Goal: Task Accomplishment & Management: Manage account settings

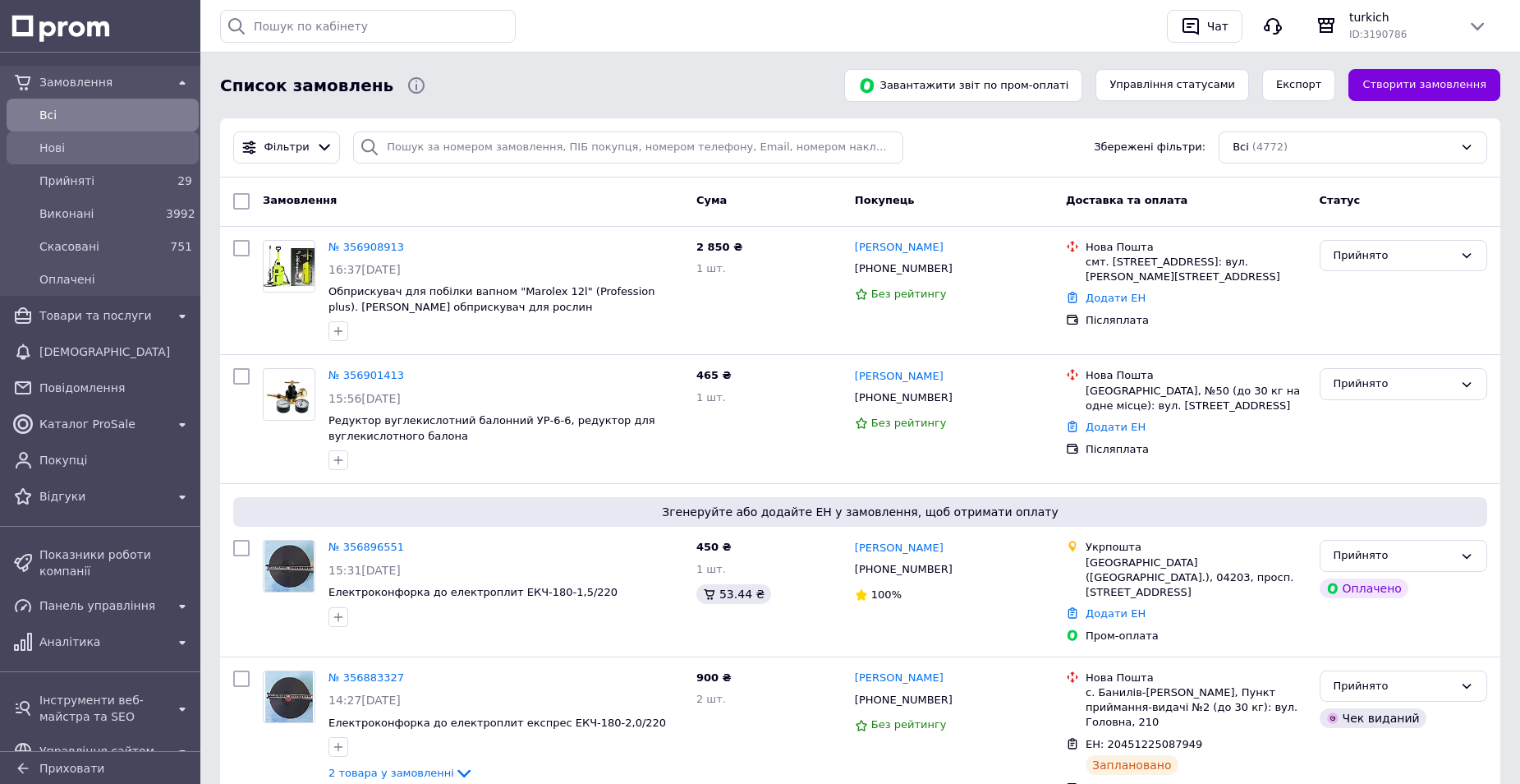
click at [136, 153] on span "Нові" at bounding box center [115, 148] width 152 height 17
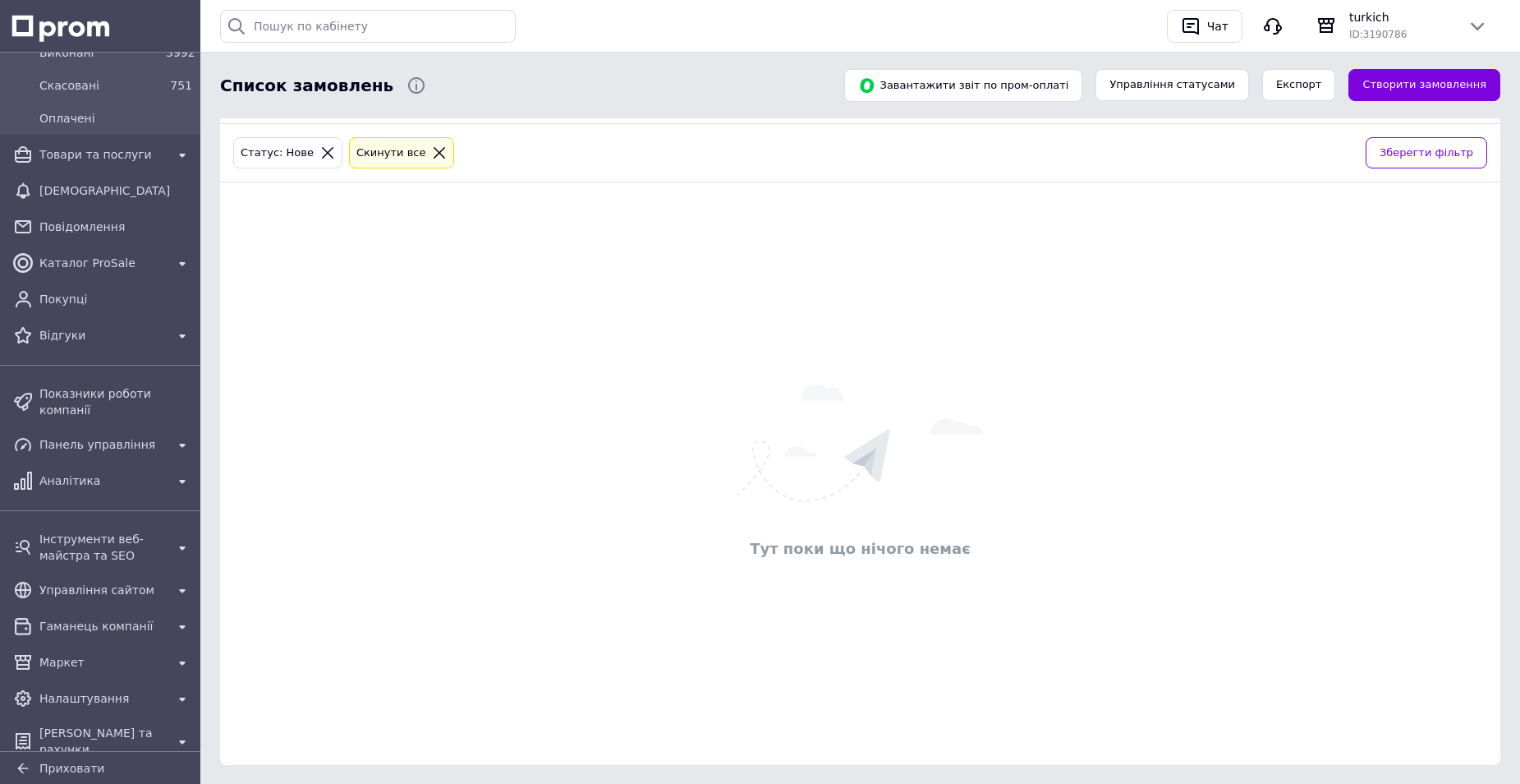
scroll to position [82, 0]
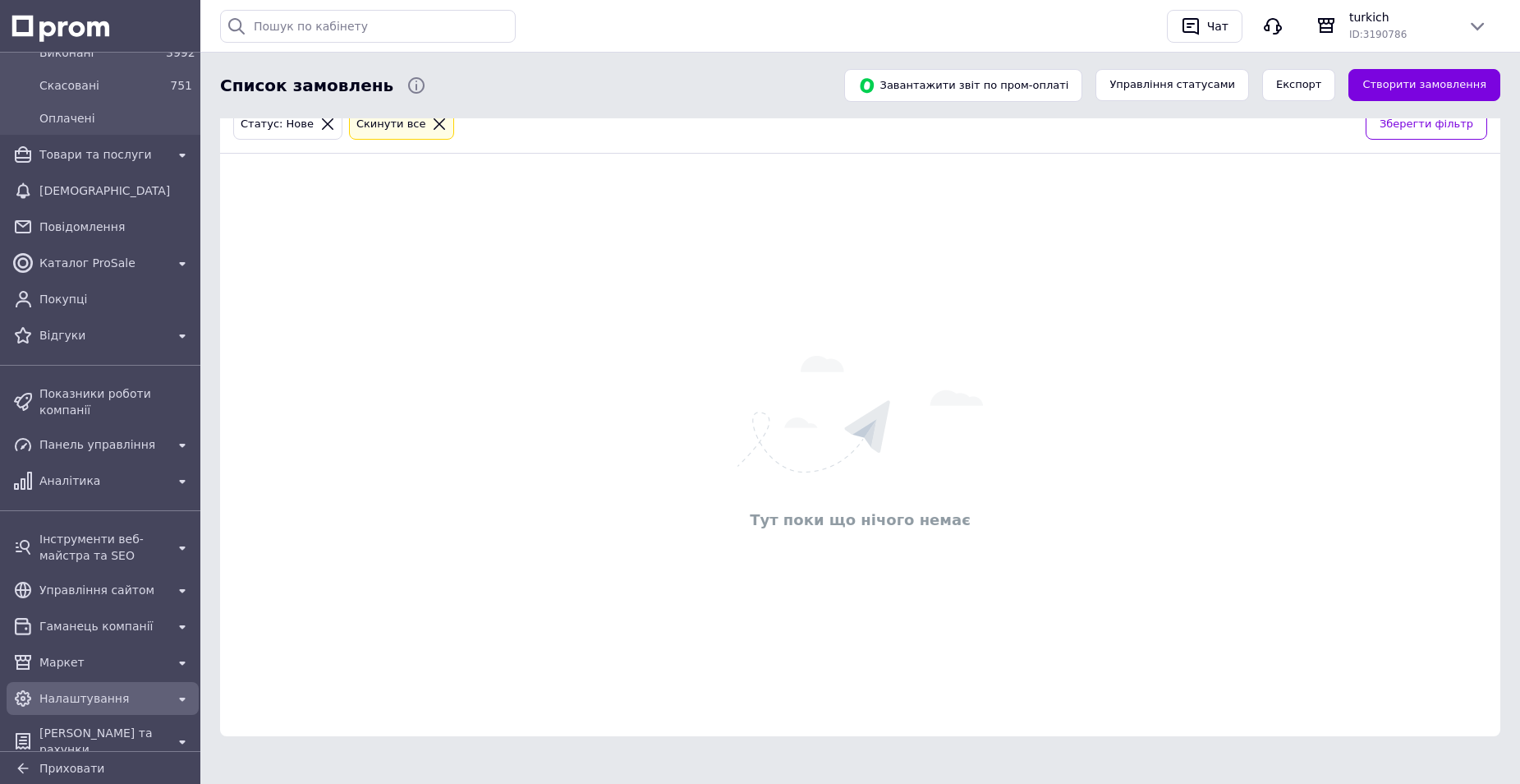
click at [104, 690] on span "Налаштування" at bounding box center [102, 697] width 127 height 17
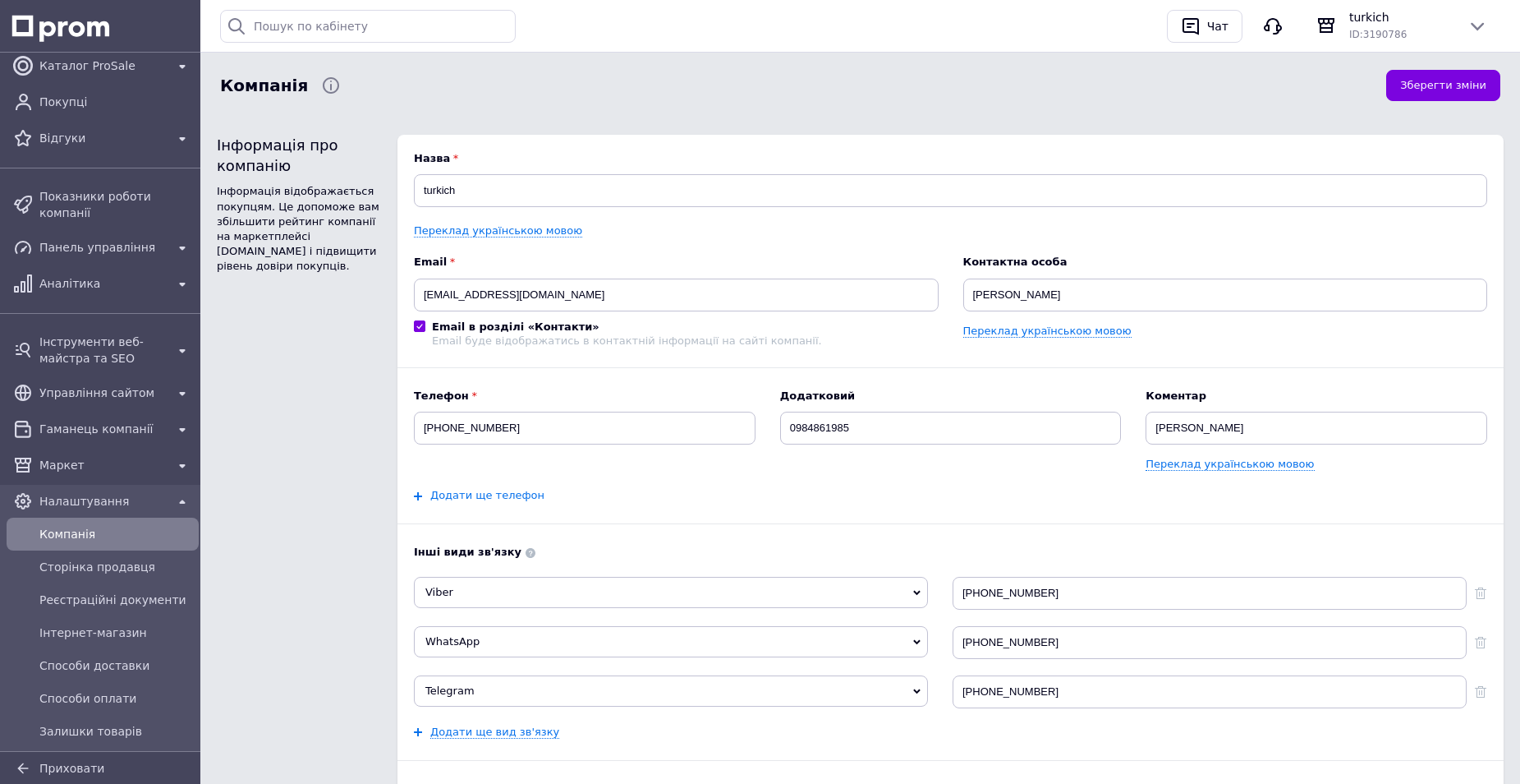
click at [480, 498] on link "Додати ще телефон" at bounding box center [488, 495] width 114 height 13
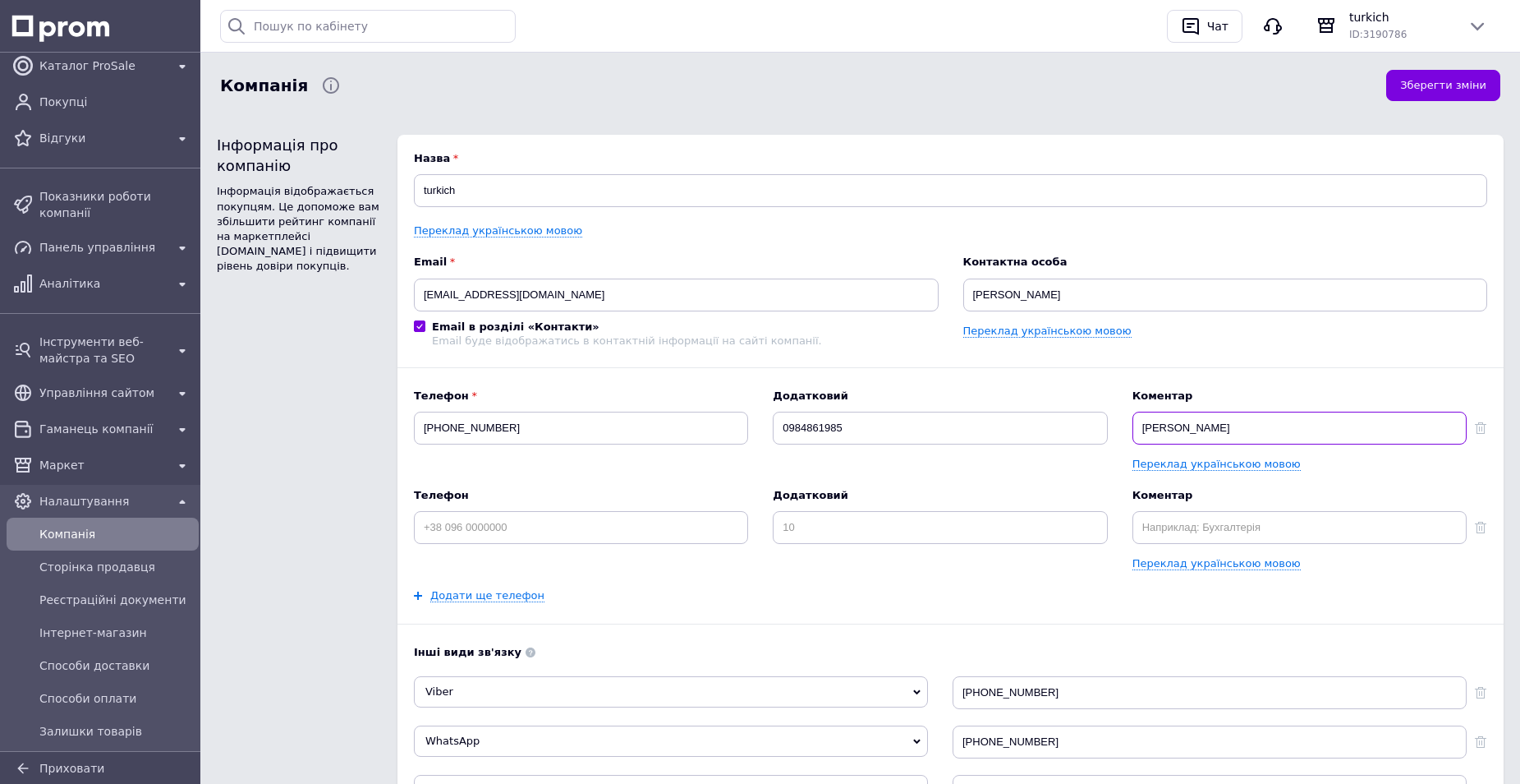
drag, startPoint x: 1211, startPoint y: 430, endPoint x: 1144, endPoint y: 431, distance: 67.0
click at [1144, 431] on input "[PERSON_NAME]" at bounding box center [1300, 427] width 334 height 32
click at [1185, 534] on input "text" at bounding box center [1300, 526] width 334 height 32
paste input "[PERSON_NAME]"
type input "[PERSON_NAME]"
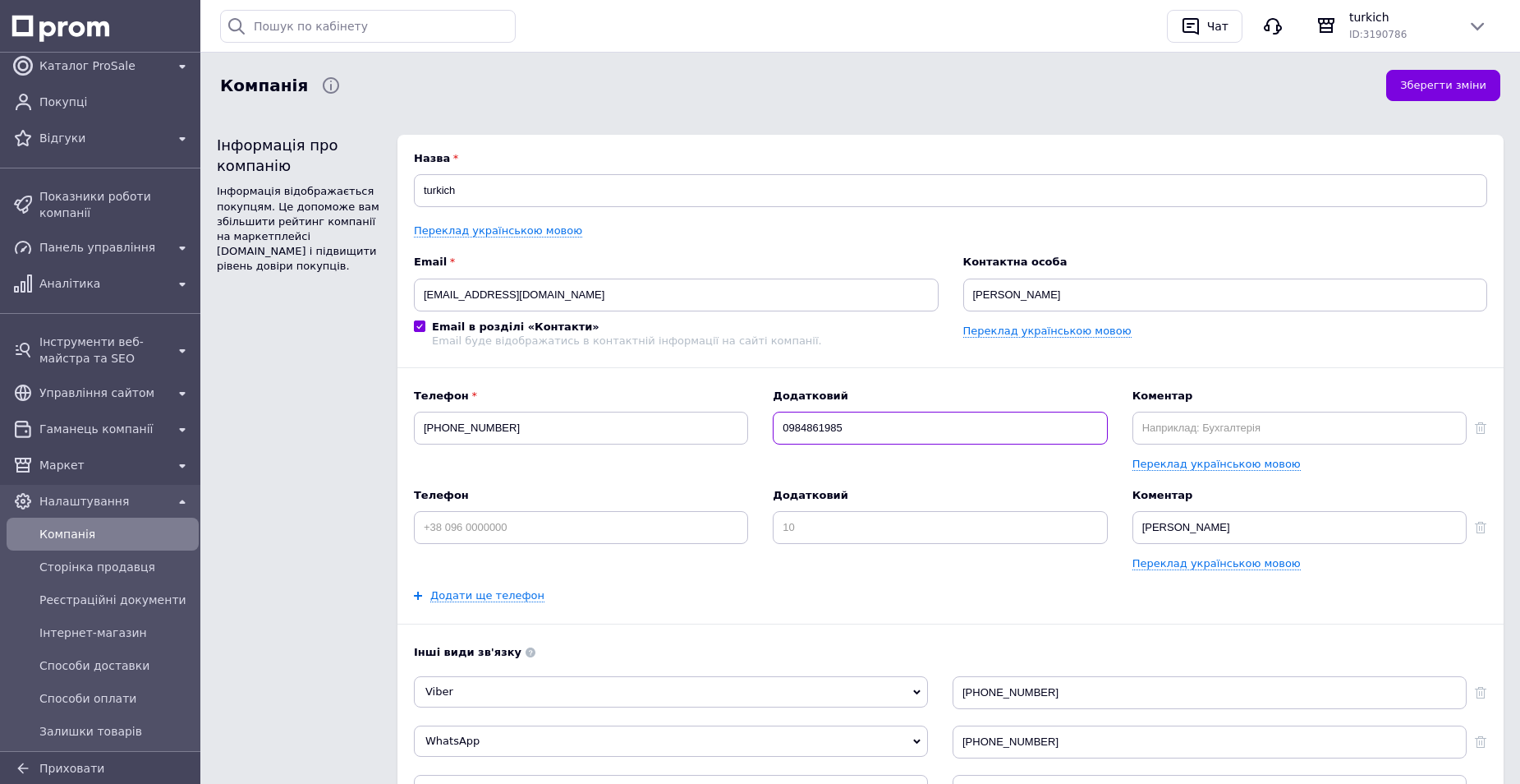
drag, startPoint x: 855, startPoint y: 431, endPoint x: 779, endPoint y: 425, distance: 76.2
click at [779, 425] on input "0984861985" at bounding box center [941, 427] width 334 height 32
click at [820, 522] on input at bounding box center [941, 526] width 334 height 32
paste input "0984861985"
type input "0984861985"
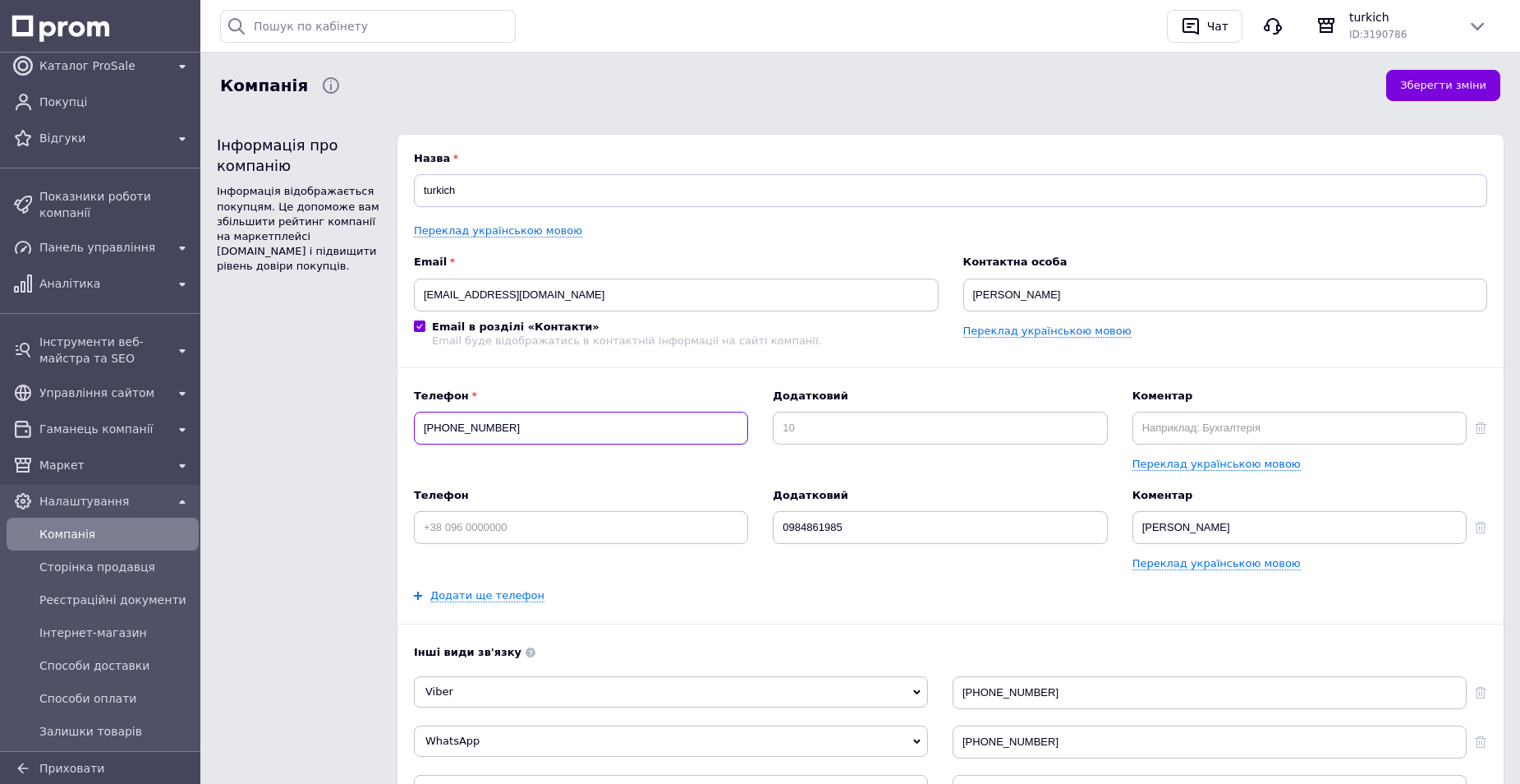
drag, startPoint x: 517, startPoint y: 432, endPoint x: 419, endPoint y: 425, distance: 98.2
click at [419, 425] on input "[PHONE_NUMBER]" at bounding box center [581, 427] width 334 height 32
click at [495, 530] on input at bounding box center [581, 526] width 334 height 32
paste input "[PHONE_NUMBER]"
type input "[PHONE_NUMBER]"
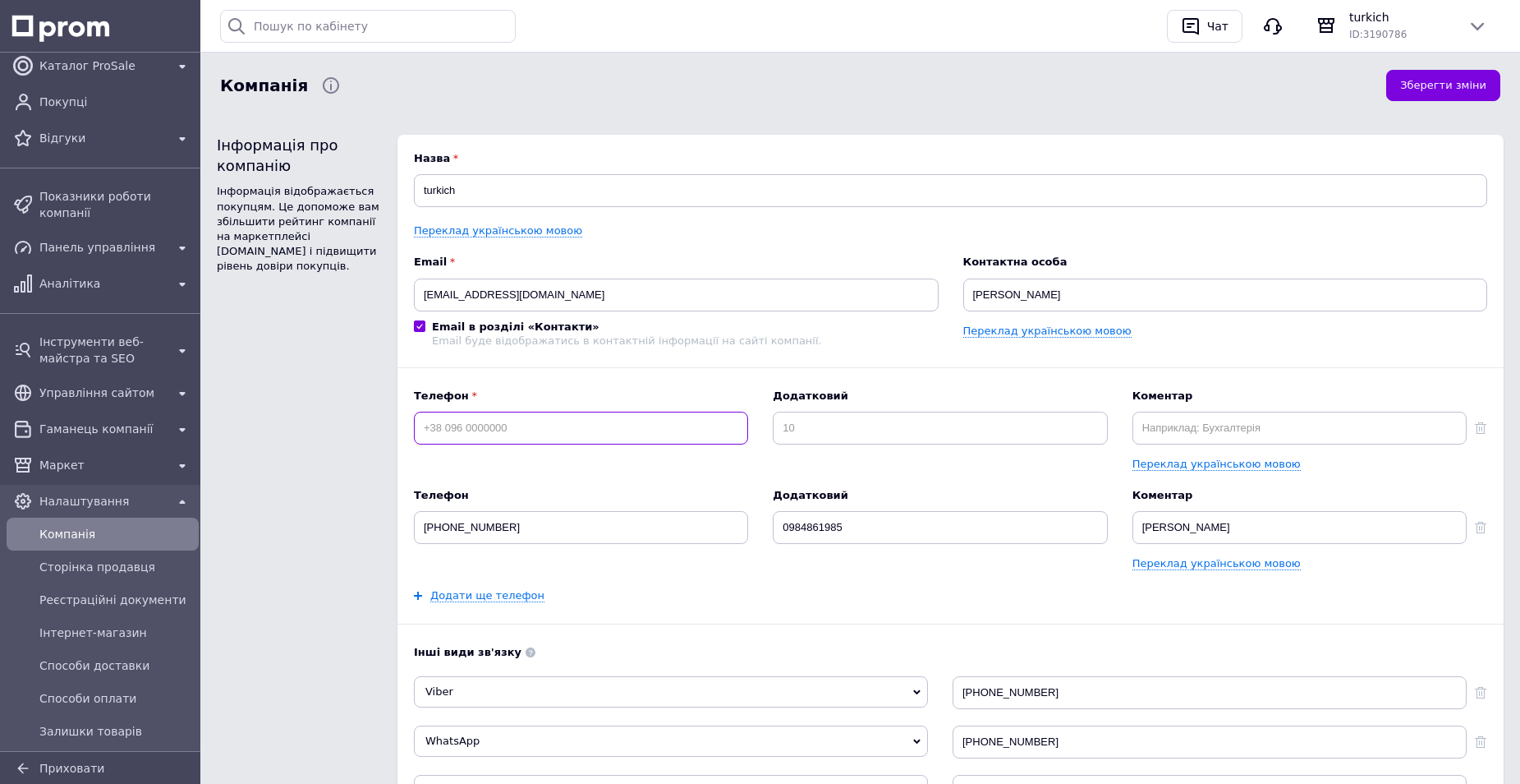
click at [512, 427] on input at bounding box center [581, 427] width 334 height 32
paste input "[PHONE_NUMBER]"
type input "[PHONE_NUMBER]"
click at [799, 435] on input at bounding box center [941, 427] width 334 height 32
paste input "0630725201"
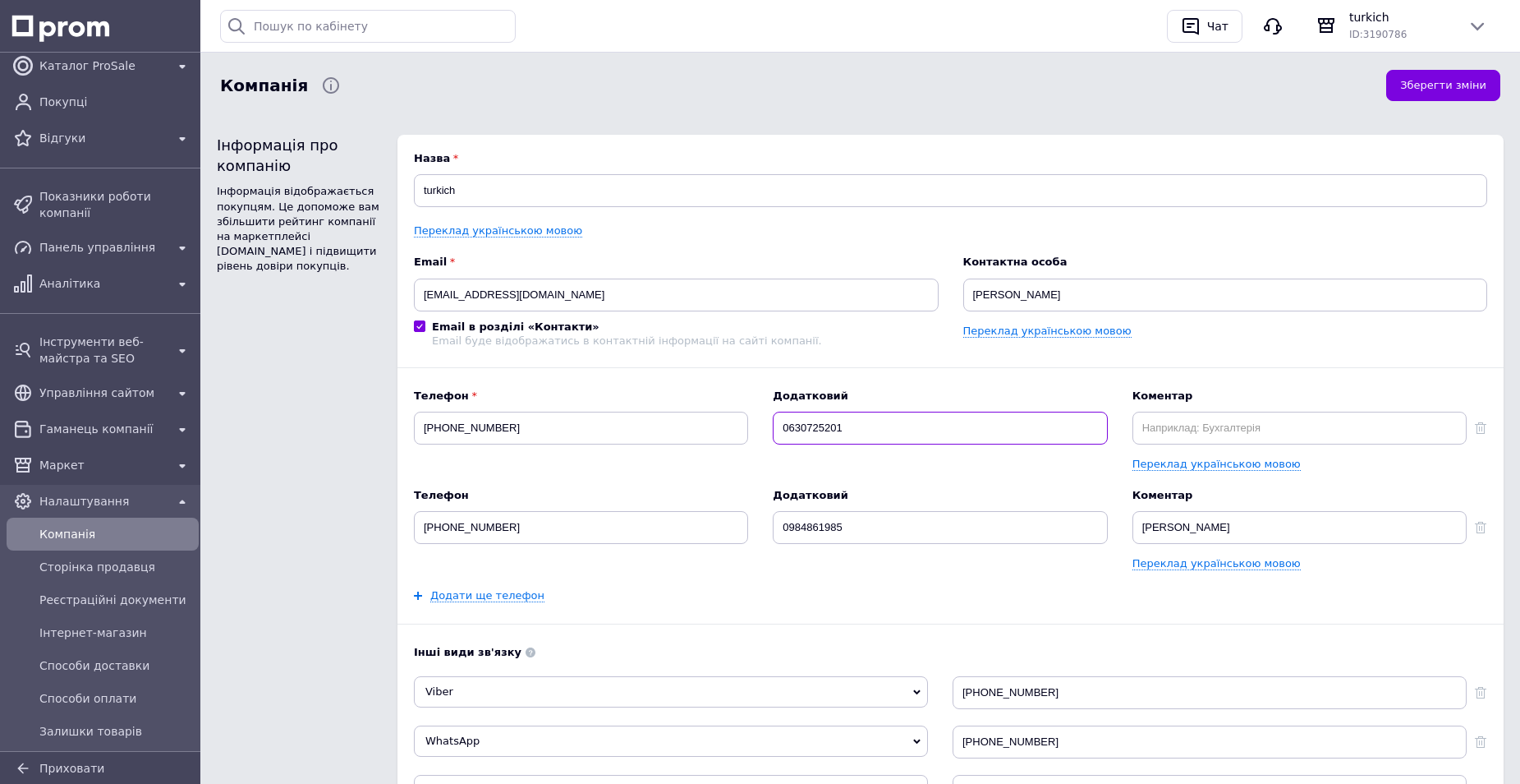
type input "0630725201"
click at [1247, 426] on input "text" at bounding box center [1300, 427] width 334 height 32
paste input "[PERSON_NAME]"
type input "[PERSON_NAME]"
click at [1217, 466] on link "Переклад українською мовою" at bounding box center [1216, 463] width 168 height 13
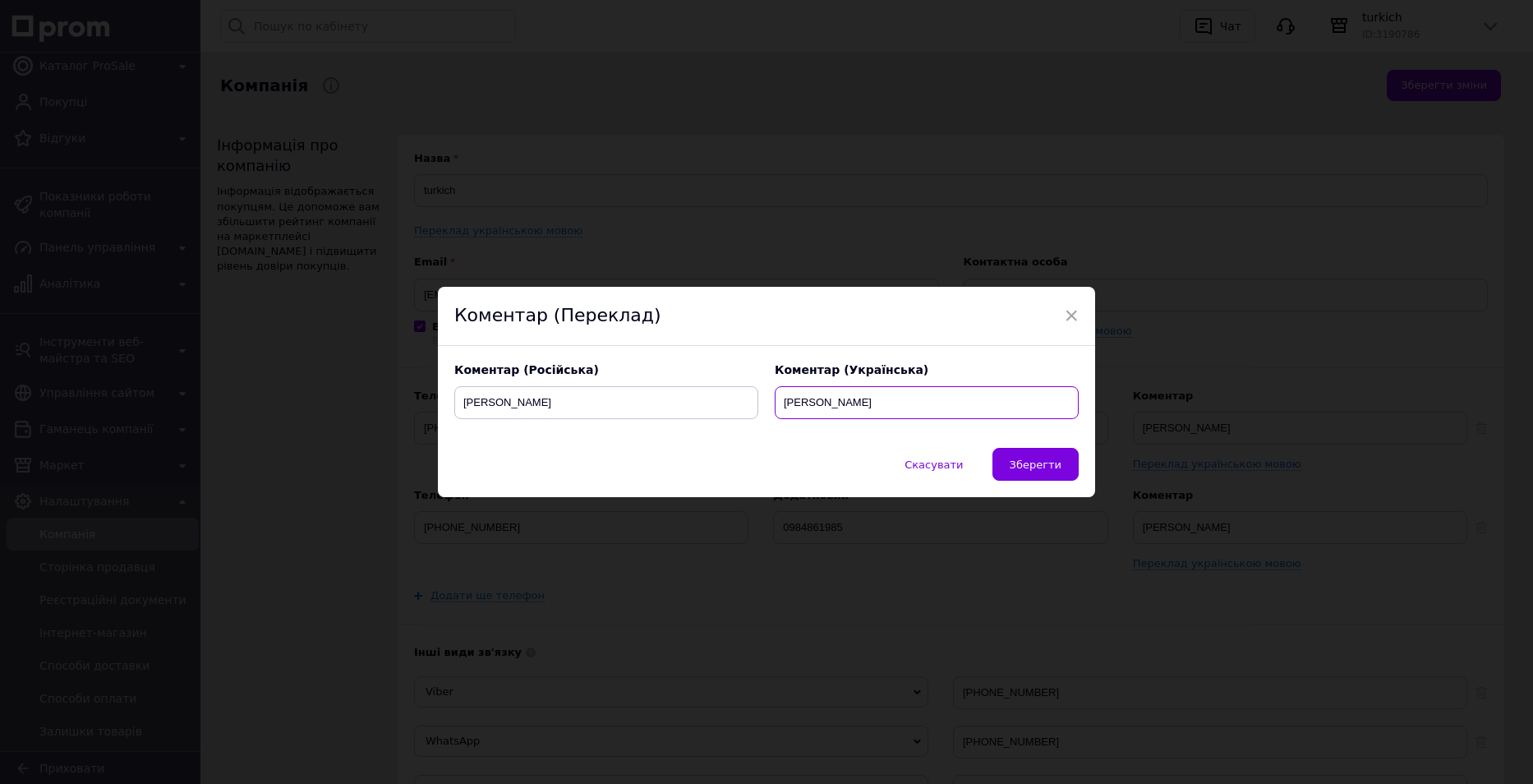
drag, startPoint x: 840, startPoint y: 395, endPoint x: 782, endPoint y: 406, distance: 59.0
click at [782, 406] on input "[PERSON_NAME]" at bounding box center [926, 401] width 304 height 32
paste input "НДРІЙ"
type input "[PERSON_NAME]"
click at [1019, 464] on span "Зберегти" at bounding box center [1035, 464] width 52 height 13
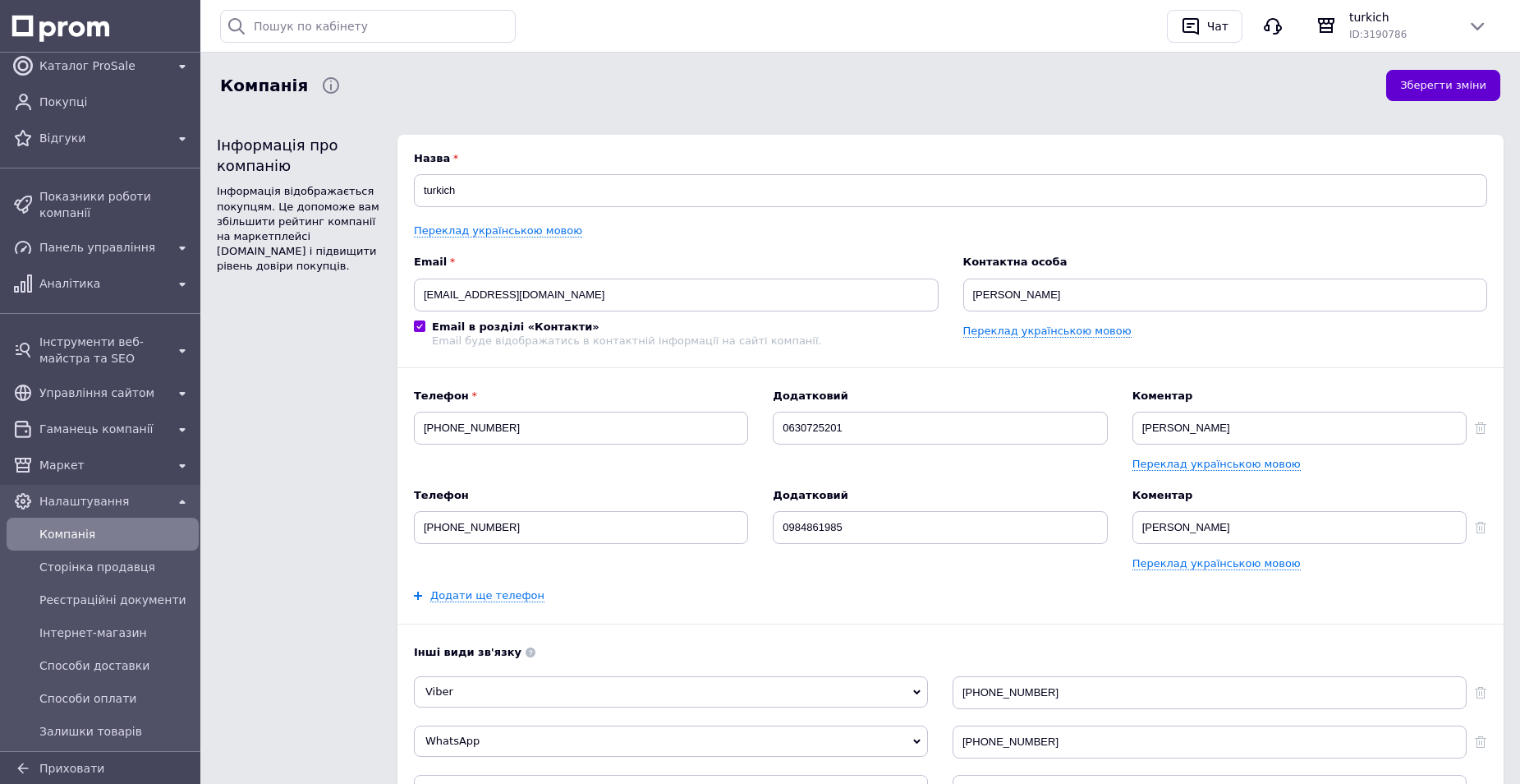
click at [1459, 83] on button "Зберегти зміни" at bounding box center [1443, 86] width 114 height 32
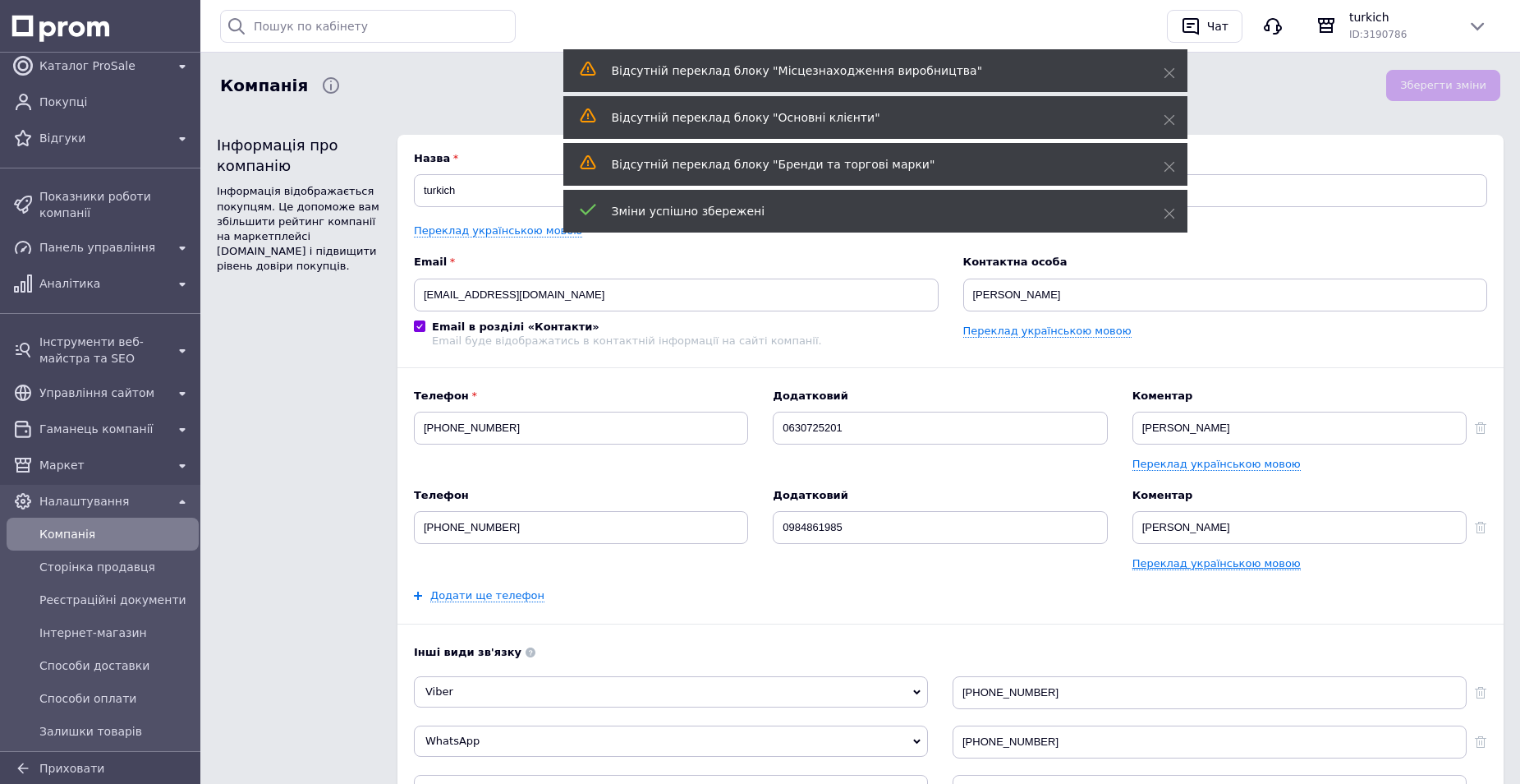
click at [1212, 568] on link "Переклад українською мовою" at bounding box center [1216, 563] width 168 height 13
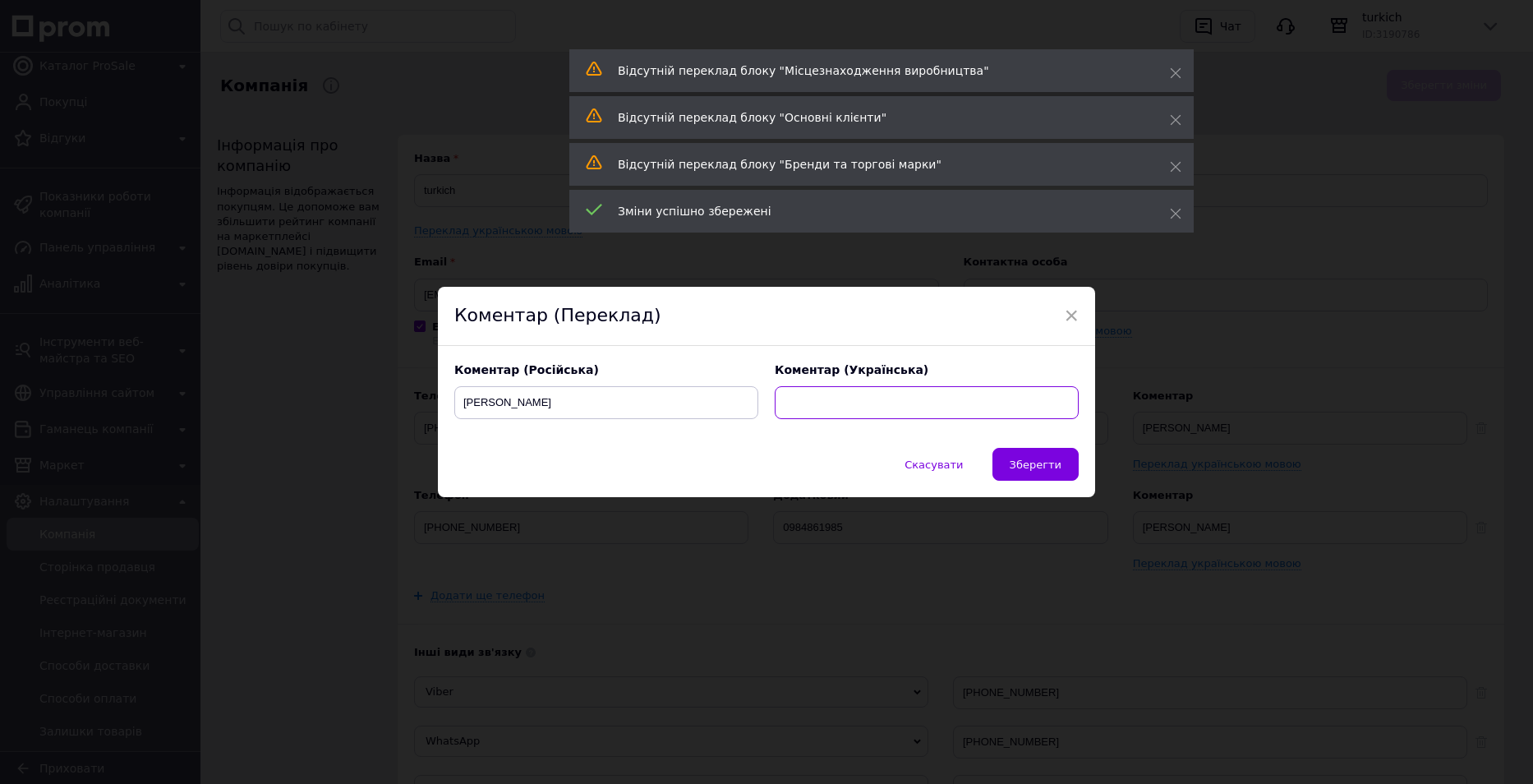
click at [808, 409] on input "text" at bounding box center [926, 401] width 304 height 32
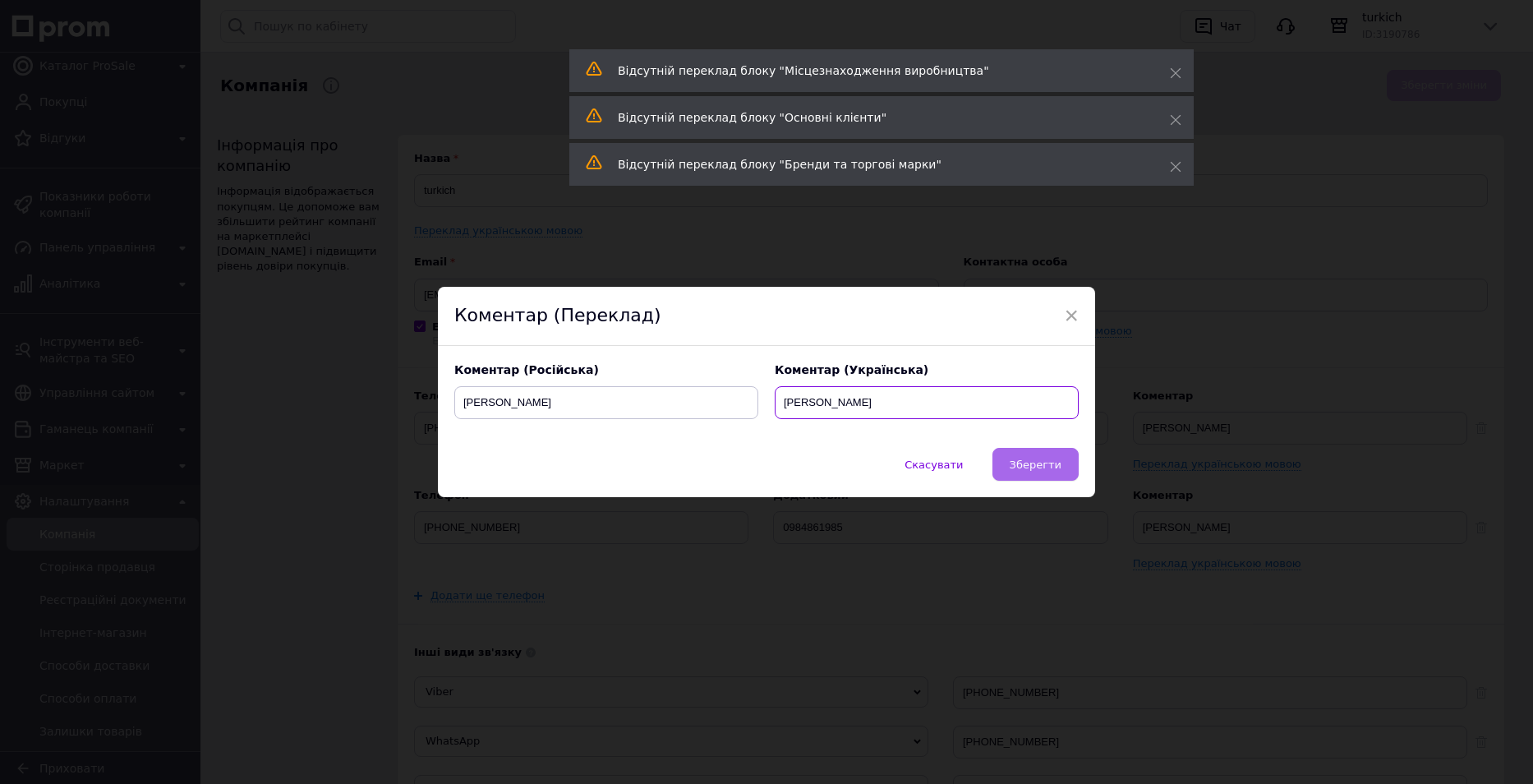
type input "[PERSON_NAME]"
click at [1068, 473] on button "Зберегти" at bounding box center [1036, 463] width 87 height 32
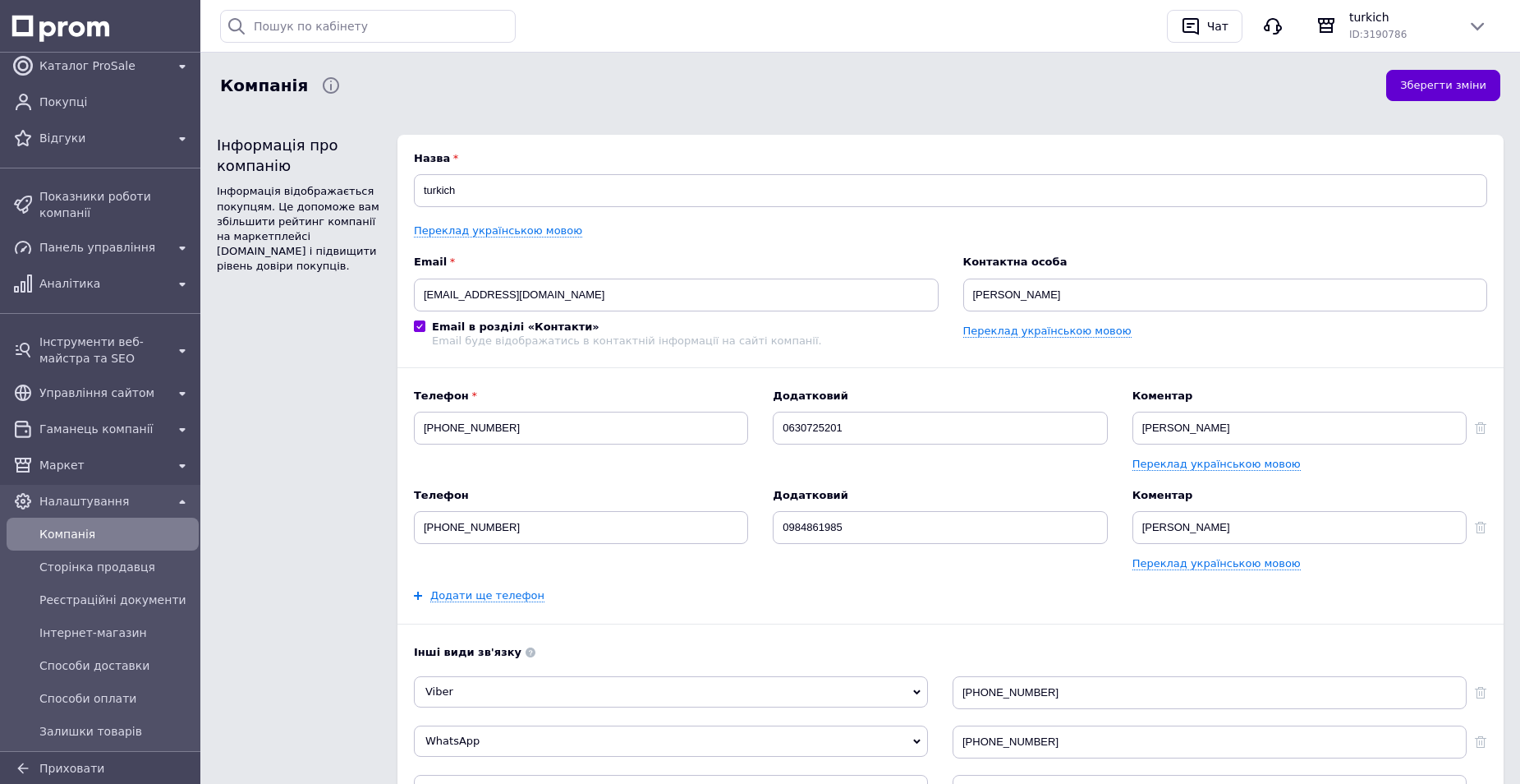
click at [1423, 75] on button "Зберегти зміни" at bounding box center [1443, 86] width 114 height 32
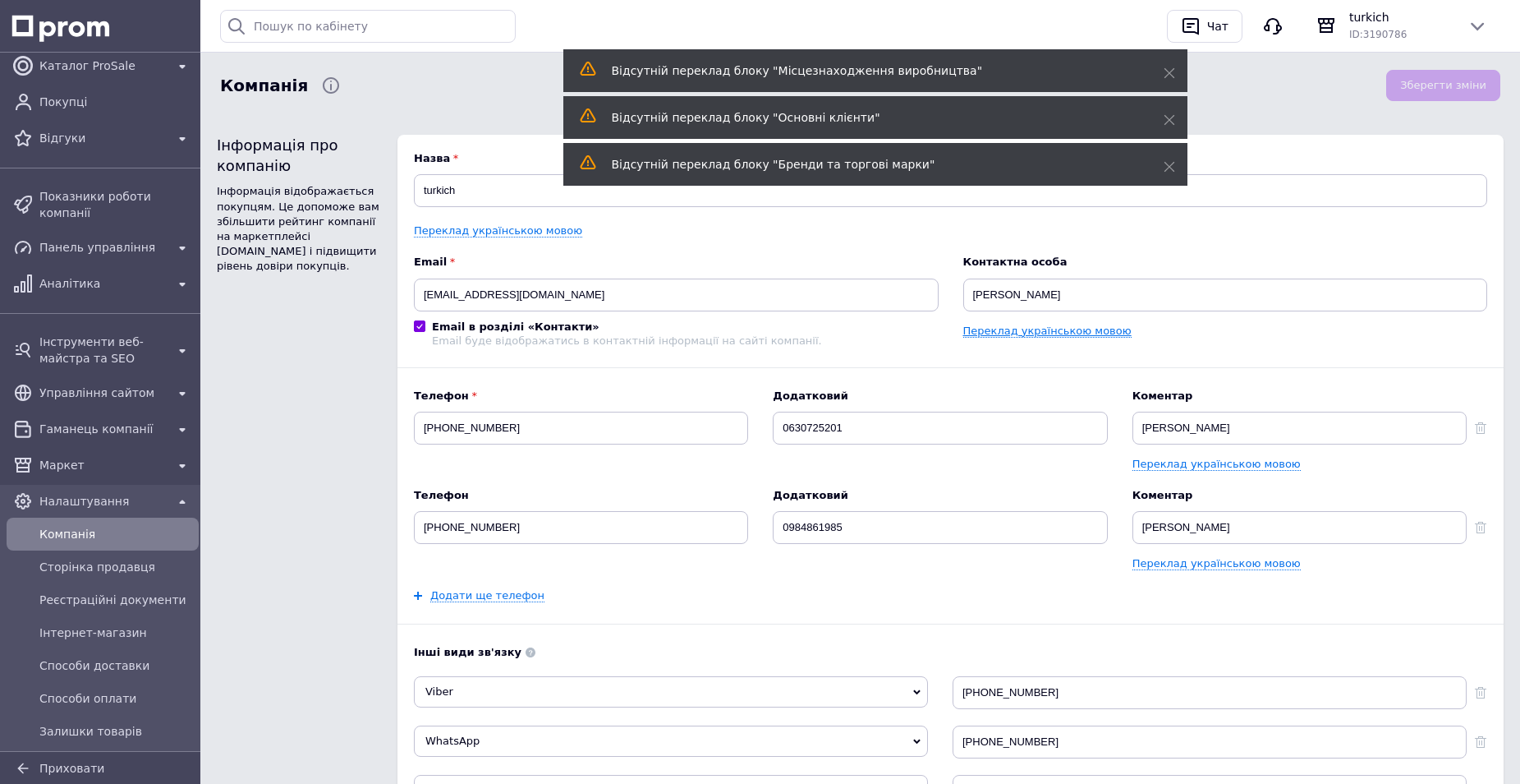
click at [1034, 328] on link "Переклад українською мовою" at bounding box center [1047, 331] width 168 height 13
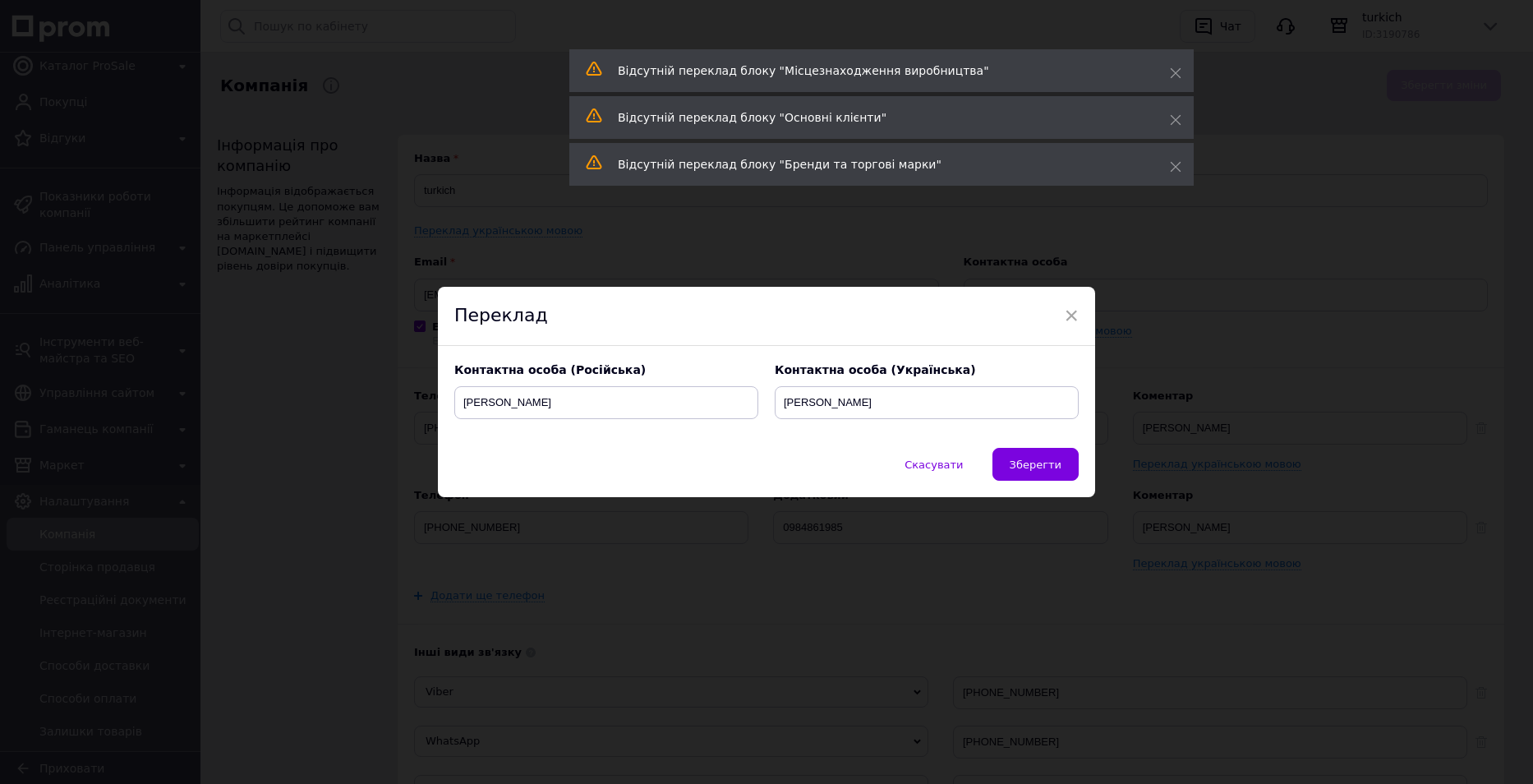
click at [1077, 314] on div "Переклад" at bounding box center [766, 316] width 657 height 59
click at [1075, 316] on span "×" at bounding box center [1071, 315] width 15 height 28
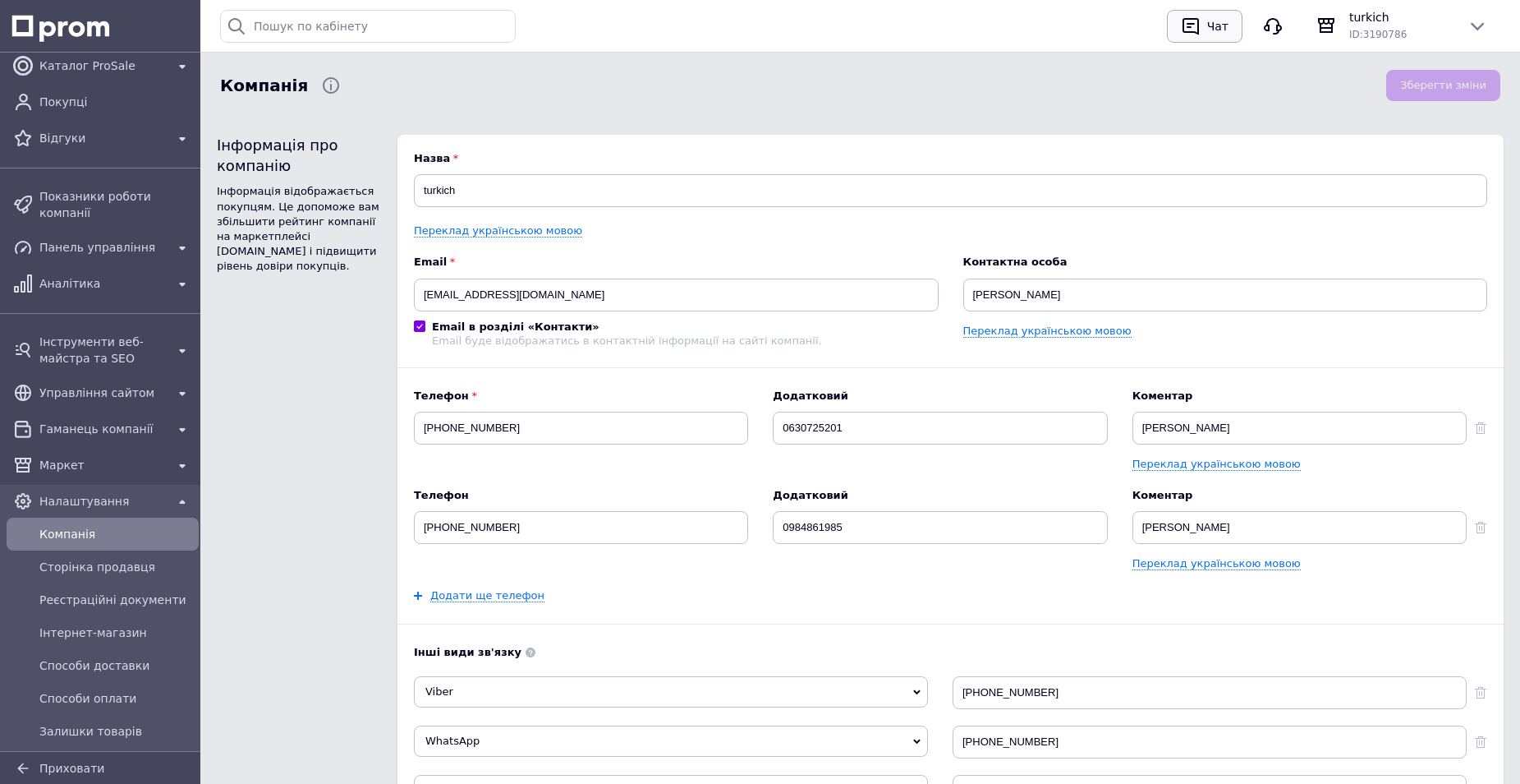
click at [1240, 26] on button "Чат" at bounding box center [1204, 26] width 76 height 32
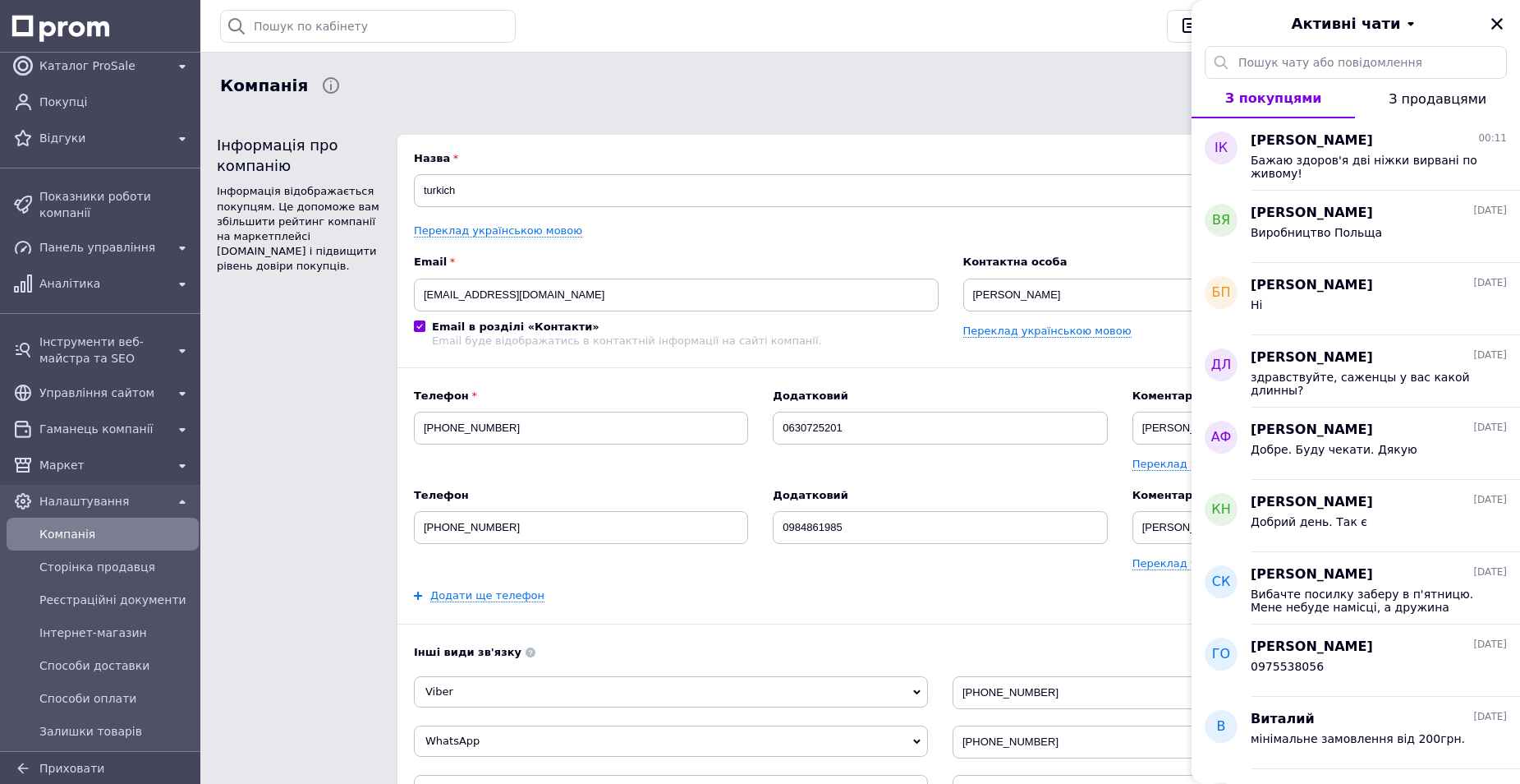
click at [1092, 37] on div "Історія пошуку Очистити всю 349330474 349330 [PHONE_NUMBER] 349368253 Набір гол…" at bounding box center [687, 26] width 934 height 32
click at [1492, 24] on icon "Закрити" at bounding box center [1497, 24] width 15 height 15
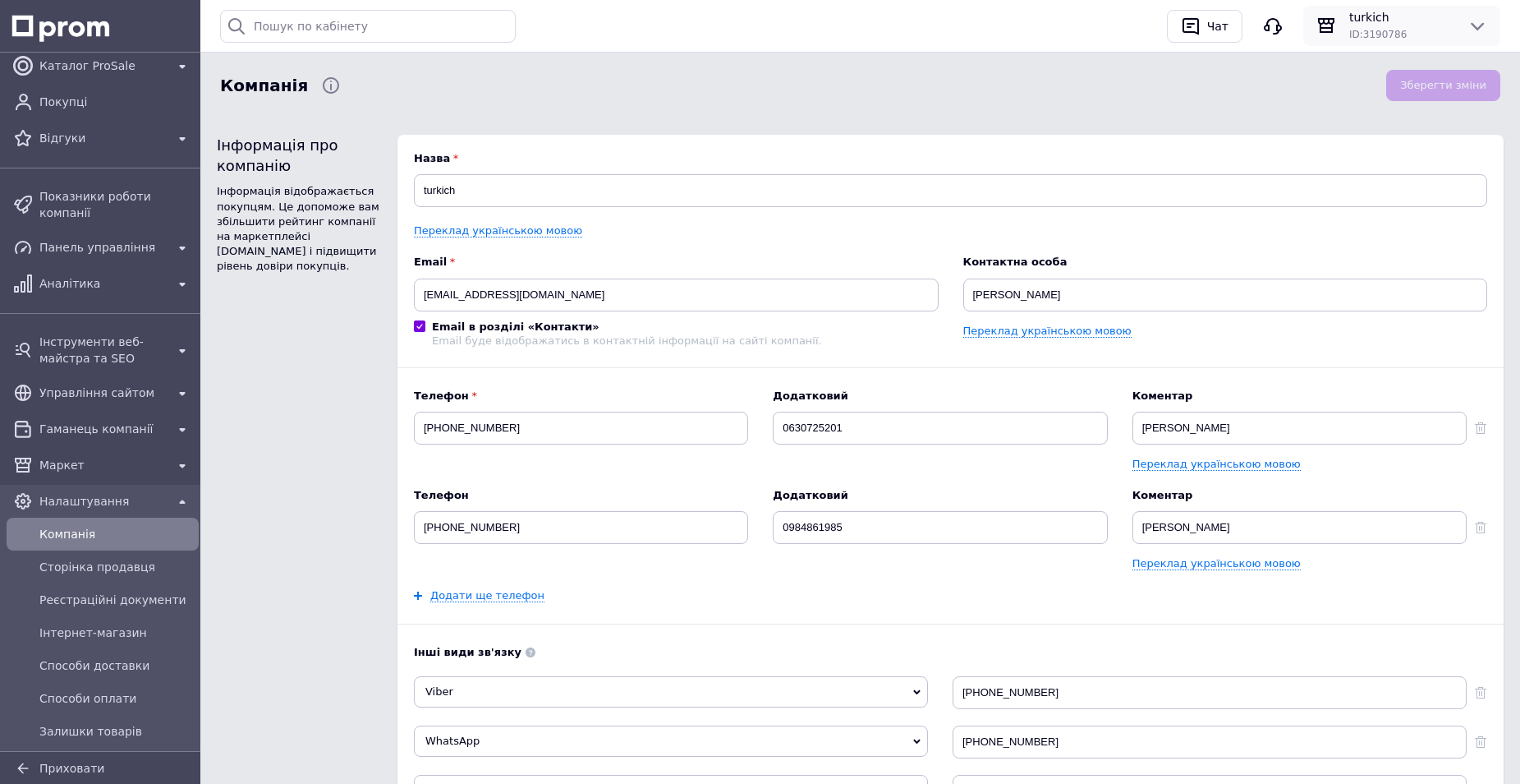
click at [1470, 25] on icon at bounding box center [1478, 27] width 20 height 20
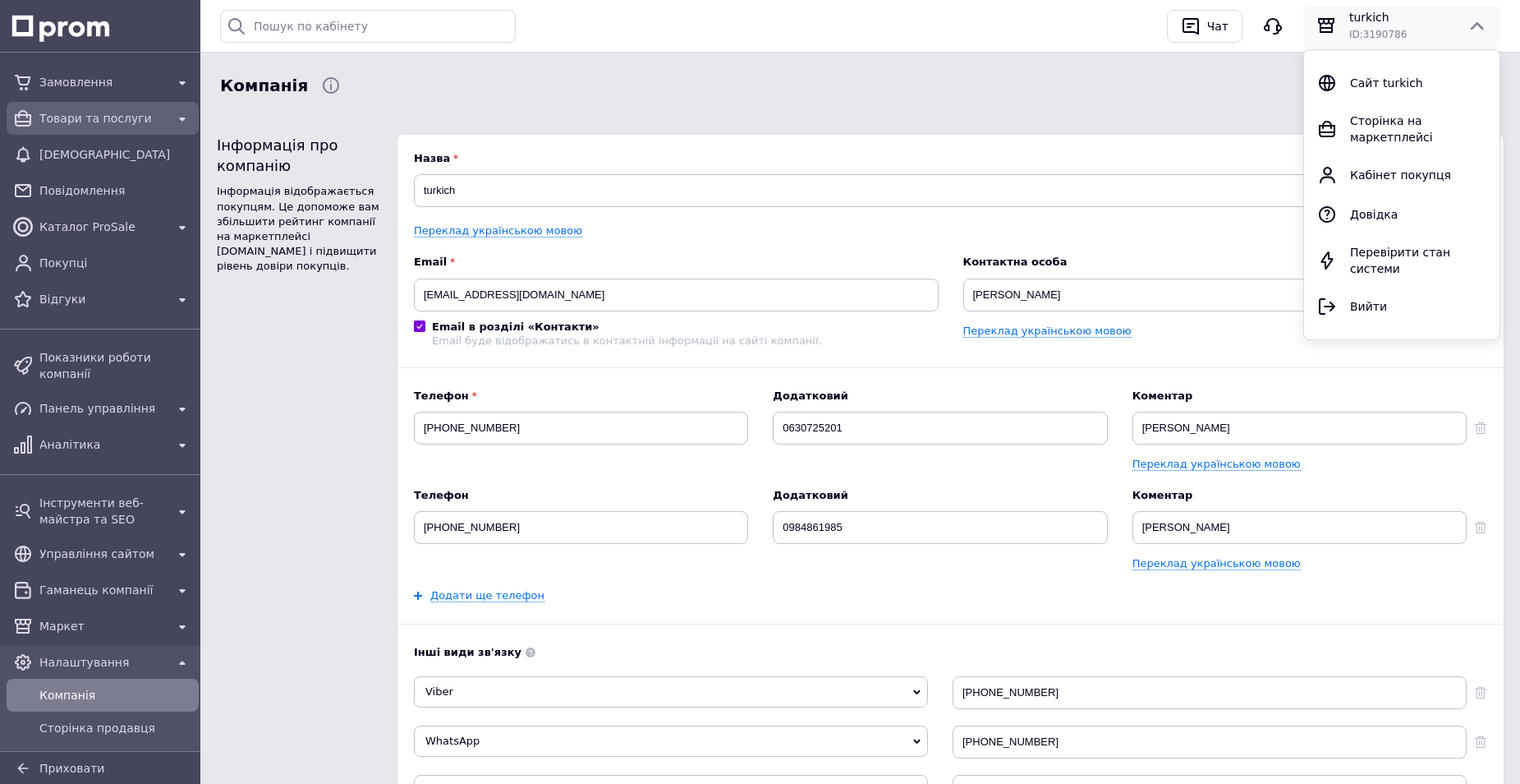
click at [127, 125] on span "Товари та послуги" at bounding box center [102, 118] width 127 height 17
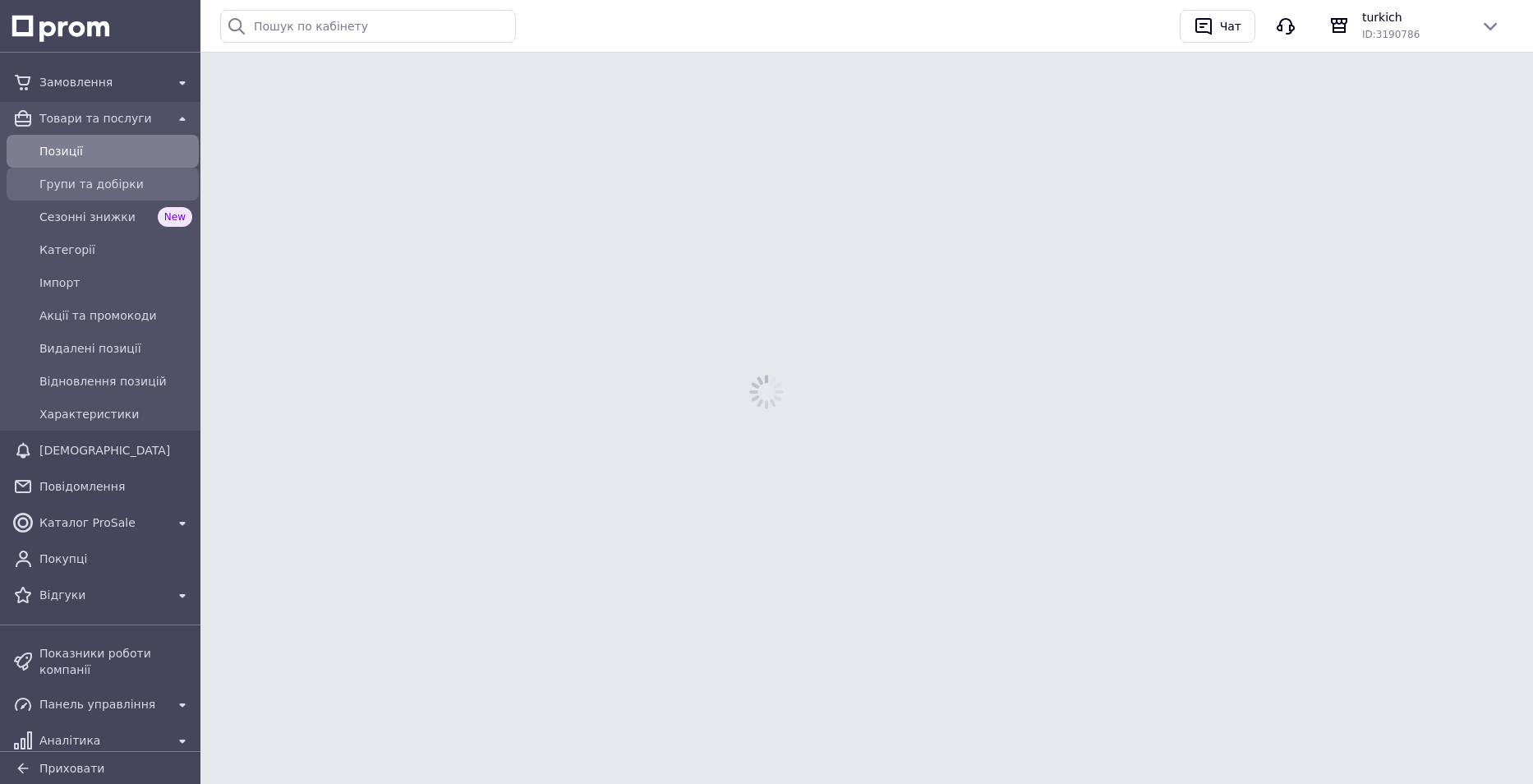
click at [103, 182] on span "Групи та добірки" at bounding box center [115, 184] width 153 height 17
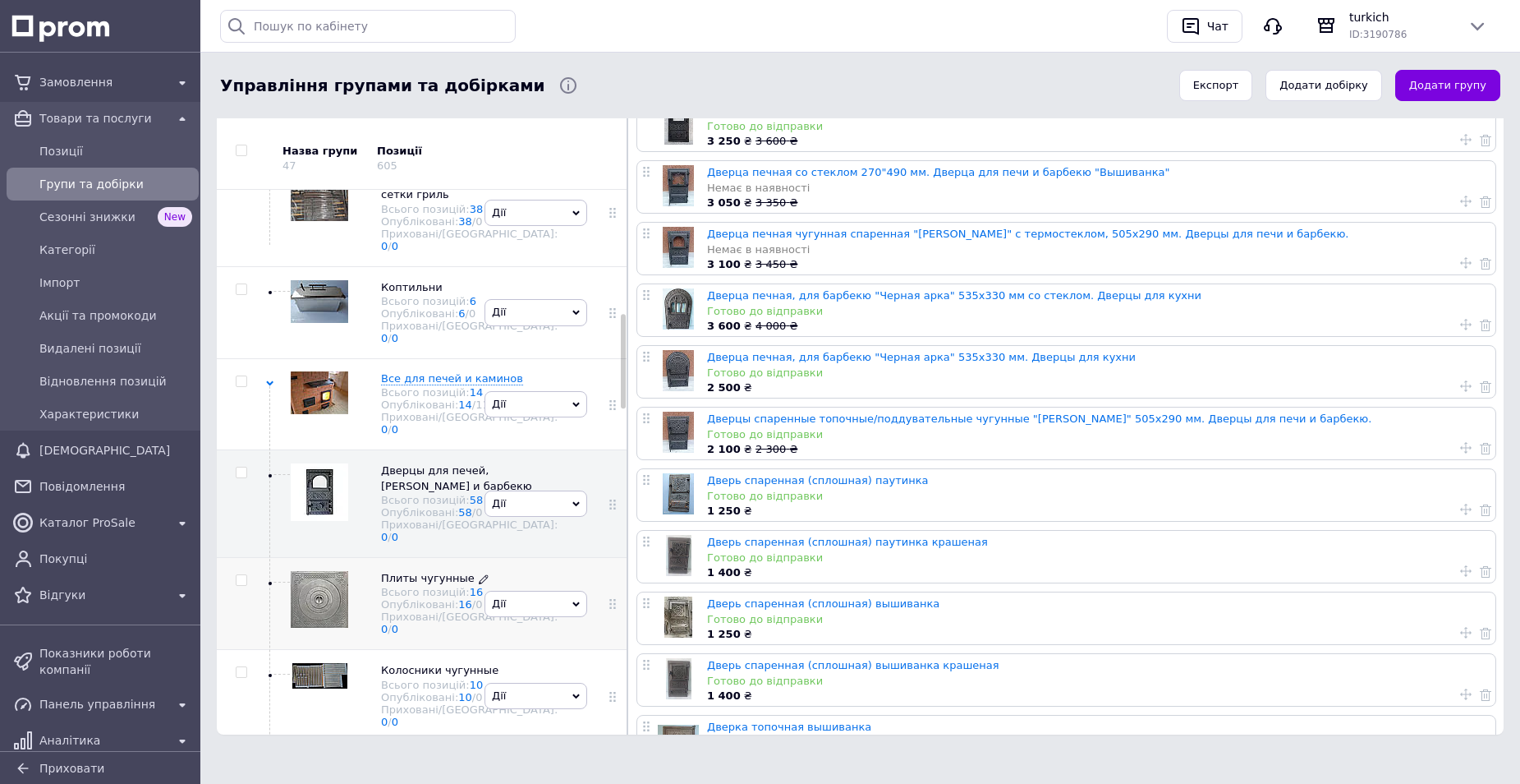
scroll to position [453, 0]
click at [395, 202] on span "Все для пикника: шампура, сетки гриль" at bounding box center [458, 188] width 156 height 28
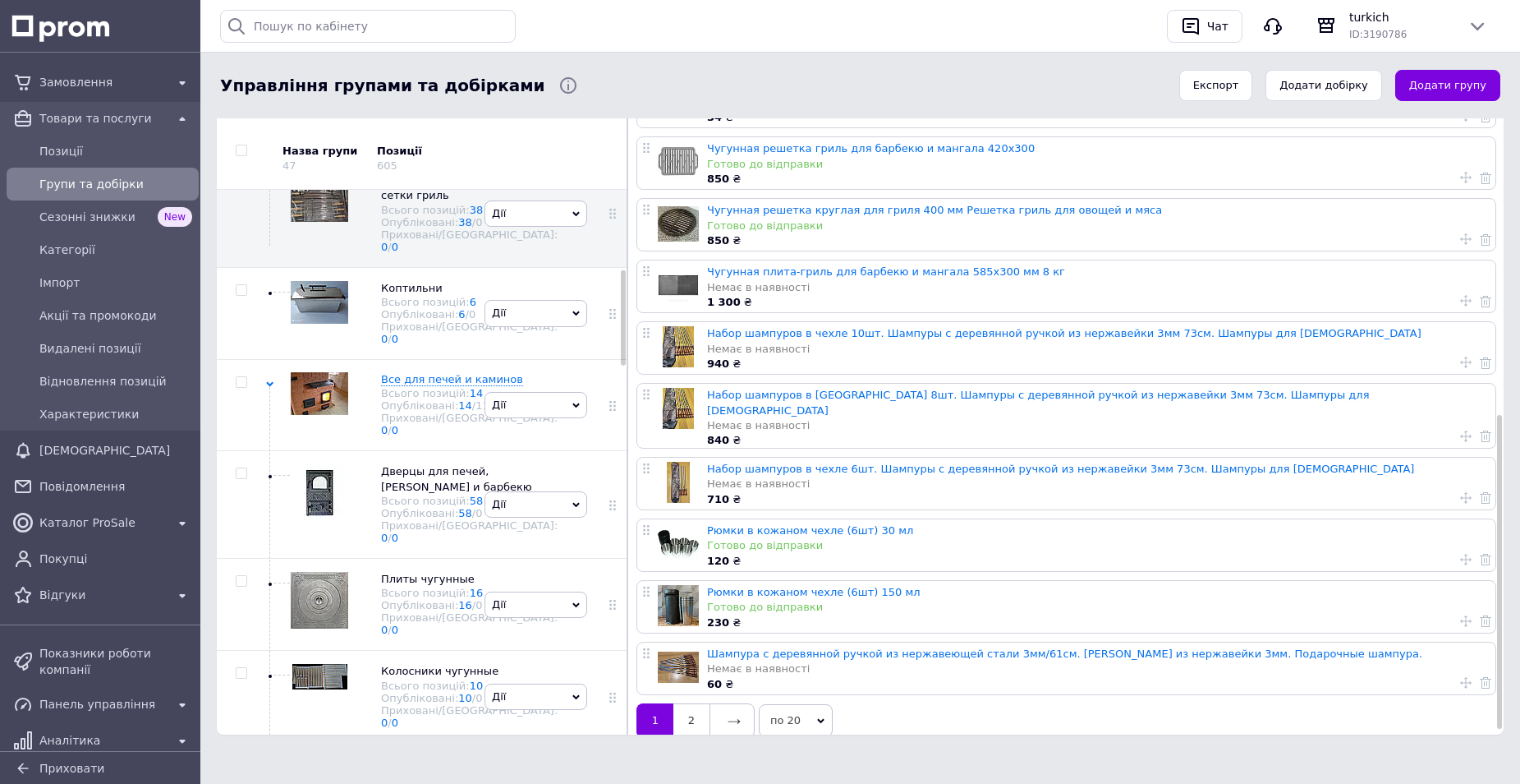
scroll to position [648, 0]
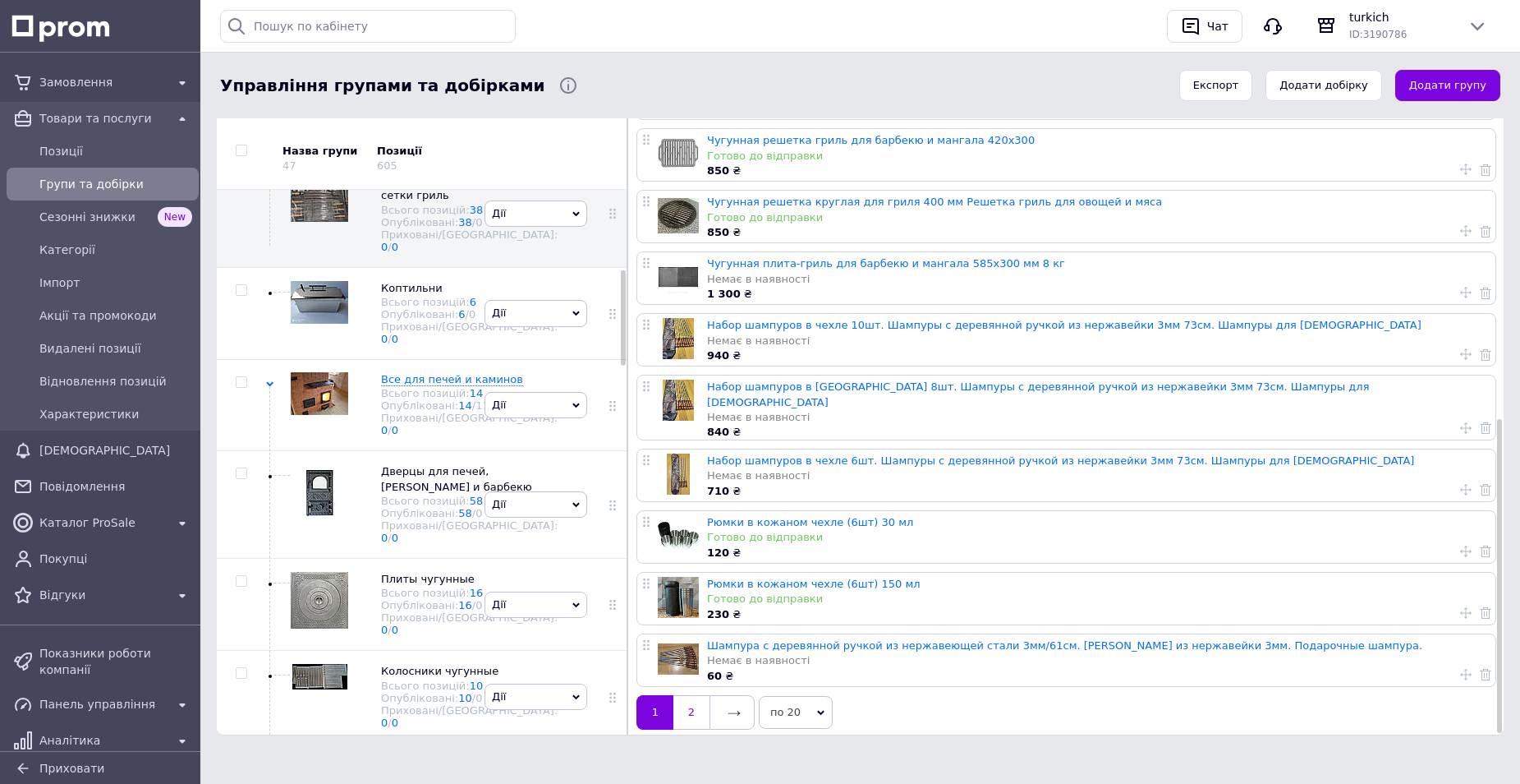
click at [690, 706] on link "2" at bounding box center [692, 711] width 36 height 34
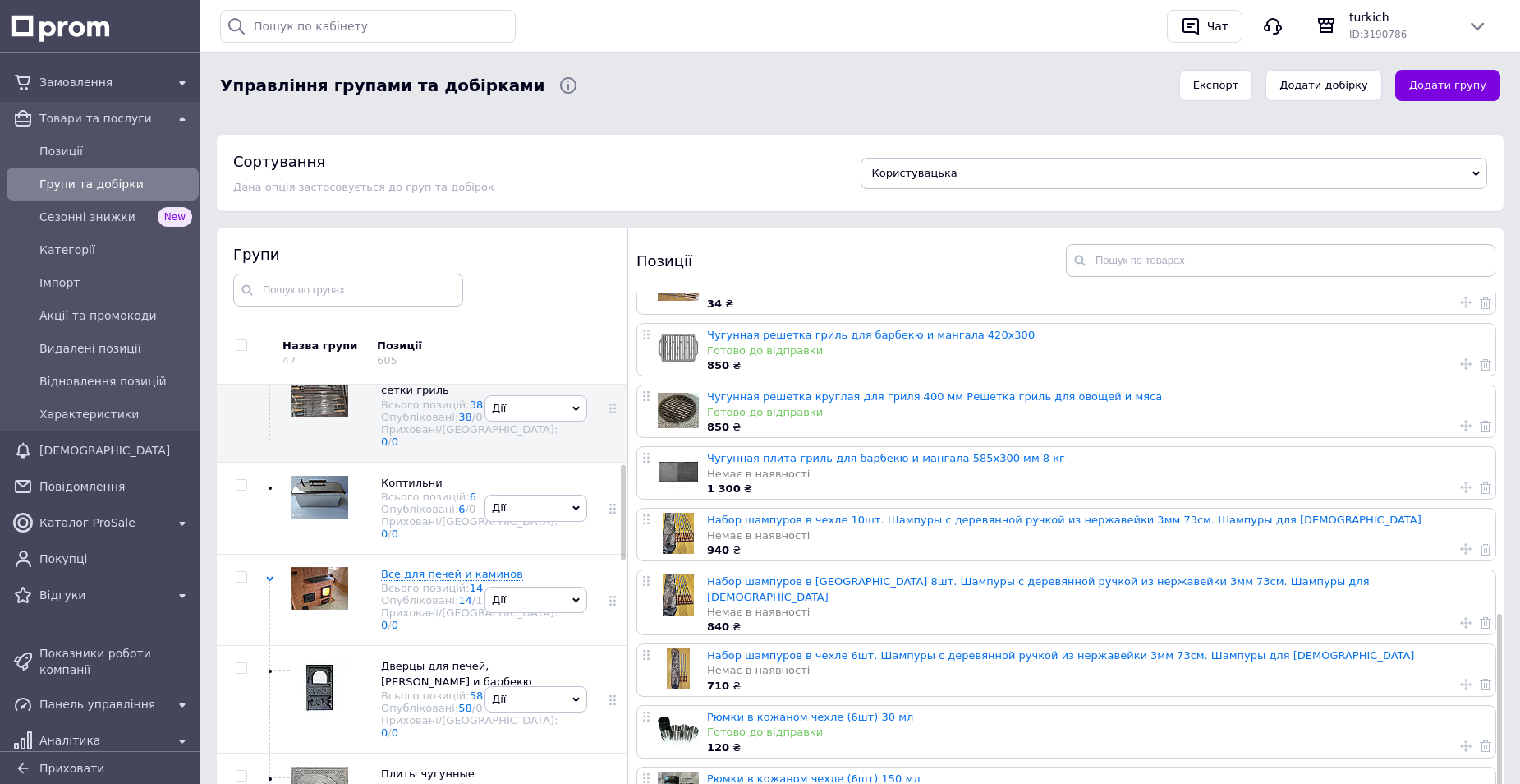
scroll to position [0, 0]
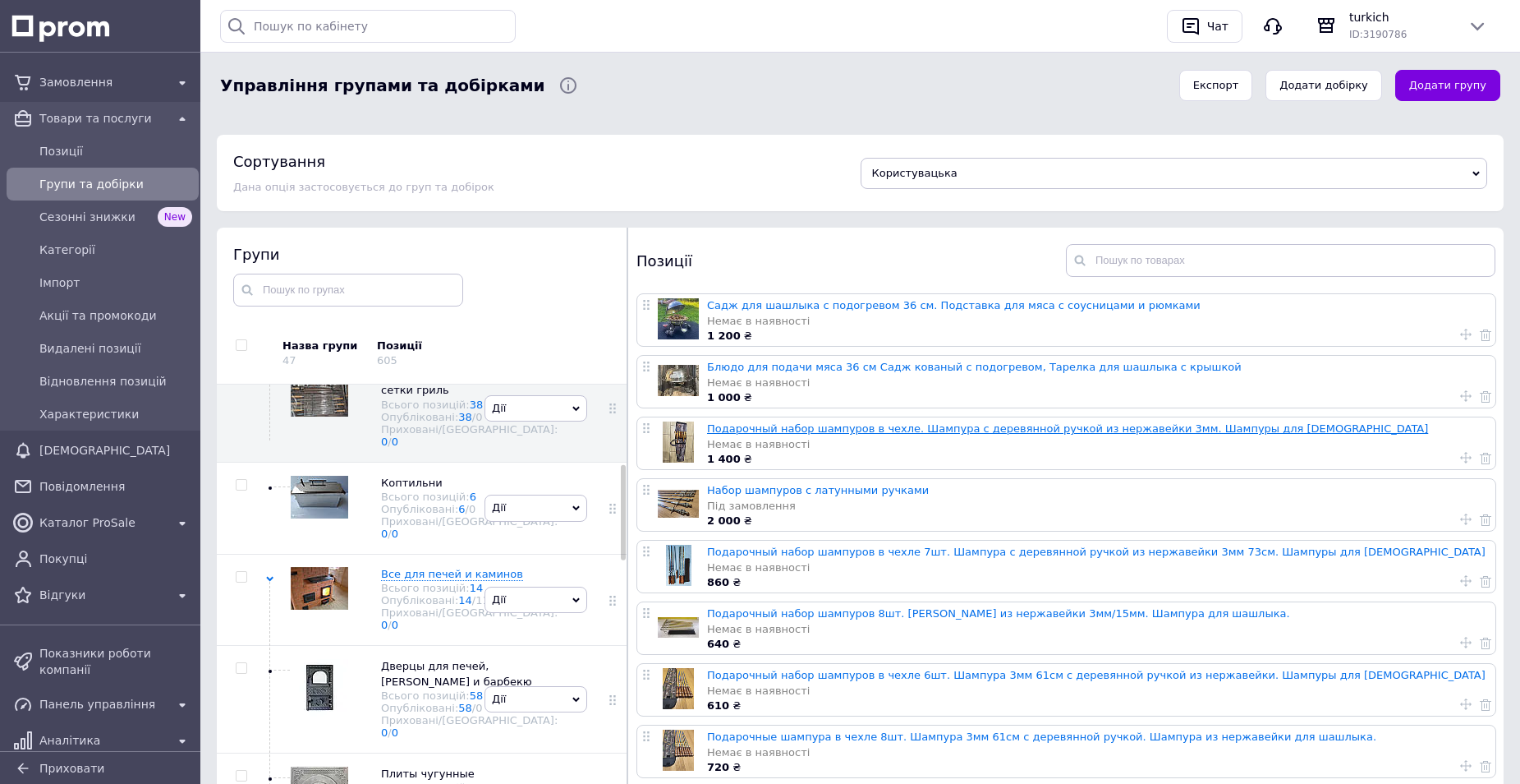
click at [814, 429] on link "Подарочный набор шампуров в чехле. Шампура с деревянной ручкой из нержавейки 3м…" at bounding box center [1067, 428] width 721 height 13
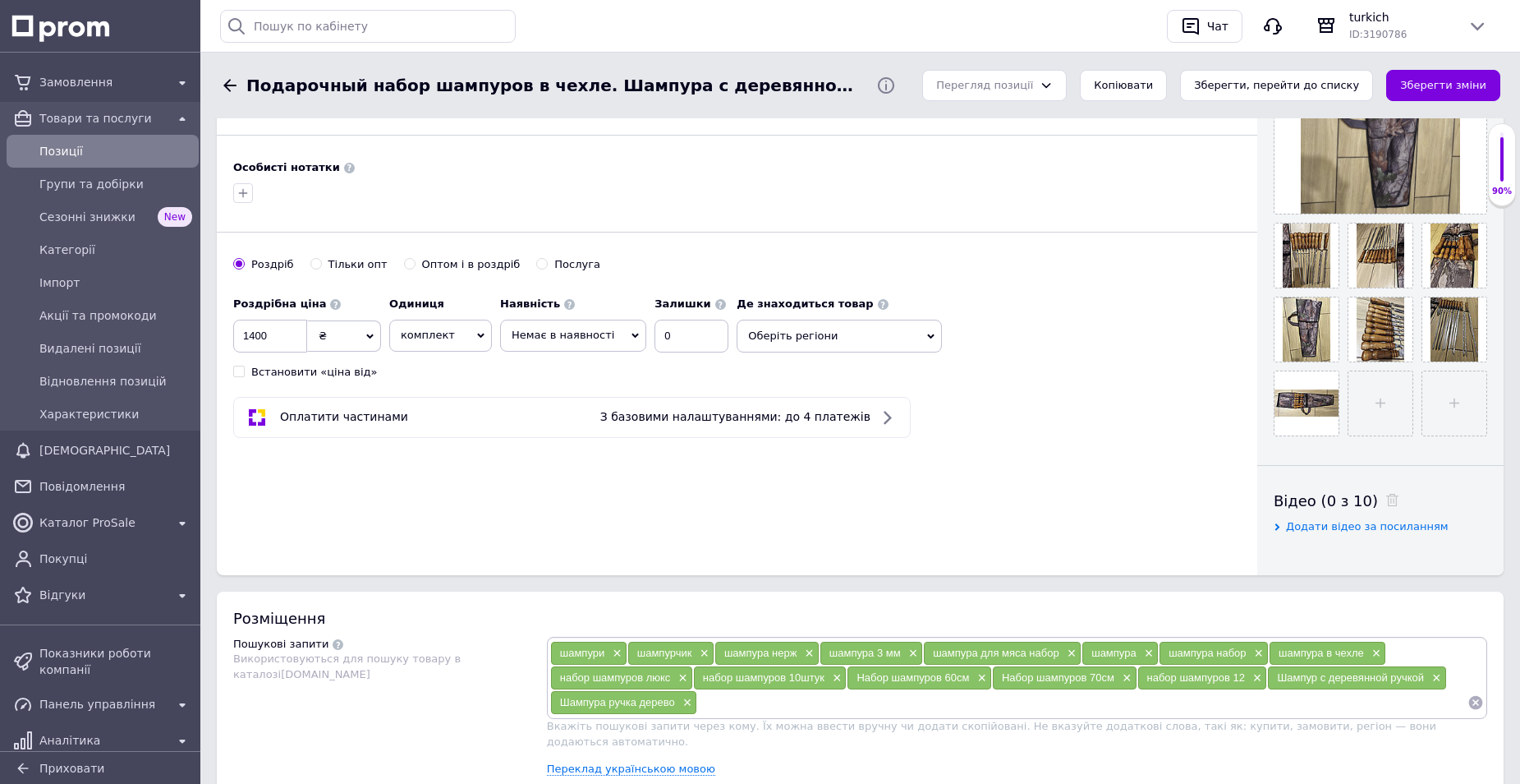
scroll to position [493, 0]
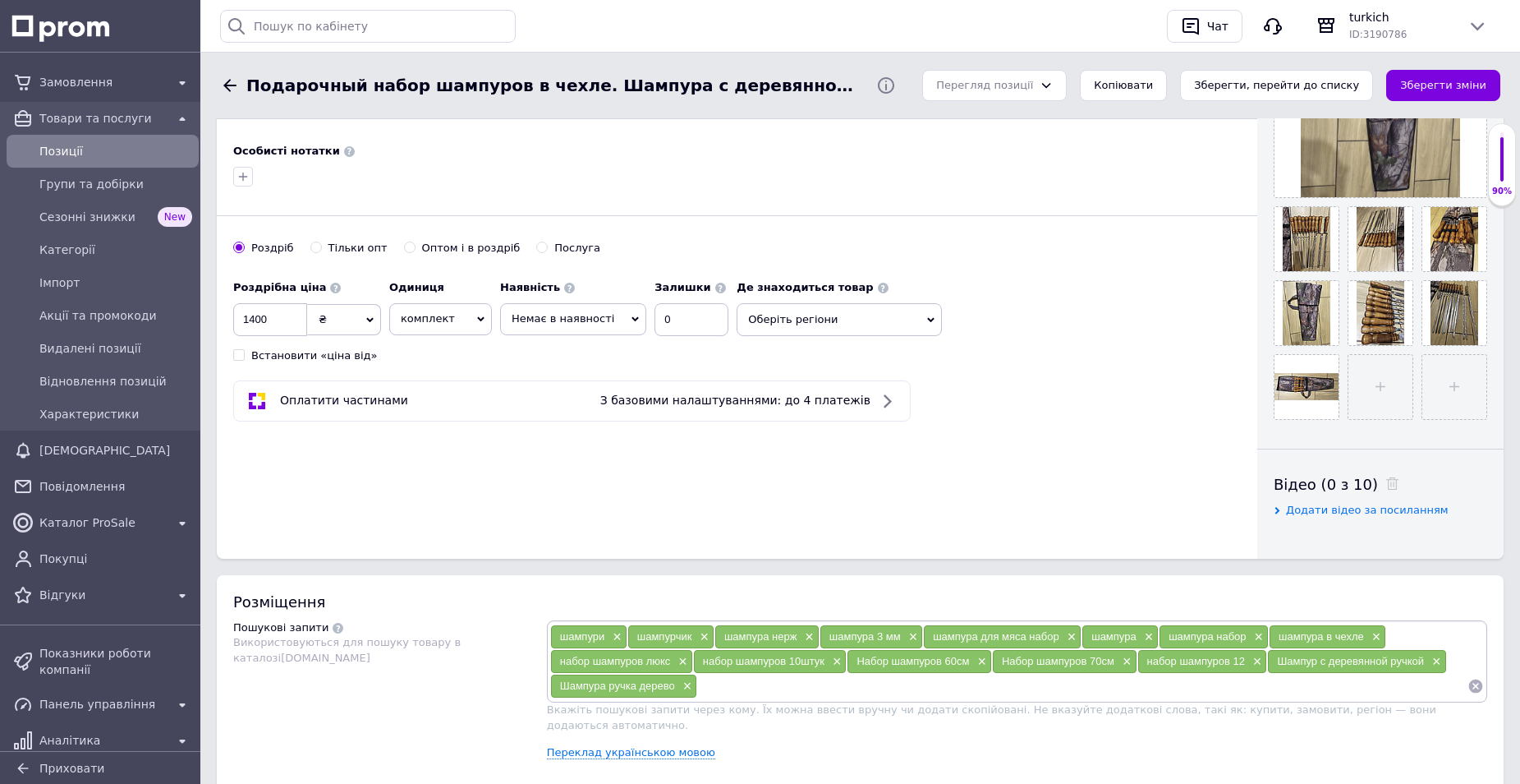
click at [573, 323] on span "Немає в наявності" at bounding box center [563, 318] width 102 height 13
click at [570, 396] on li "Готово до відправки" at bounding box center [573, 398] width 145 height 23
drag, startPoint x: 682, startPoint y: 322, endPoint x: 663, endPoint y: 319, distance: 19.2
click at [668, 319] on input "0" at bounding box center [704, 319] width 74 height 32
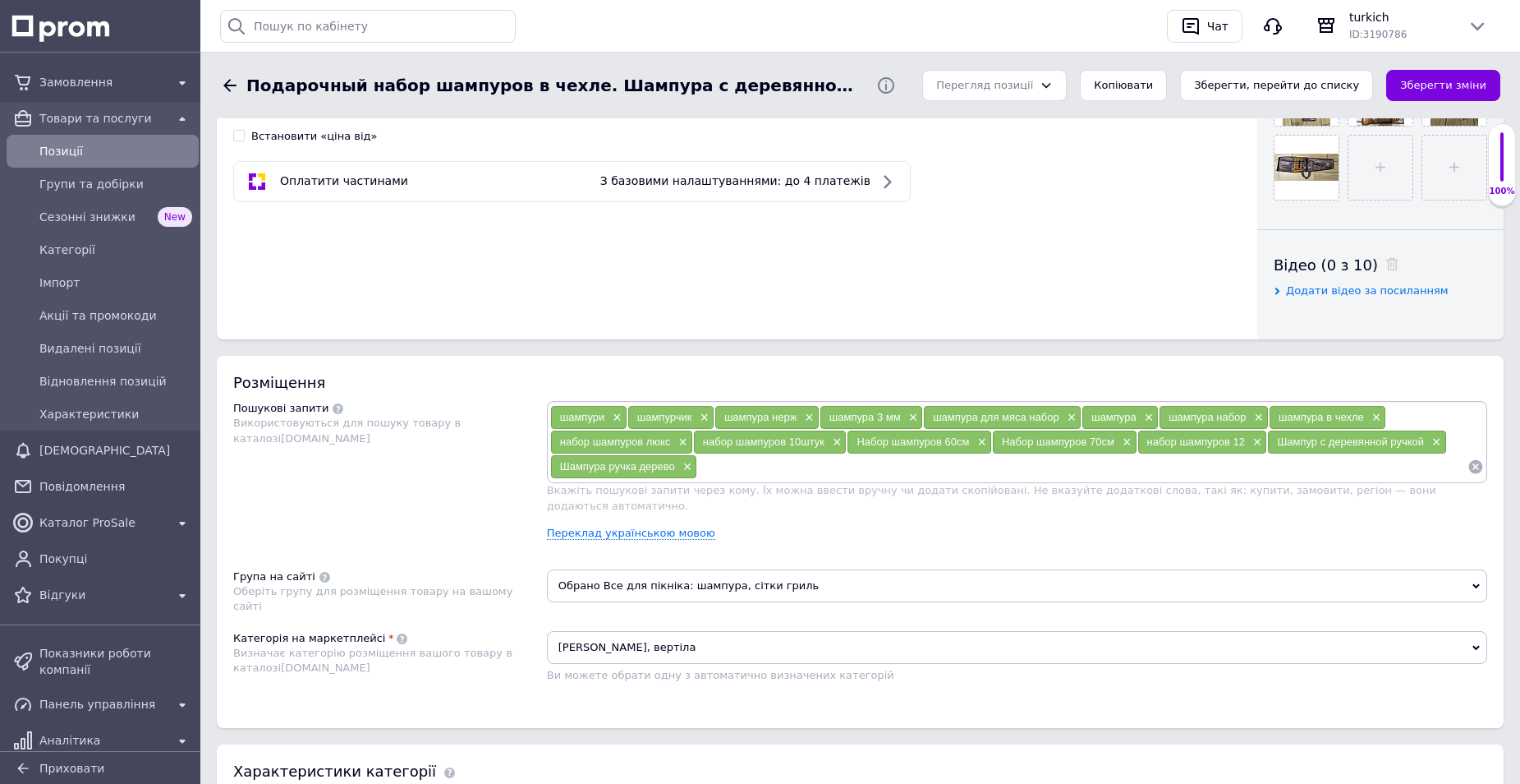
scroll to position [1150, 0]
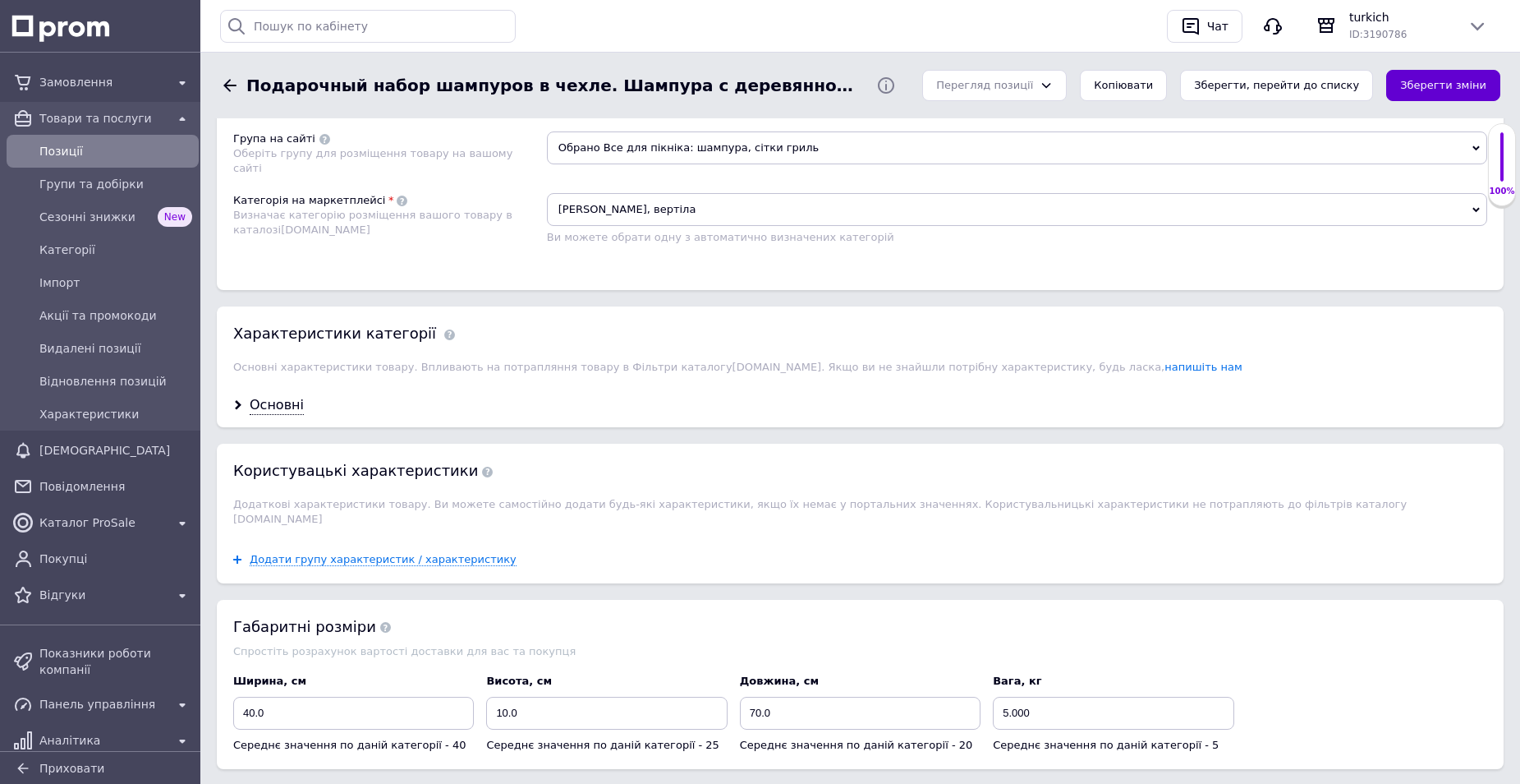
type input "1"
click at [1438, 90] on button "Зберегти зміни" at bounding box center [1443, 86] width 114 height 32
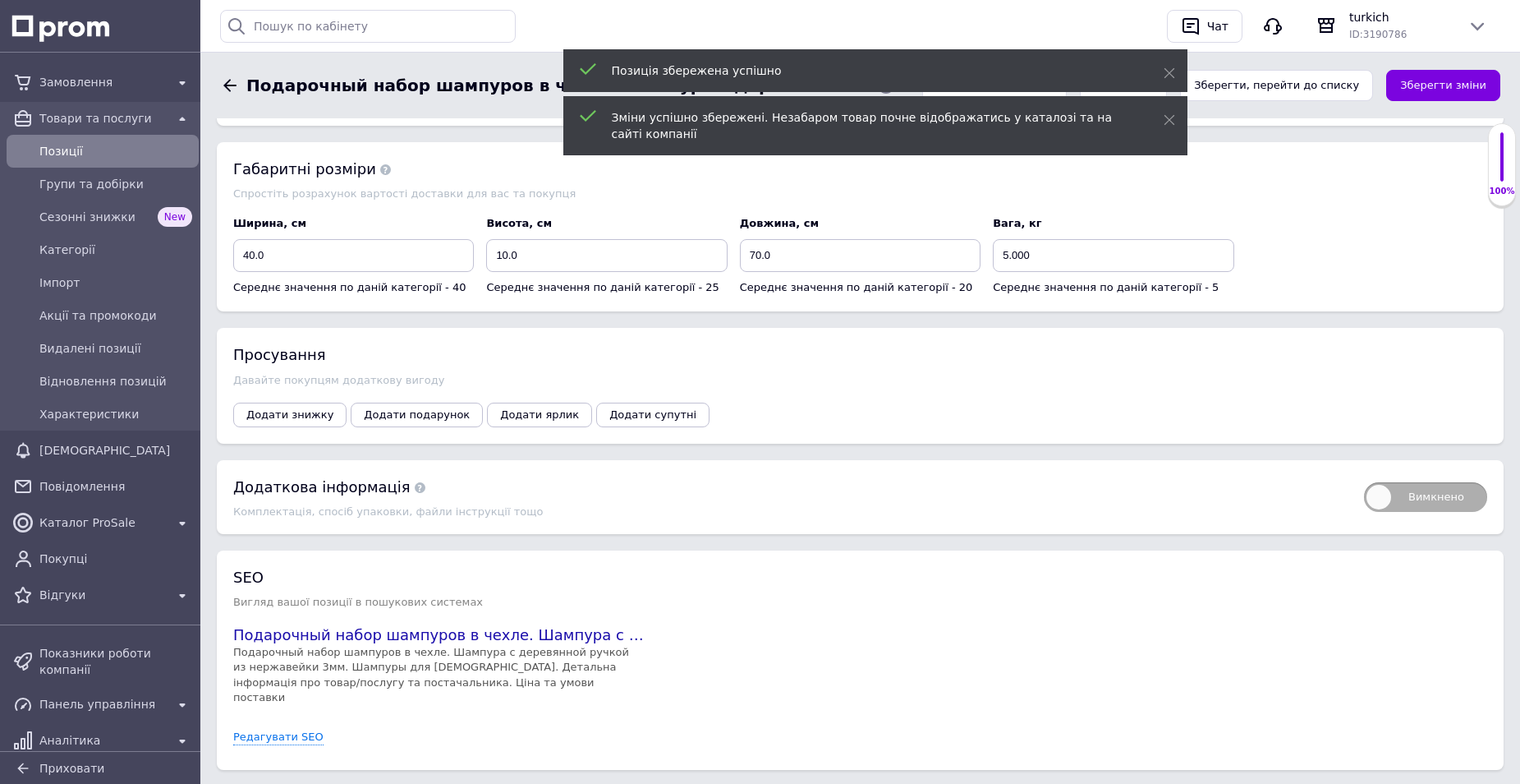
scroll to position [1655, 0]
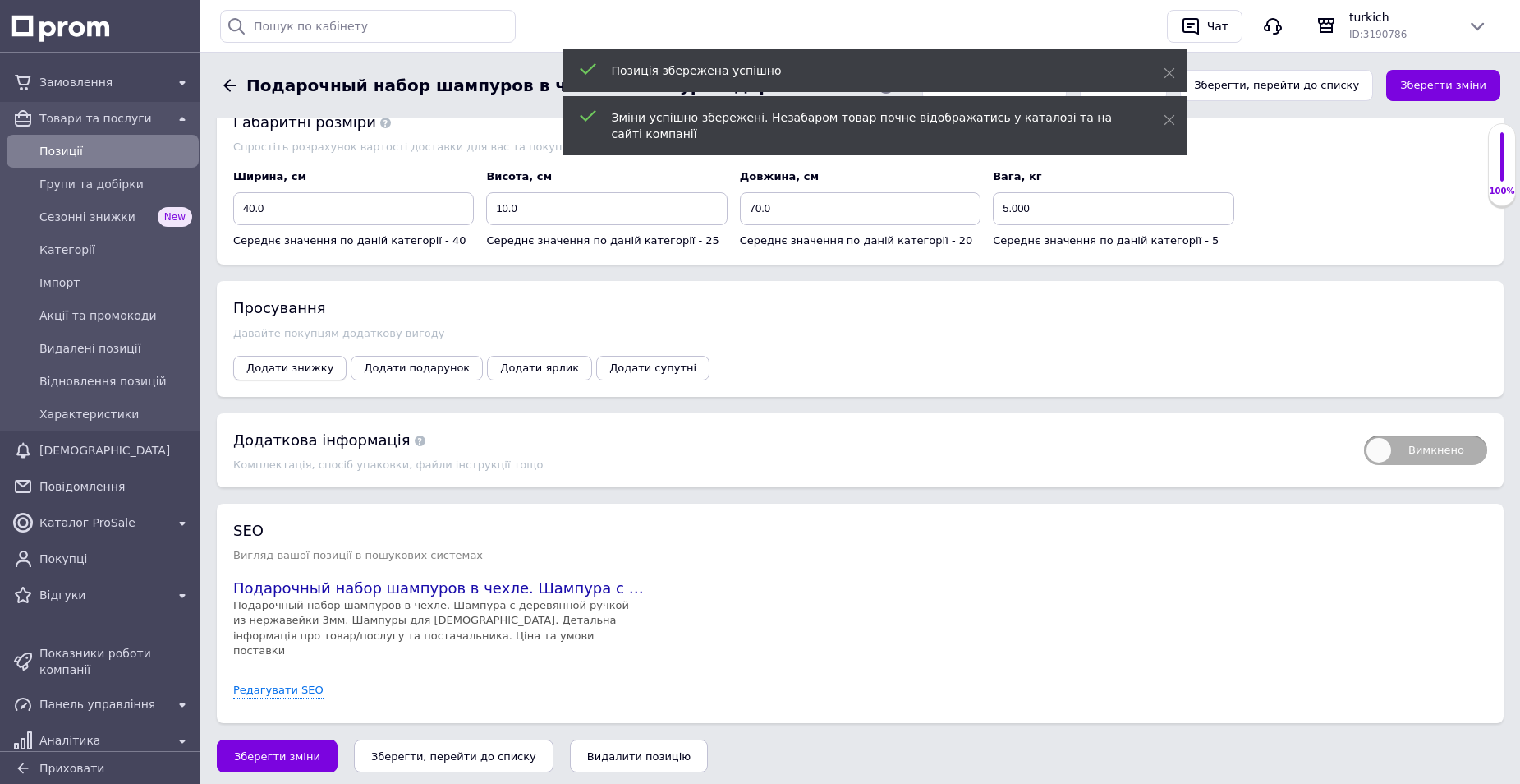
click at [281, 361] on span "Додати знижку" at bounding box center [289, 367] width 88 height 13
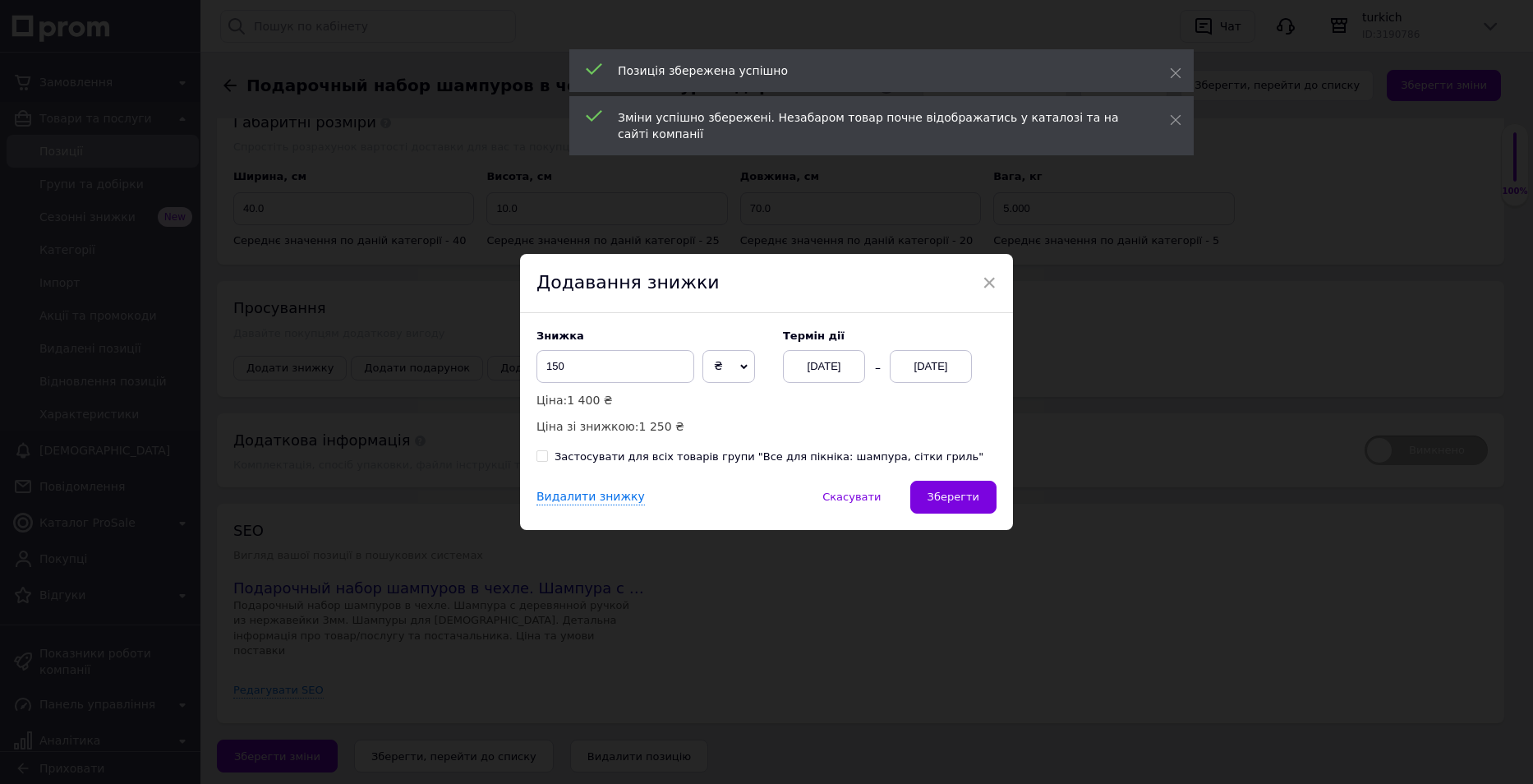
click at [813, 364] on div "[DATE]" at bounding box center [824, 366] width 82 height 32
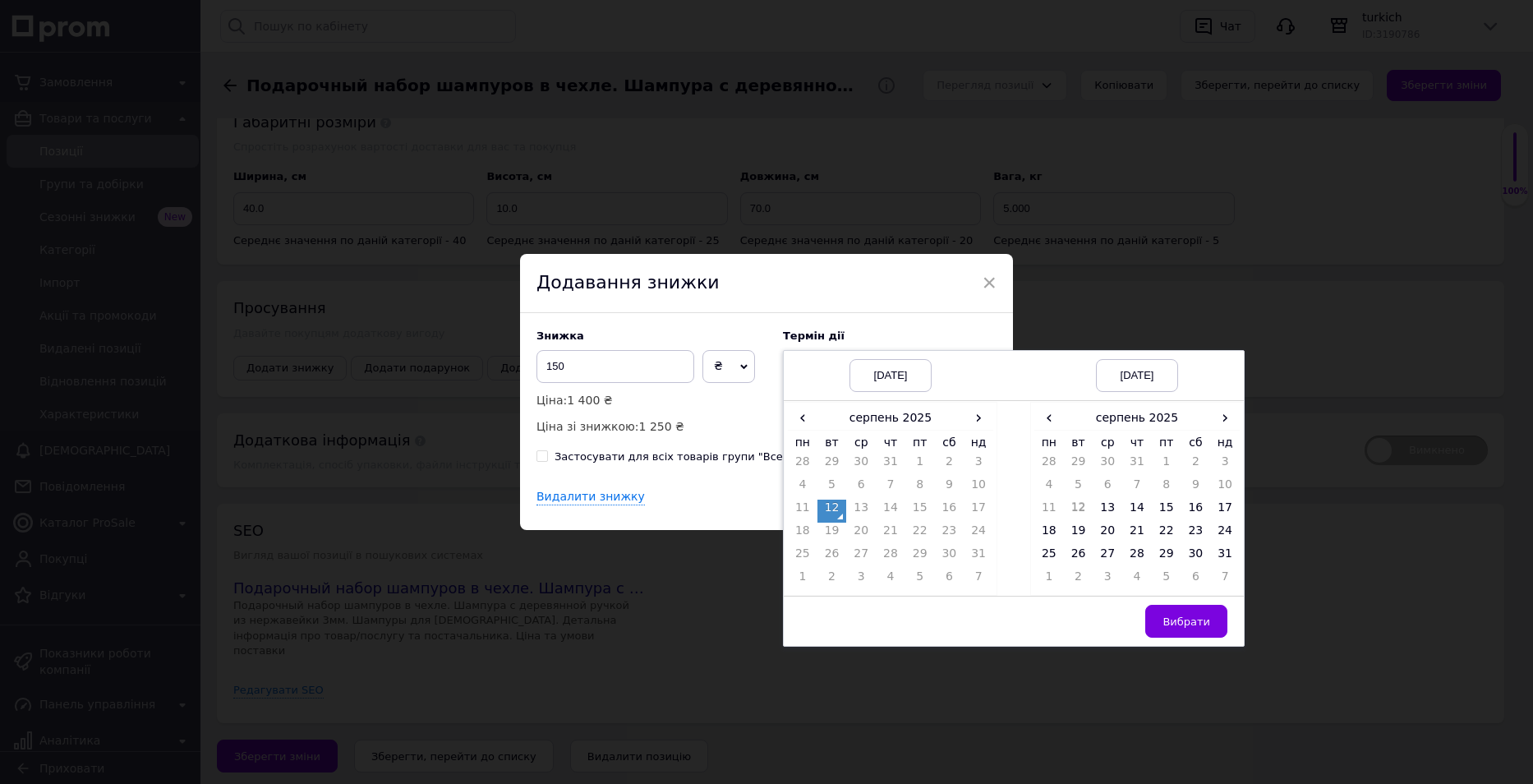
click at [838, 509] on td "12" at bounding box center [832, 511] width 30 height 23
click at [1218, 413] on span "›" at bounding box center [1225, 417] width 30 height 24
click at [1134, 552] on td "25" at bounding box center [1137, 556] width 30 height 23
click at [1187, 616] on span "Вибрати" at bounding box center [1186, 621] width 47 height 13
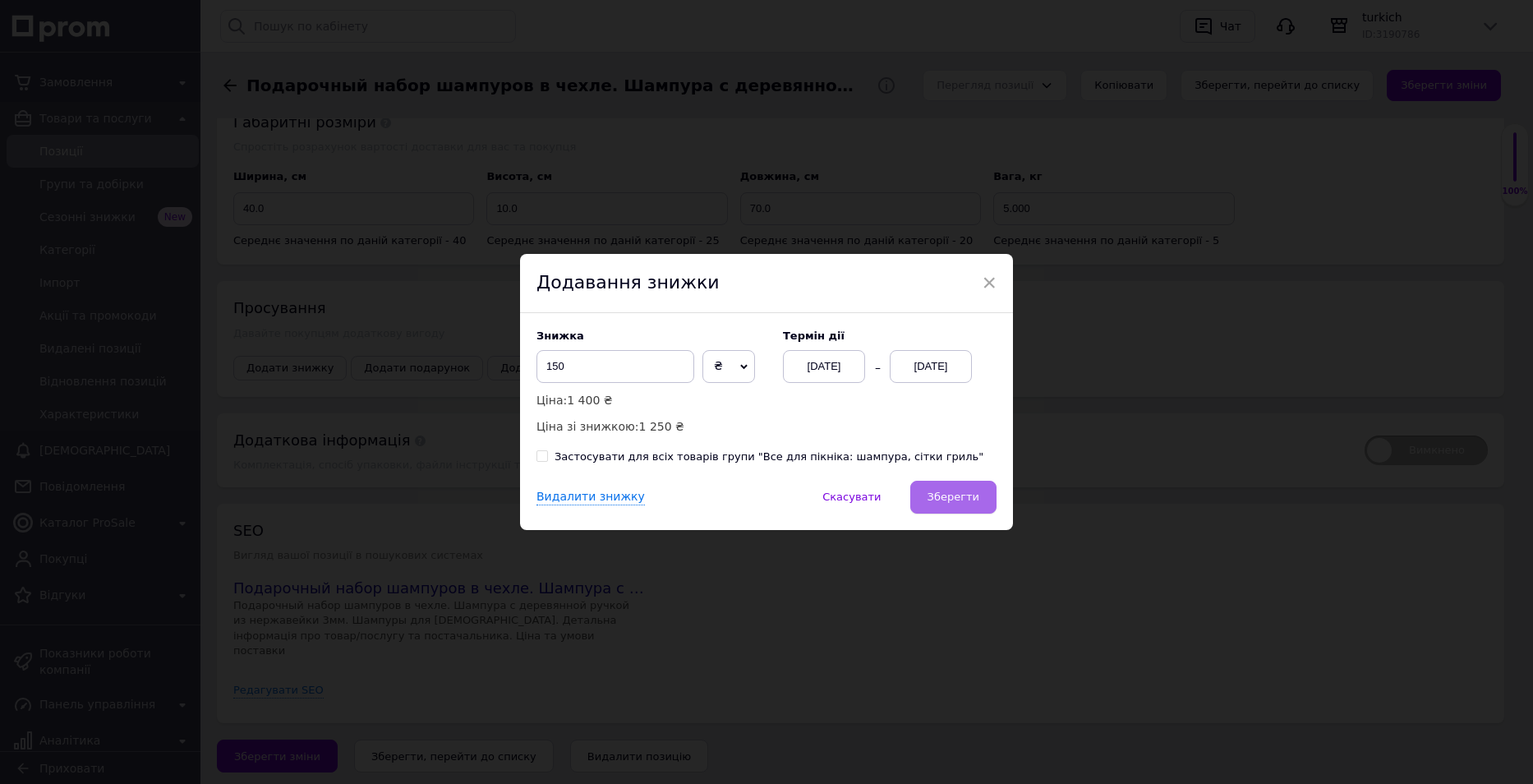
click at [951, 495] on span "Зберегти" at bounding box center [953, 496] width 52 height 13
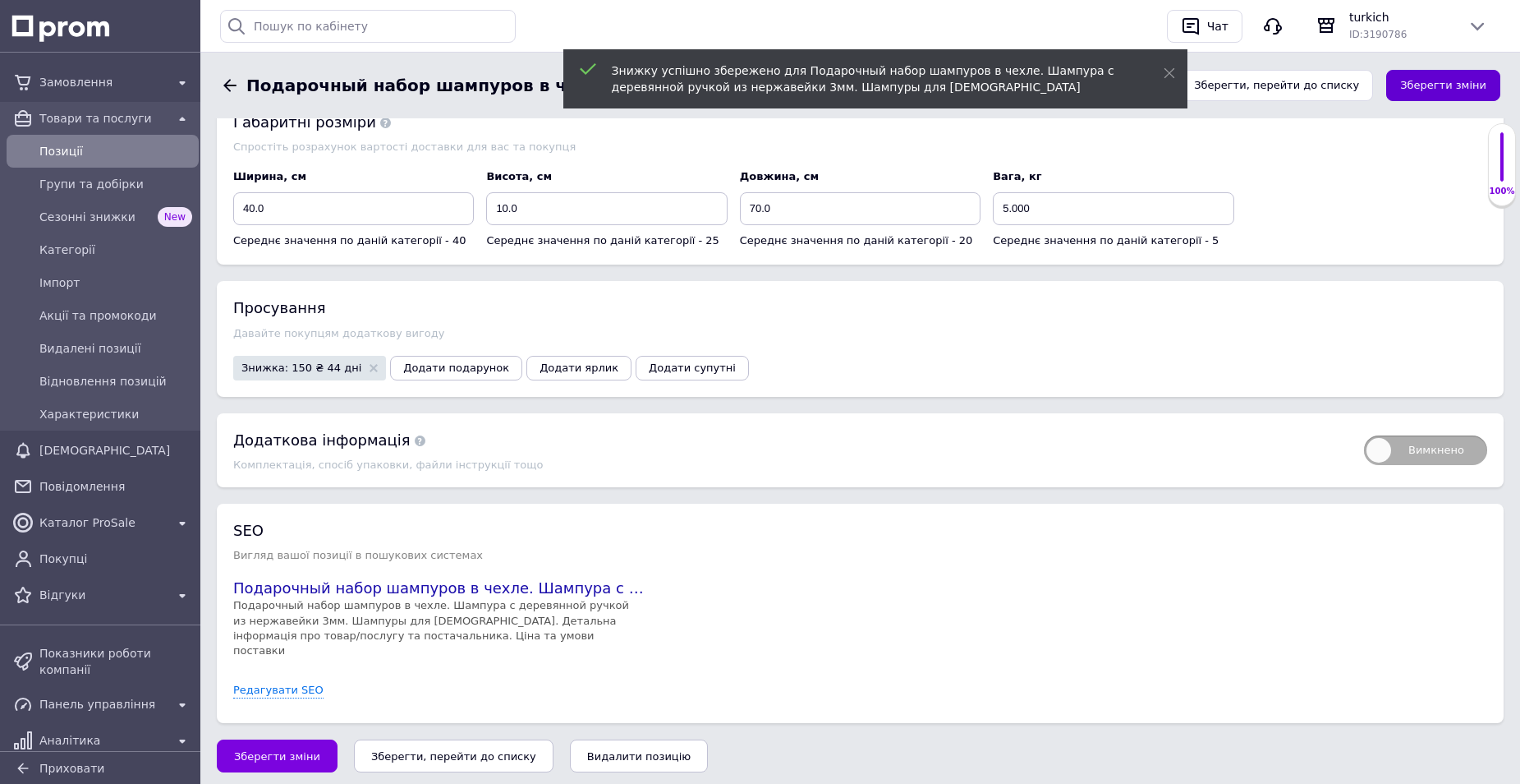
click at [1447, 77] on button "Зберегти зміни" at bounding box center [1443, 86] width 114 height 32
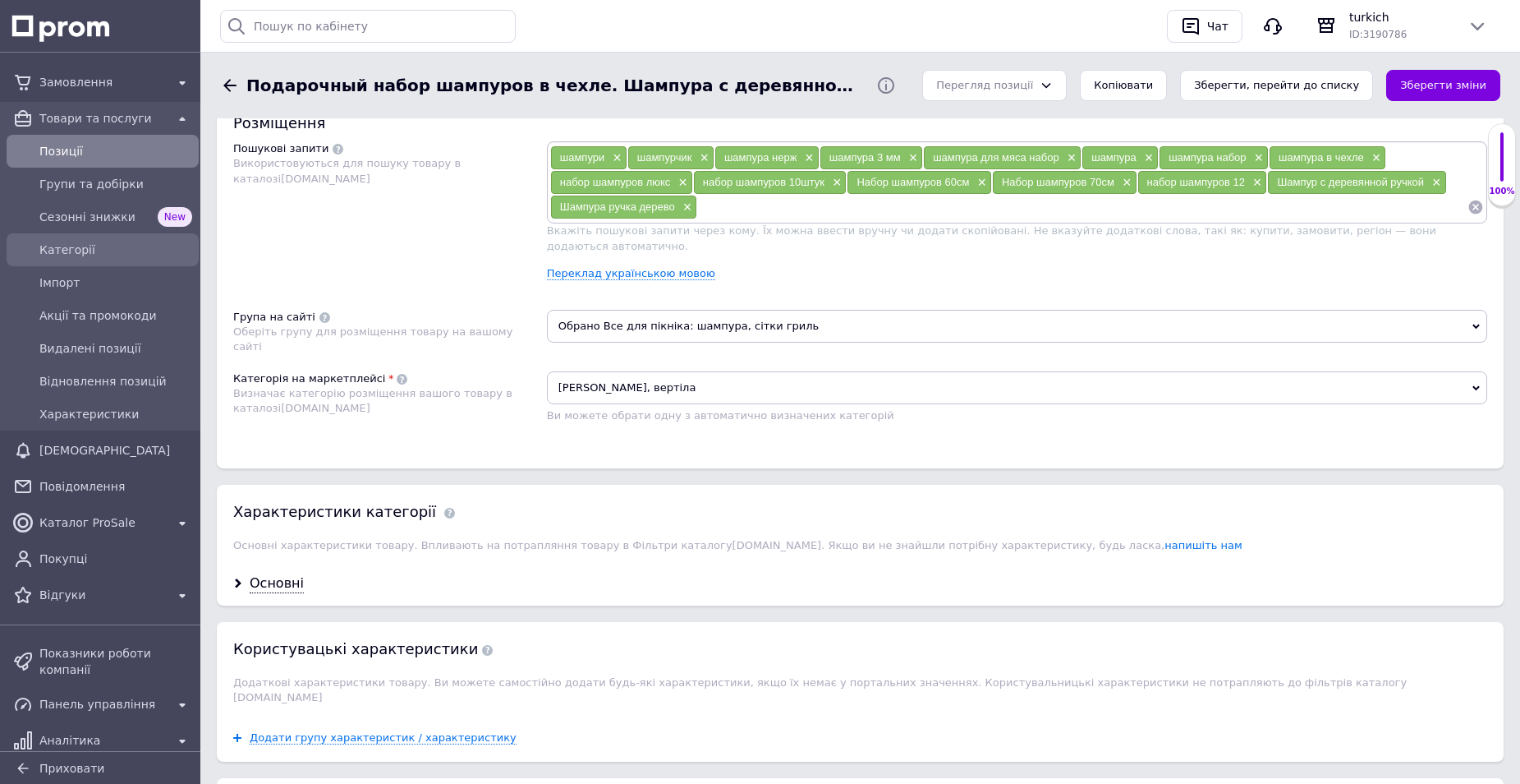
scroll to position [669, 0]
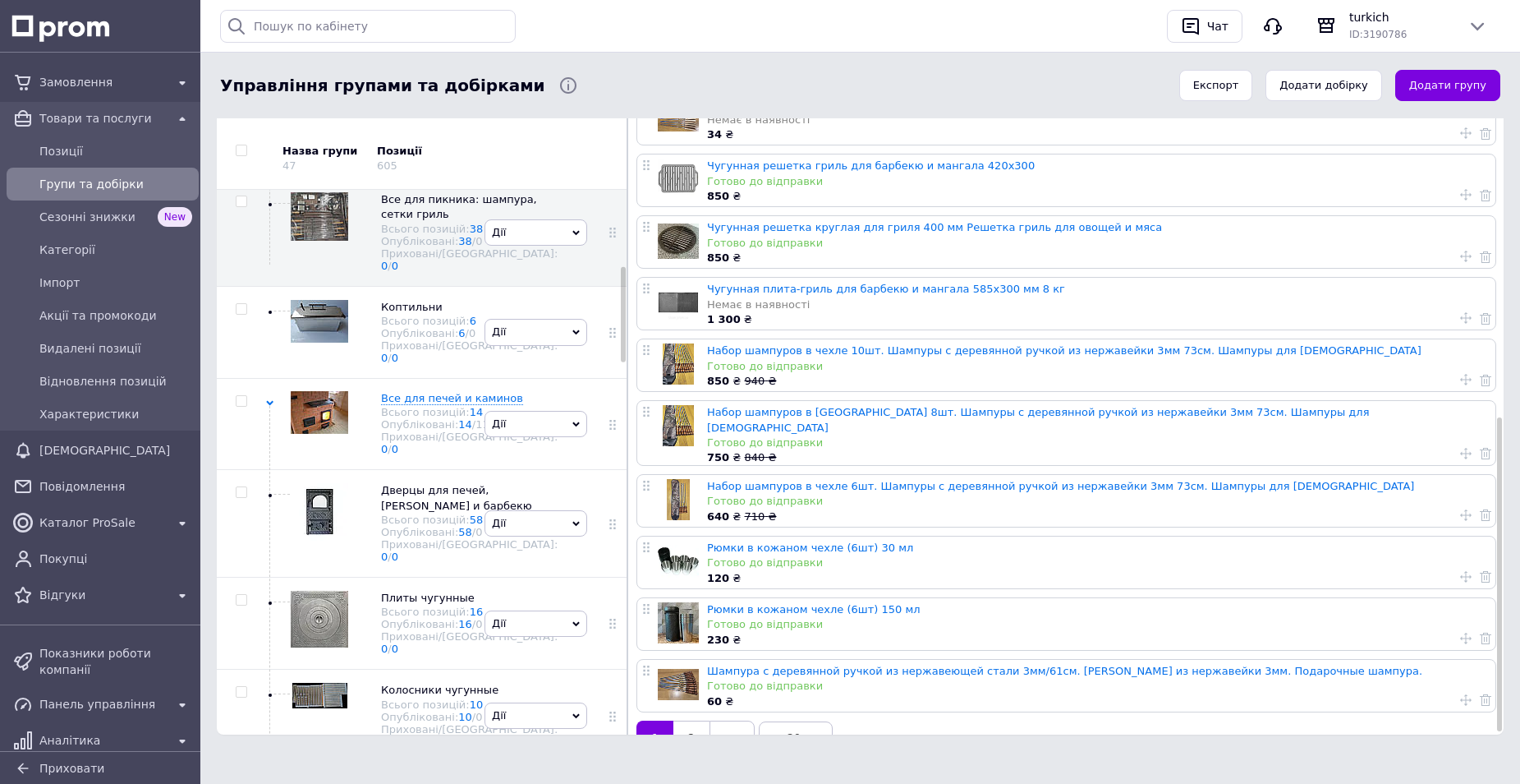
scroll to position [648, 0]
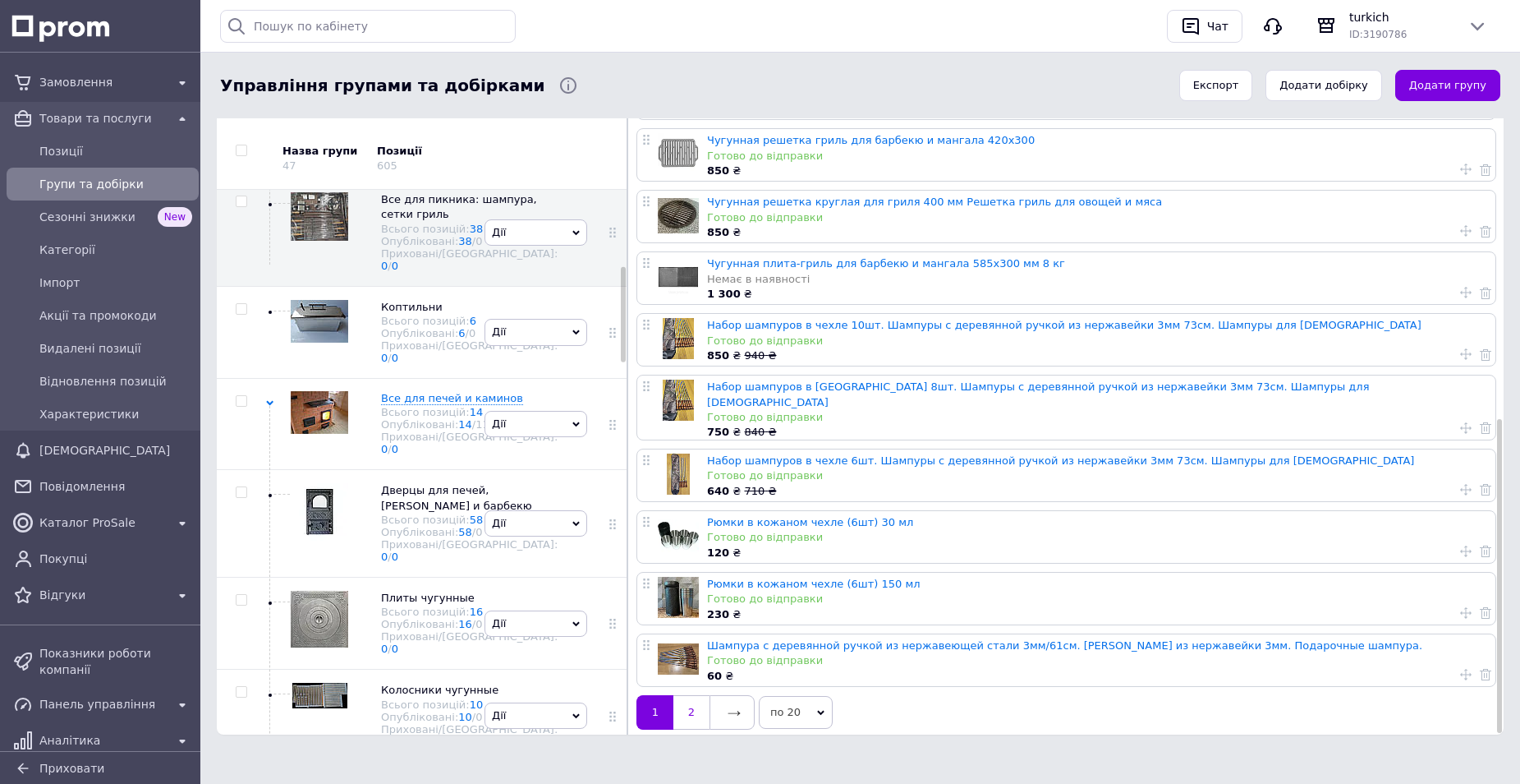
click at [690, 697] on link "2" at bounding box center [692, 711] width 36 height 34
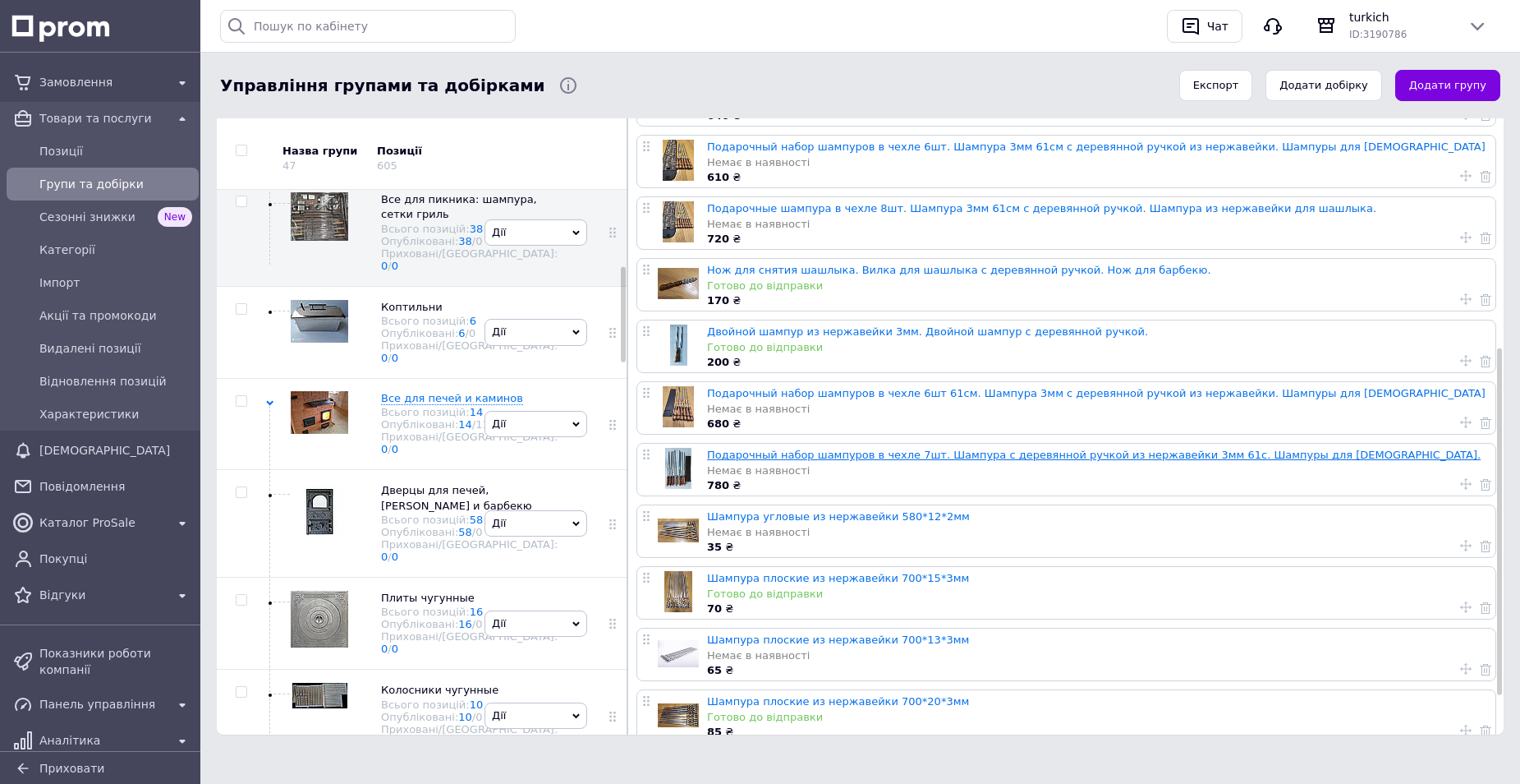
scroll to position [525, 0]
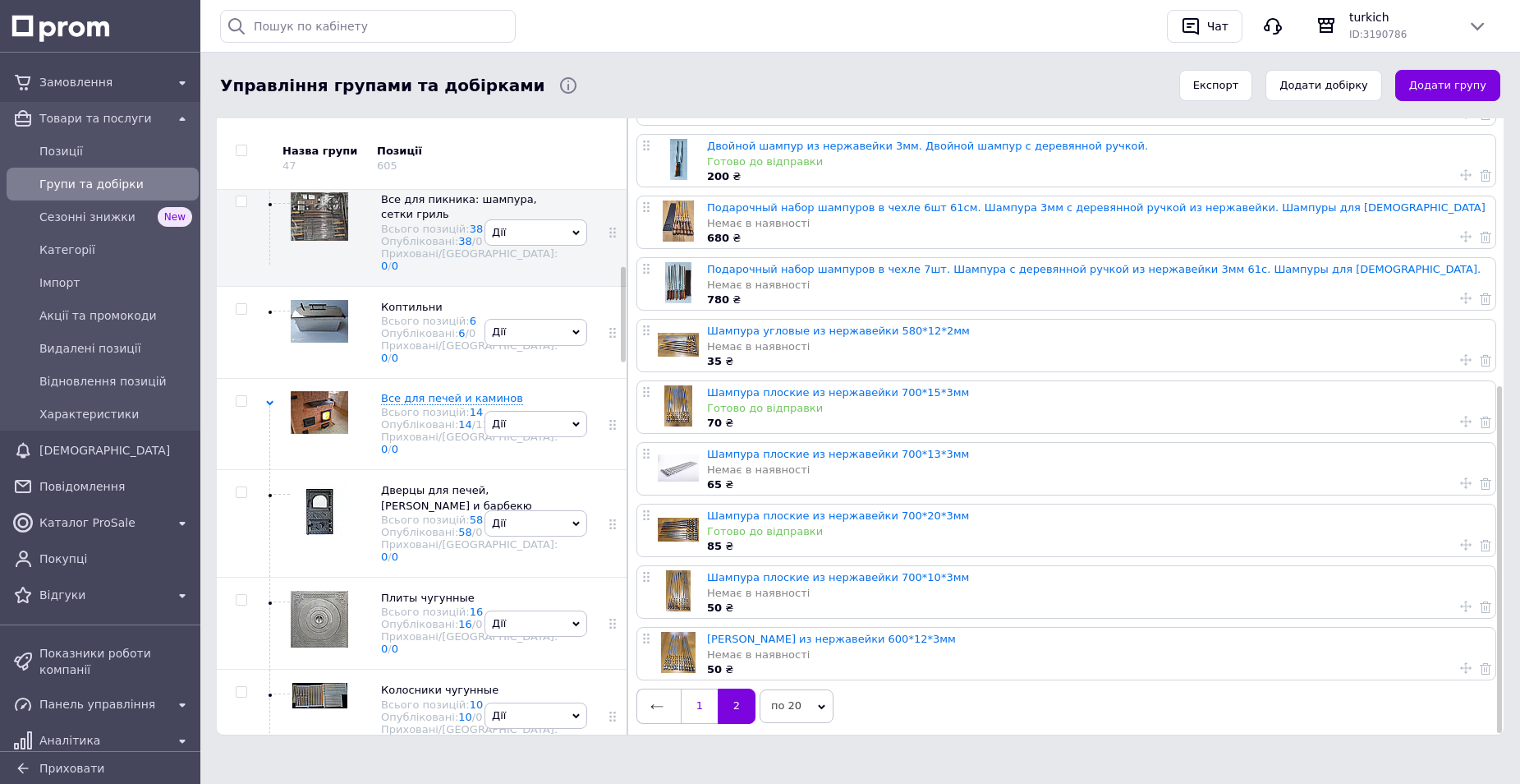
click at [698, 704] on link "1" at bounding box center [699, 705] width 37 height 34
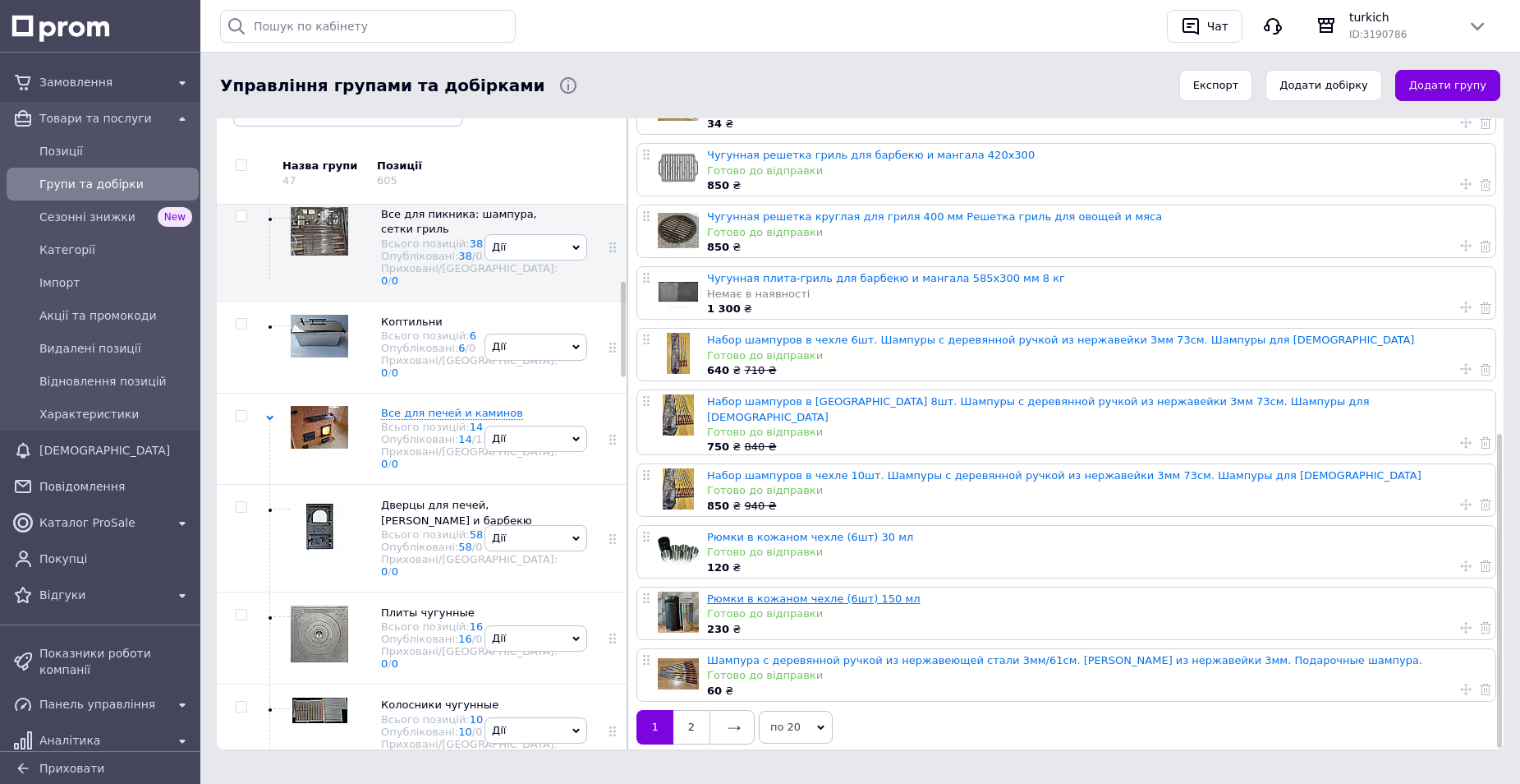
scroll to position [195, 0]
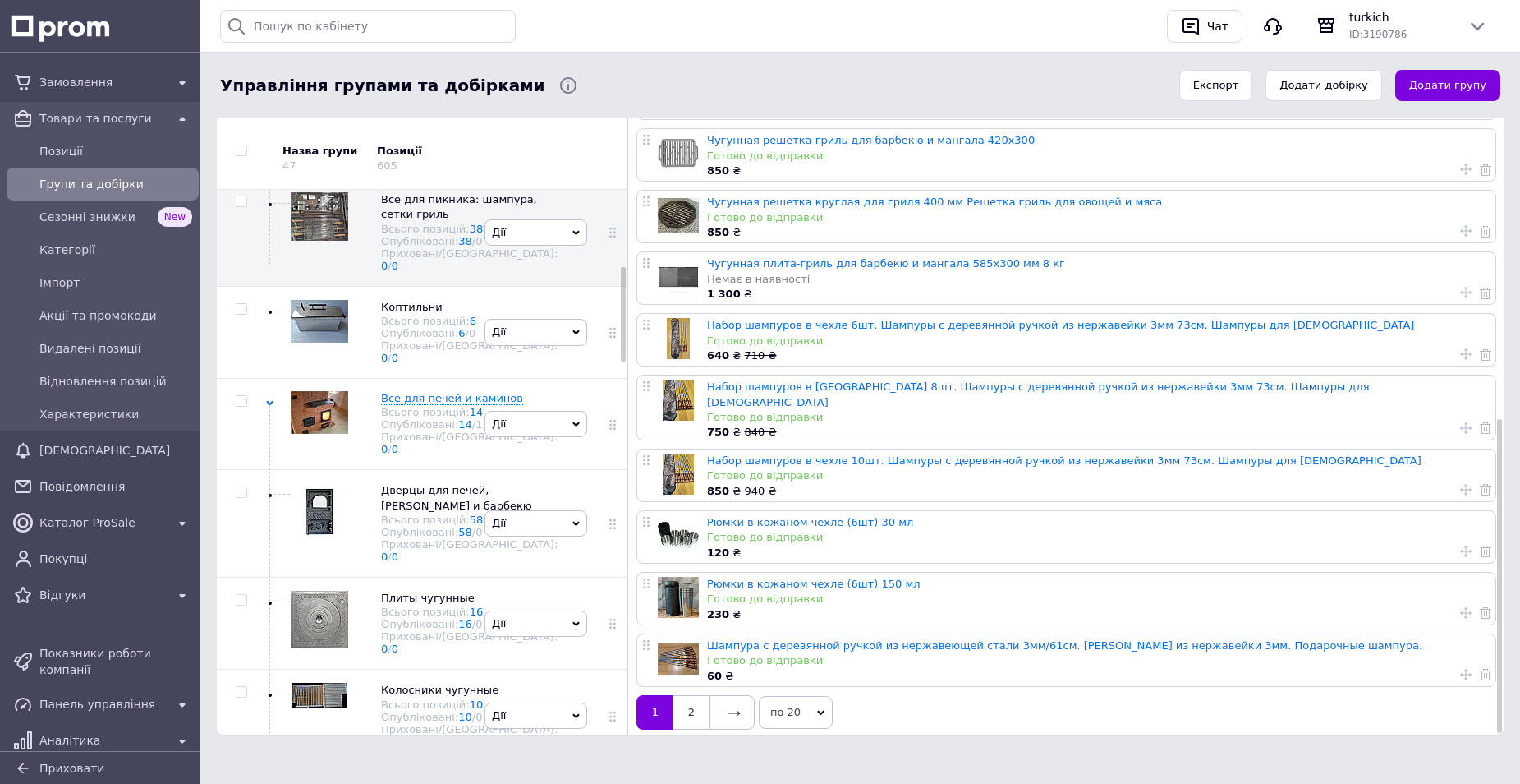
click at [1461, 607] on icon at bounding box center [1467, 613] width 12 height 12
click at [1355, 560] on input "На" at bounding box center [1368, 565] width 102 height 27
radio input "true"
click at [1196, 512] on div "Рюмки в кожаном чехле (6шт) 30 мл Готово до відправки 120 ₴" at bounding box center [1099, 536] width 784 height 52
click at [1465, 545] on icon at bounding box center [1467, 551] width 12 height 12
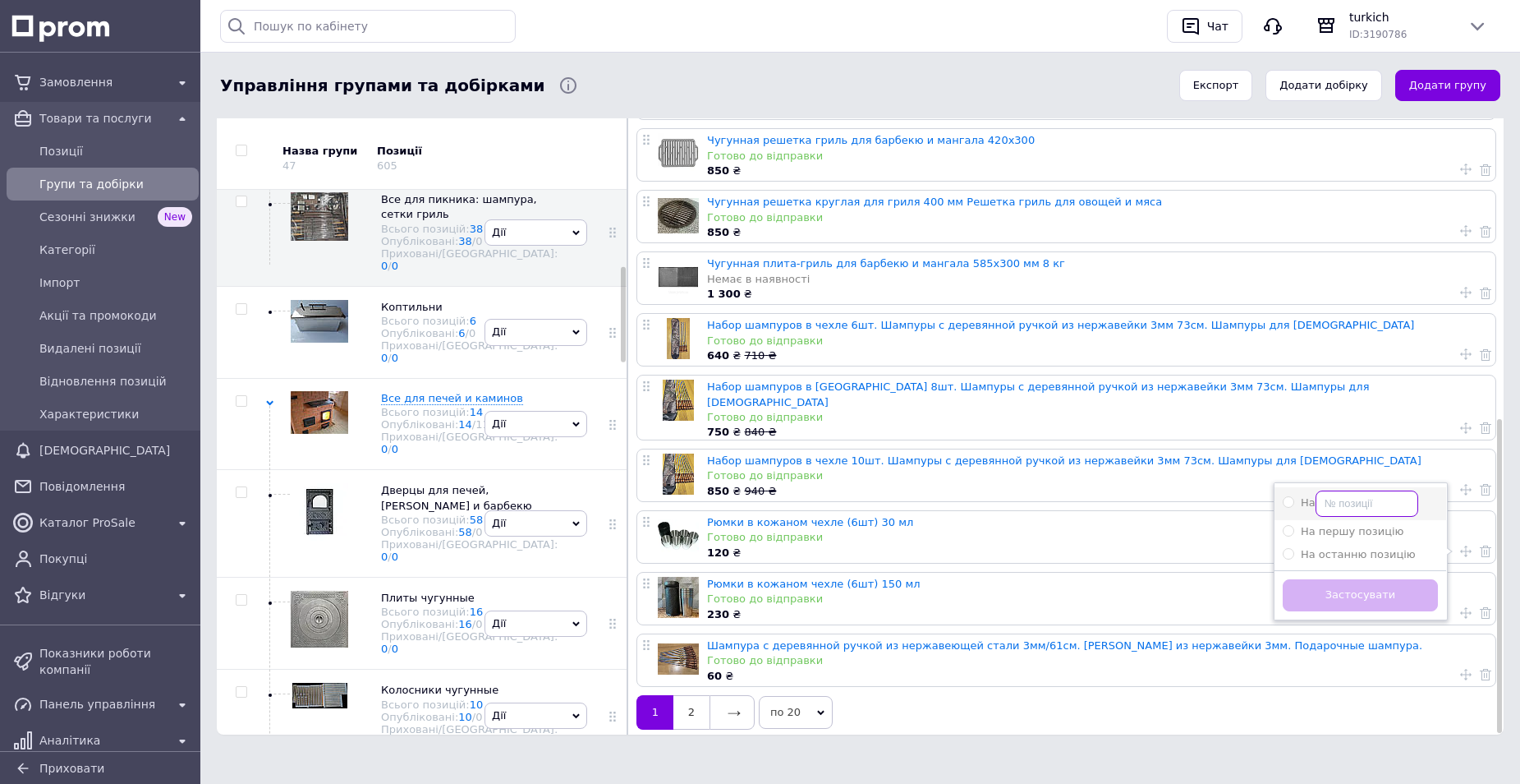
click at [1332, 490] on input "На" at bounding box center [1368, 503] width 102 height 27
radio input "true"
type input "28"
click at [1397, 579] on button "Застосувати" at bounding box center [1361, 595] width 155 height 32
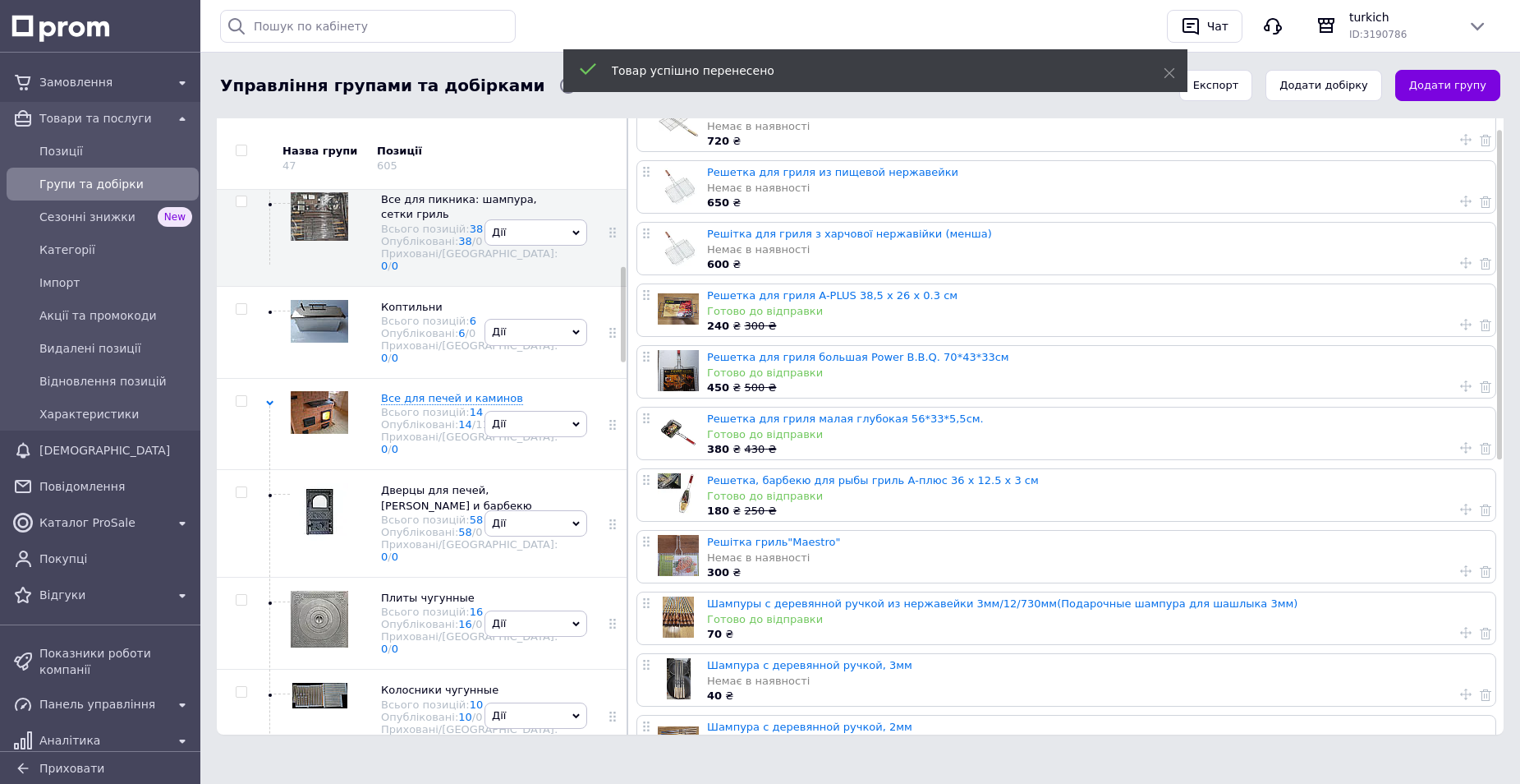
scroll to position [574, 0]
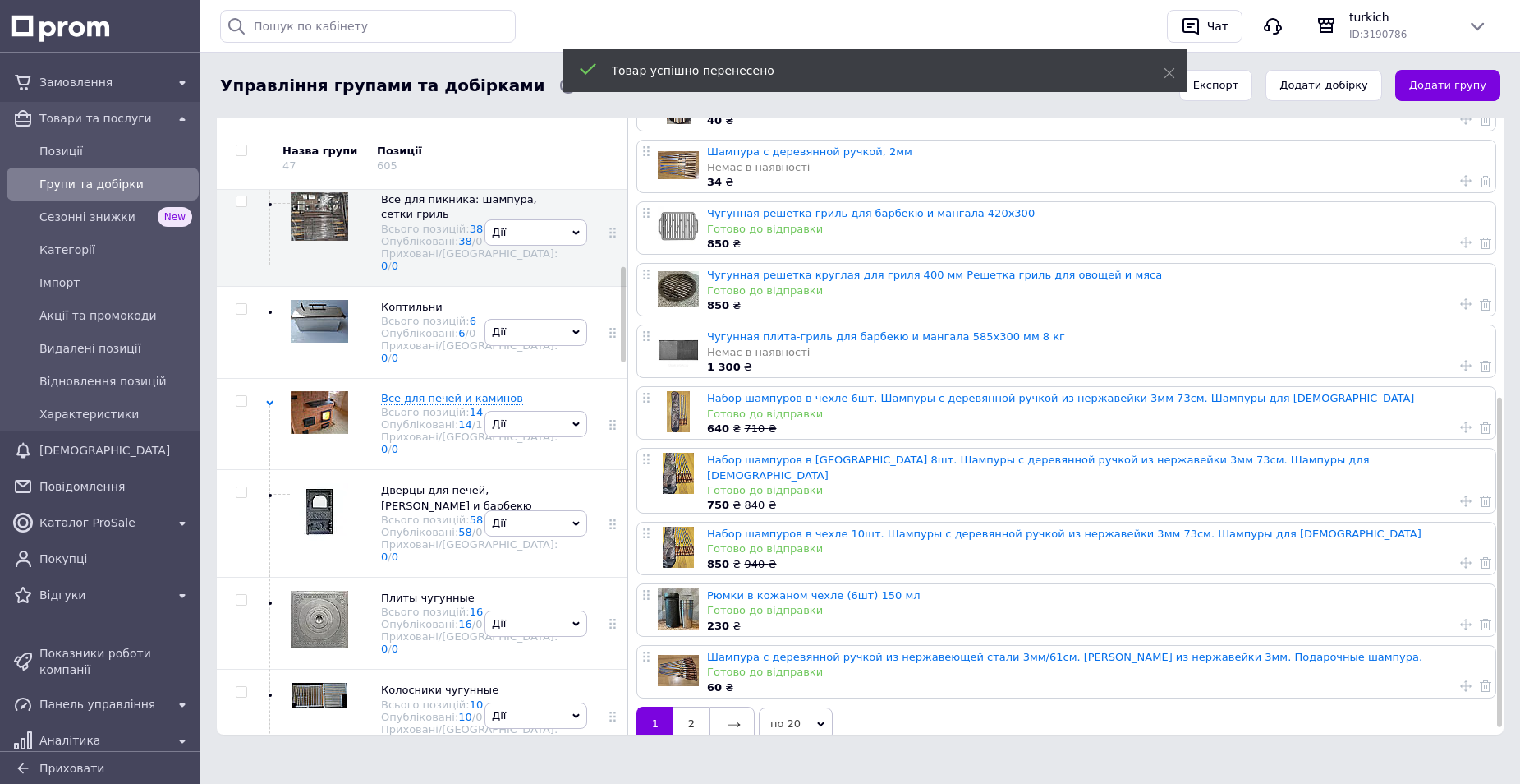
click at [1461, 619] on icon at bounding box center [1467, 625] width 12 height 12
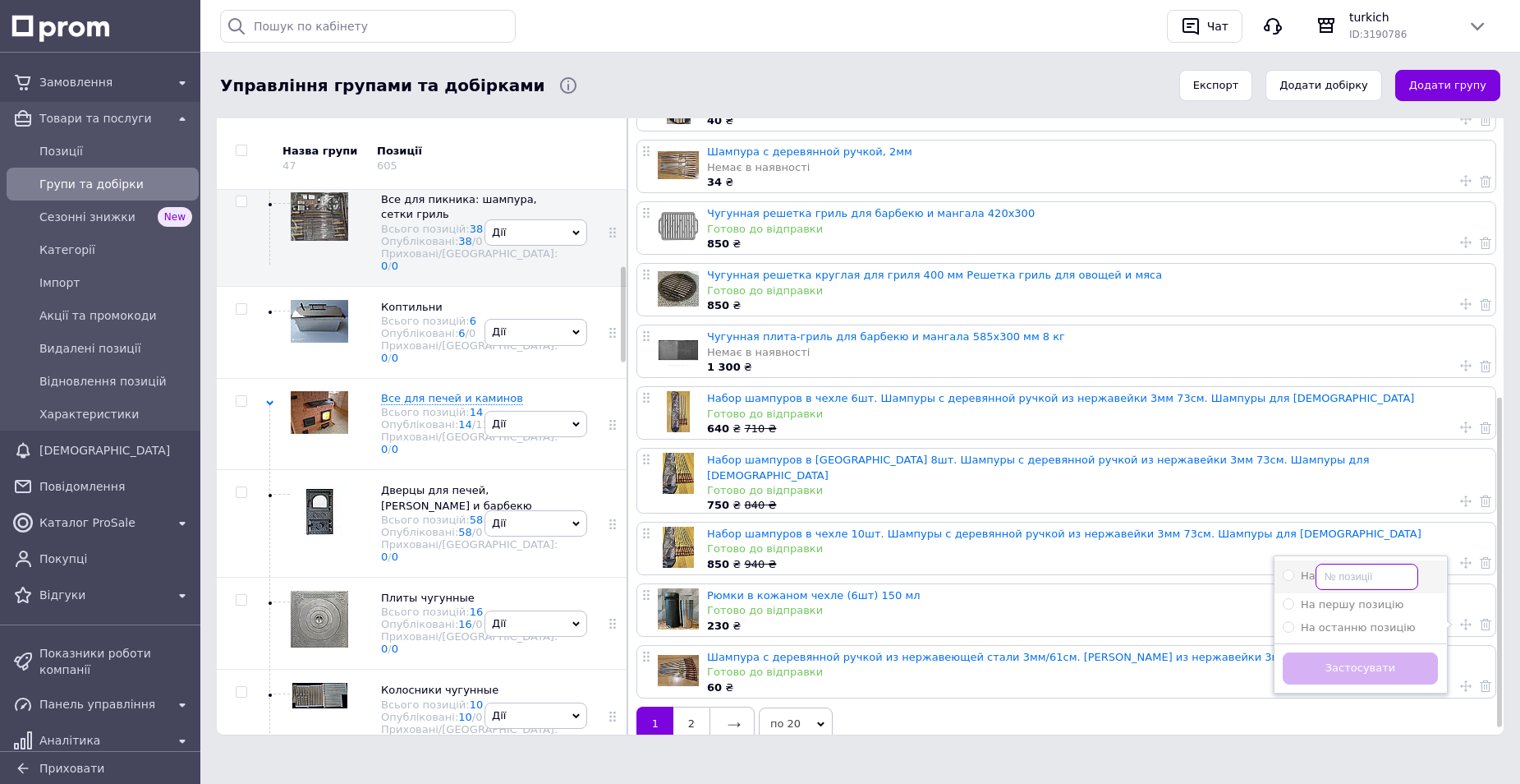
click at [1337, 564] on input "На" at bounding box center [1368, 576] width 102 height 27
radio input "true"
type input "29"
click at [1336, 654] on button "Застосувати" at bounding box center [1361, 668] width 155 height 32
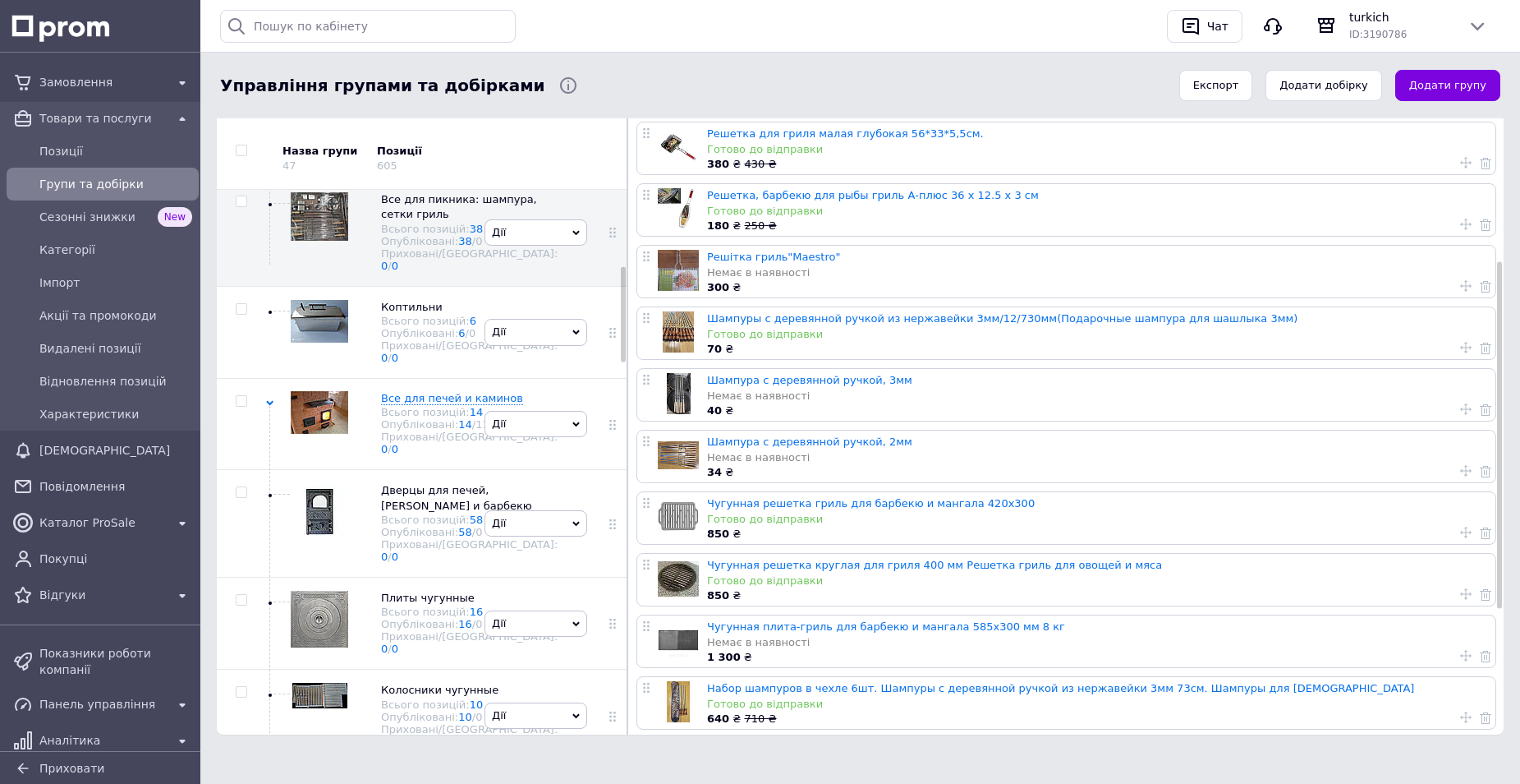
scroll to position [278, 0]
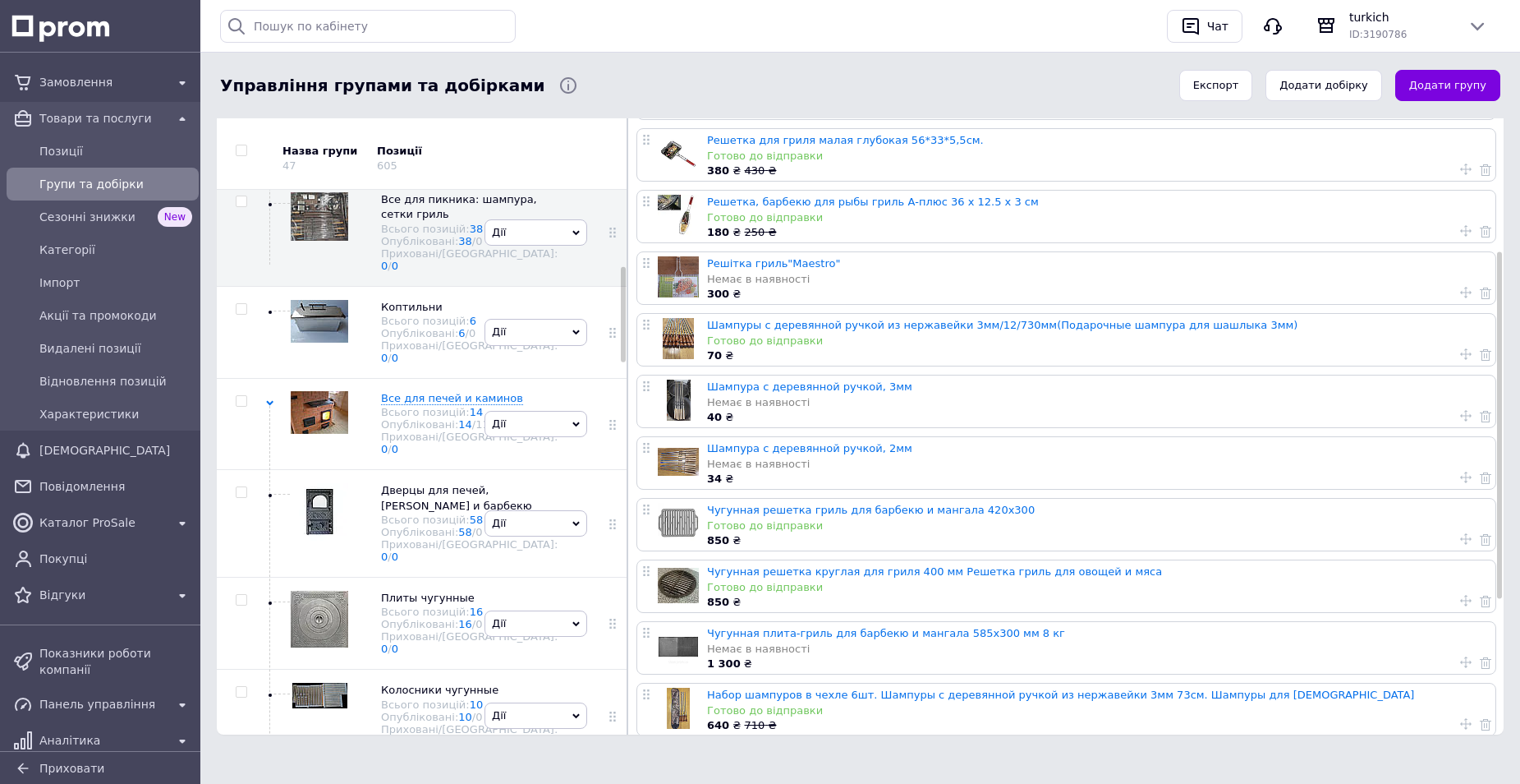
click at [1461, 354] on use at bounding box center [1467, 354] width 12 height 12
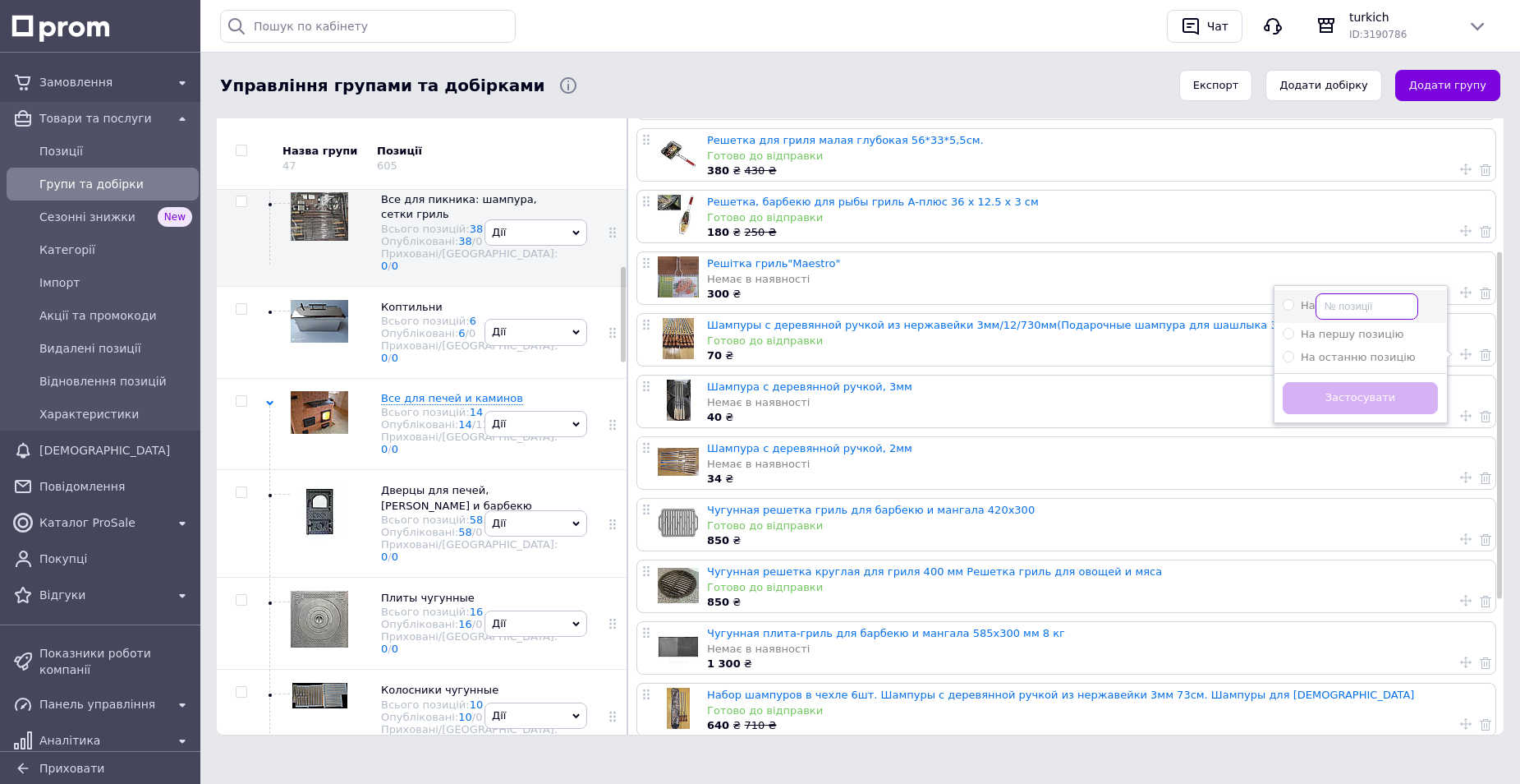
click at [1363, 306] on input "На" at bounding box center [1368, 306] width 102 height 27
radio input "true"
type input "1"
click at [1377, 393] on button "Застосувати" at bounding box center [1361, 397] width 155 height 32
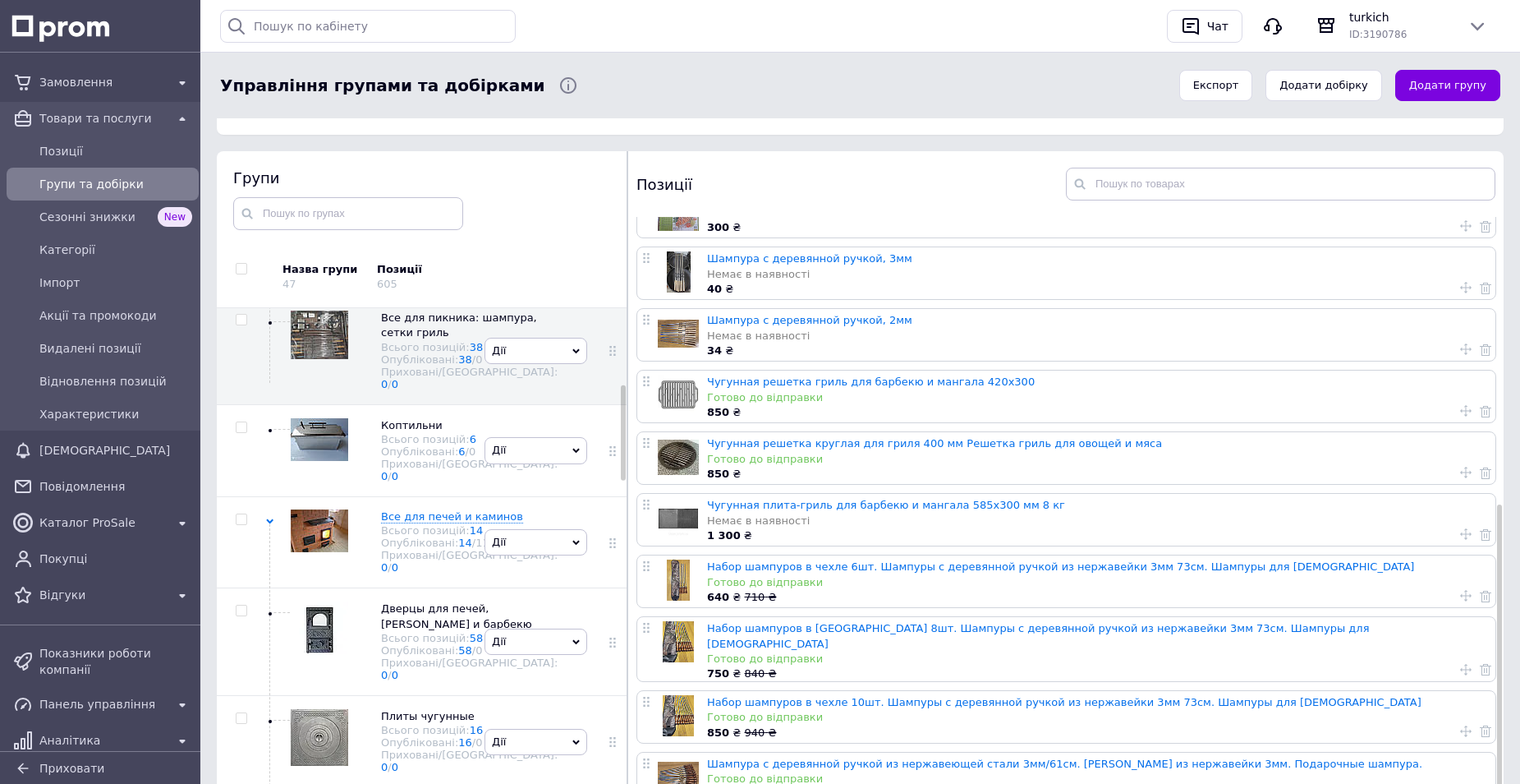
scroll to position [195, 0]
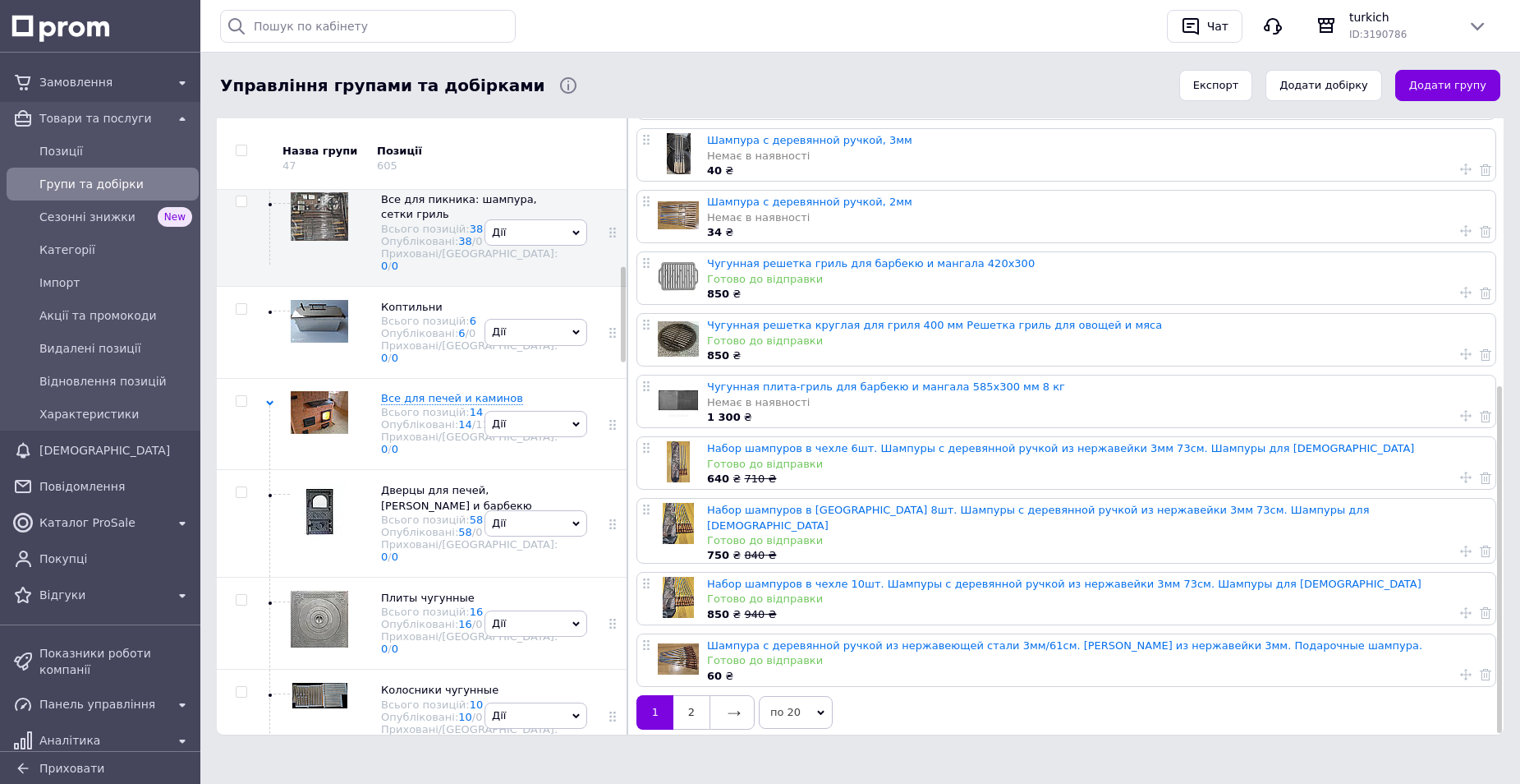
click at [1465, 479] on icon at bounding box center [1467, 477] width 12 height 12
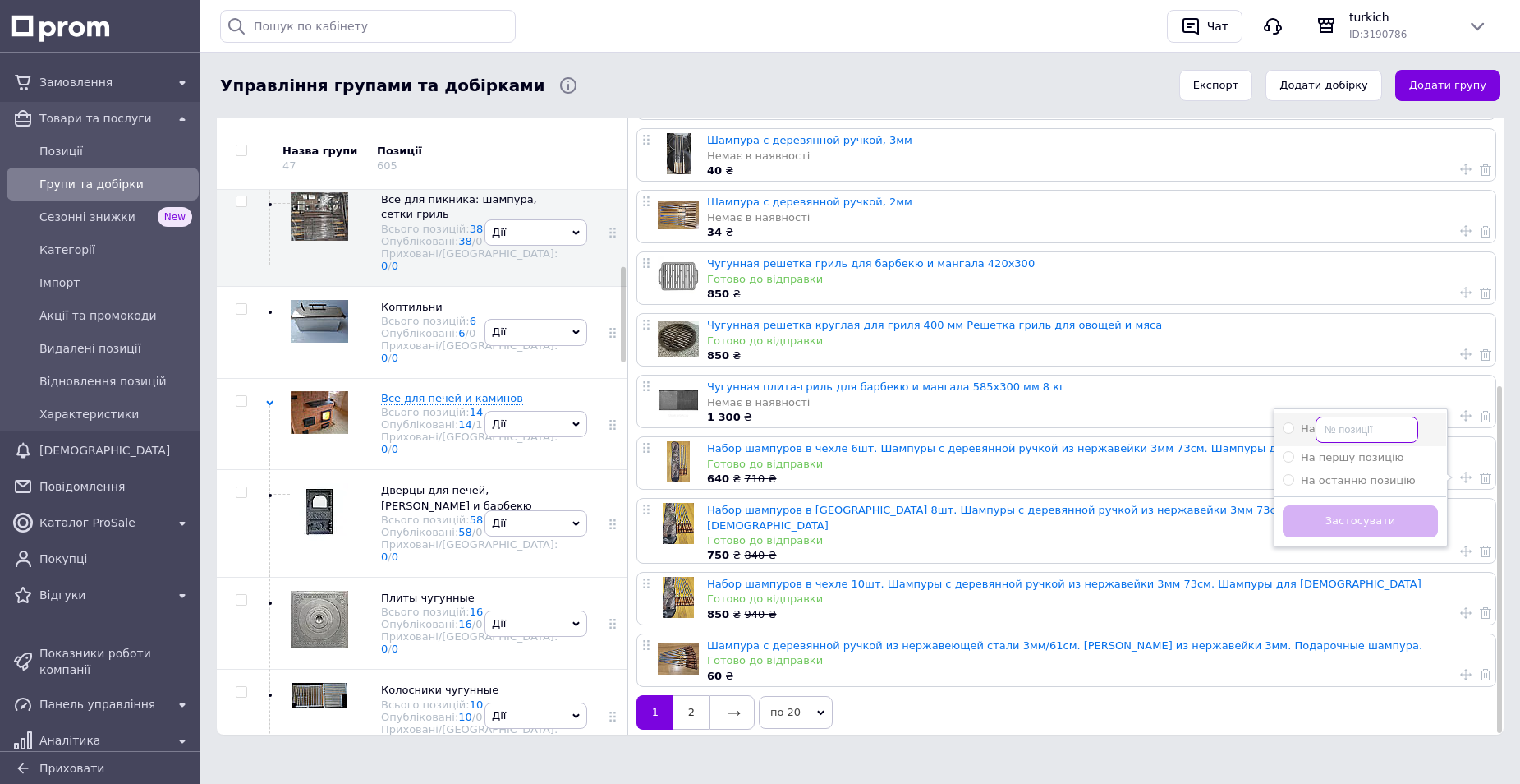
click at [1374, 433] on input "На" at bounding box center [1368, 429] width 102 height 27
radio input "true"
type input "6"
click at [1350, 515] on button "Застосувати" at bounding box center [1361, 520] width 155 height 32
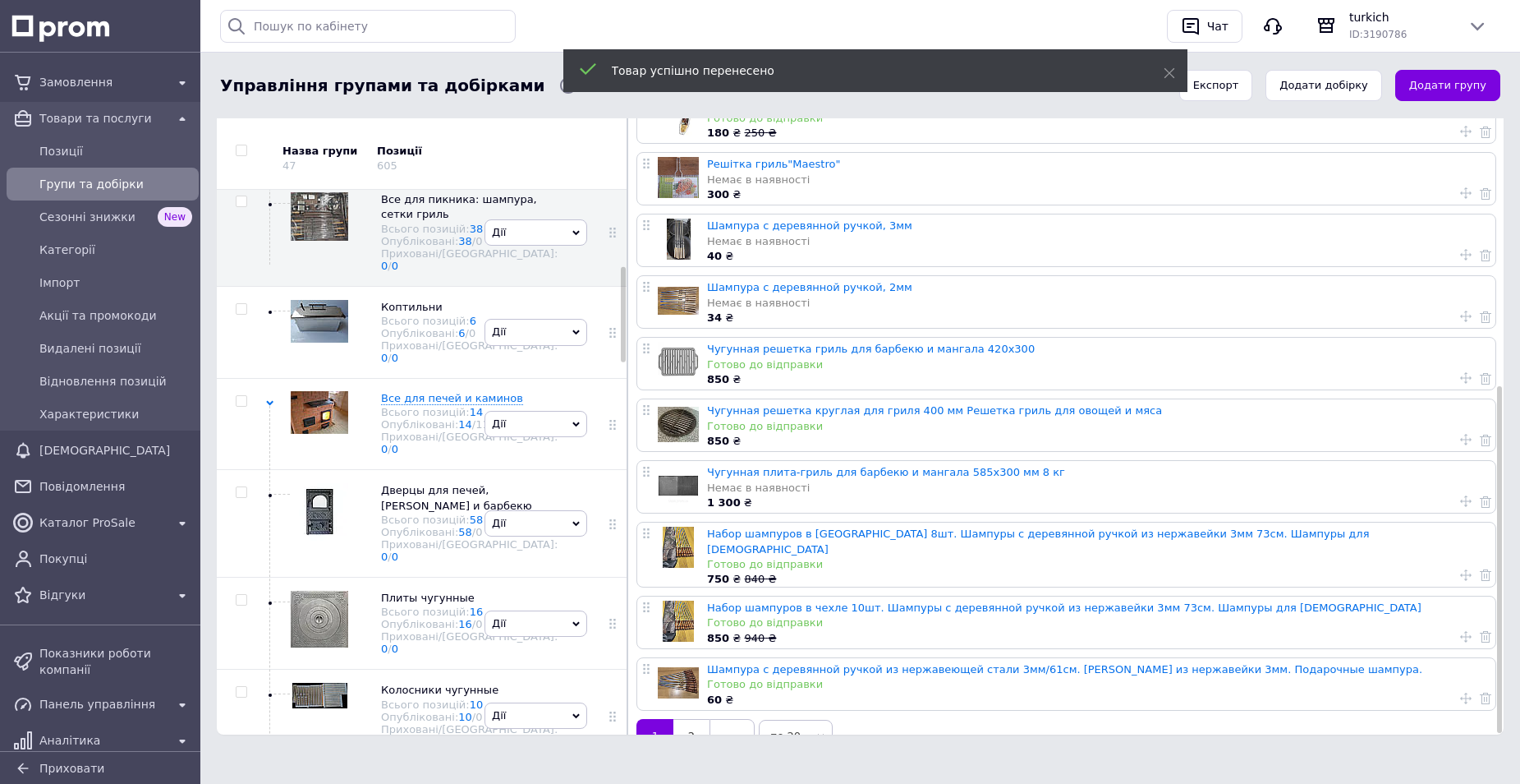
scroll to position [525, 0]
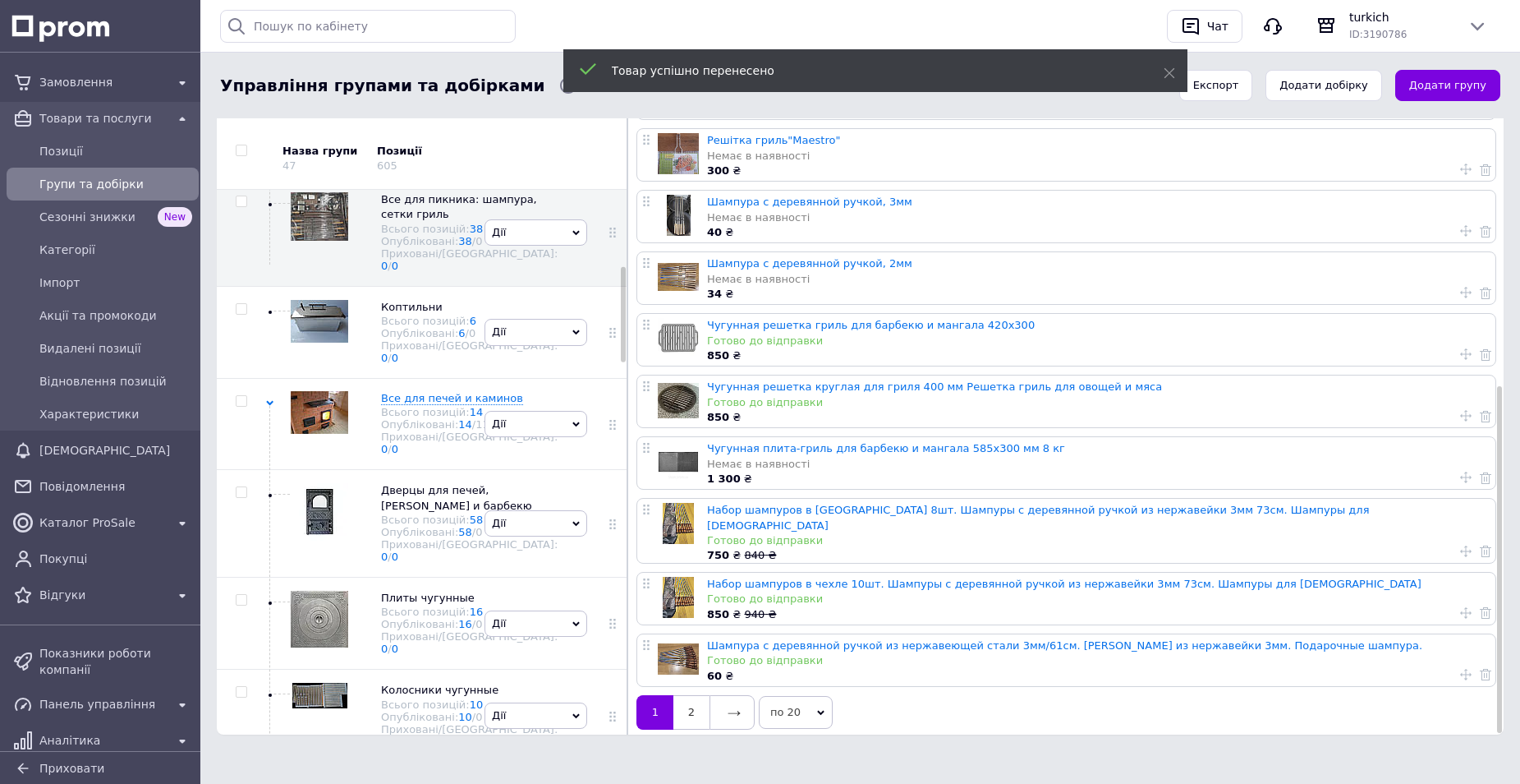
click at [1461, 545] on icon at bounding box center [1467, 551] width 12 height 12
click at [1336, 490] on input "На" at bounding box center [1368, 503] width 102 height 27
radio input "true"
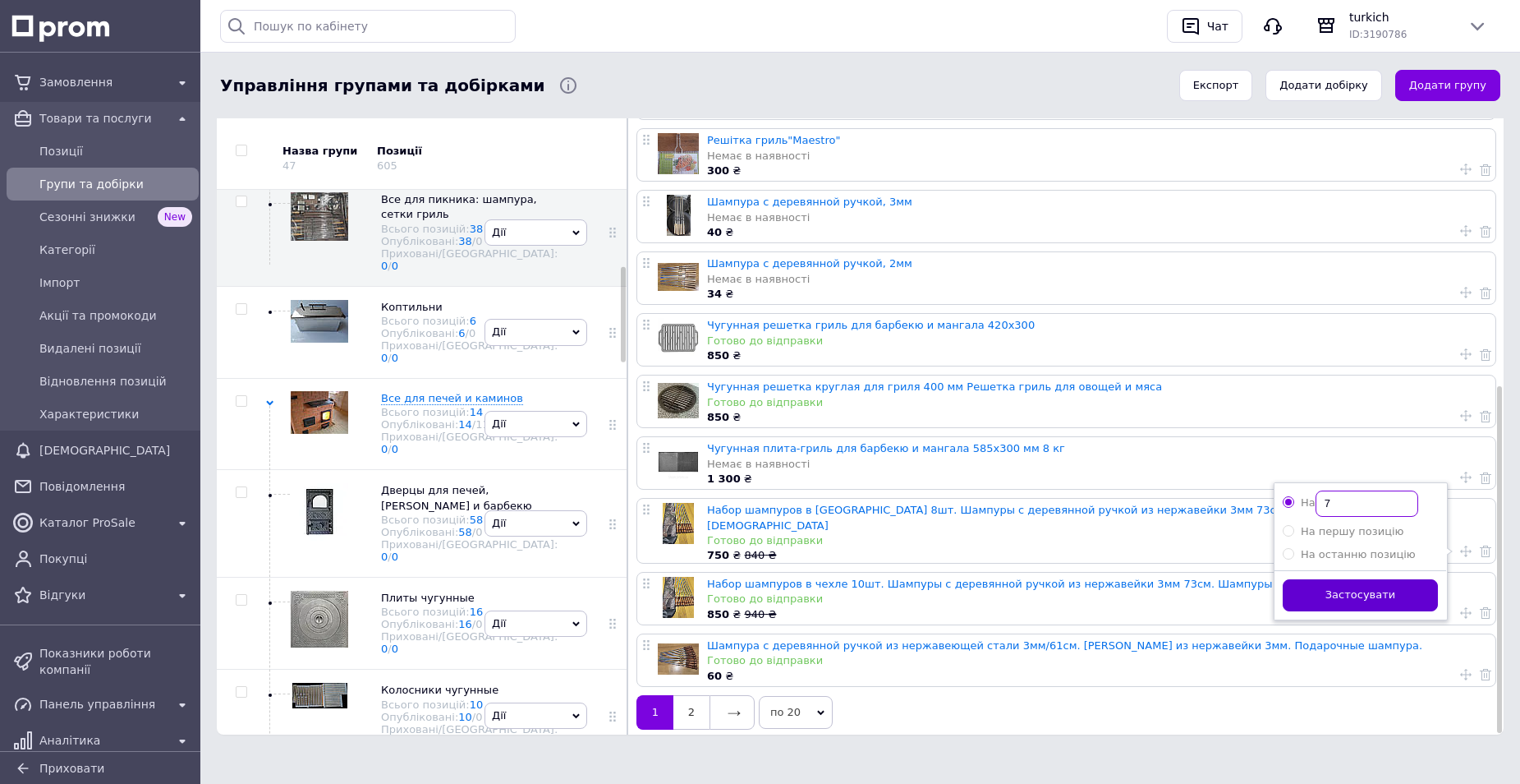
type input "7"
click at [1384, 579] on button "Застосувати" at bounding box center [1361, 595] width 155 height 32
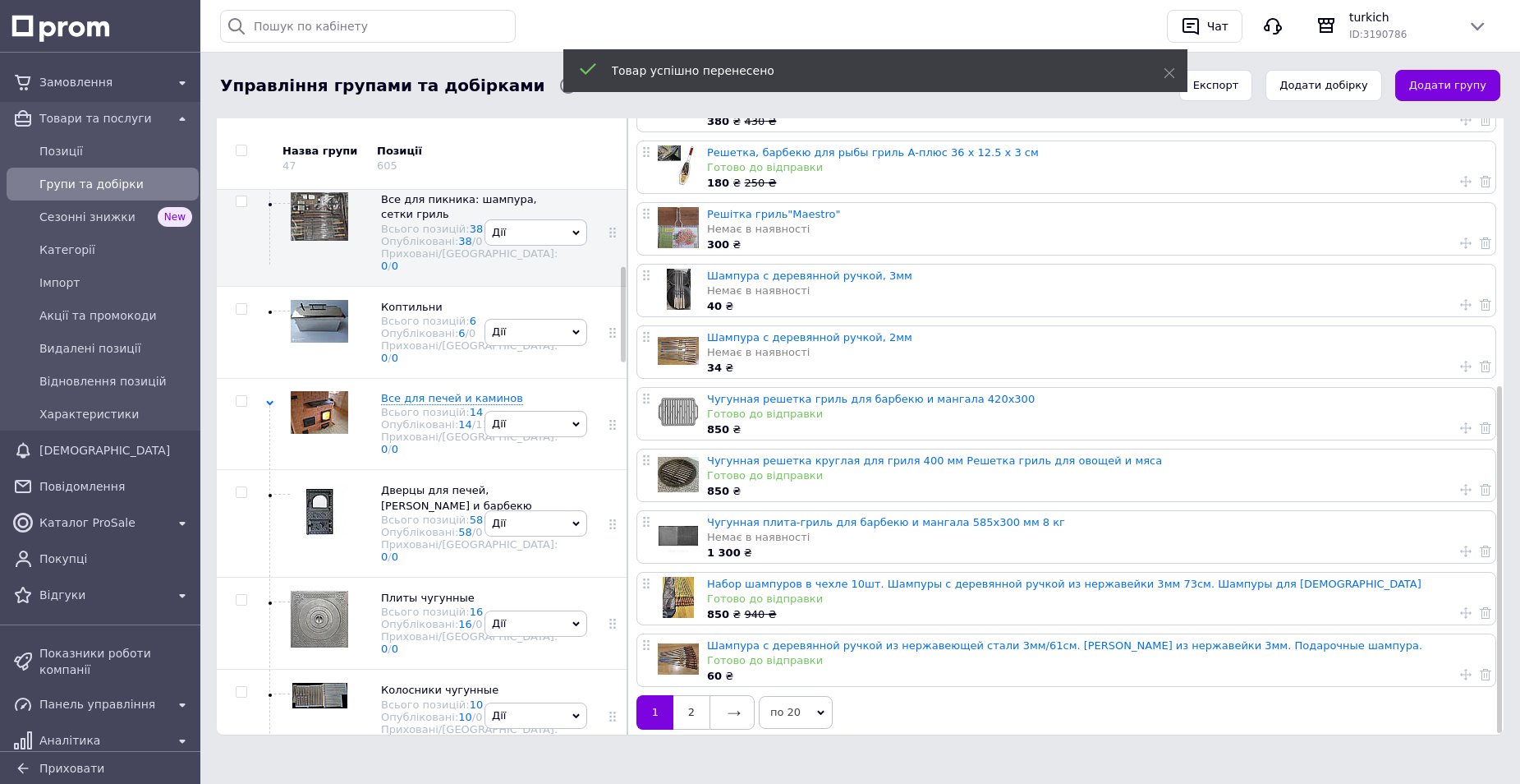
click at [1461, 607] on use at bounding box center [1467, 613] width 12 height 12
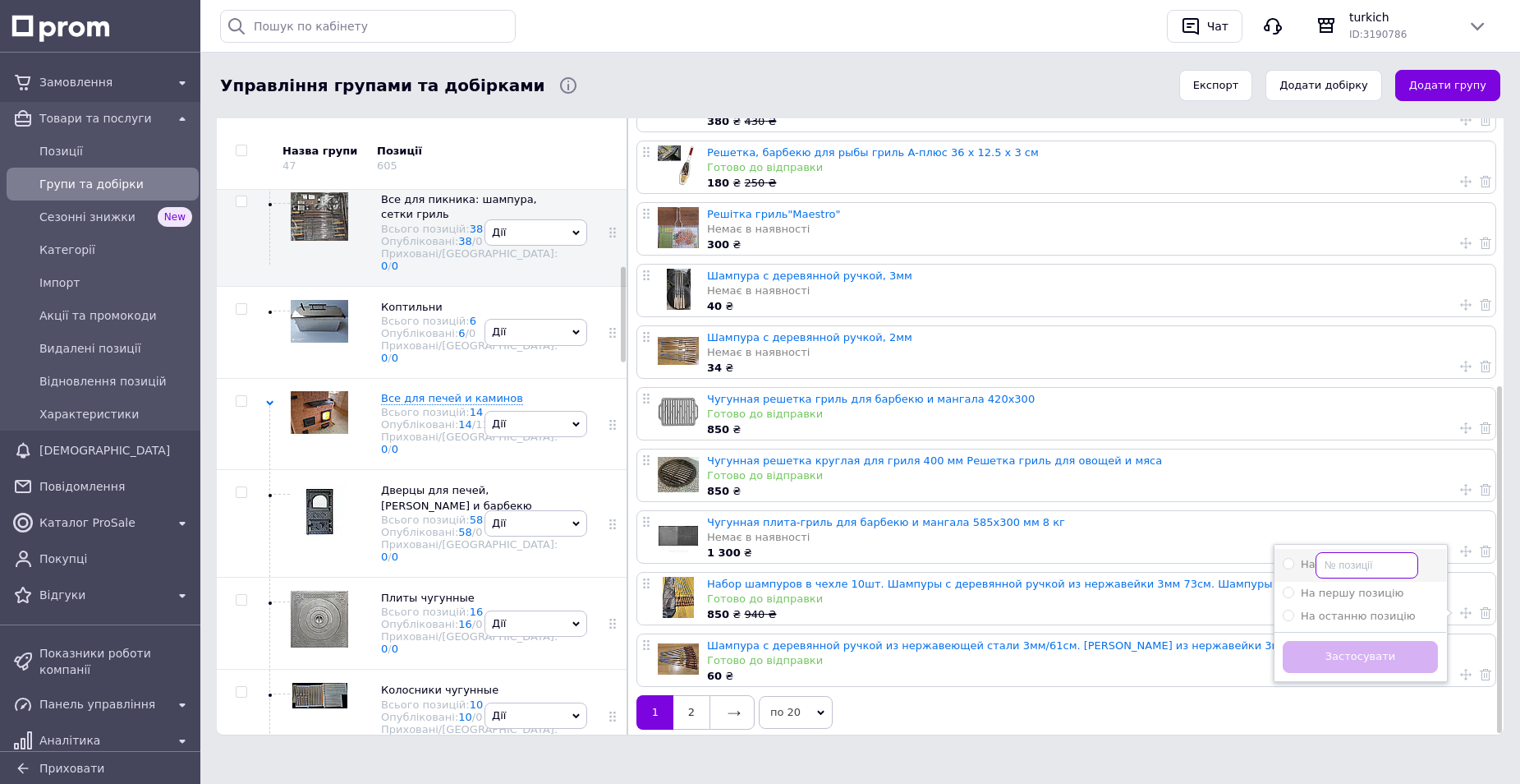
click at [1371, 552] on input "На" at bounding box center [1368, 565] width 102 height 27
radio input "true"
type input "8"
click at [1366, 645] on button "Застосувати" at bounding box center [1361, 656] width 155 height 32
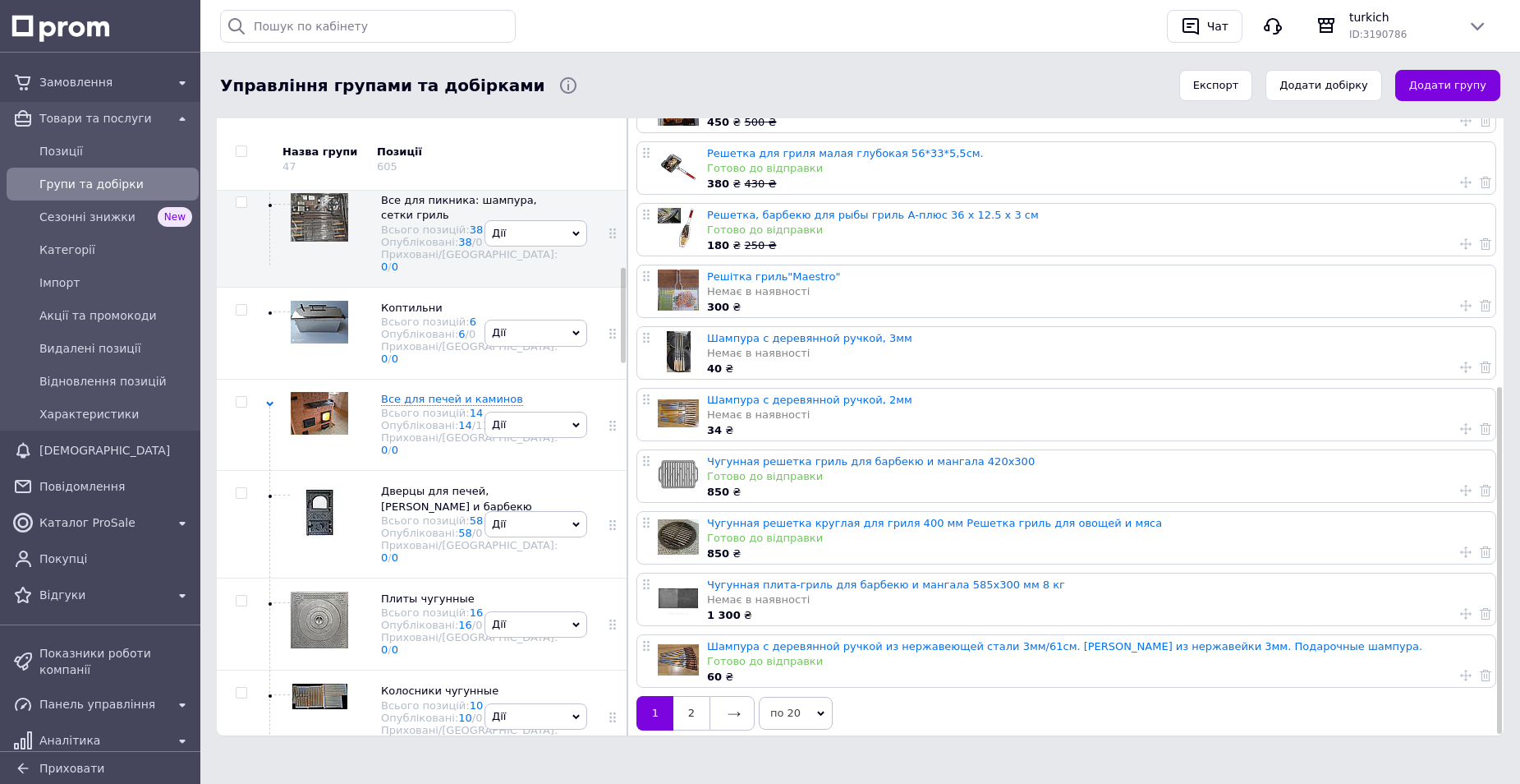
scroll to position [195, 0]
click at [1461, 669] on icon at bounding box center [1467, 675] width 12 height 12
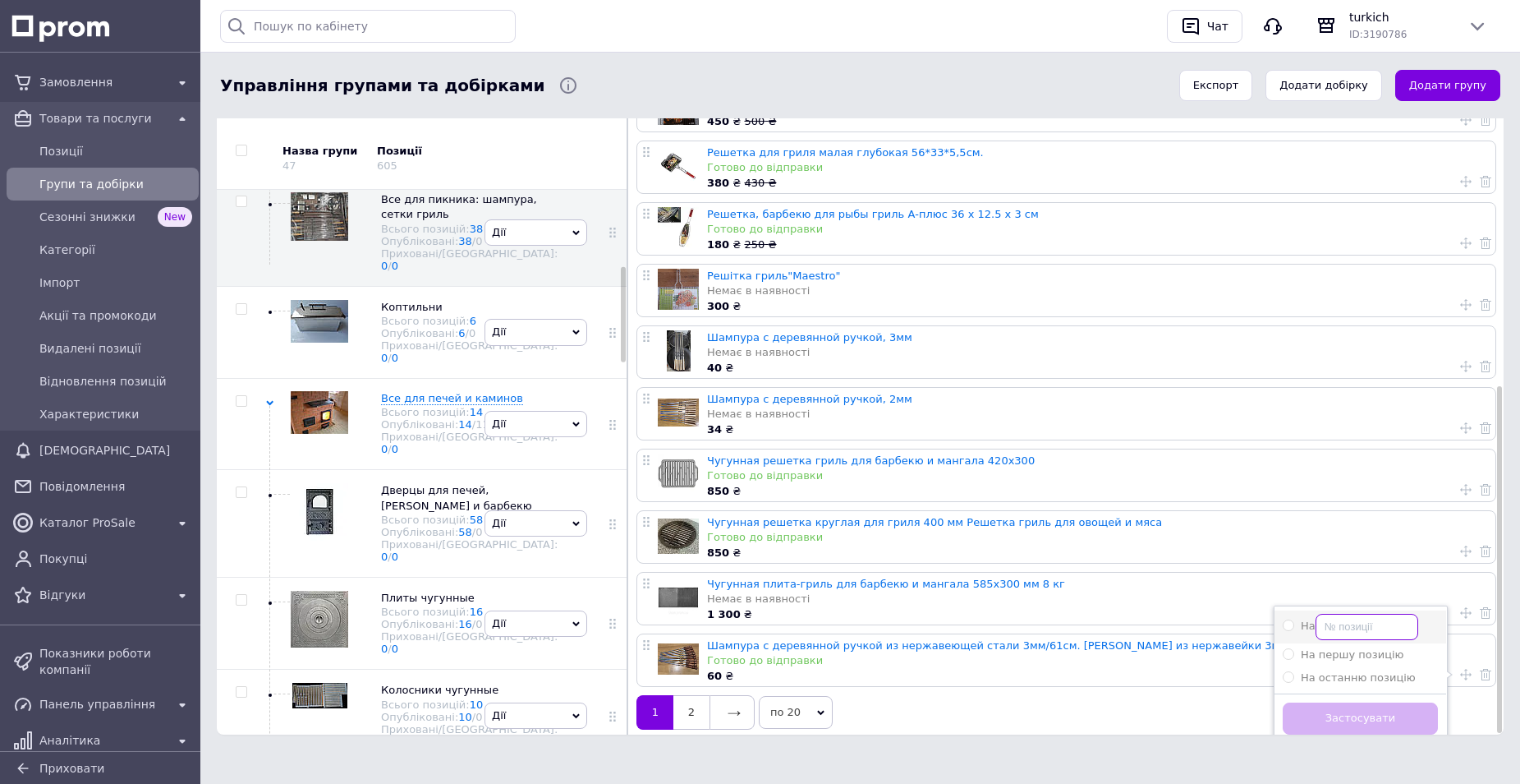
click at [1341, 615] on input "На" at bounding box center [1368, 627] width 102 height 27
radio input "true"
type input "12"
click at [1353, 705] on button "Застосувати" at bounding box center [1361, 718] width 155 height 32
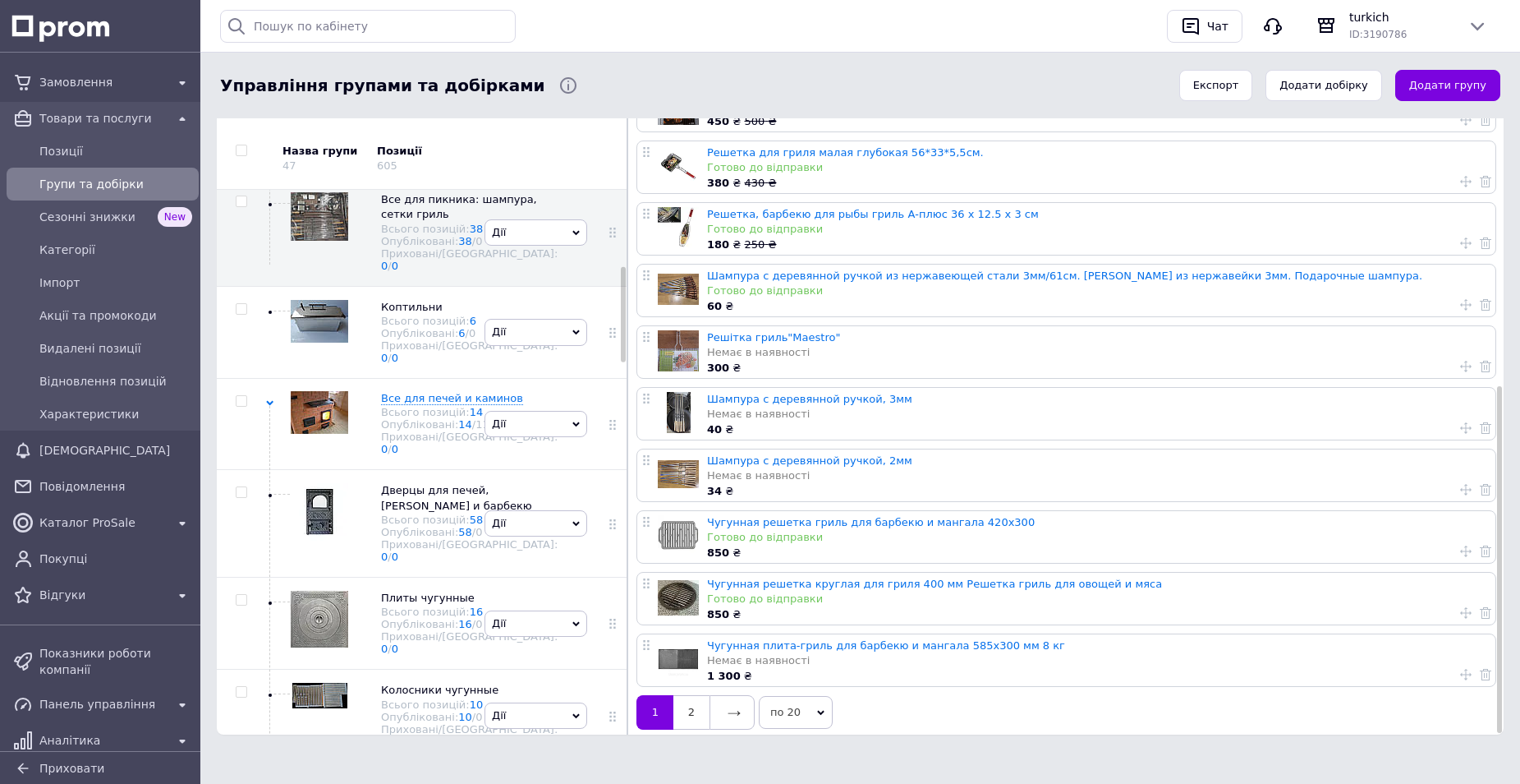
click at [1464, 422] on icon at bounding box center [1467, 428] width 12 height 12
click at [1366, 368] on input "На" at bounding box center [1368, 380] width 102 height 27
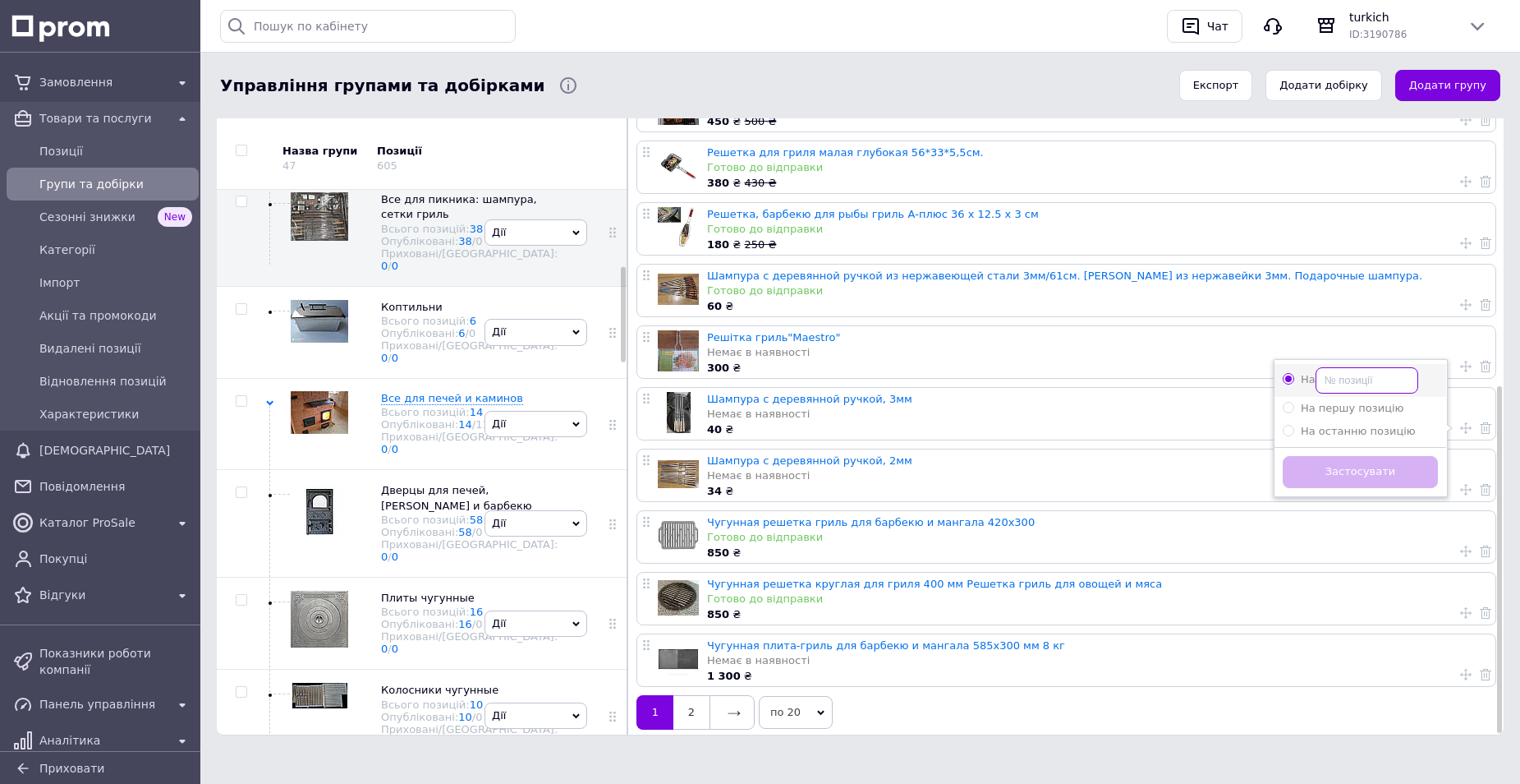
radio input "true"
type input "25"
click at [1356, 461] on button "Застосувати" at bounding box center [1361, 471] width 155 height 32
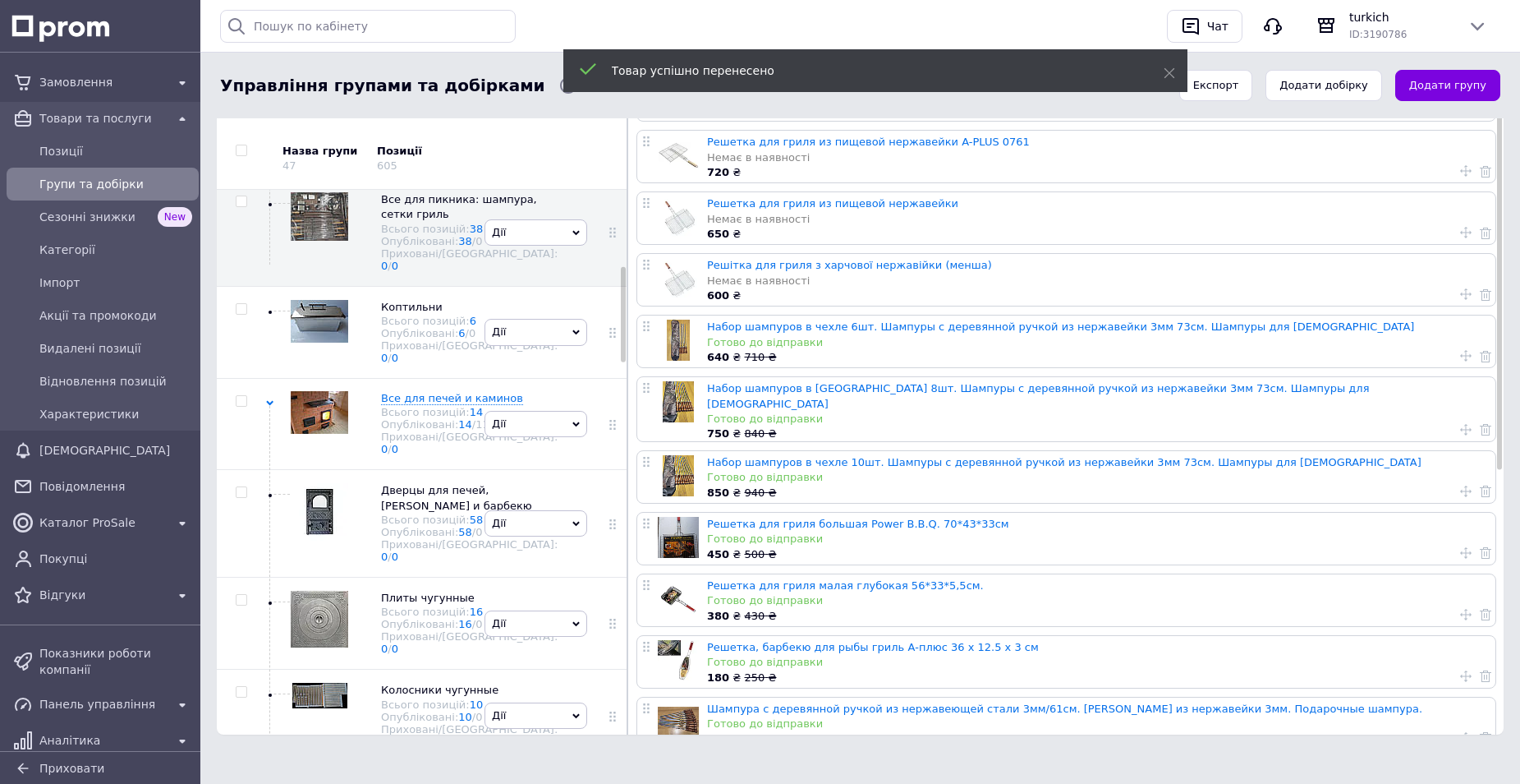
scroll to position [463, 0]
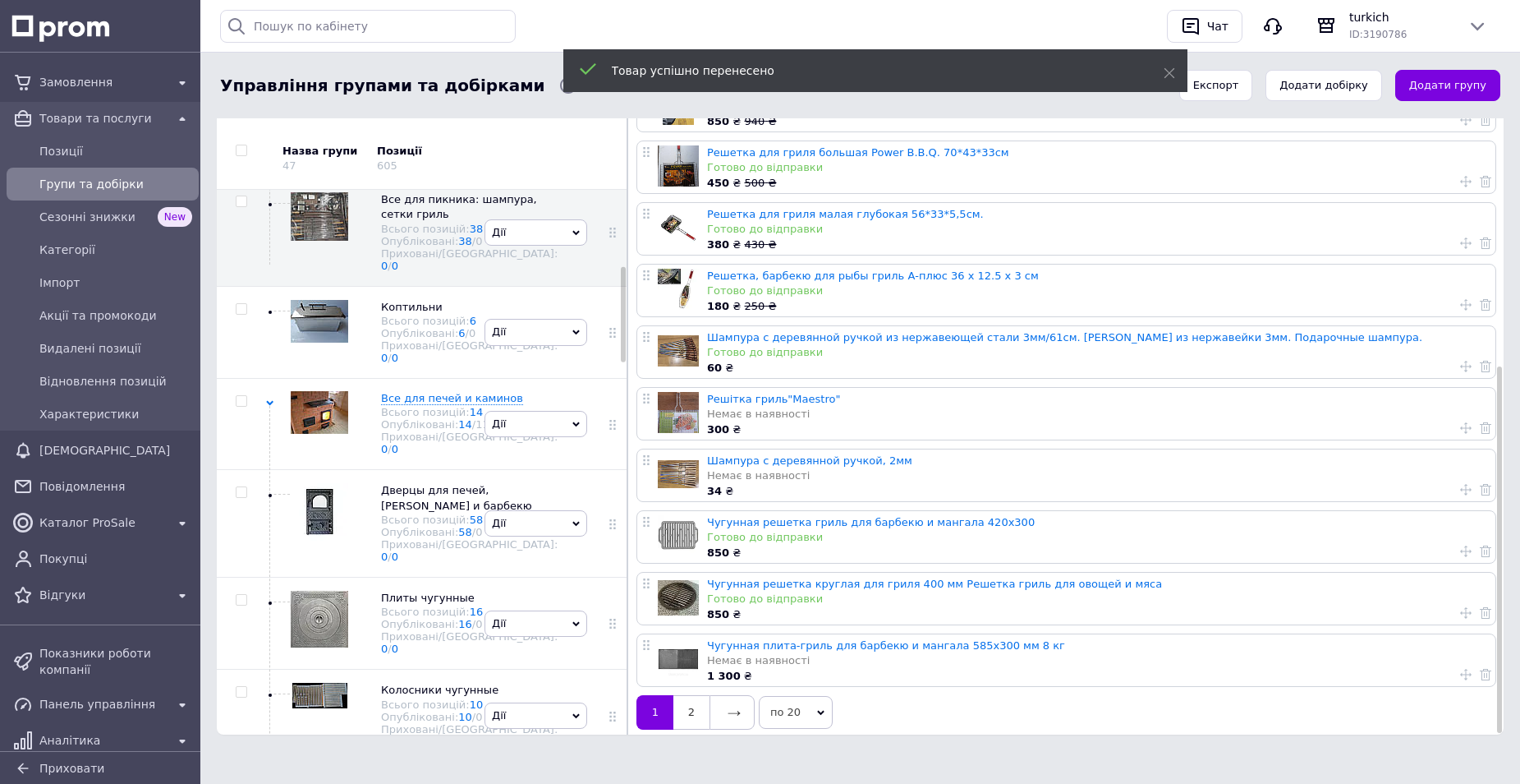
click at [1461, 484] on icon at bounding box center [1467, 490] width 12 height 12
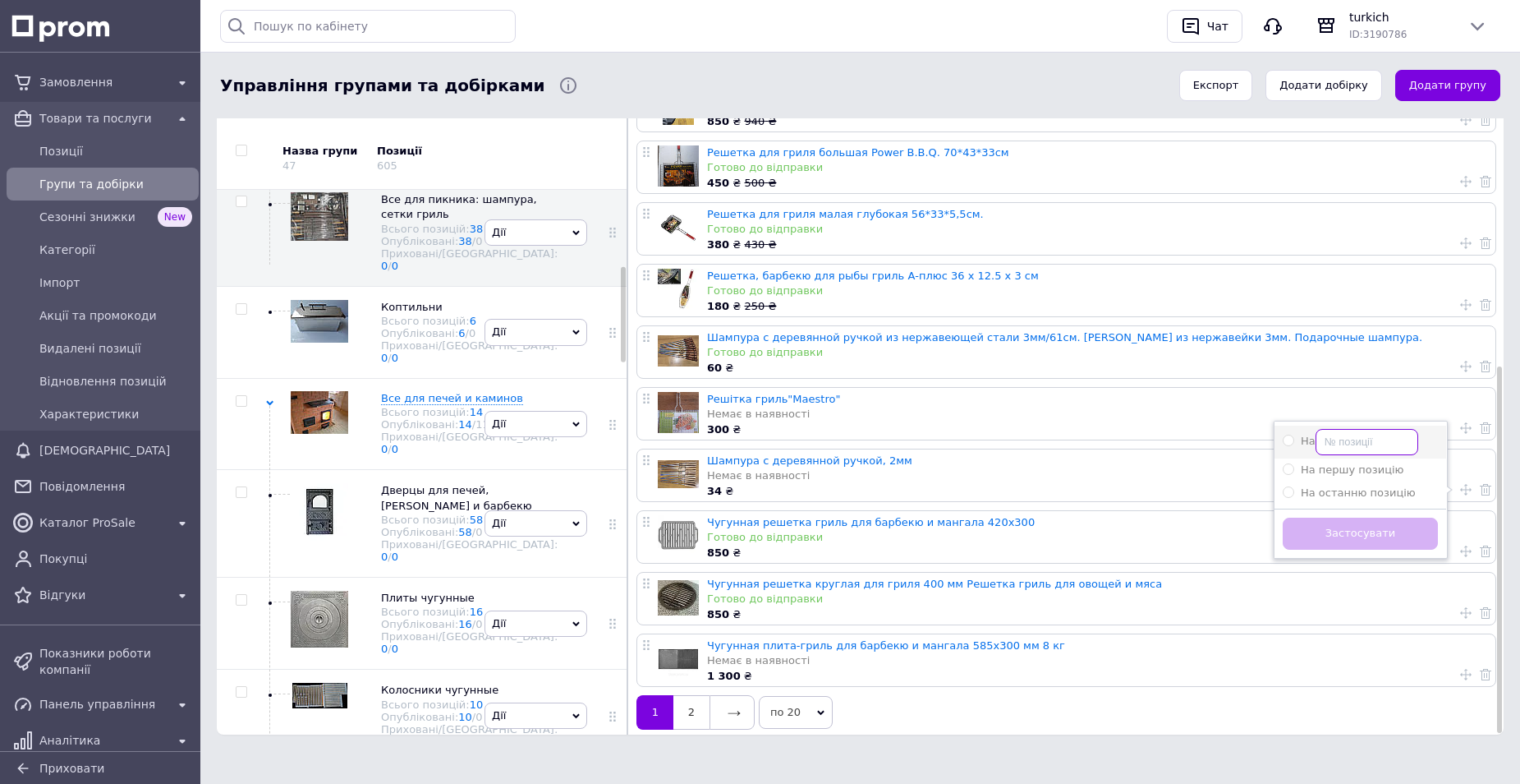
click at [1336, 429] on input "На" at bounding box center [1368, 442] width 102 height 27
radio input "true"
type input "26"
click at [1341, 520] on button "Застосувати" at bounding box center [1361, 533] width 155 height 32
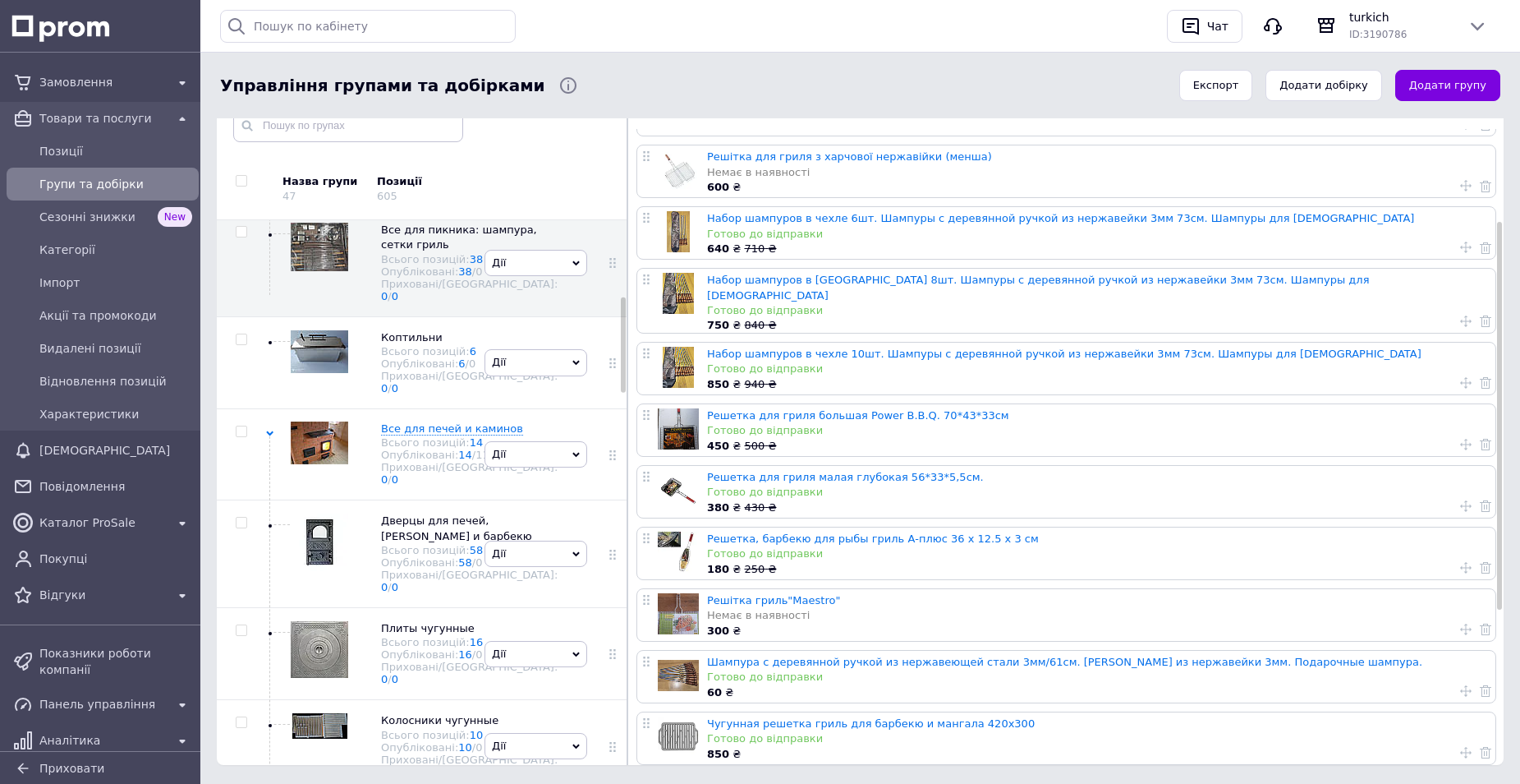
scroll to position [401, 0]
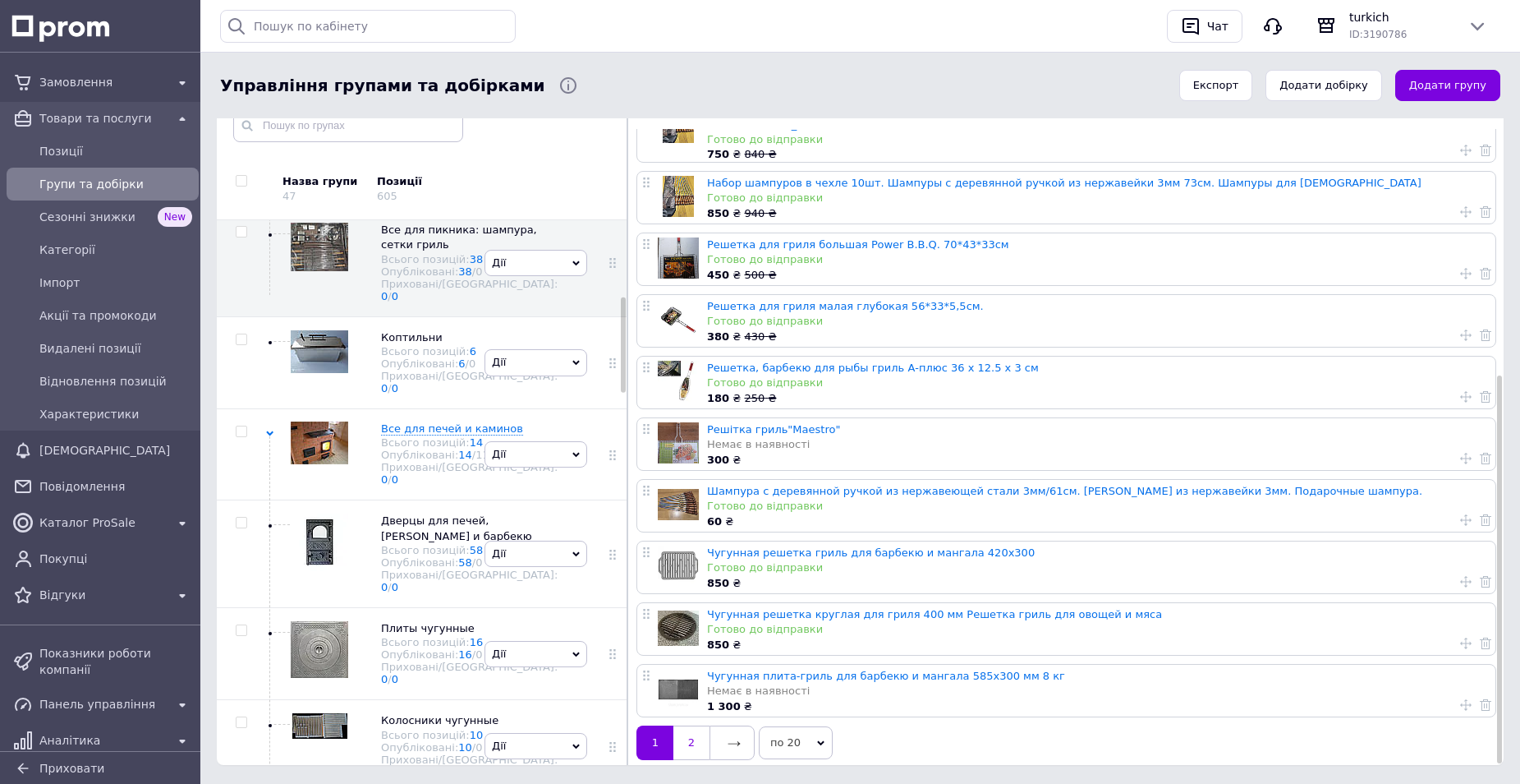
click at [687, 727] on link "2" at bounding box center [692, 742] width 36 height 34
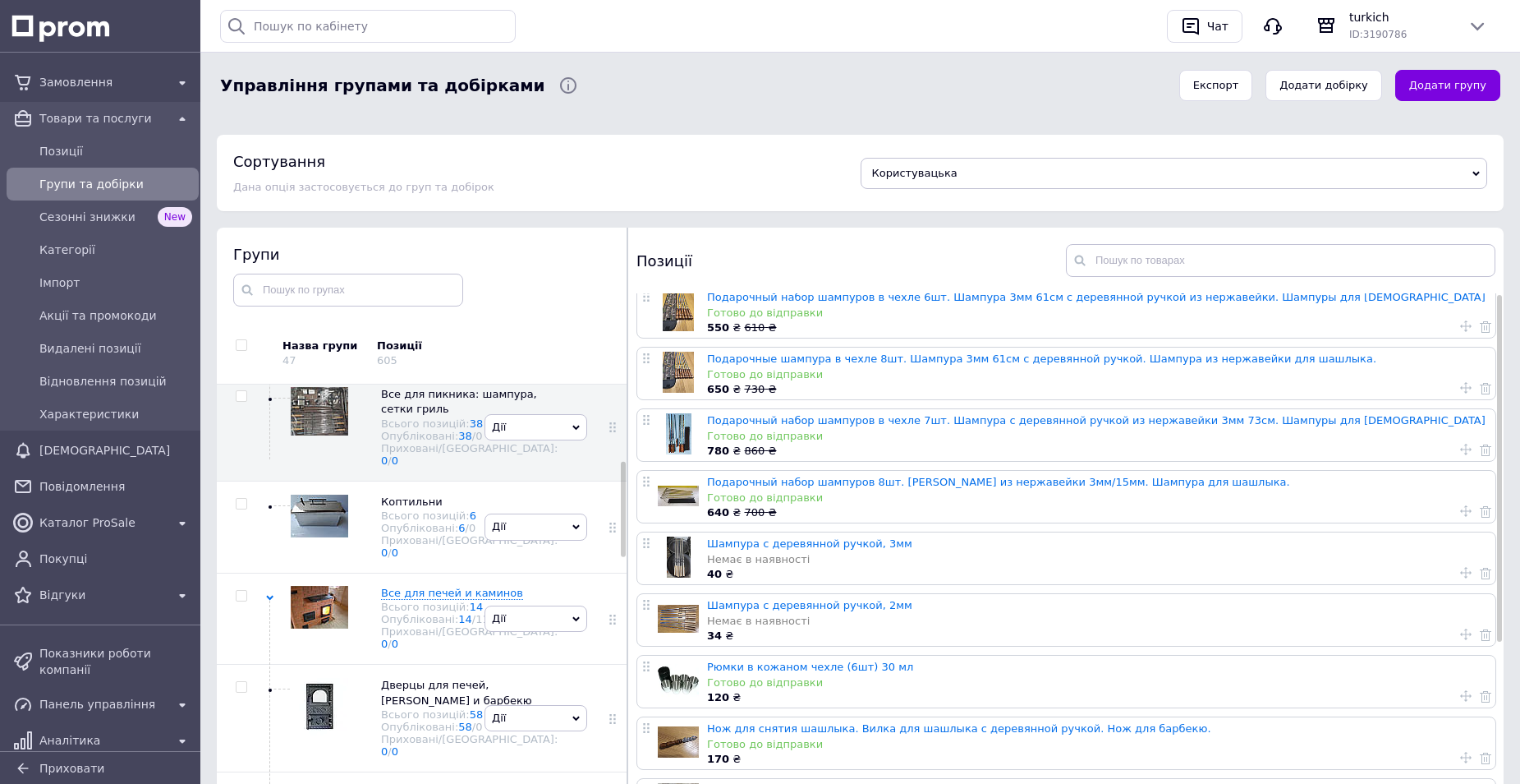
scroll to position [0, 0]
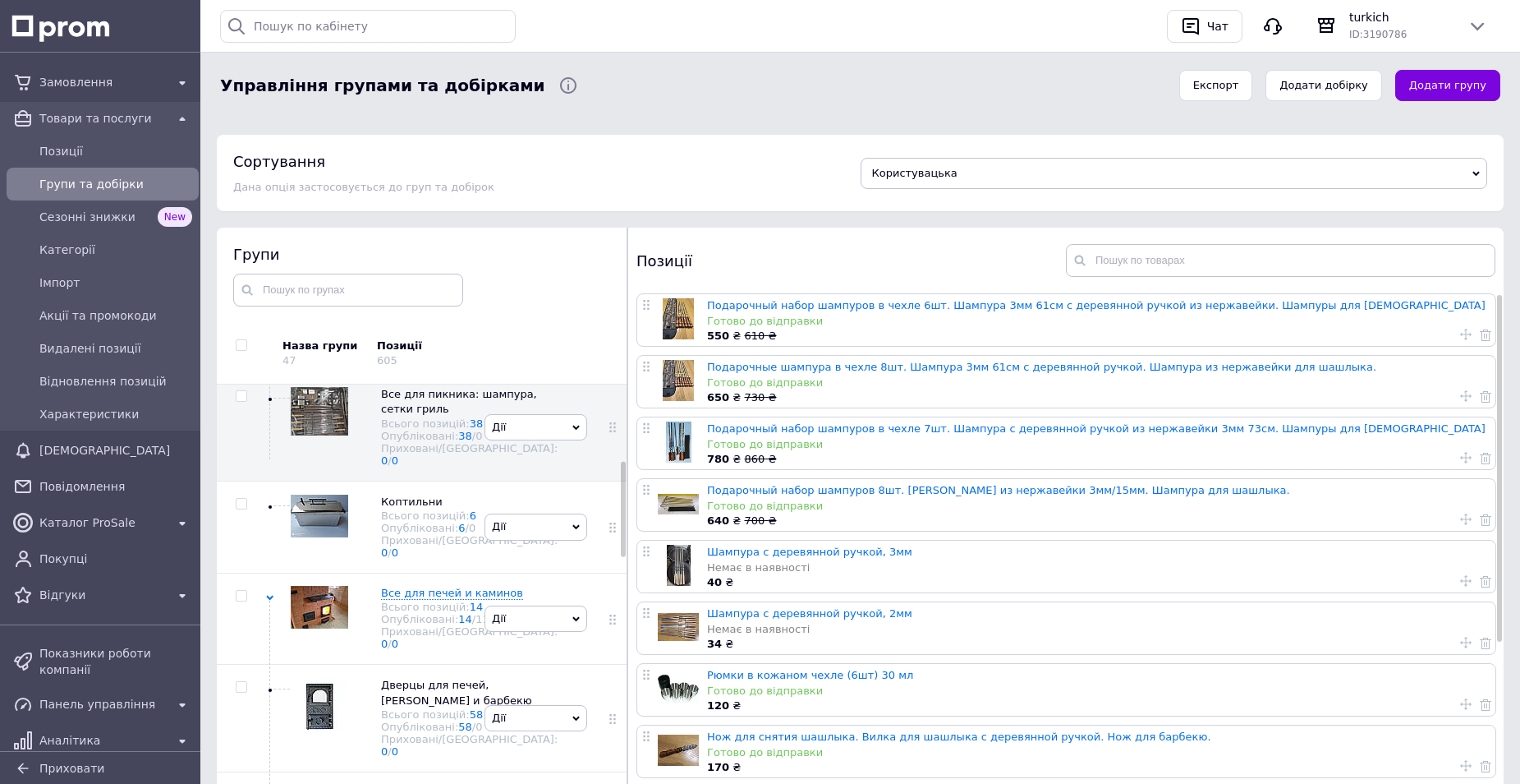
click at [1461, 460] on icon at bounding box center [1467, 457] width 12 height 12
click at [1359, 408] on input "На" at bounding box center [1368, 409] width 102 height 27
radio input "true"
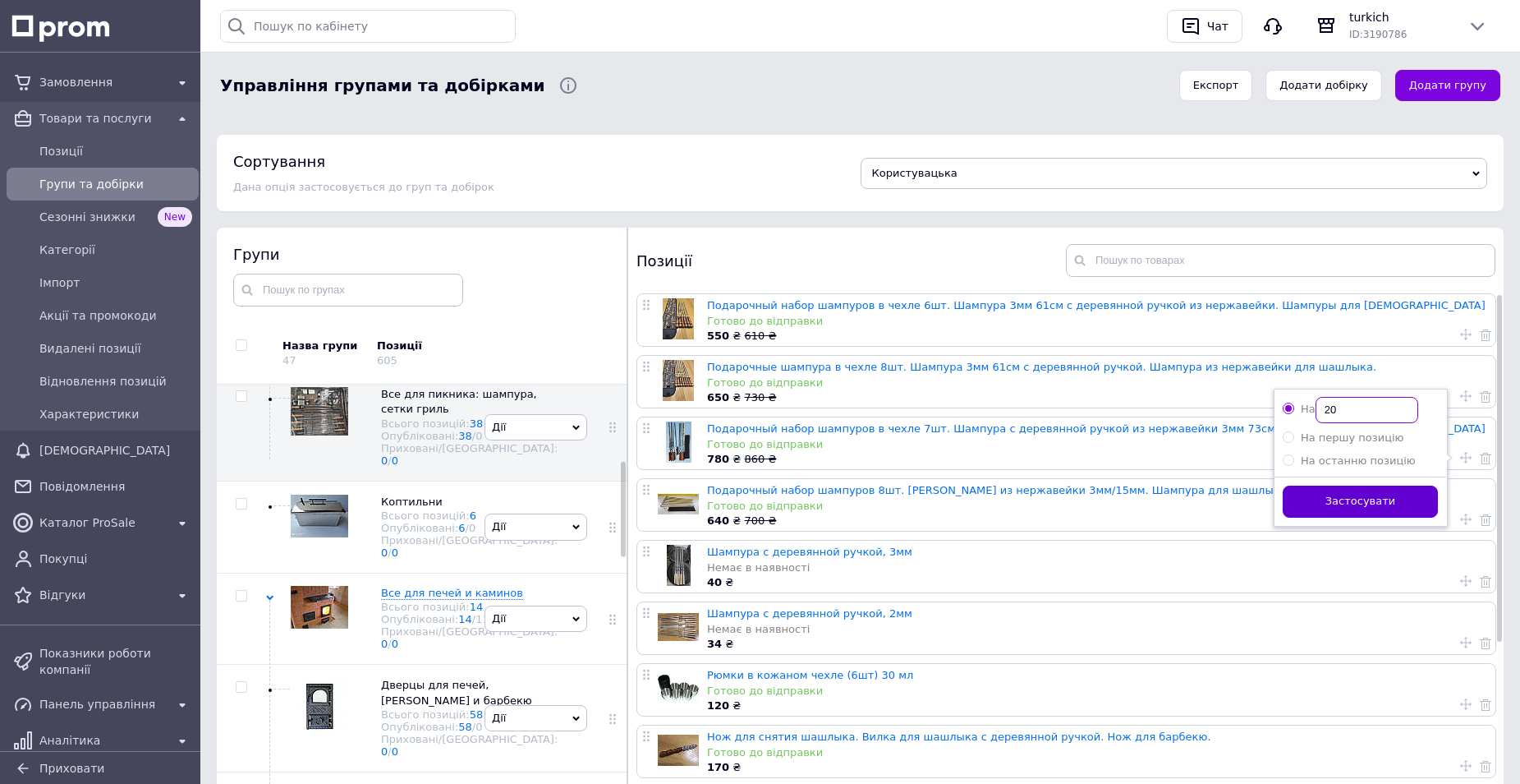
type input "20"
click at [1362, 508] on button "Застосувати" at bounding box center [1361, 501] width 155 height 32
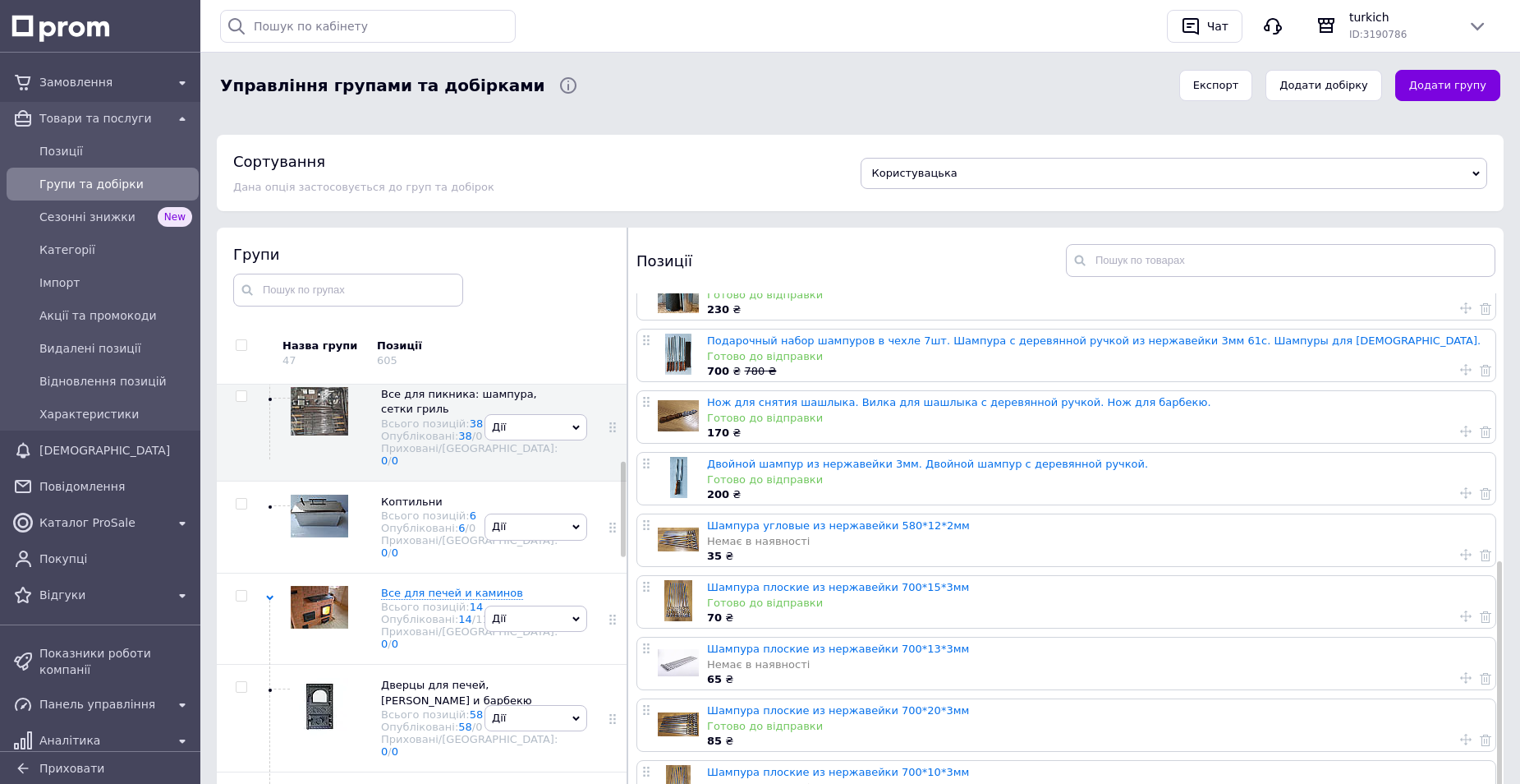
scroll to position [195, 0]
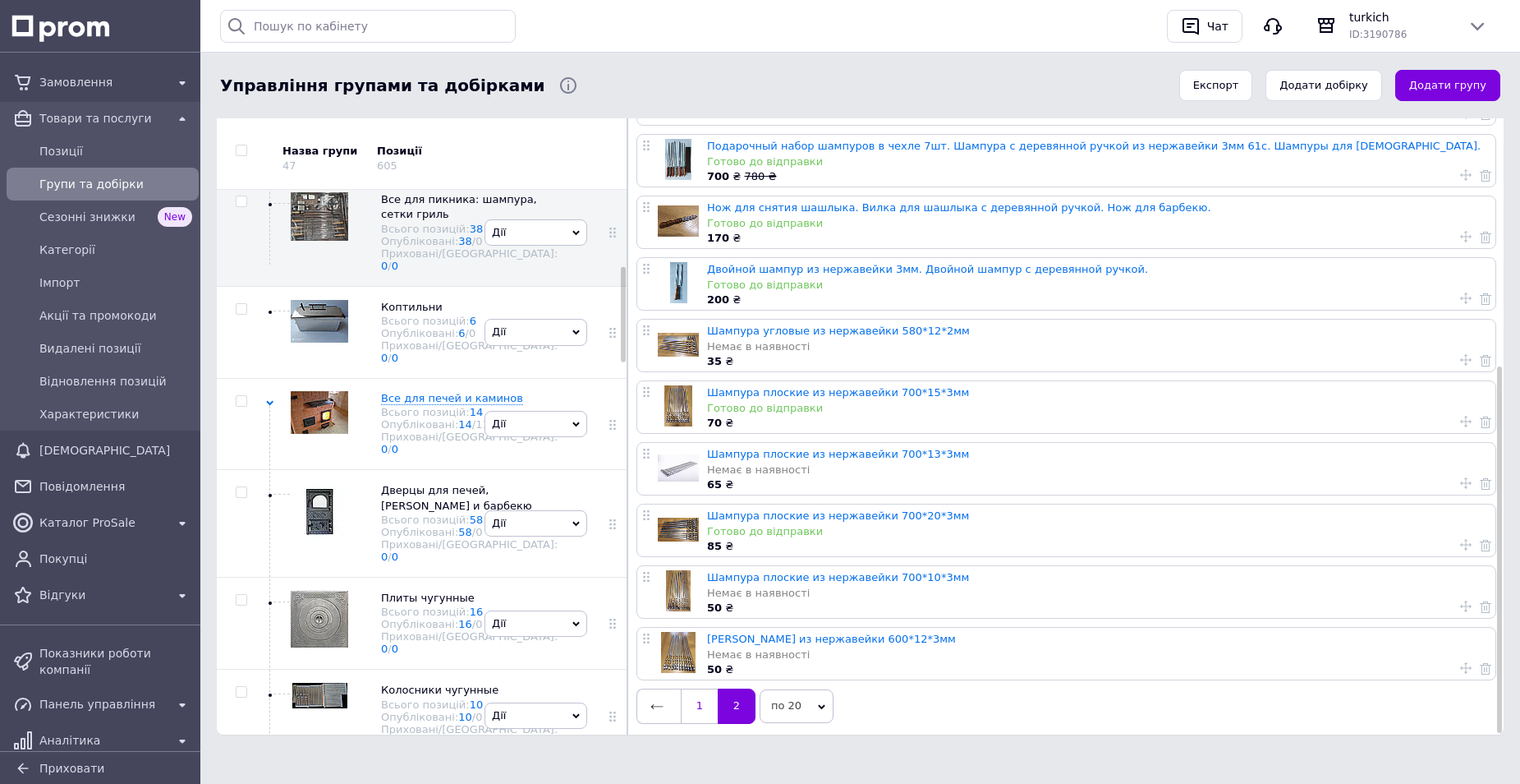
click at [699, 714] on link "1" at bounding box center [699, 705] width 37 height 34
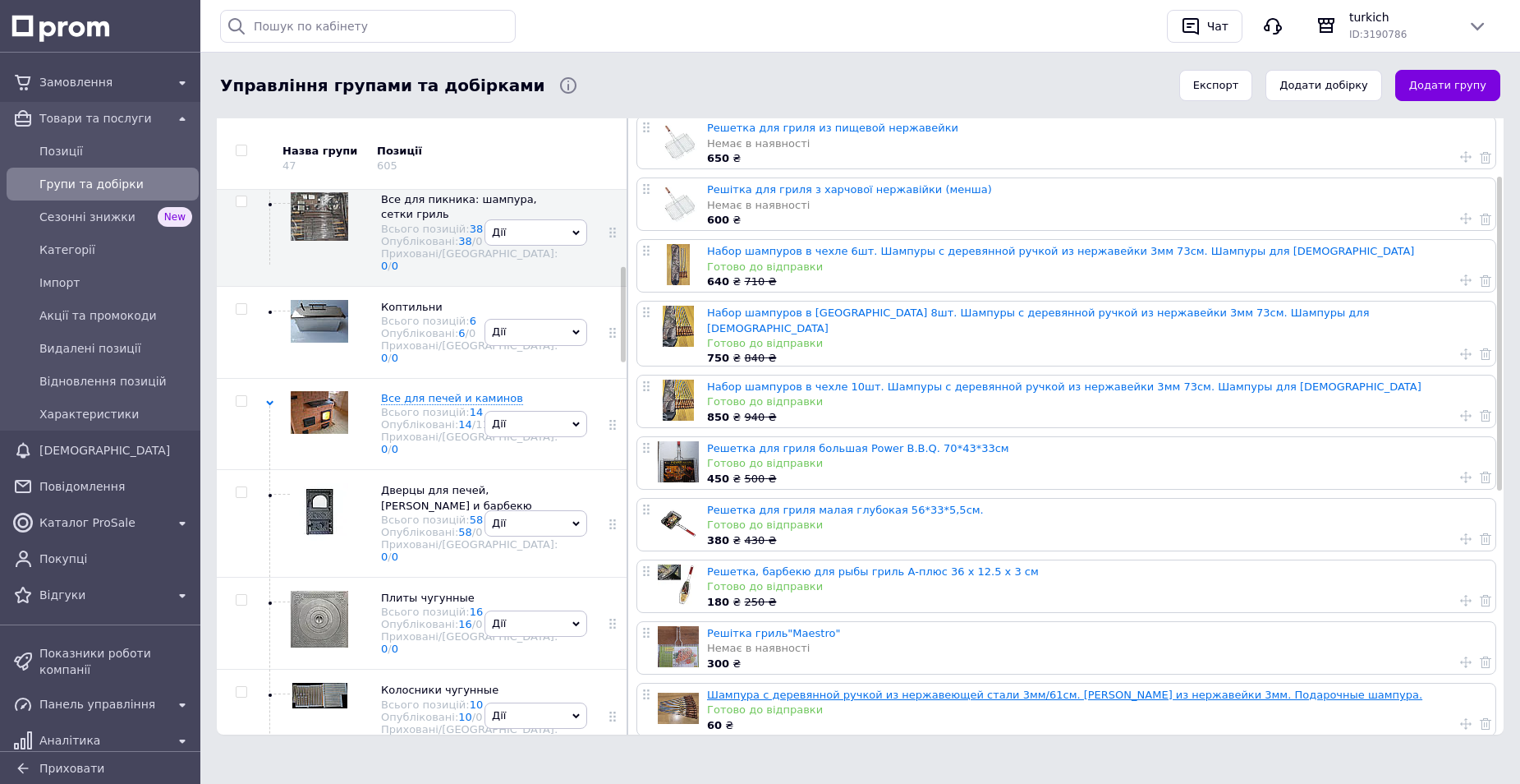
scroll to position [155, 0]
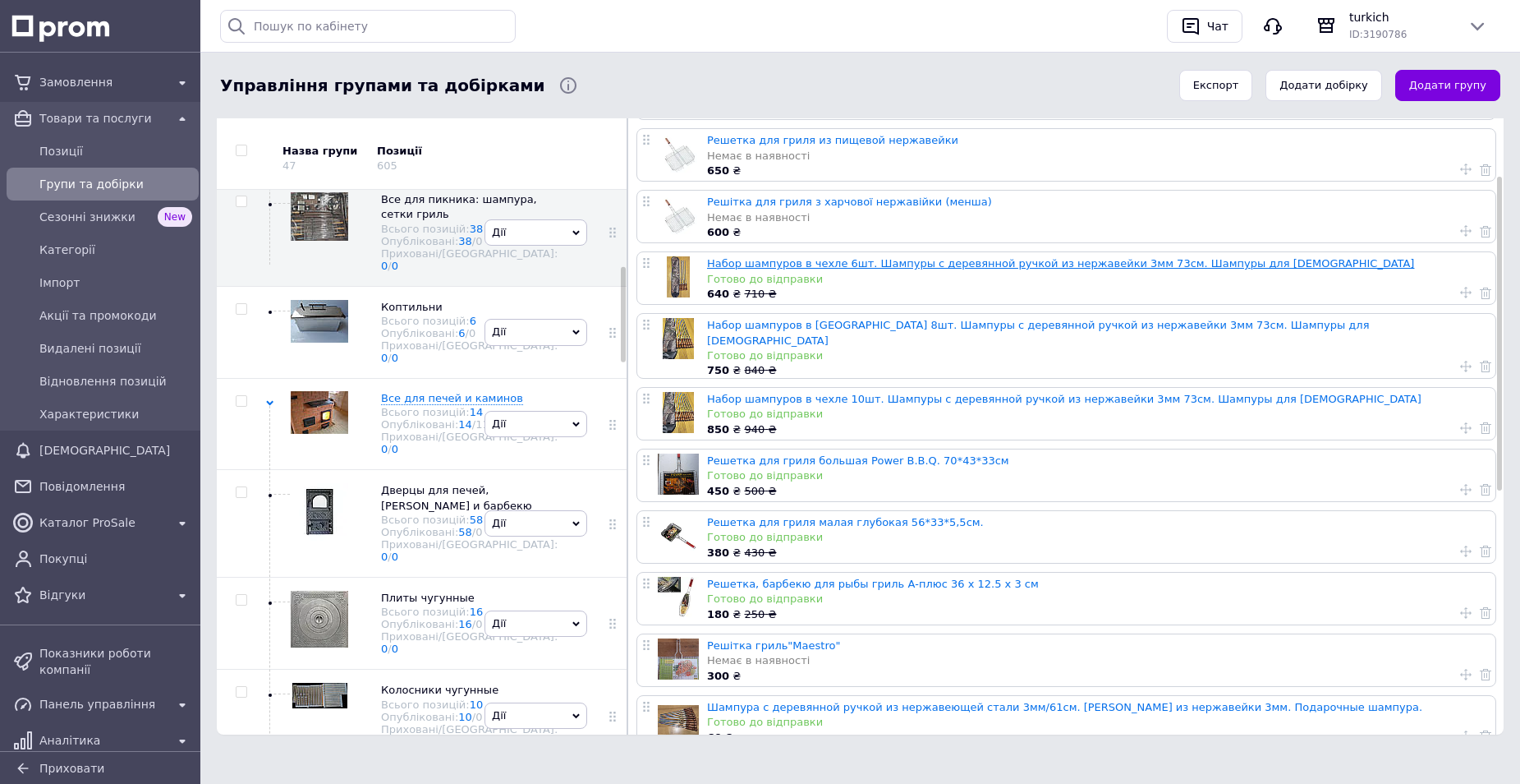
click at [887, 263] on link "Набор шампуров в чехле 6шт. Шампуры с деревянной ручкой из нержавейки 3мм 73см.…" at bounding box center [1061, 263] width 707 height 13
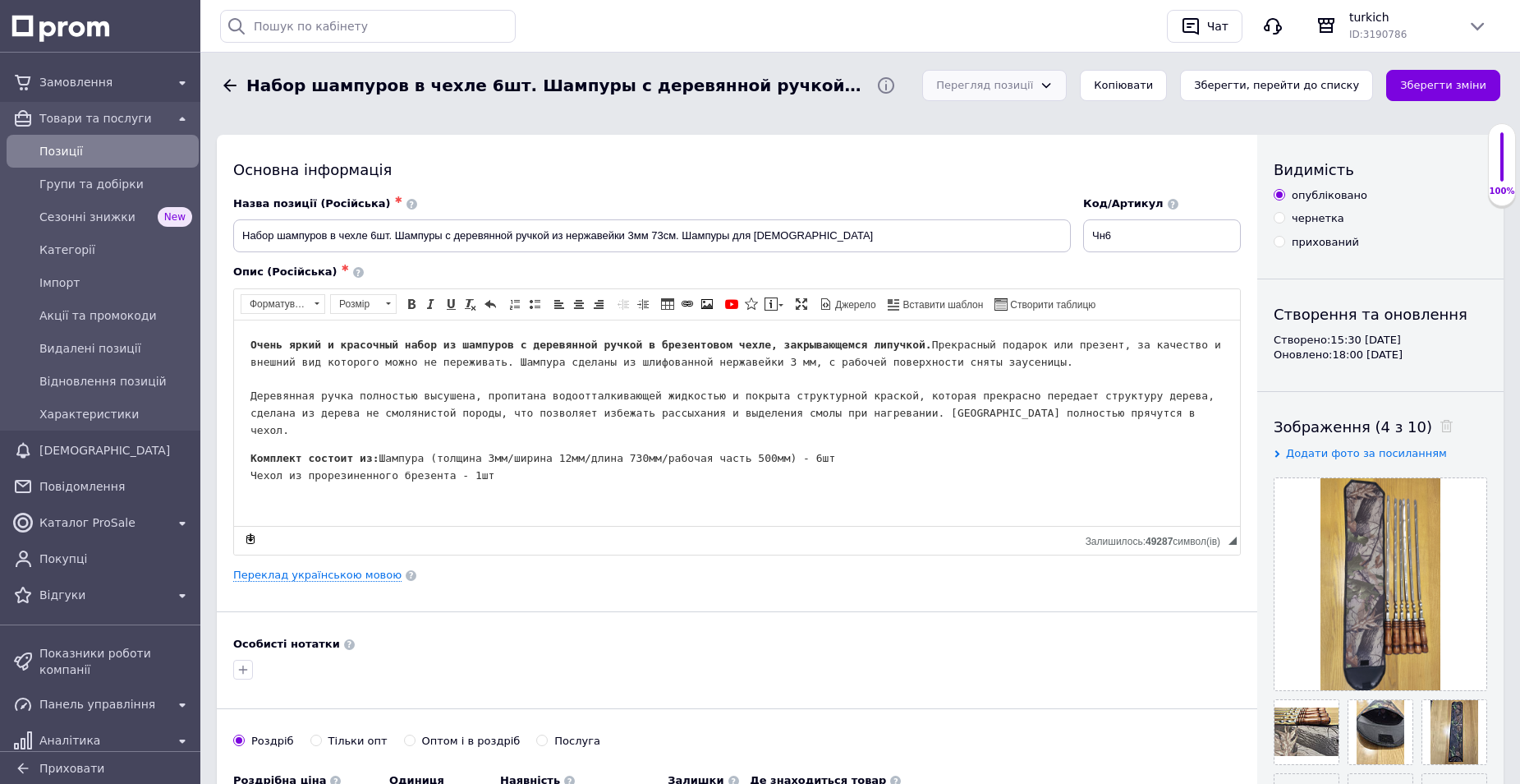
click at [1053, 87] on icon at bounding box center [1046, 85] width 13 height 13
click at [1042, 199] on li "Зберегти та переглянути на маркетплейсі" at bounding box center [994, 200] width 143 height 64
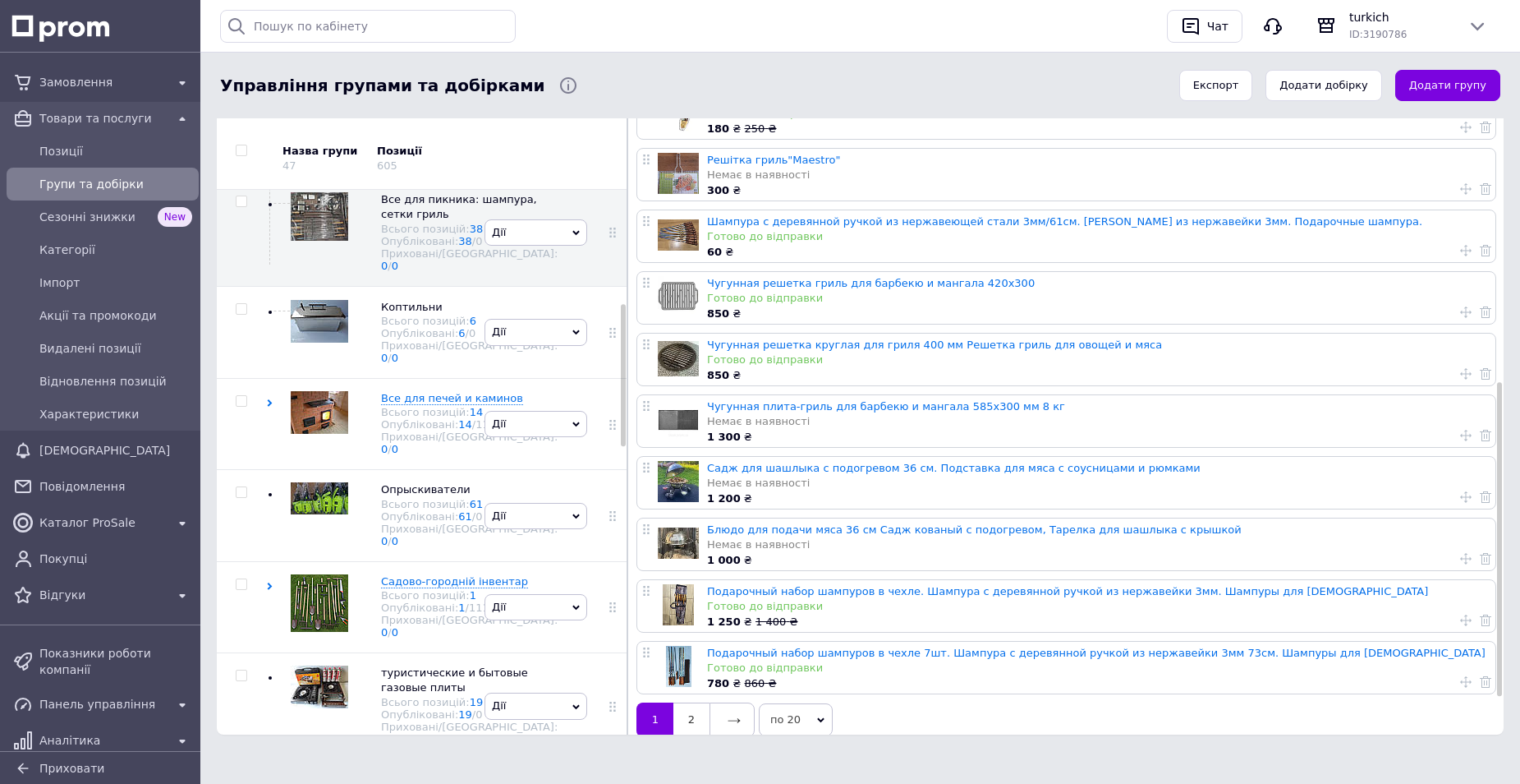
scroll to position [648, 0]
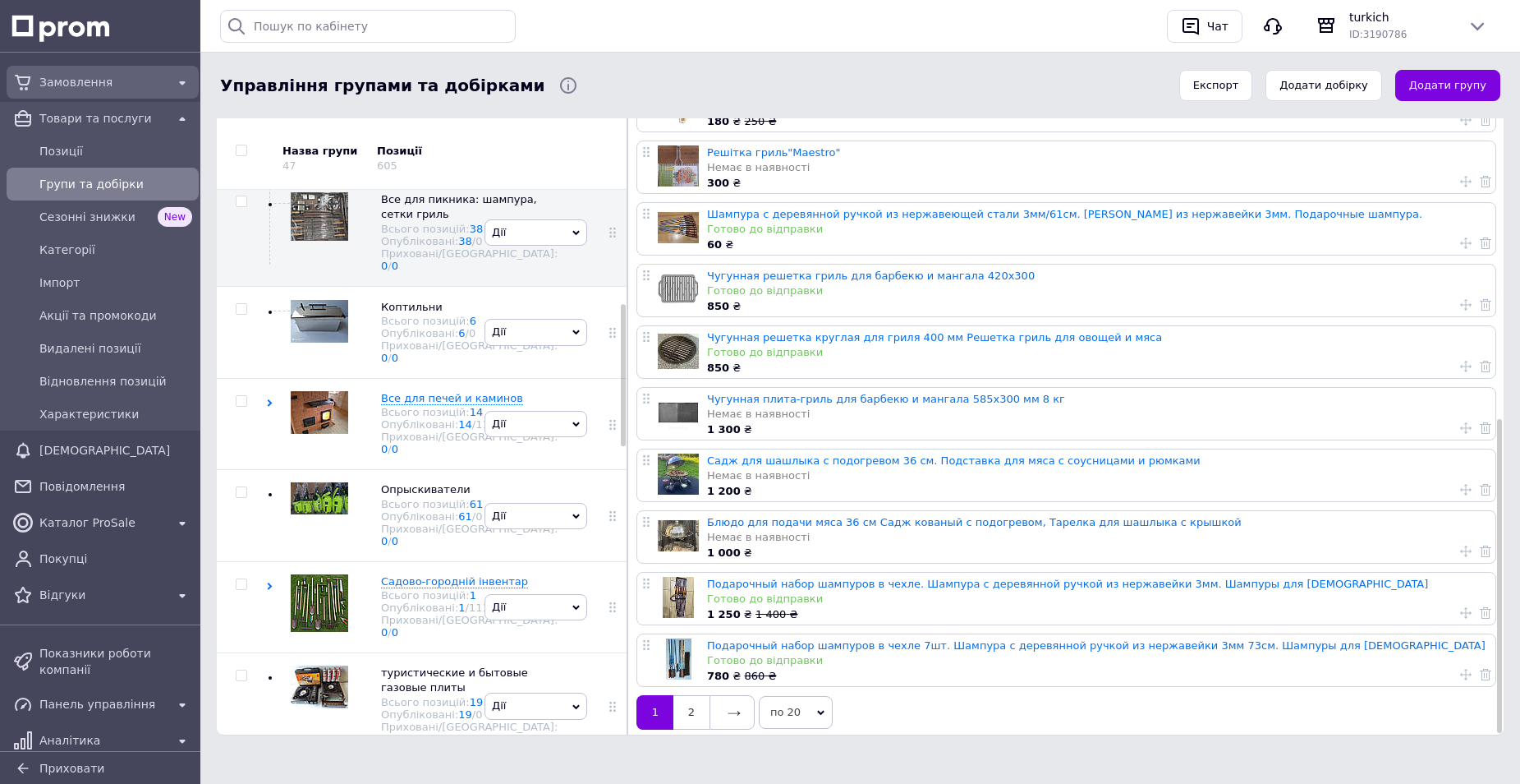
click at [74, 81] on span "Замовлення" at bounding box center [102, 82] width 127 height 17
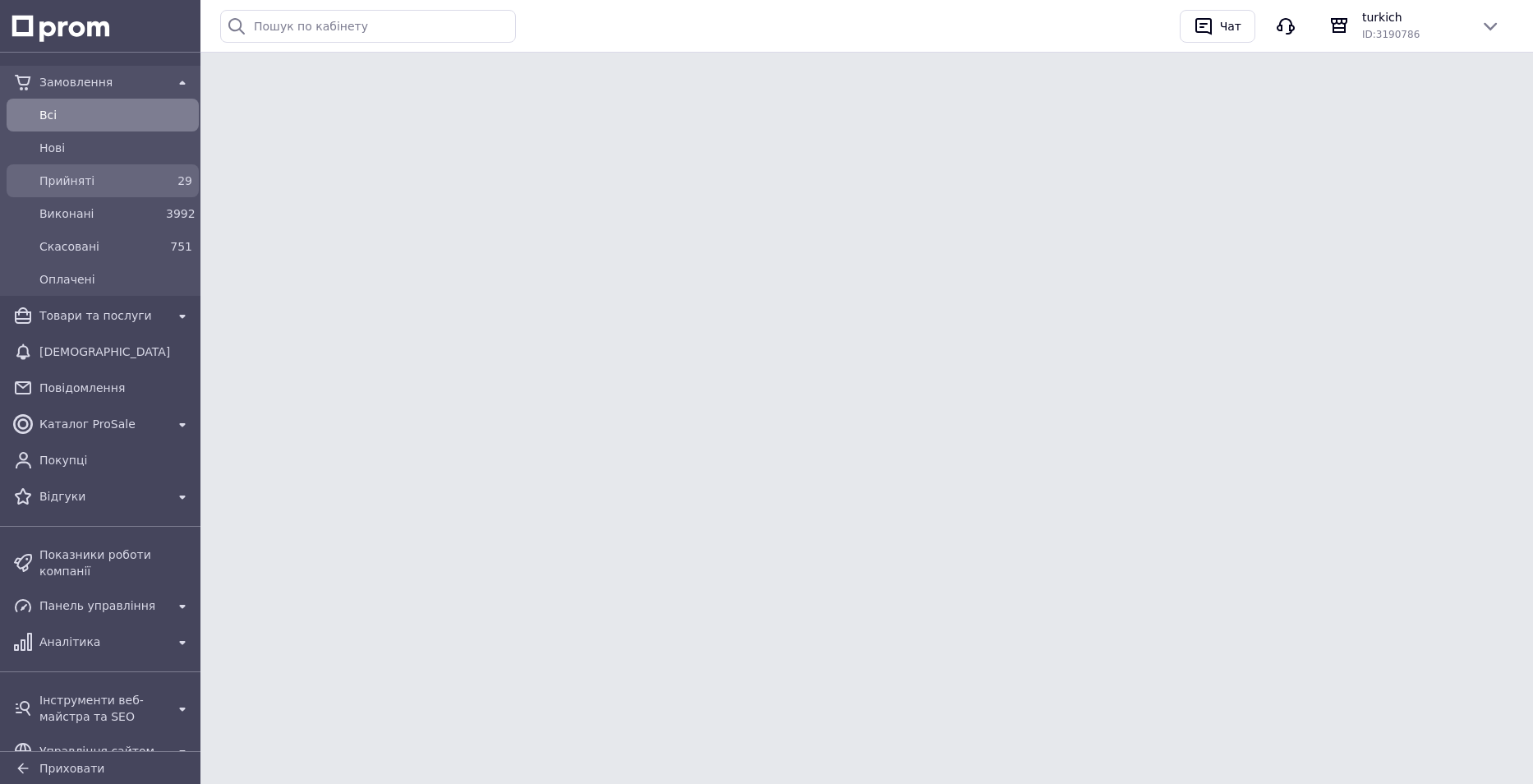
click at [97, 180] on span "Прийняті" at bounding box center [99, 180] width 120 height 17
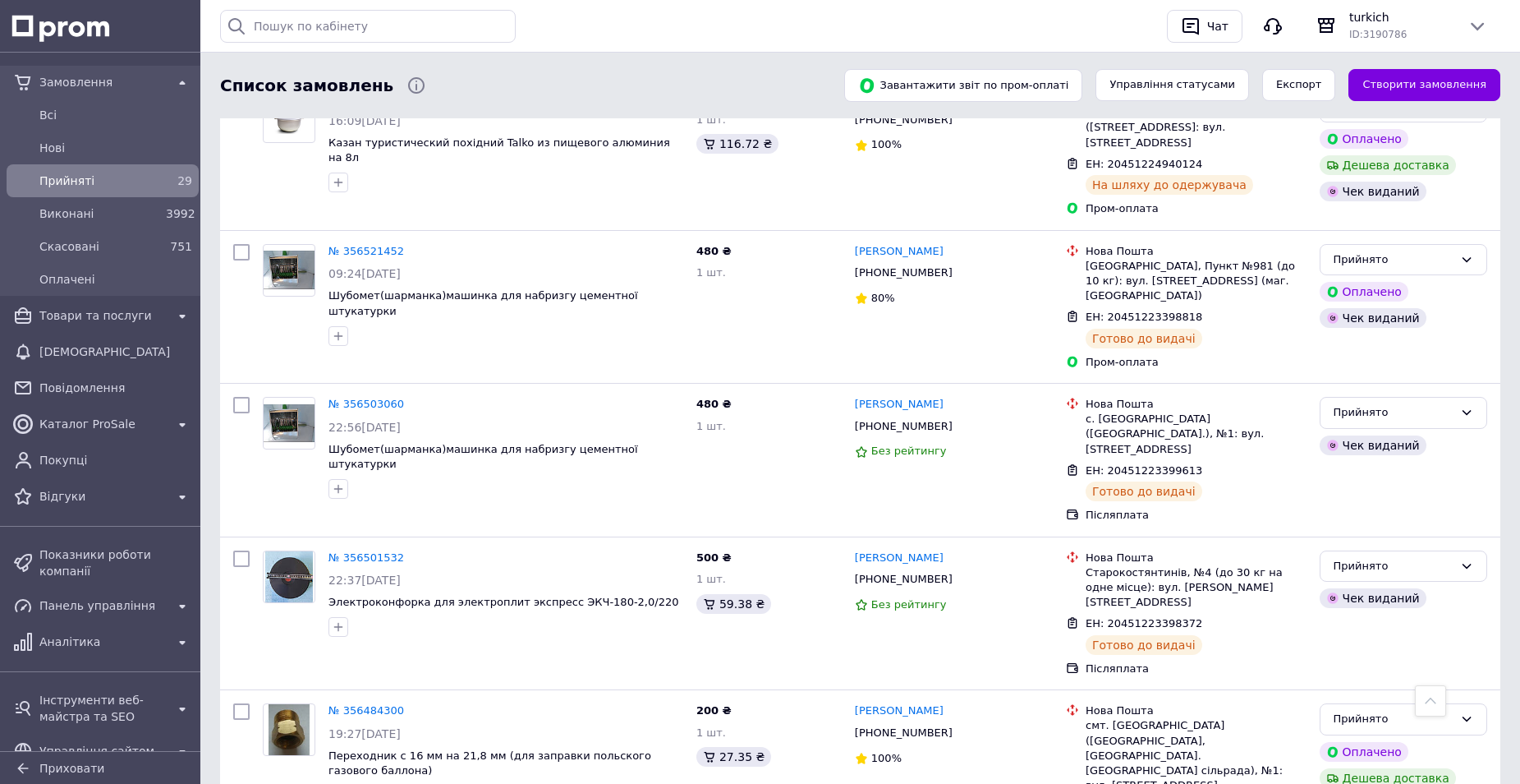
scroll to position [2495, 0]
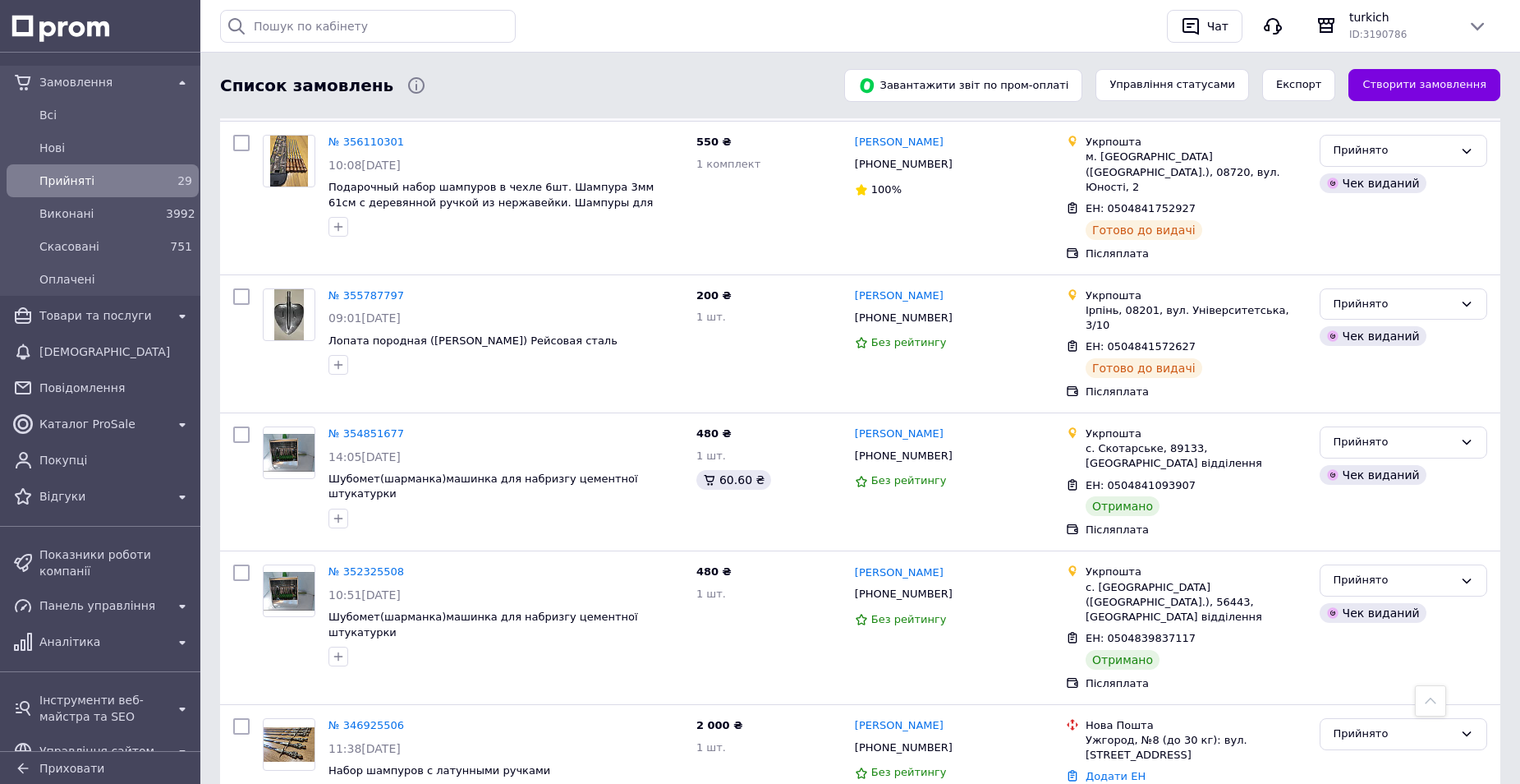
scroll to position [798, 0]
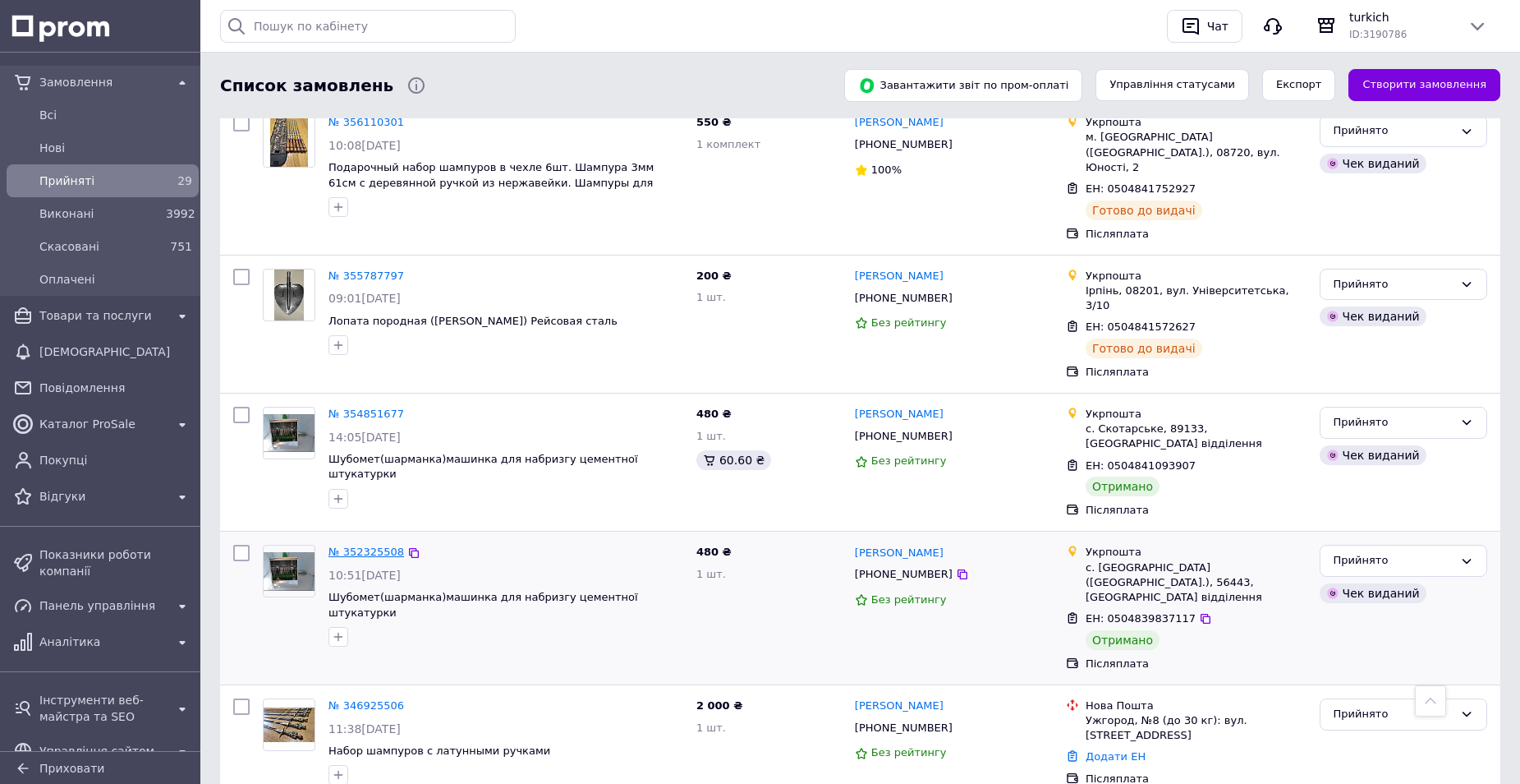
click at [377, 545] on link "№ 352325508" at bounding box center [366, 551] width 76 height 13
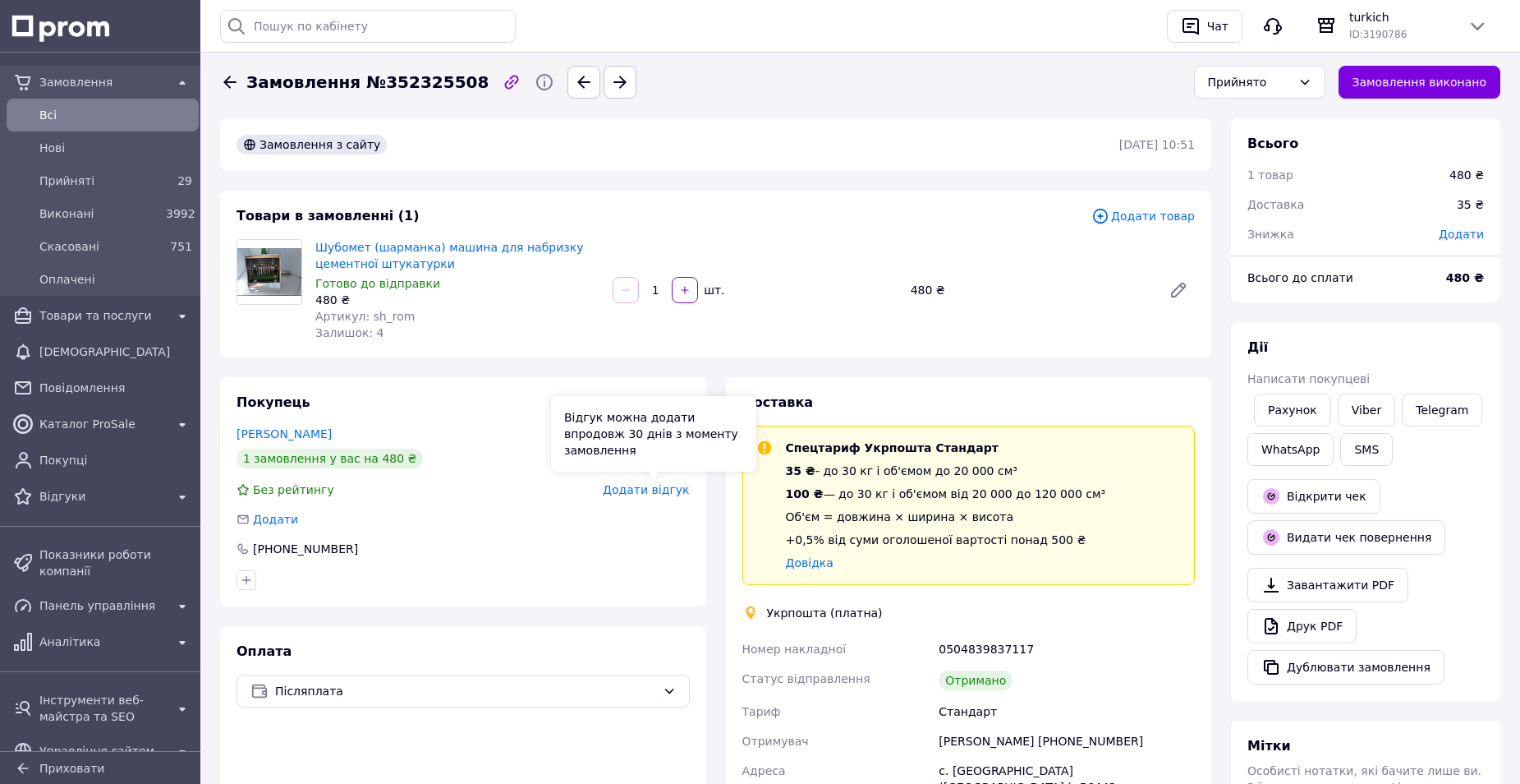
click at [637, 484] on span "Додати відгук" at bounding box center [646, 489] width 87 height 13
click at [673, 494] on span "Додати відгук" at bounding box center [646, 489] width 87 height 13
click at [1442, 77] on button "Замовлення виконано" at bounding box center [1420, 82] width 162 height 32
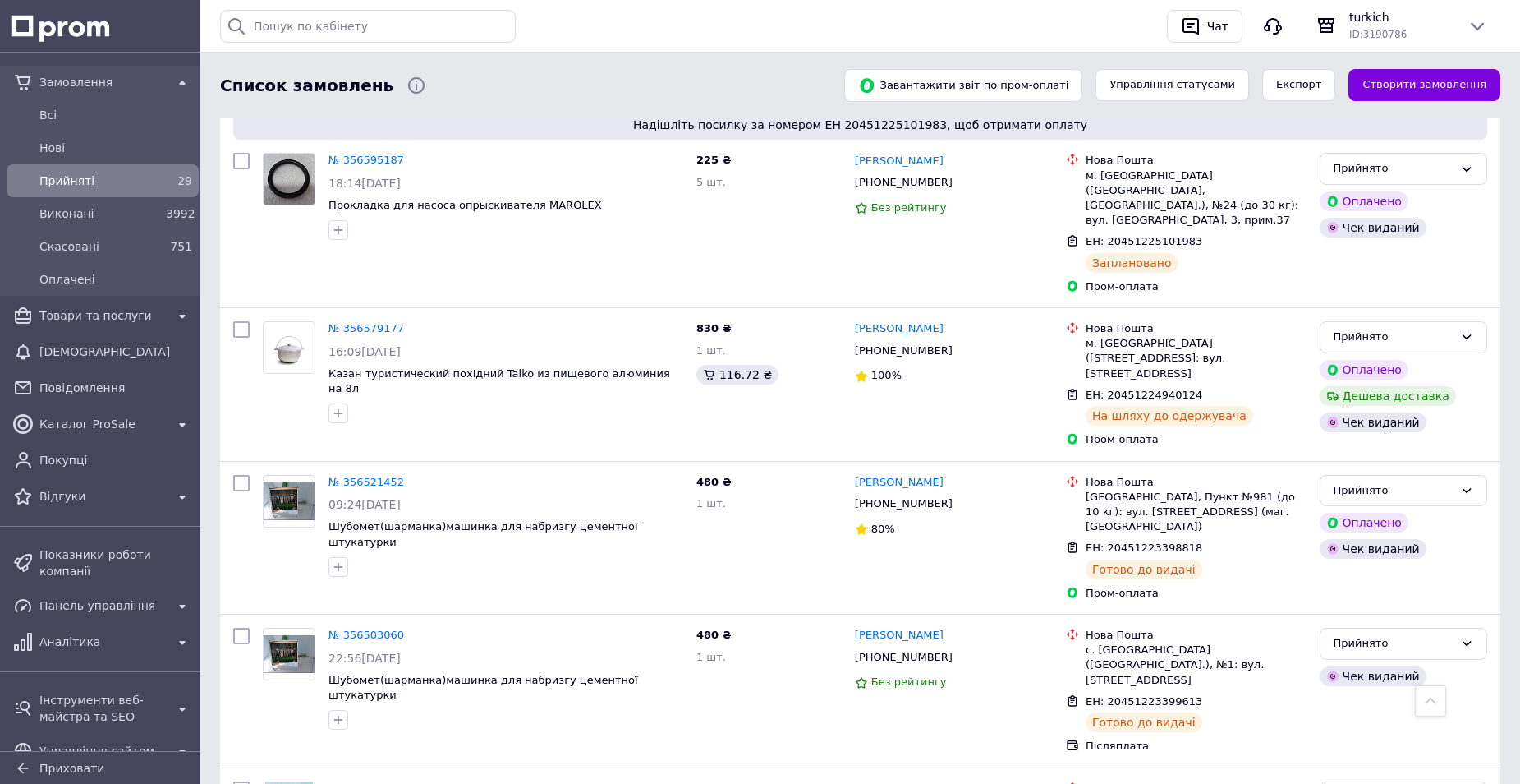
scroll to position [2495, 0]
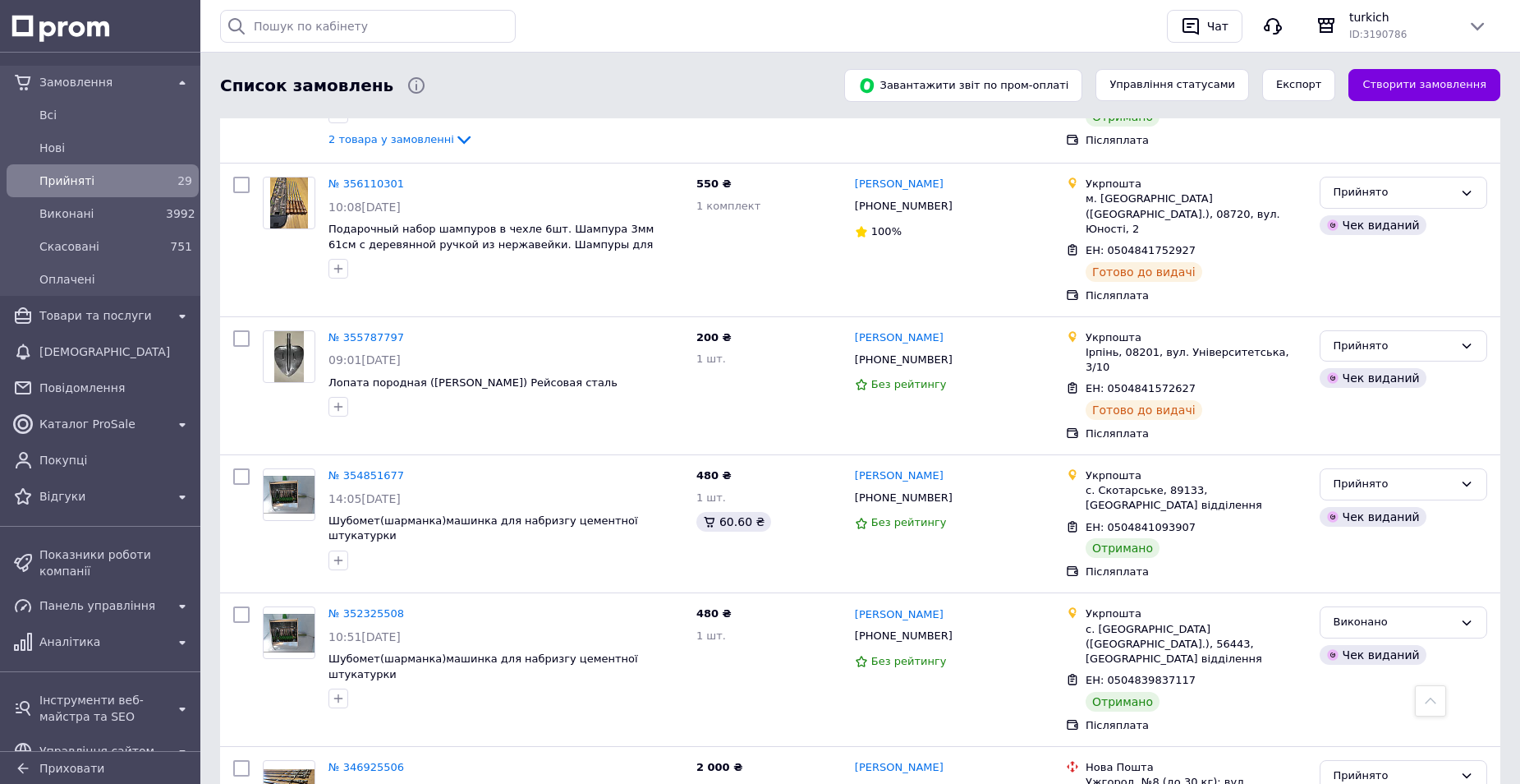
scroll to position [739, 0]
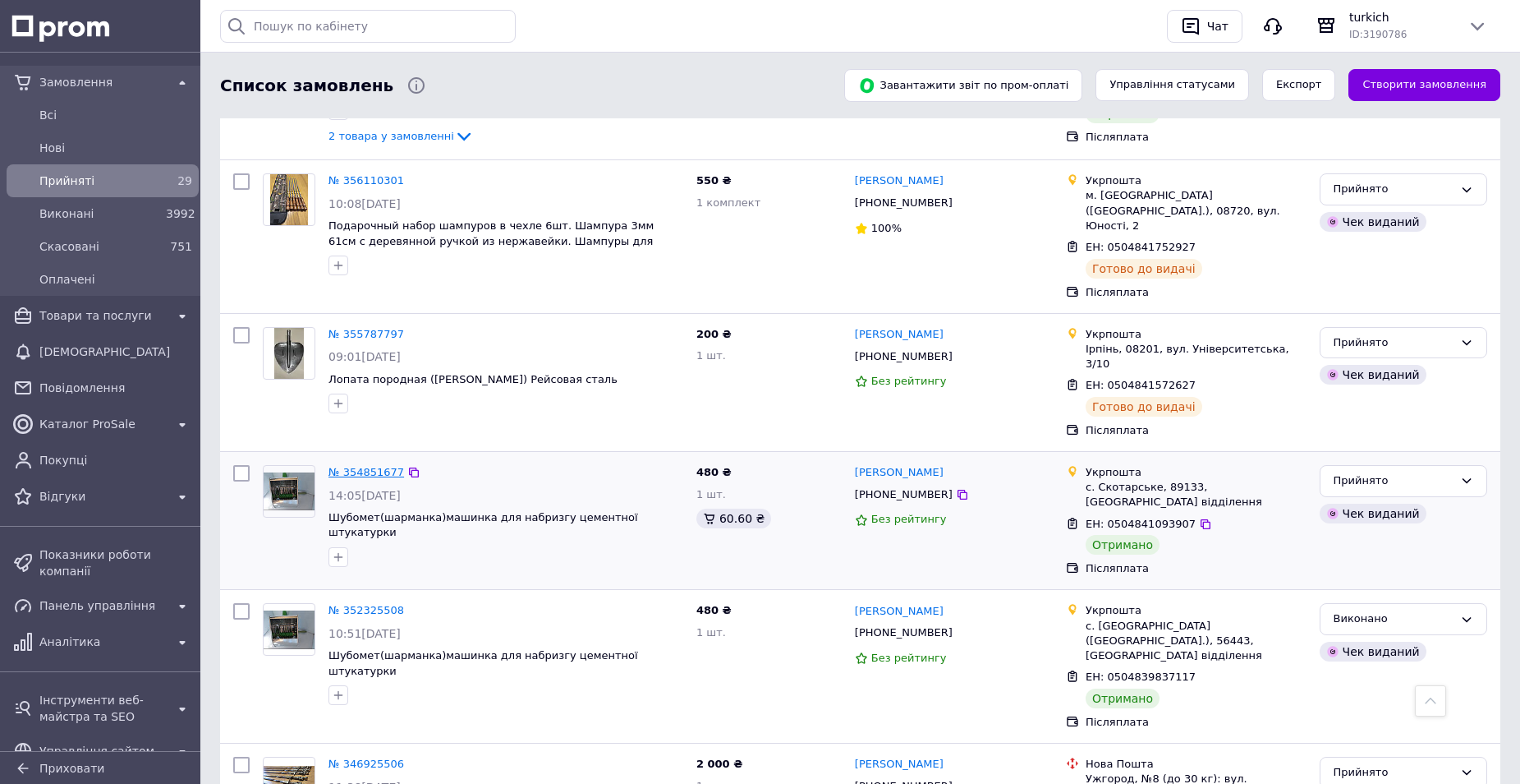
click at [383, 465] on link "№ 354851677" at bounding box center [366, 471] width 76 height 13
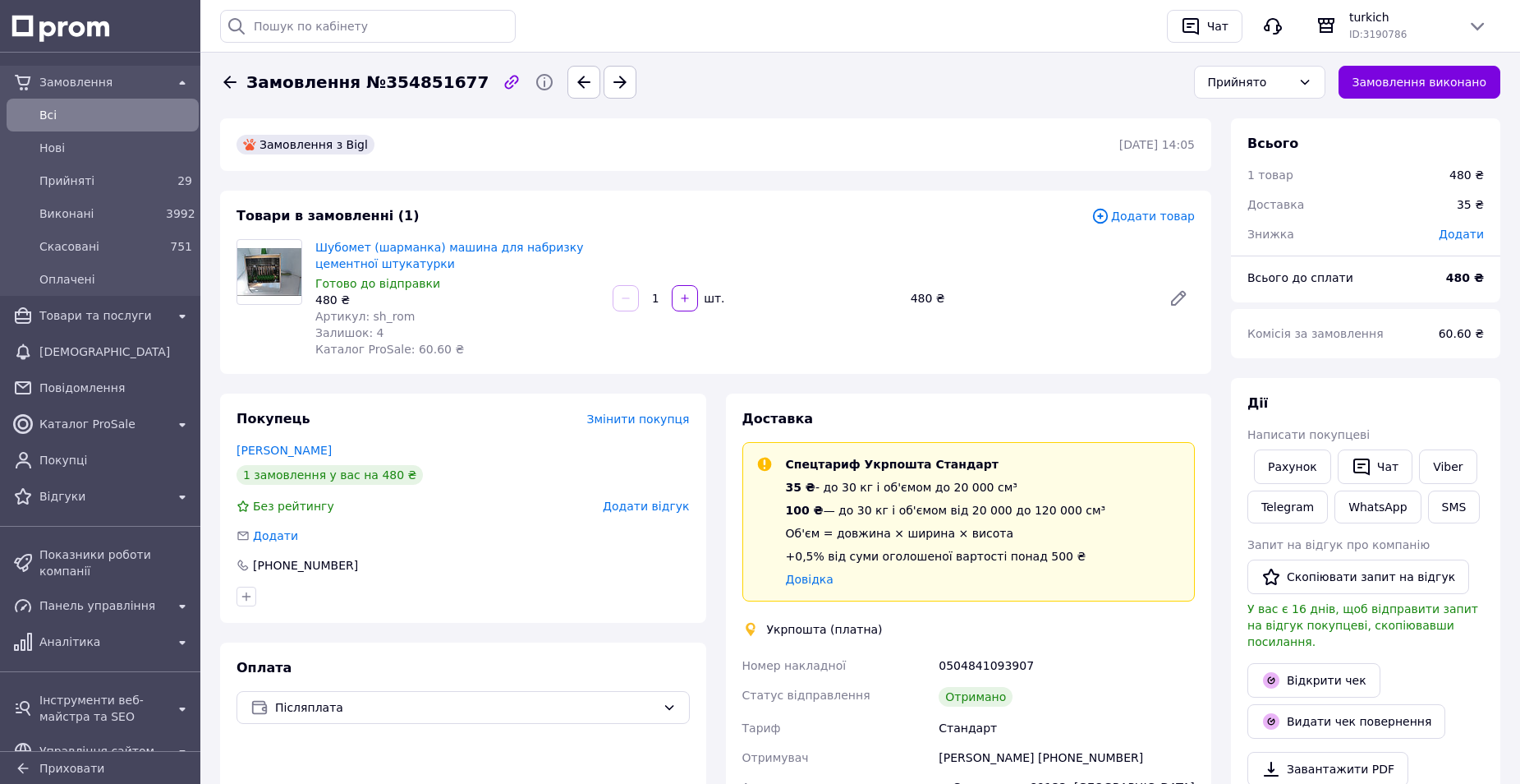
click at [666, 505] on span "Додати відгук" at bounding box center [646, 506] width 87 height 13
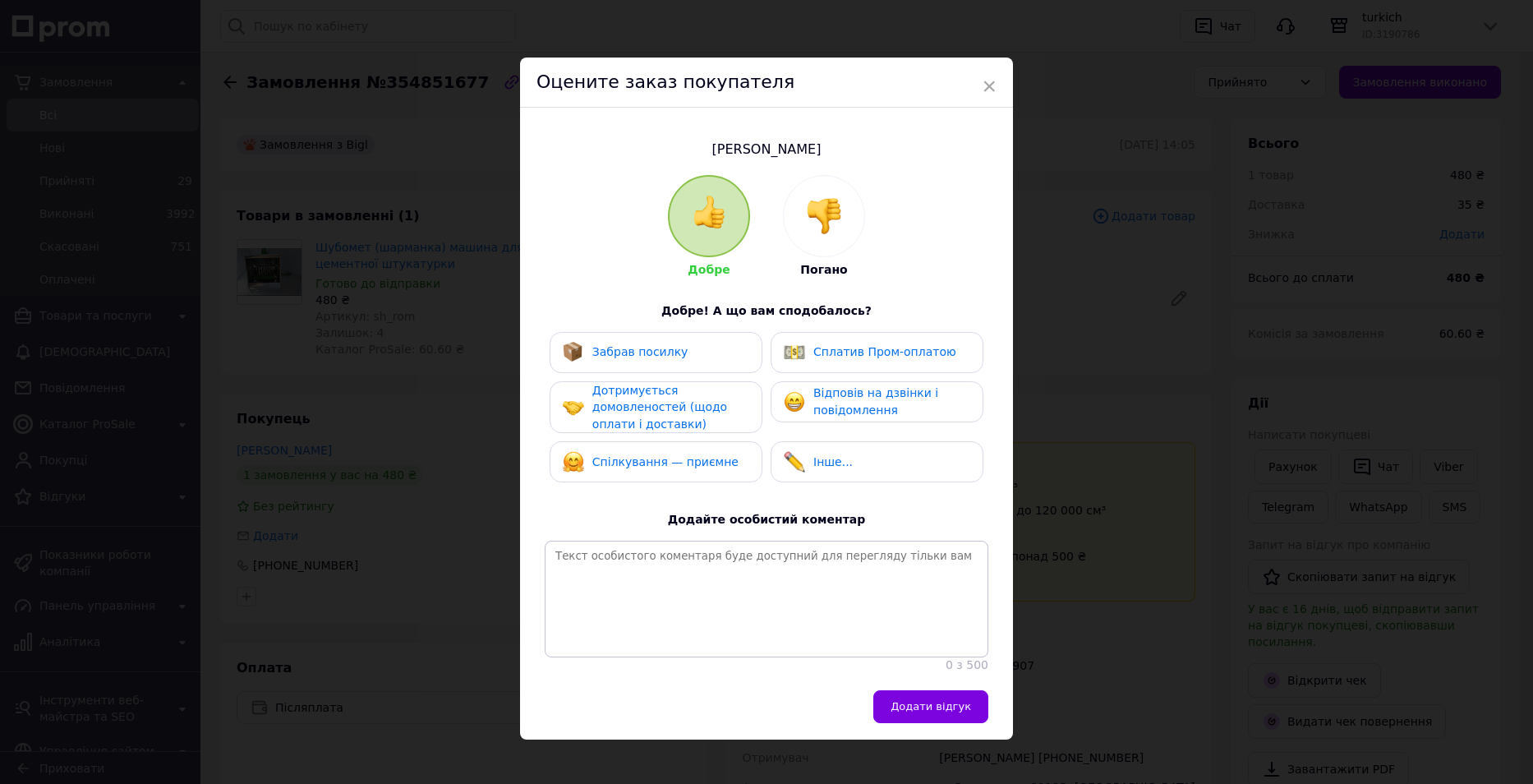
click at [689, 330] on div "Добре Погано Добре! А що вам сподобалось? Забрав посилку Сплатив Пром-оплатою Д…" at bounding box center [766, 424] width 444 height 498
click at [724, 351] on div "Забрав посилку" at bounding box center [656, 352] width 187 height 22
click at [707, 407] on span "Дотримується домовленостей (щодо оплати і доставки)" at bounding box center [659, 407] width 135 height 47
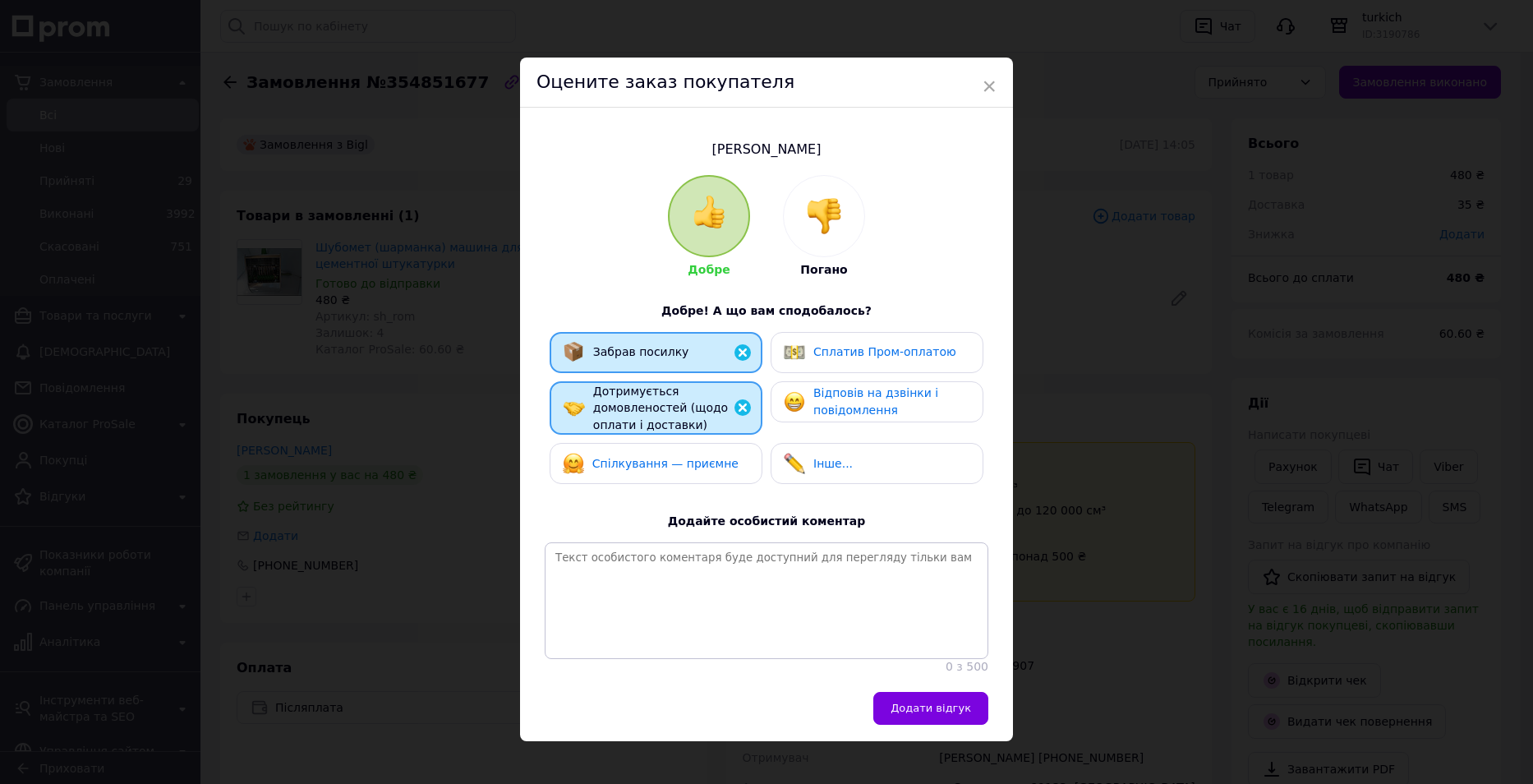
click at [714, 450] on div "Спілкування — приємне" at bounding box center [656, 463] width 213 height 41
click at [853, 410] on span "Відповів на дзвінки і повідомлення" at bounding box center [876, 400] width 125 height 30
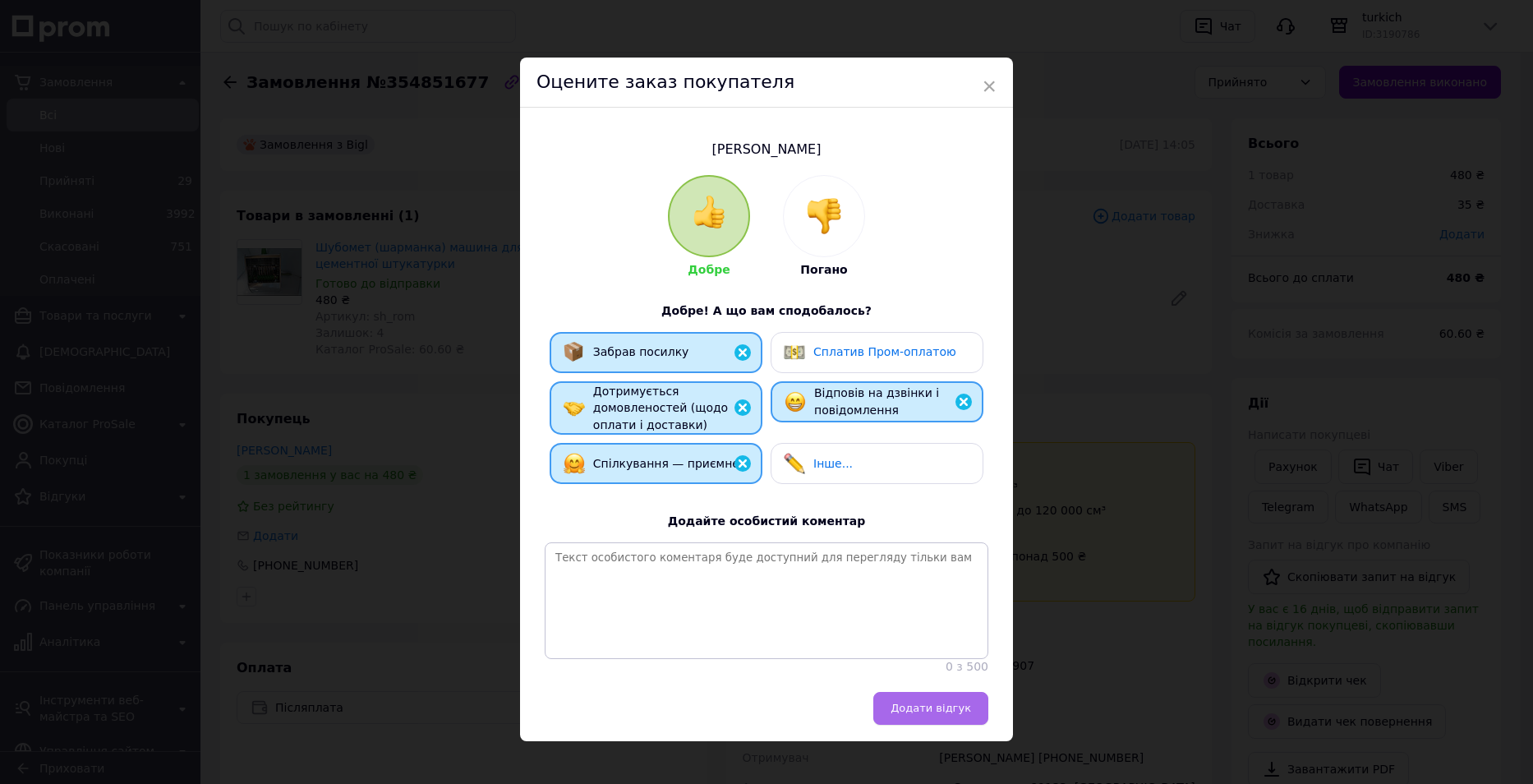
click at [926, 712] on span "Додати відгук" at bounding box center [931, 707] width 81 height 13
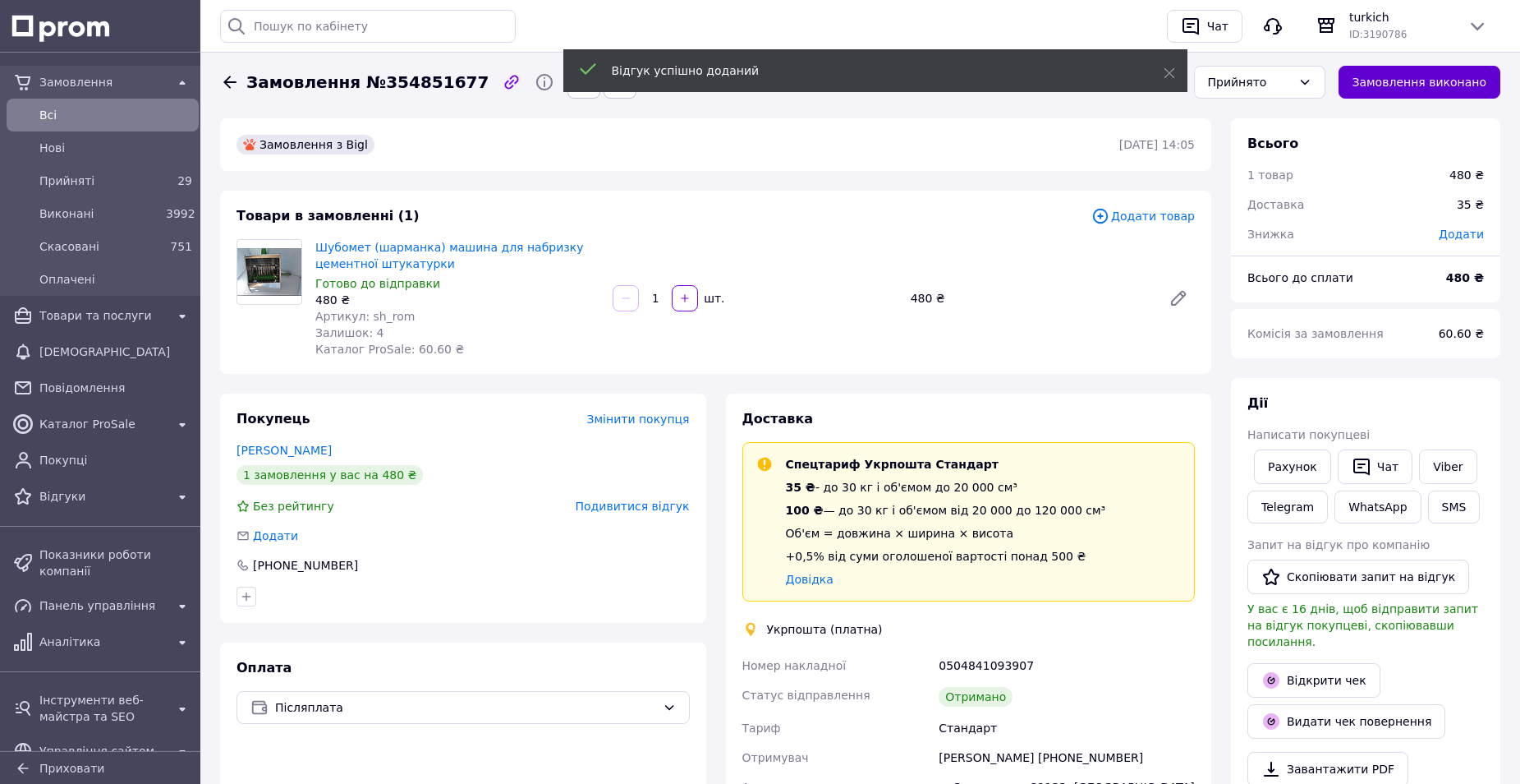
click at [1474, 82] on button "Замовлення виконано" at bounding box center [1420, 82] width 162 height 32
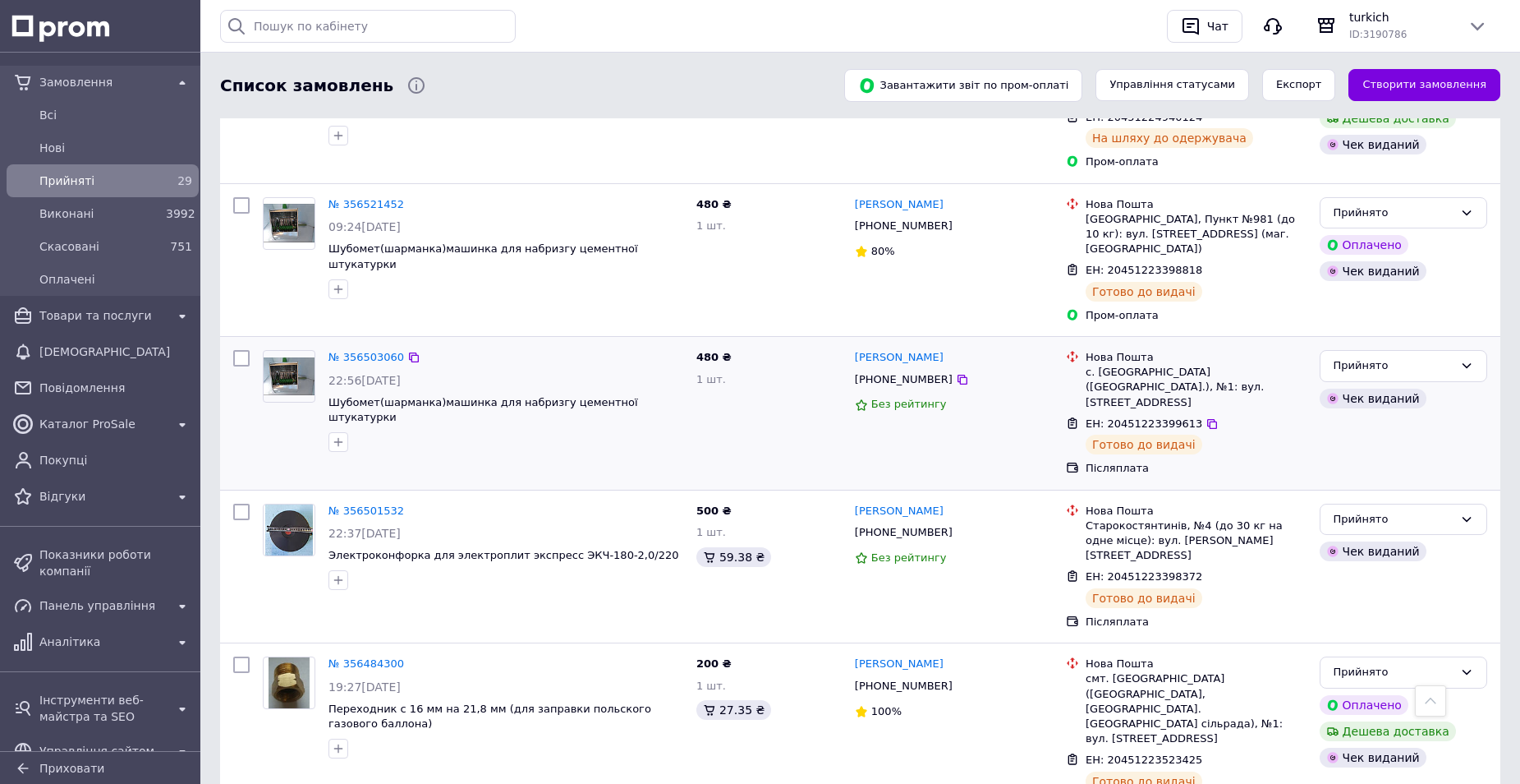
scroll to position [2495, 0]
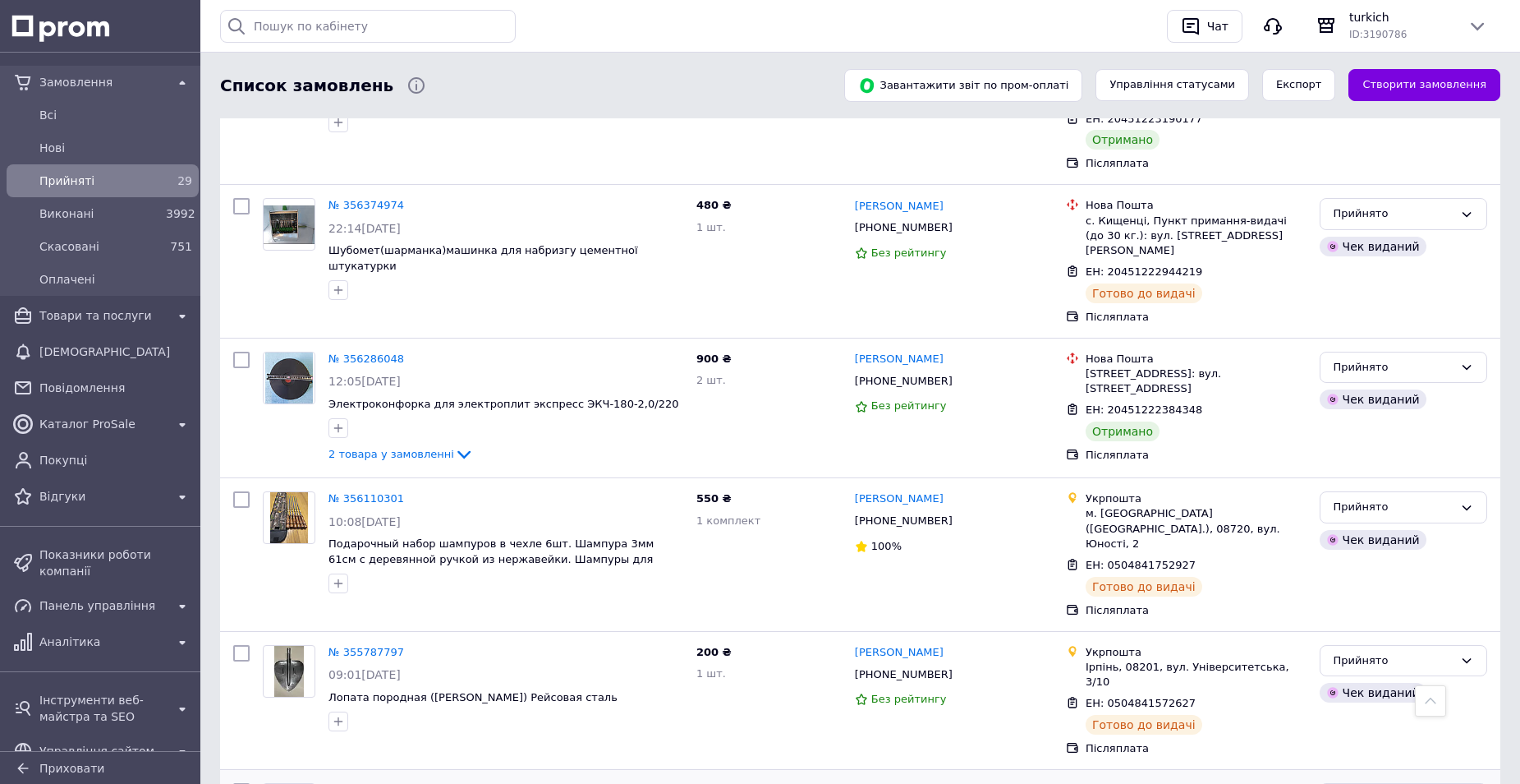
scroll to position [413, 0]
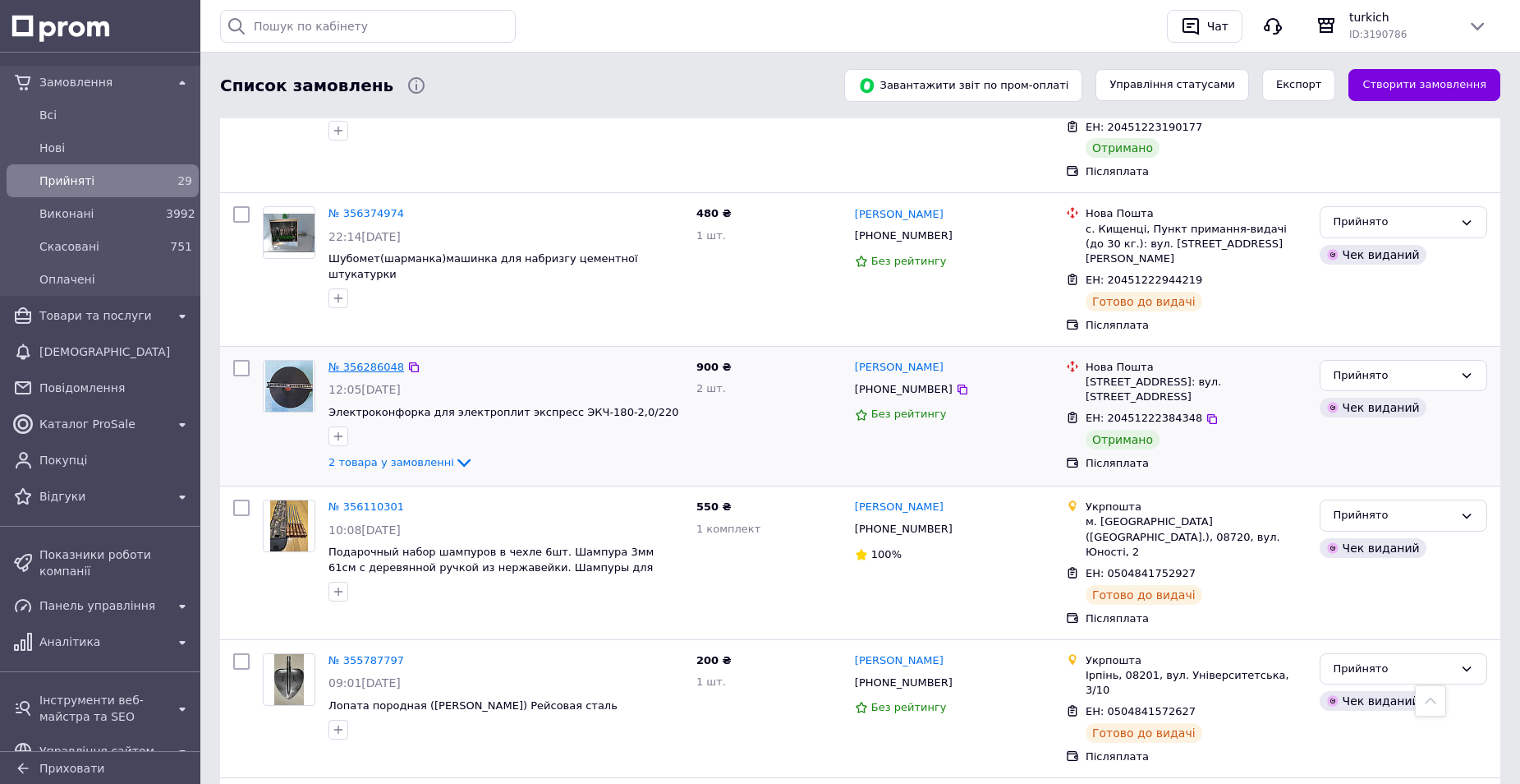
click at [369, 361] on link "№ 356286048" at bounding box center [366, 367] width 76 height 13
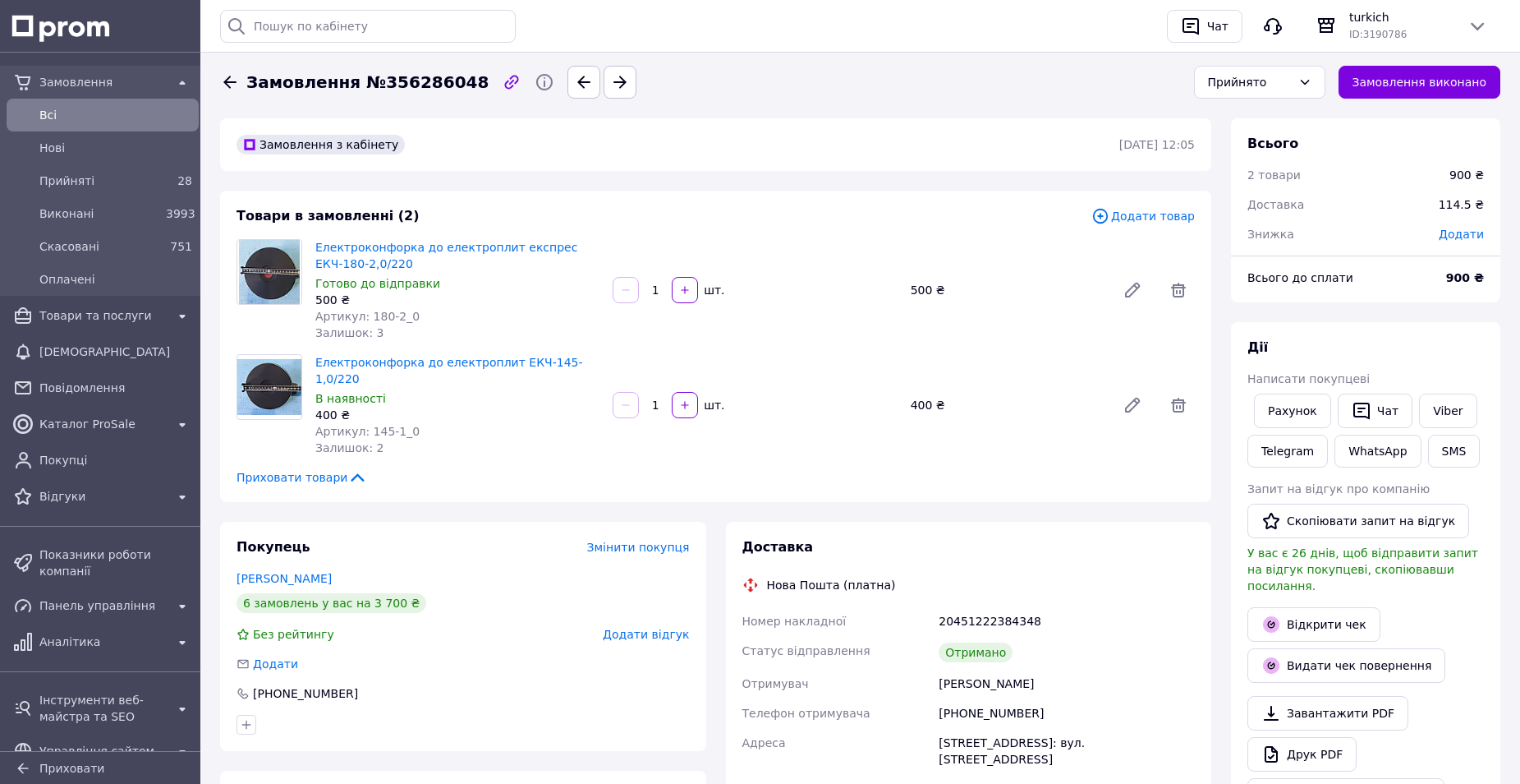
click at [677, 628] on span "Додати відгук" at bounding box center [646, 633] width 87 height 13
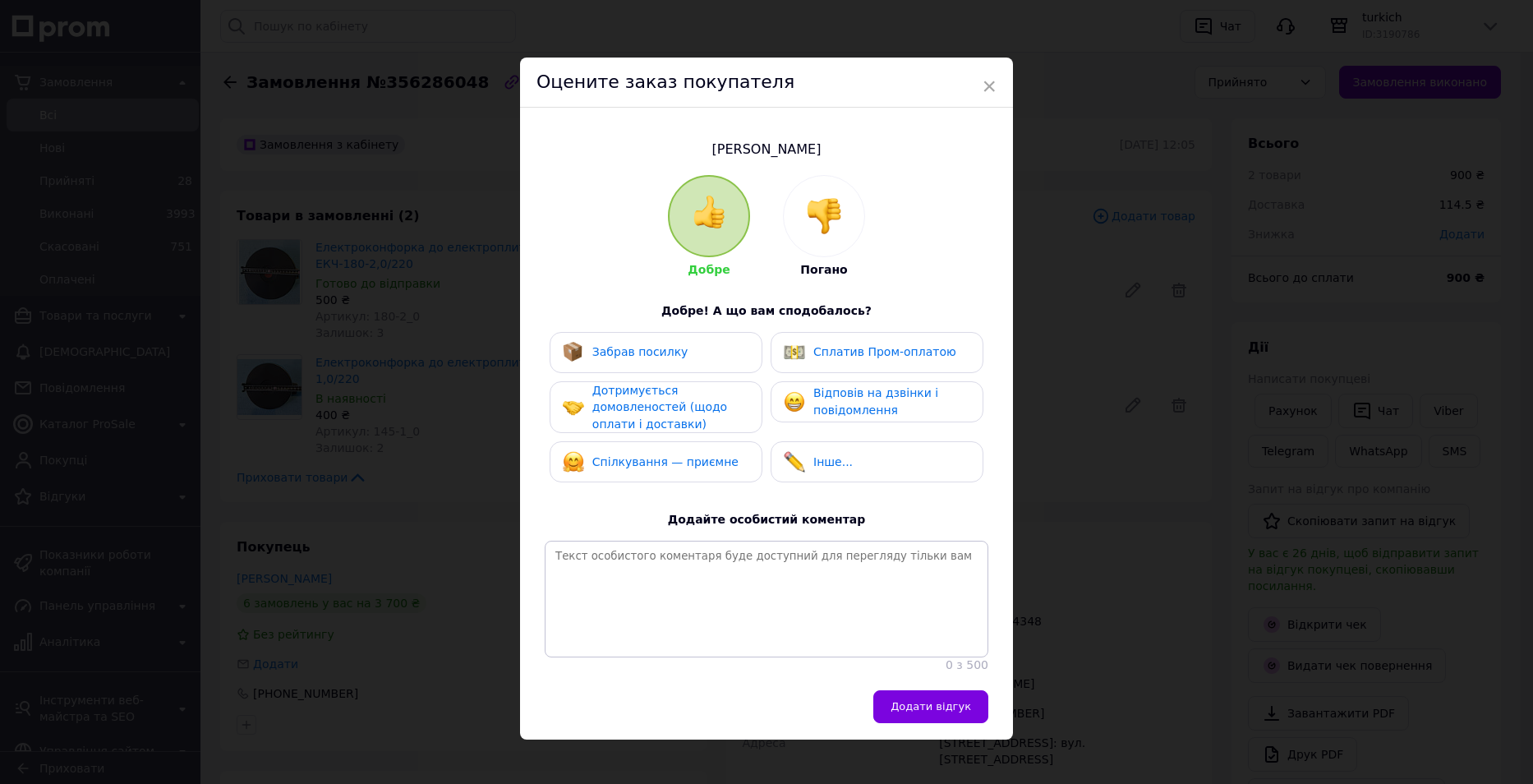
click at [702, 353] on div "Забрав посилку" at bounding box center [656, 352] width 187 height 22
click at [714, 420] on div "Дотримується домовленостей (щодо оплати і доставки)" at bounding box center [670, 407] width 156 height 51
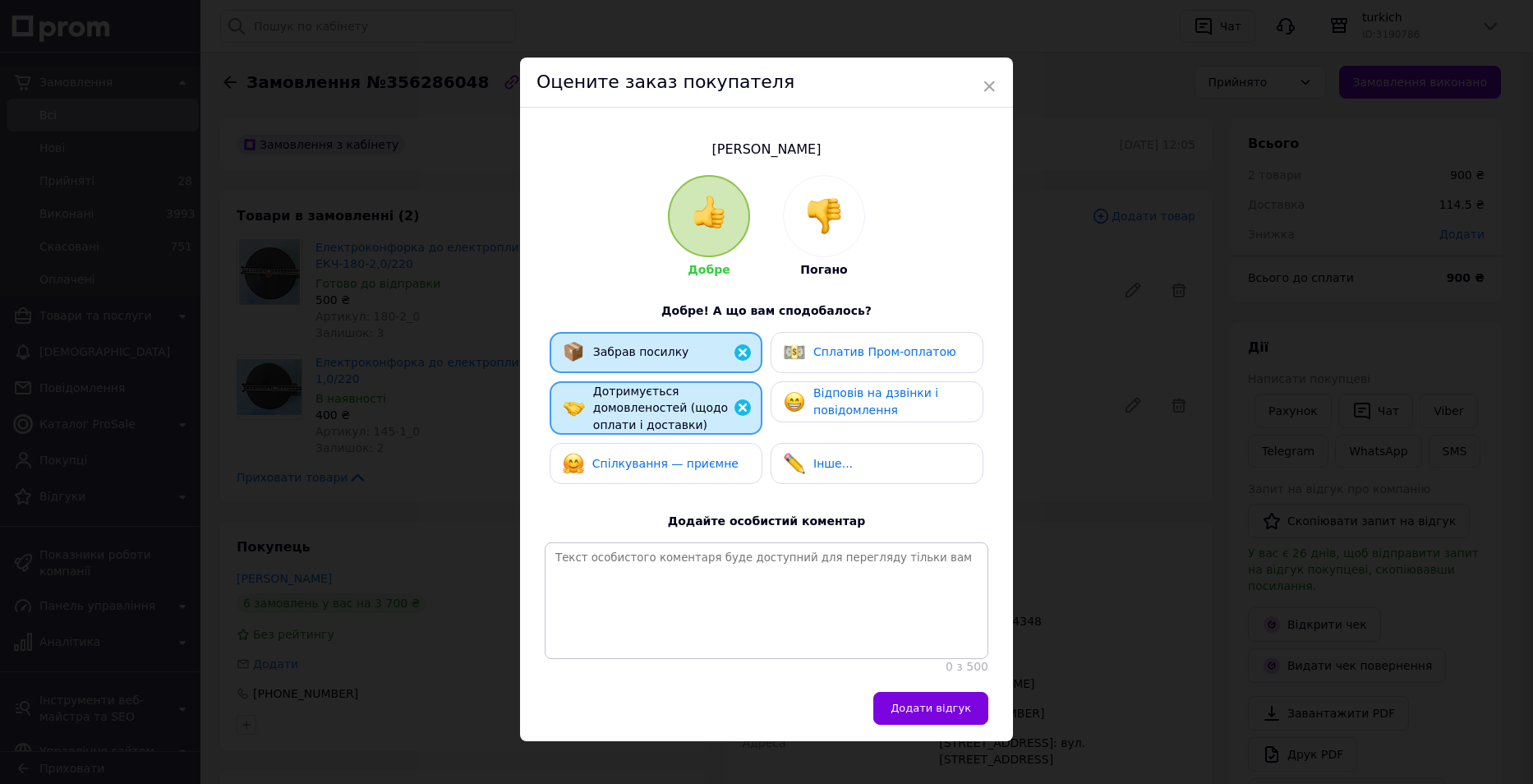
click at [716, 458] on span "Спілкування — приємне" at bounding box center [665, 462] width 147 height 13
click at [853, 396] on span "Відповів на дзвінки і повідомлення" at bounding box center [876, 400] width 125 height 30
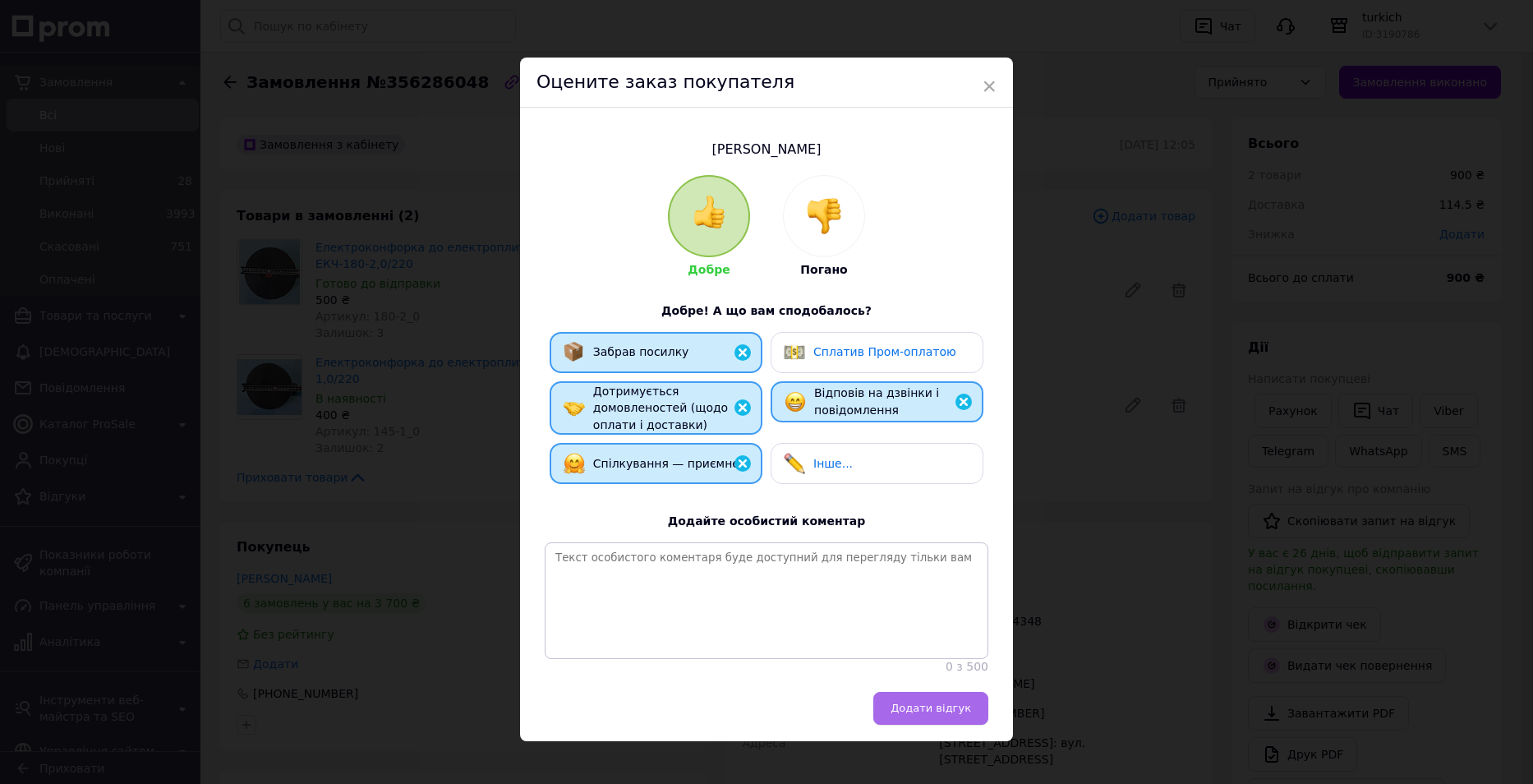
click at [946, 709] on button "Додати відгук" at bounding box center [931, 707] width 115 height 32
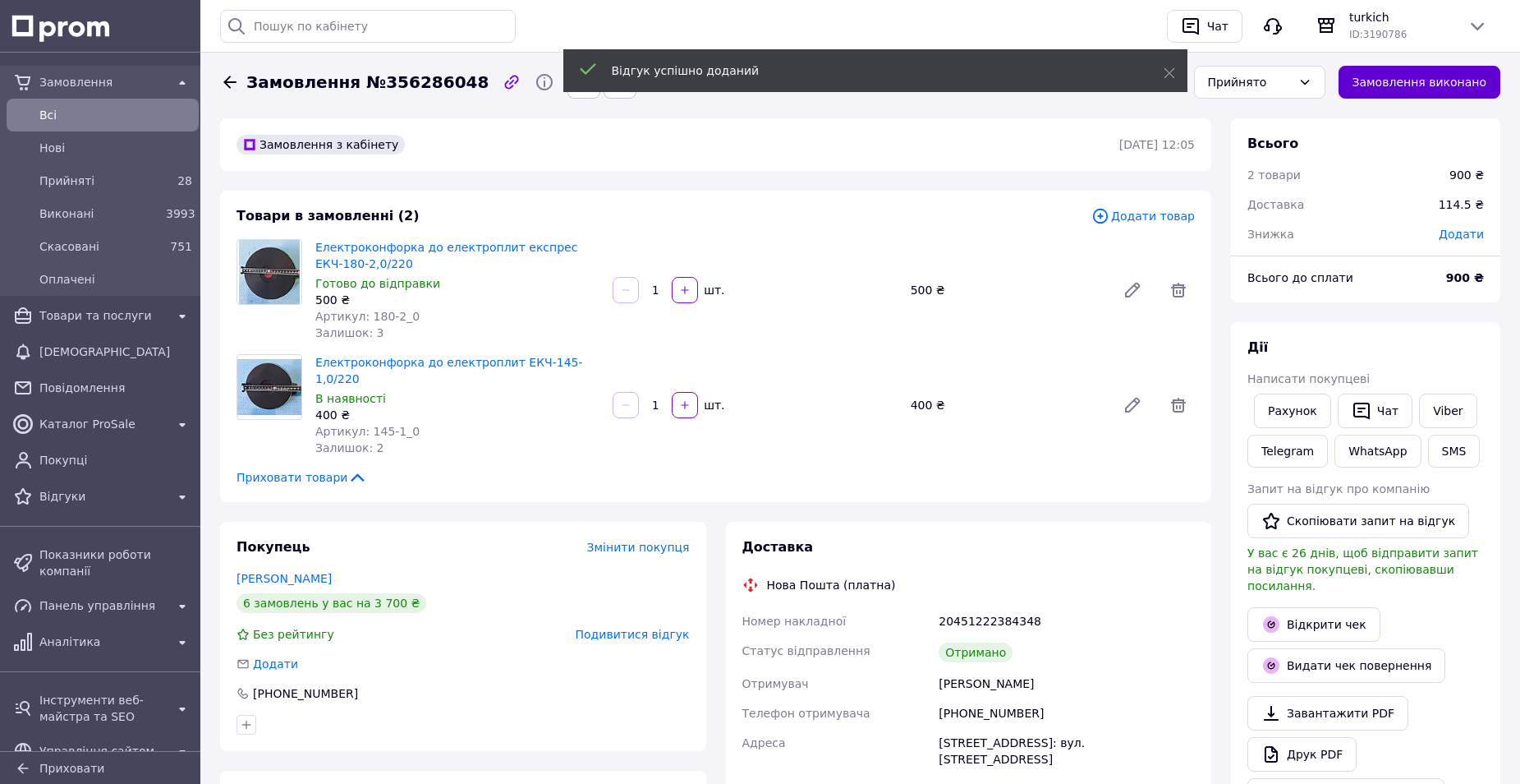
click at [1444, 87] on button "Замовлення виконано" at bounding box center [1420, 82] width 162 height 32
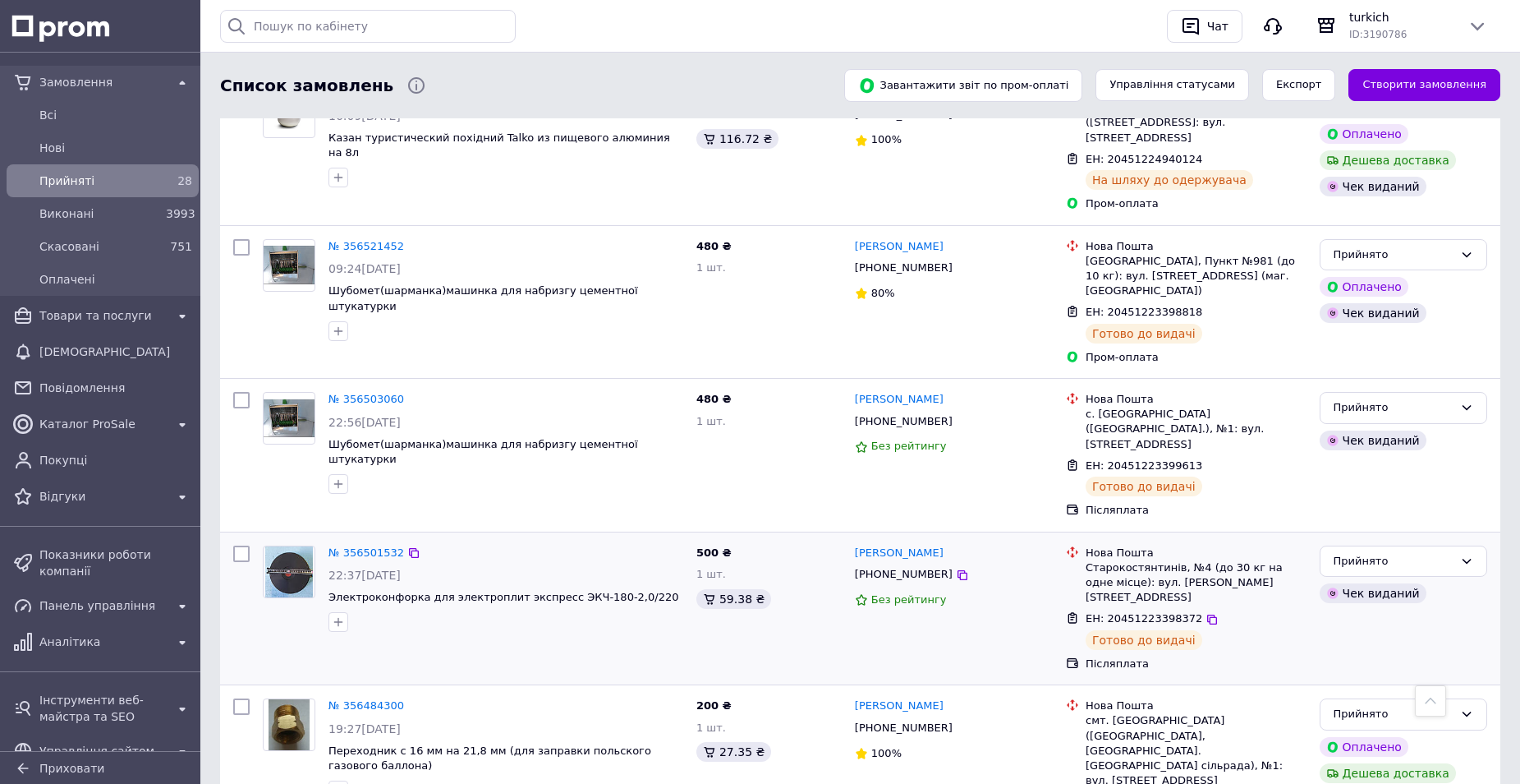
scroll to position [2495, 0]
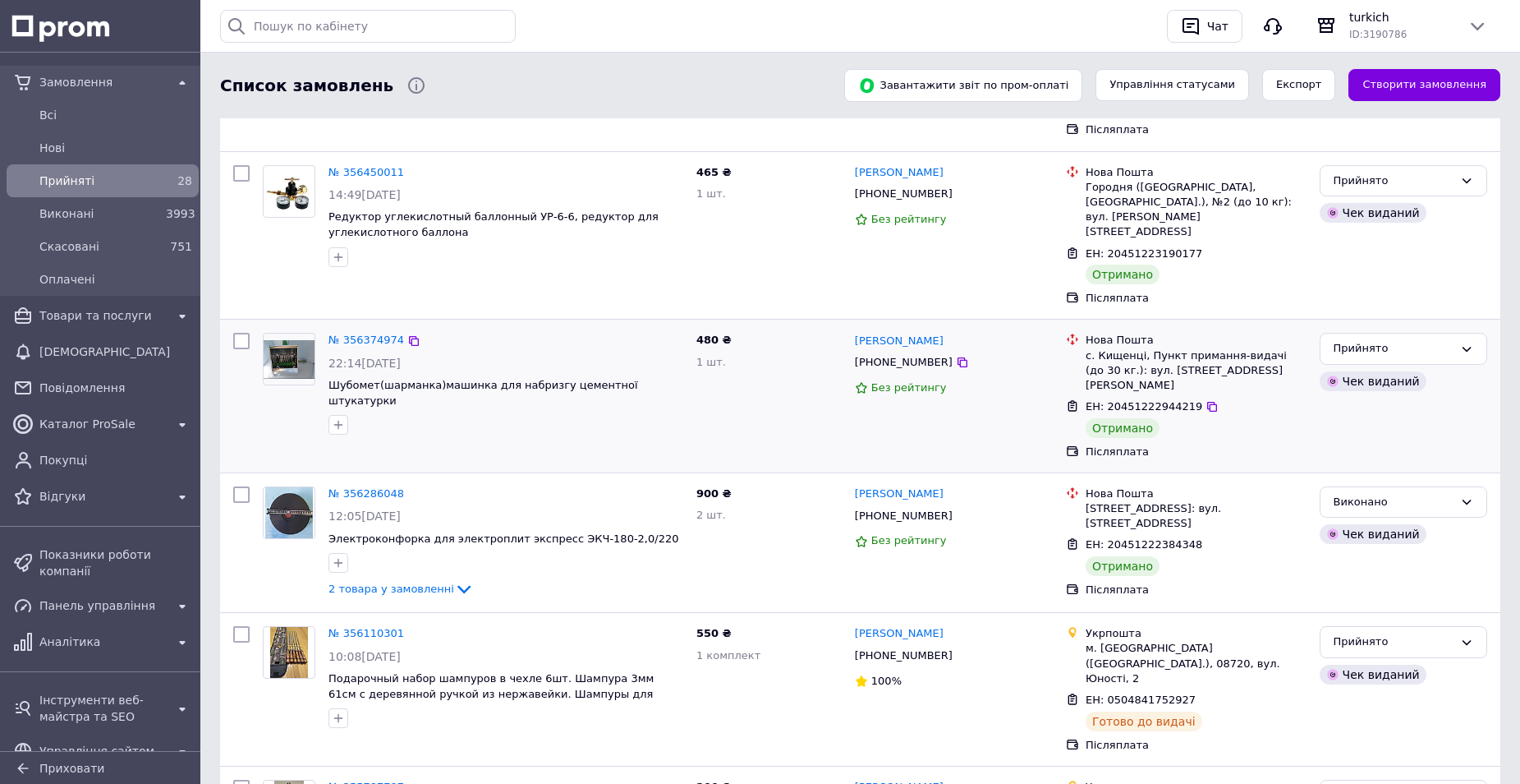
scroll to position [329, 0]
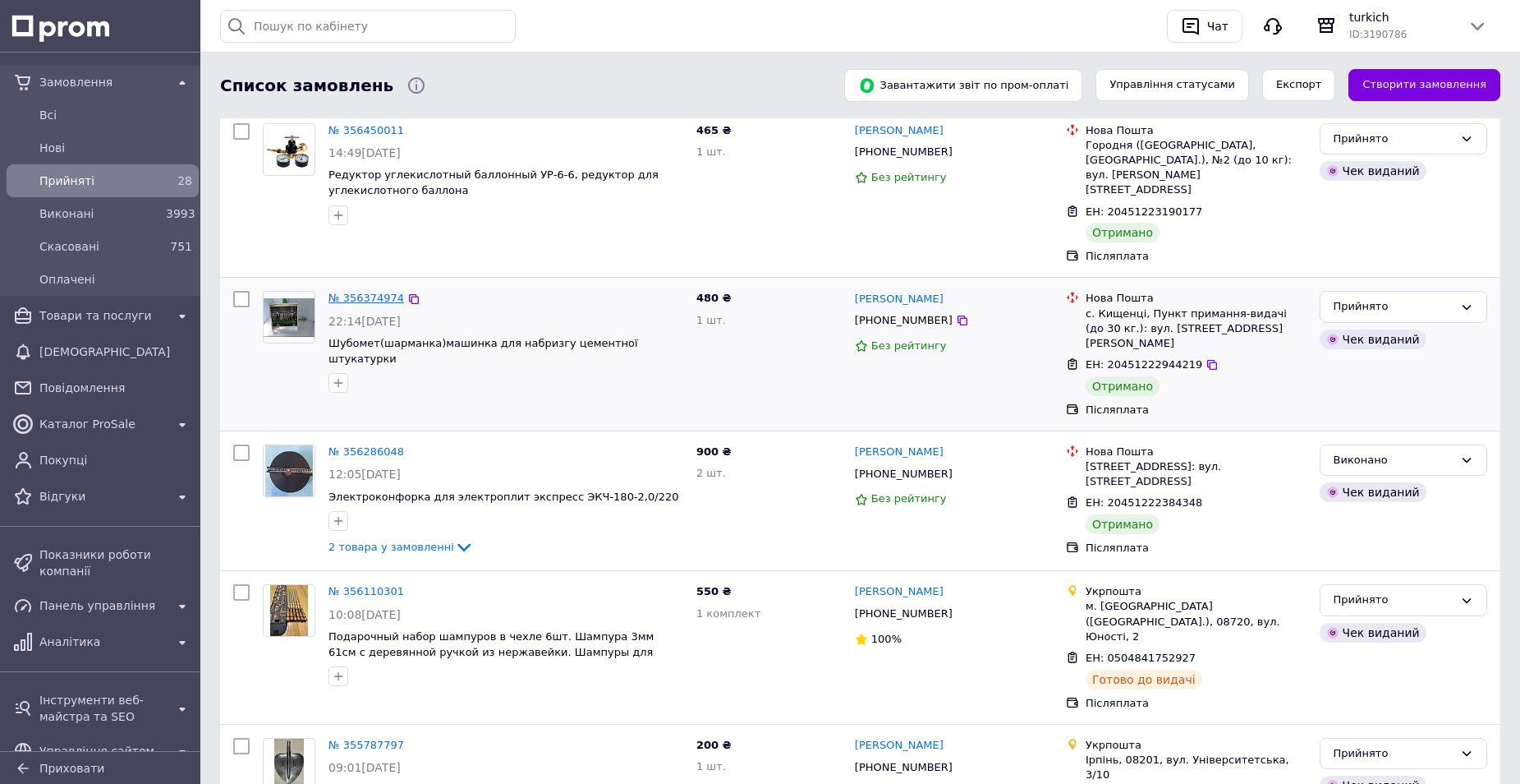
click at [376, 291] on link "№ 356374974" at bounding box center [366, 297] width 76 height 13
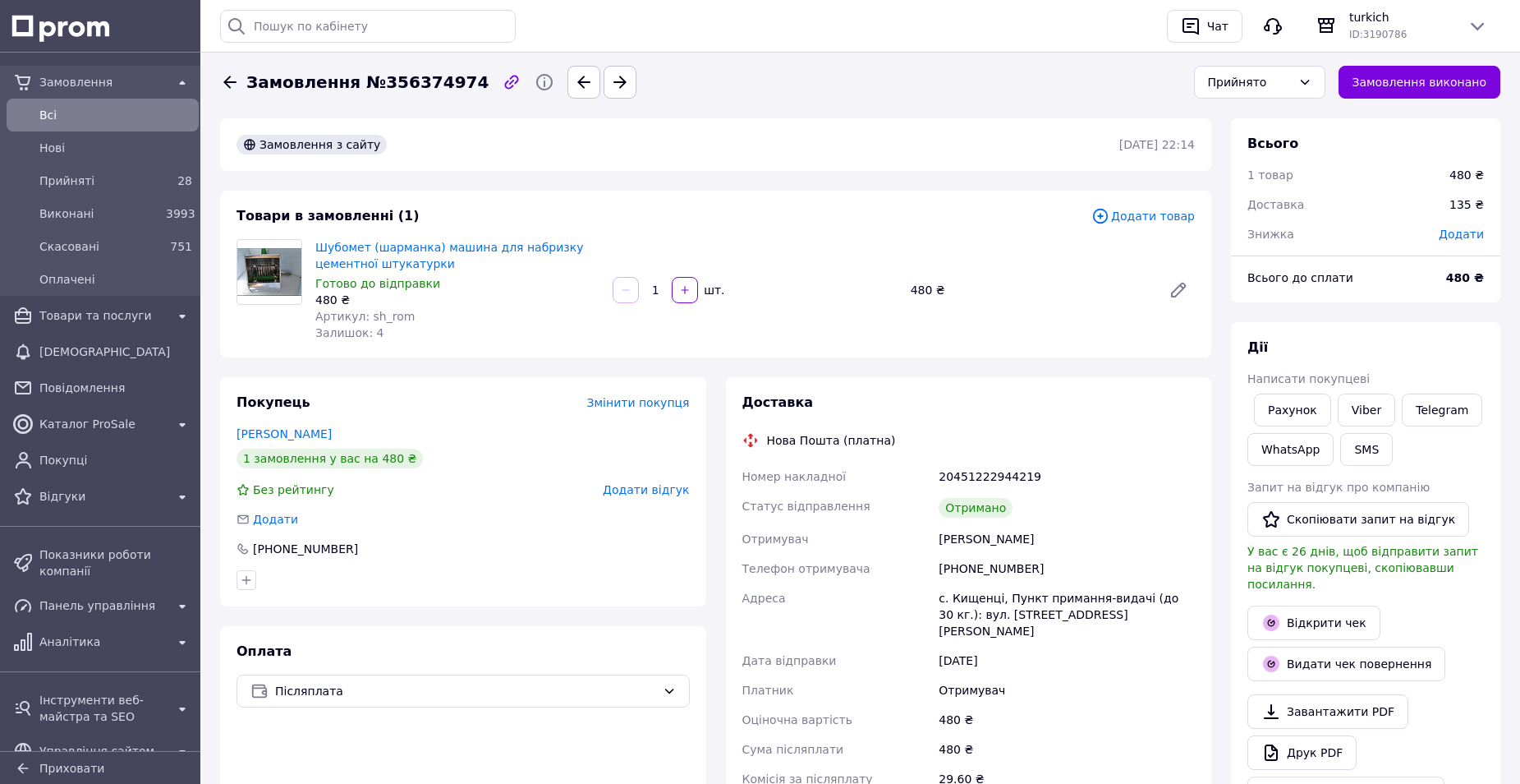
click at [654, 487] on span "Додати відгук" at bounding box center [646, 489] width 87 height 13
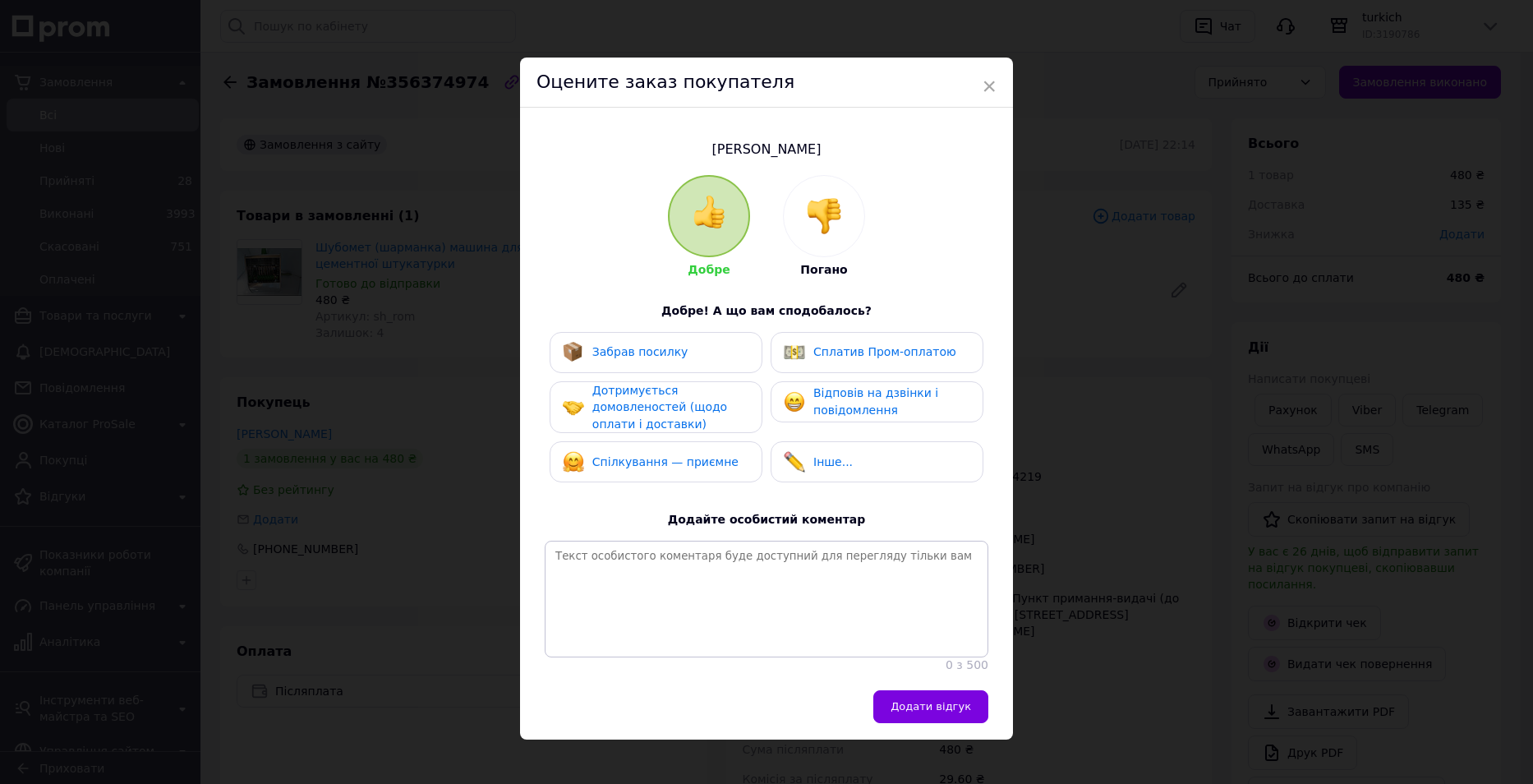
click at [674, 354] on div "Забрав посилку" at bounding box center [656, 352] width 187 height 22
click at [681, 405] on span "Дотримується домовленостей (щодо оплати і доставки)" at bounding box center [659, 407] width 135 height 47
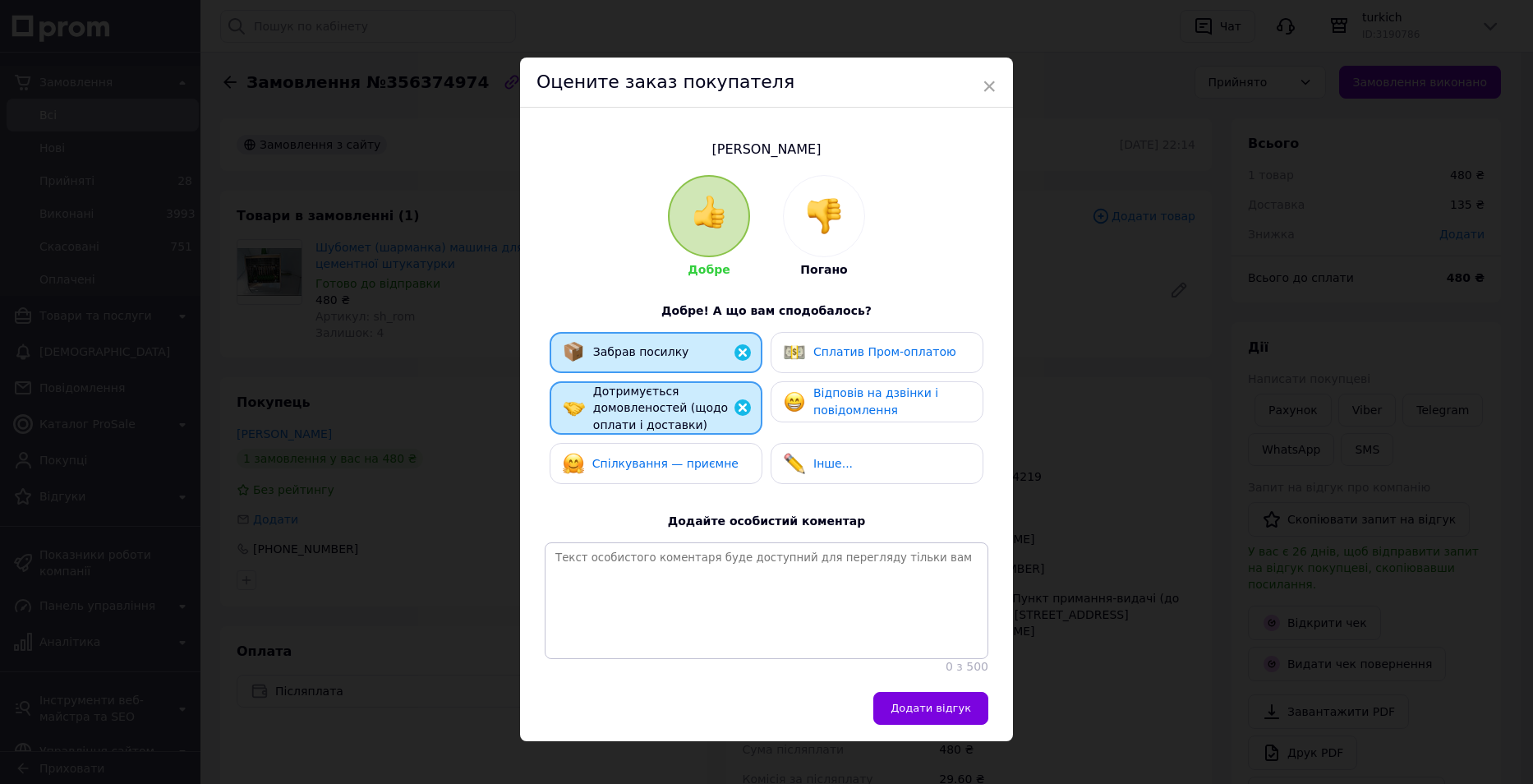
click at [700, 456] on span "Спілкування — приємне" at bounding box center [665, 462] width 147 height 13
click at [819, 405] on span "Відповів на дзвінки і повідомлення" at bounding box center [876, 400] width 125 height 30
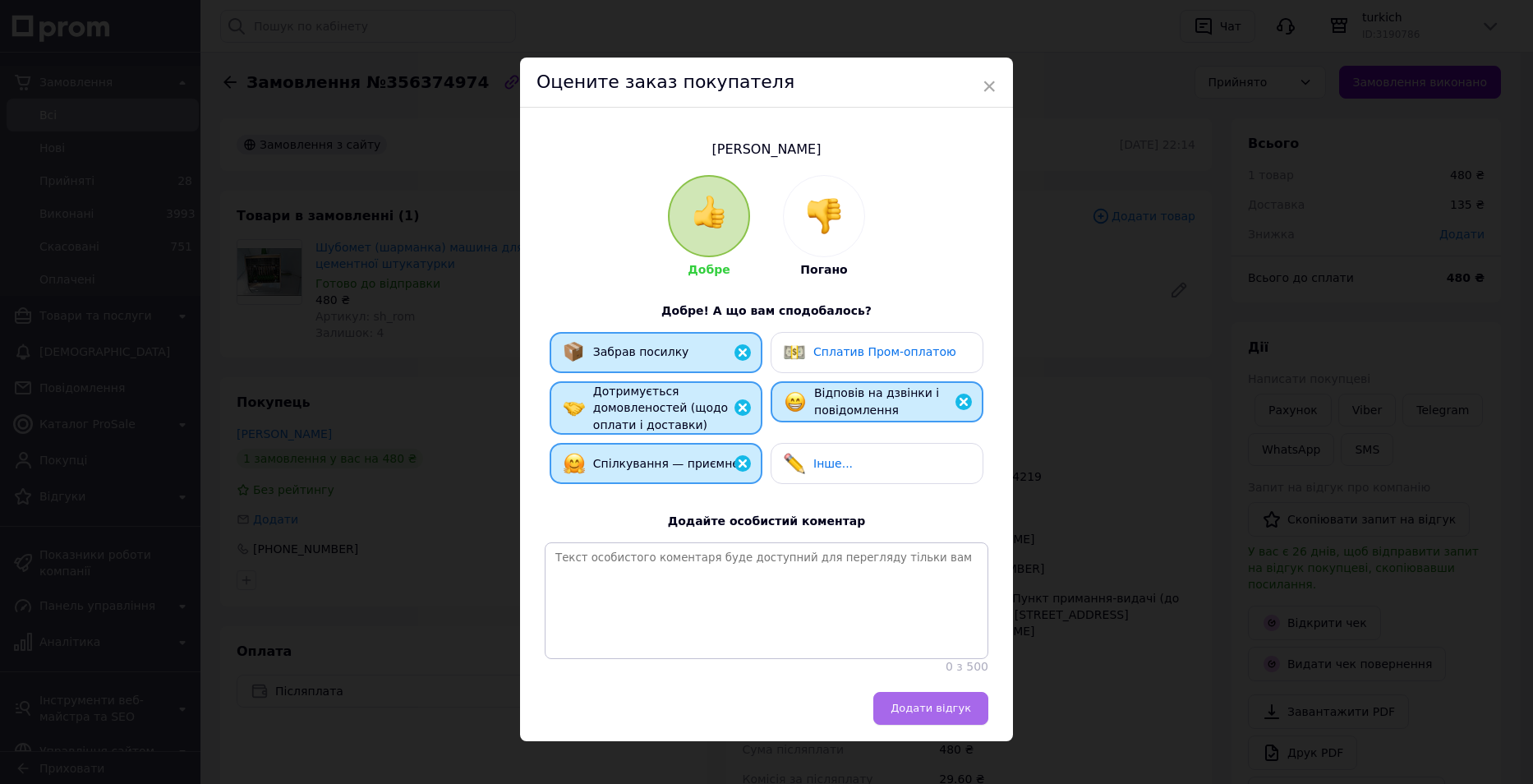
click at [948, 714] on span "Додати відгук" at bounding box center [931, 707] width 81 height 13
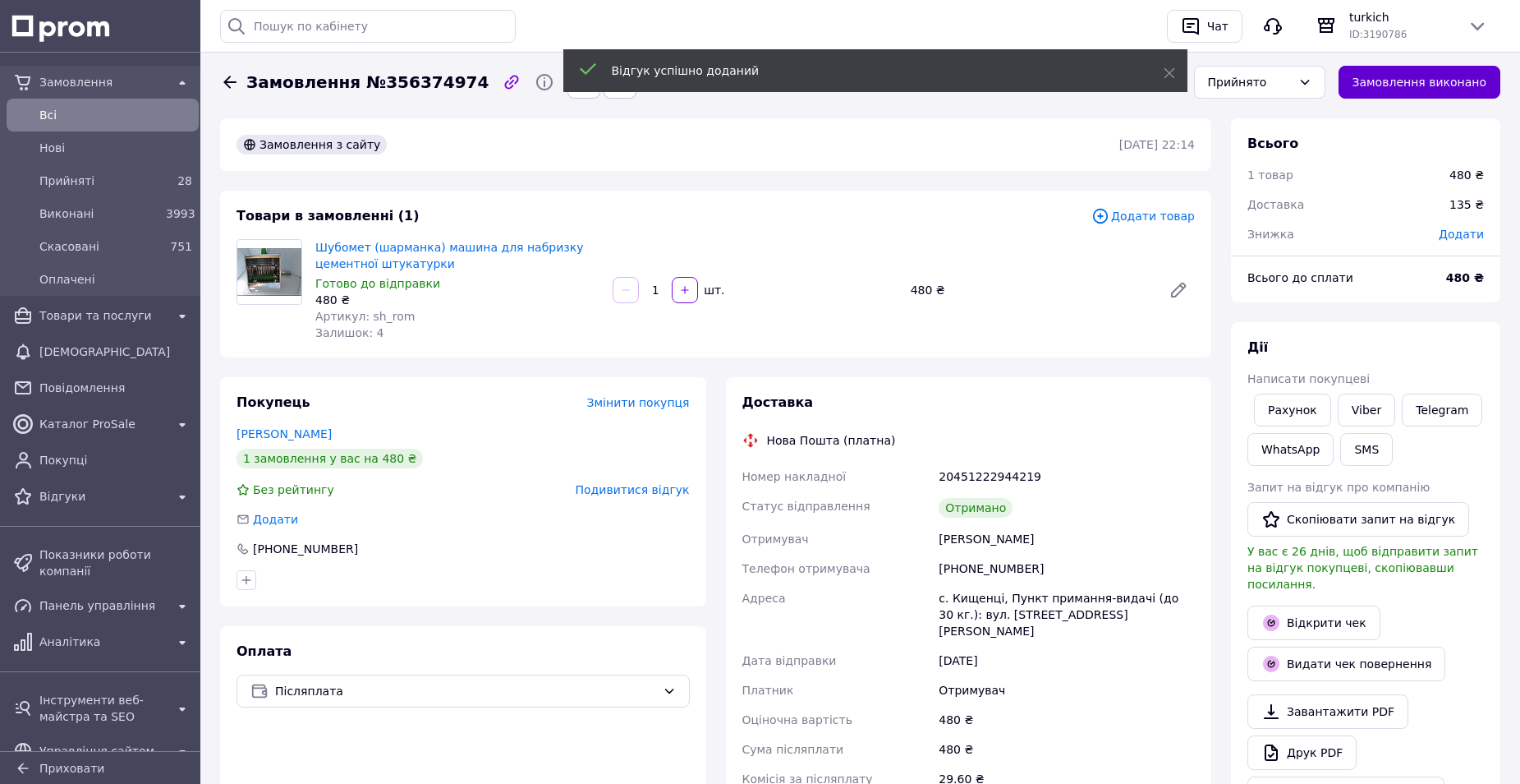
click at [1445, 80] on button "Замовлення виконано" at bounding box center [1420, 82] width 162 height 32
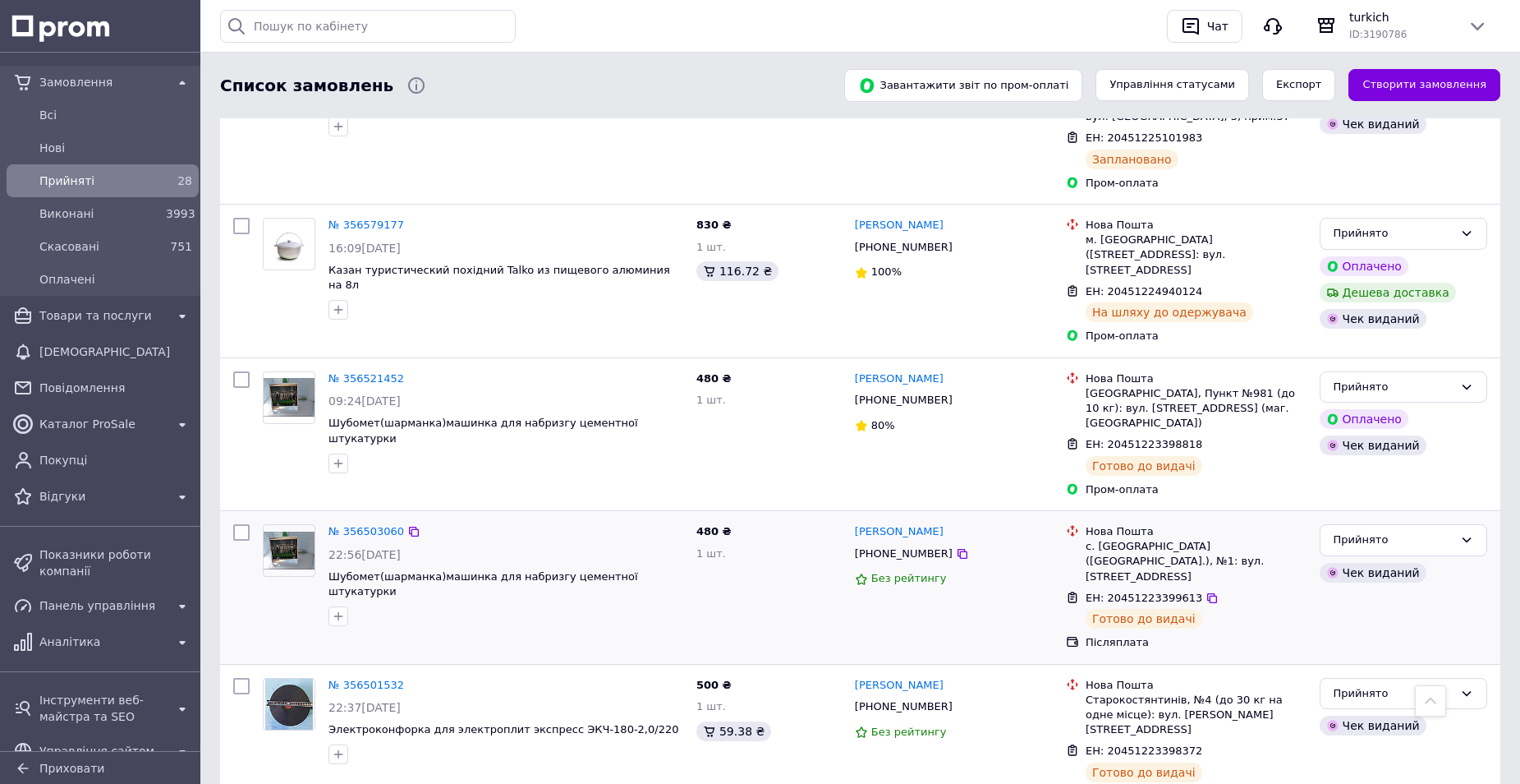
scroll to position [2495, 0]
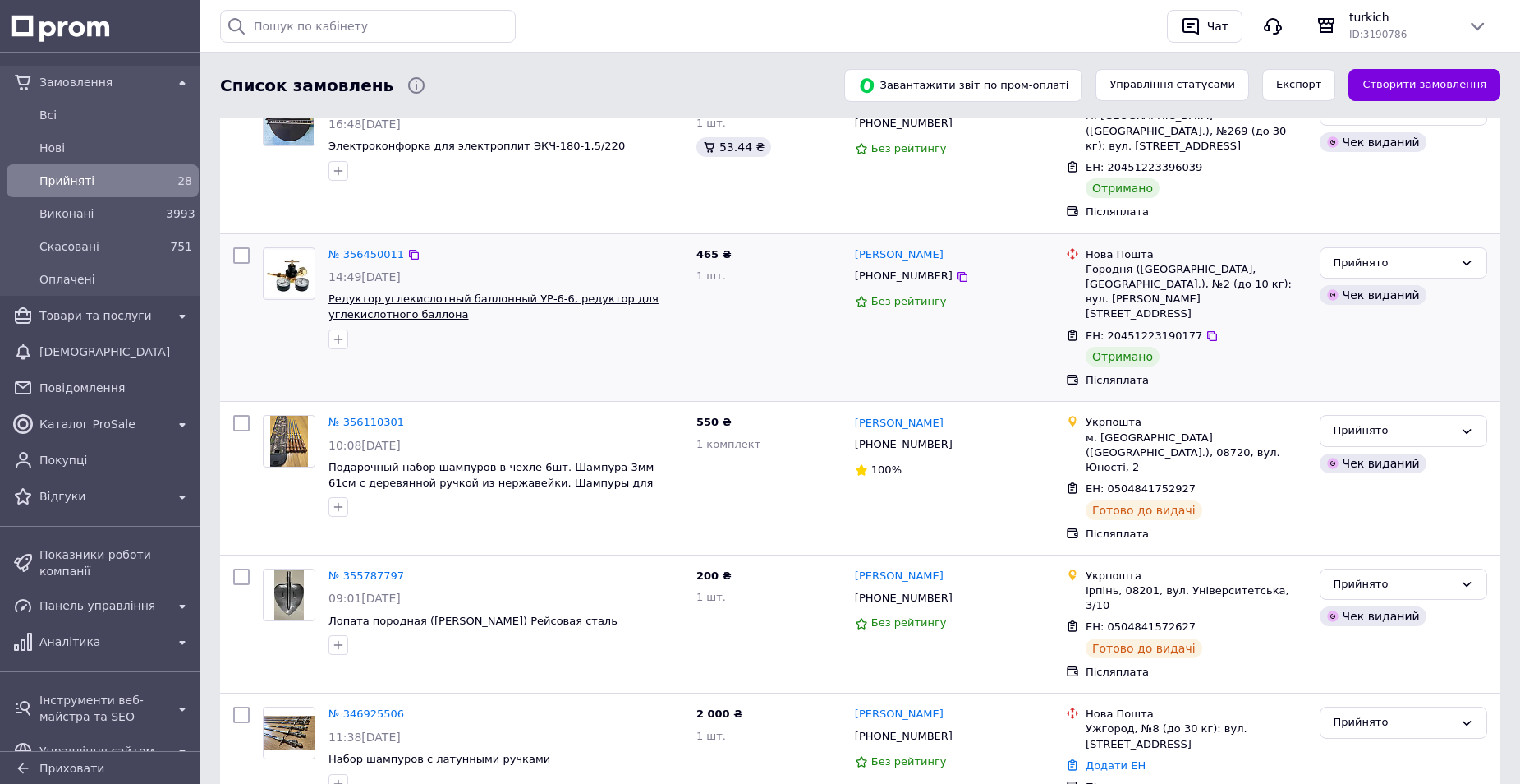
scroll to position [176, 0]
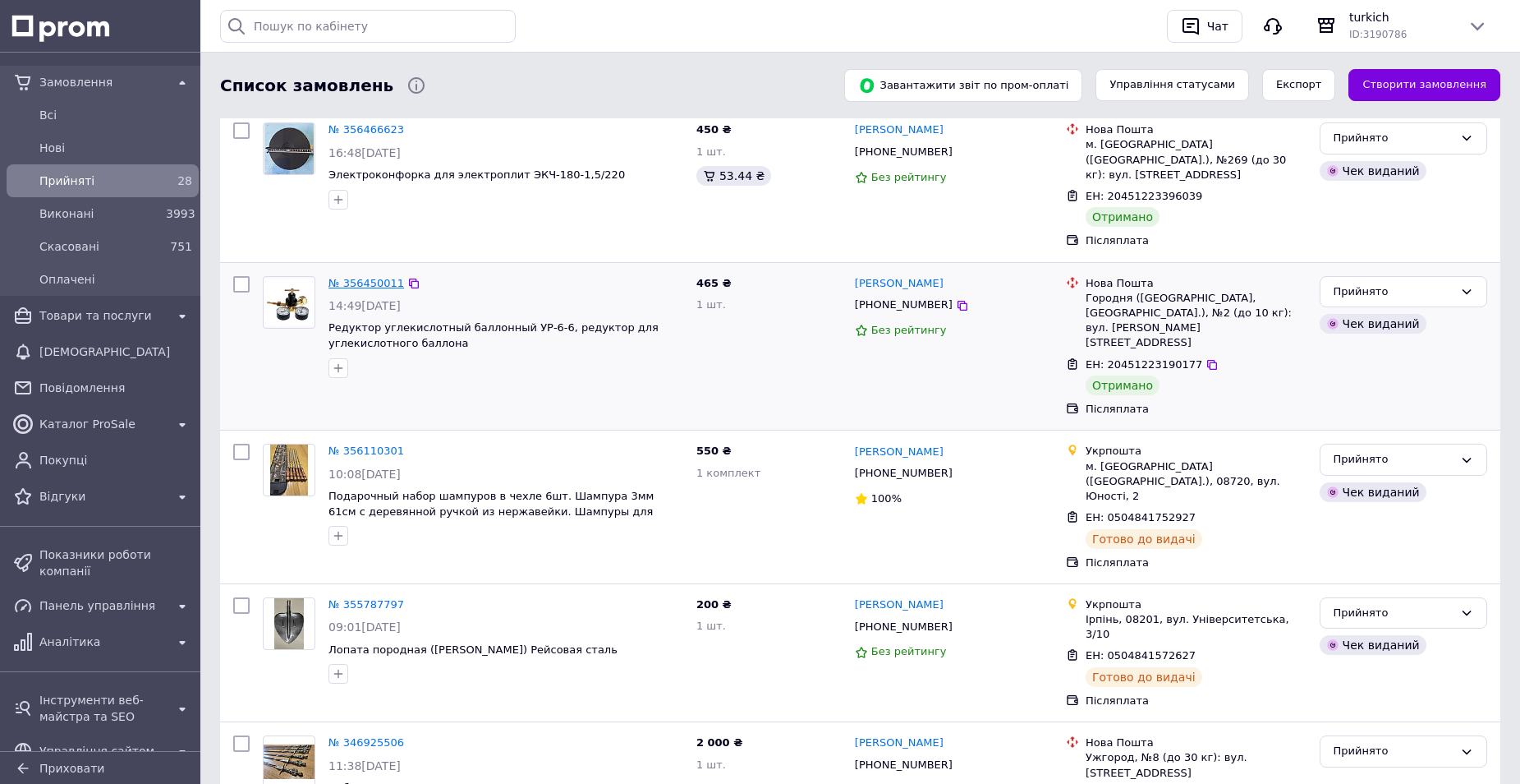
click at [370, 276] on link "№ 356450011" at bounding box center [366, 282] width 76 height 13
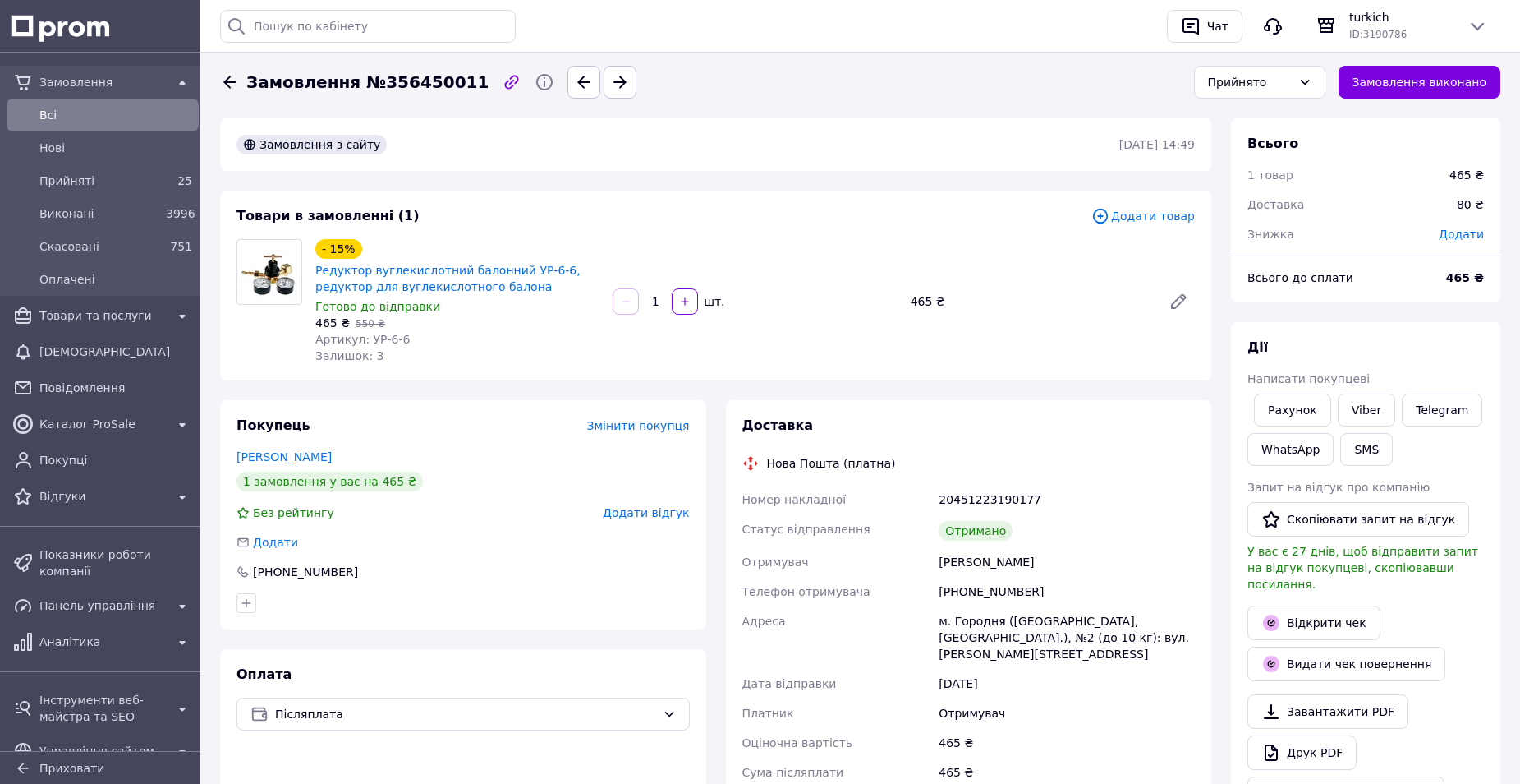
click at [640, 511] on span "Додати відгук" at bounding box center [646, 512] width 87 height 13
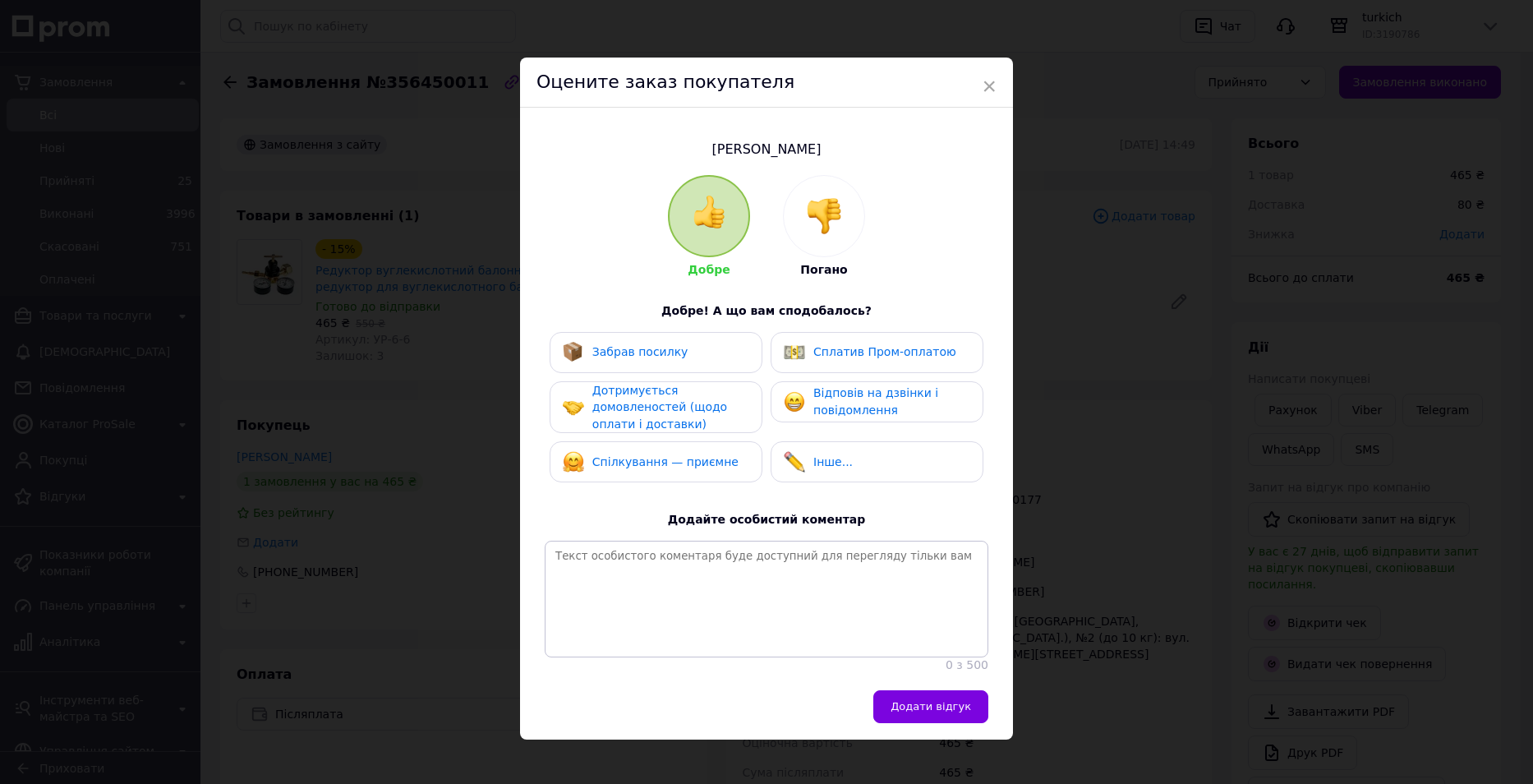
click at [673, 350] on span "Забрав посилку" at bounding box center [641, 351] width 96 height 13
drag, startPoint x: 692, startPoint y: 418, endPoint x: 704, endPoint y: 470, distance: 53.4
click at [692, 420] on div "Дотримується домовленостей (щодо оплати і доставки)" at bounding box center [670, 407] width 156 height 51
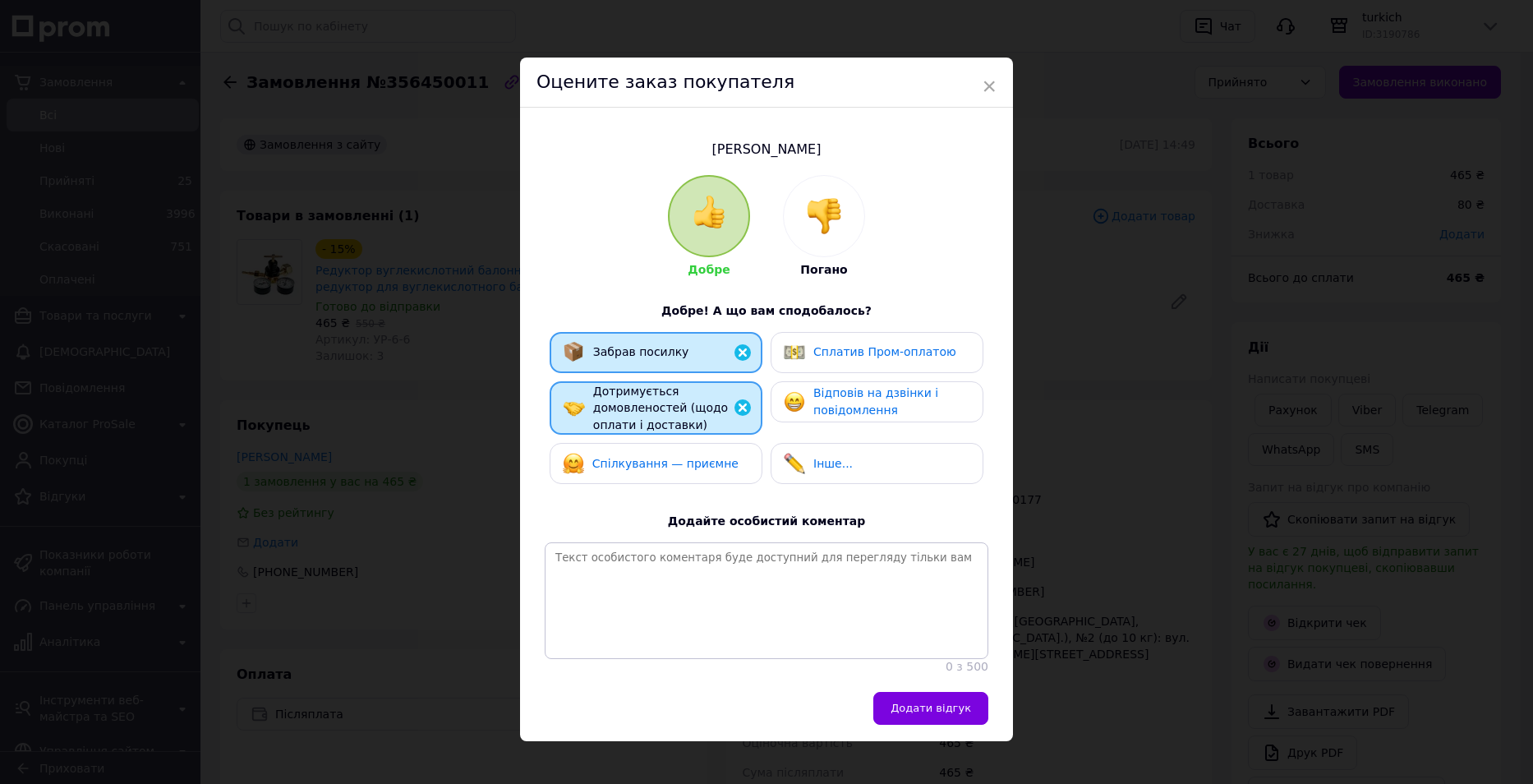
click at [704, 470] on div "Спілкування — приємне" at bounding box center [650, 463] width 176 height 22
click at [830, 410] on span "Відповів на дзвінки і повідомлення" at bounding box center [876, 400] width 125 height 30
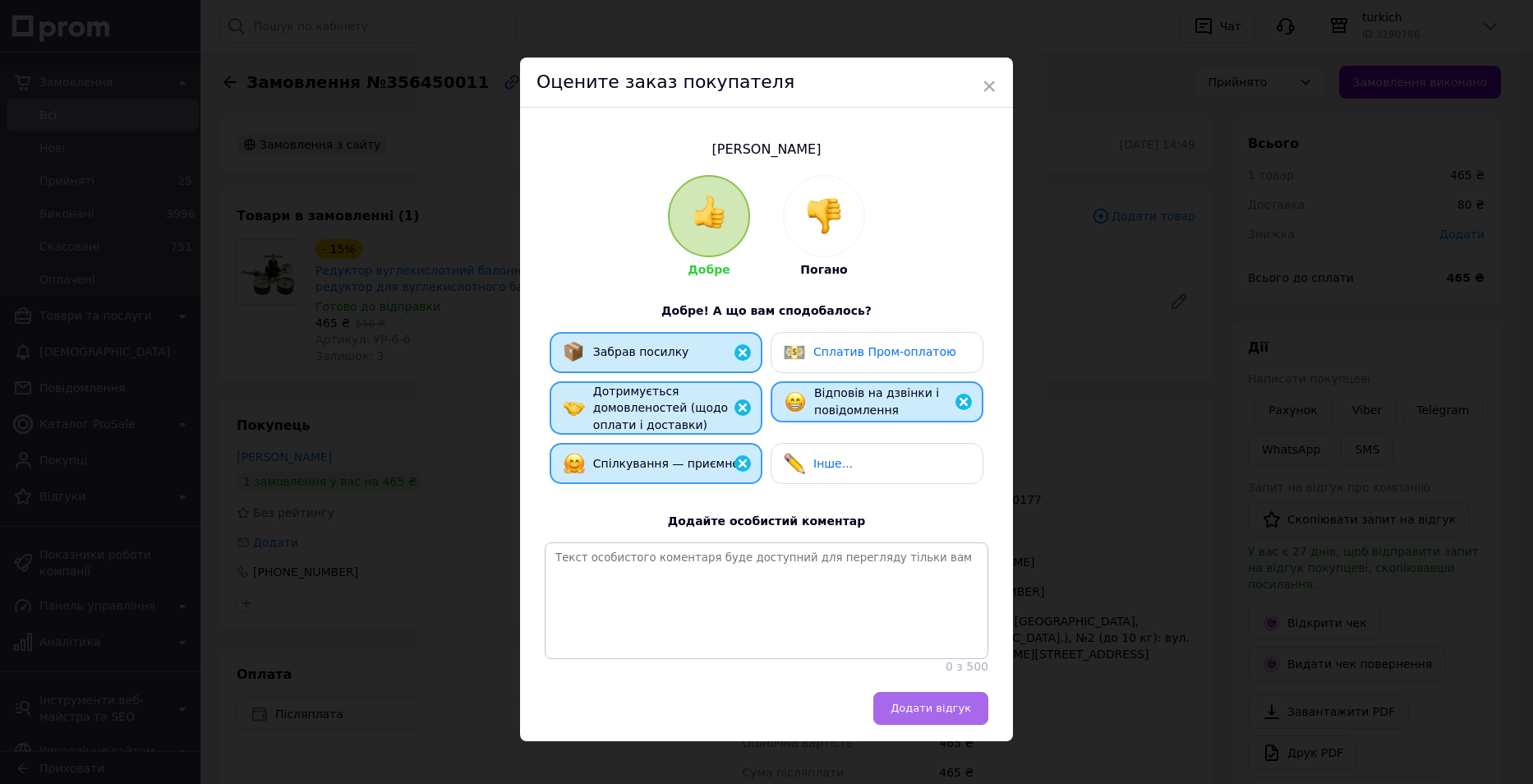
click at [942, 714] on span "Додати відгук" at bounding box center [931, 707] width 81 height 13
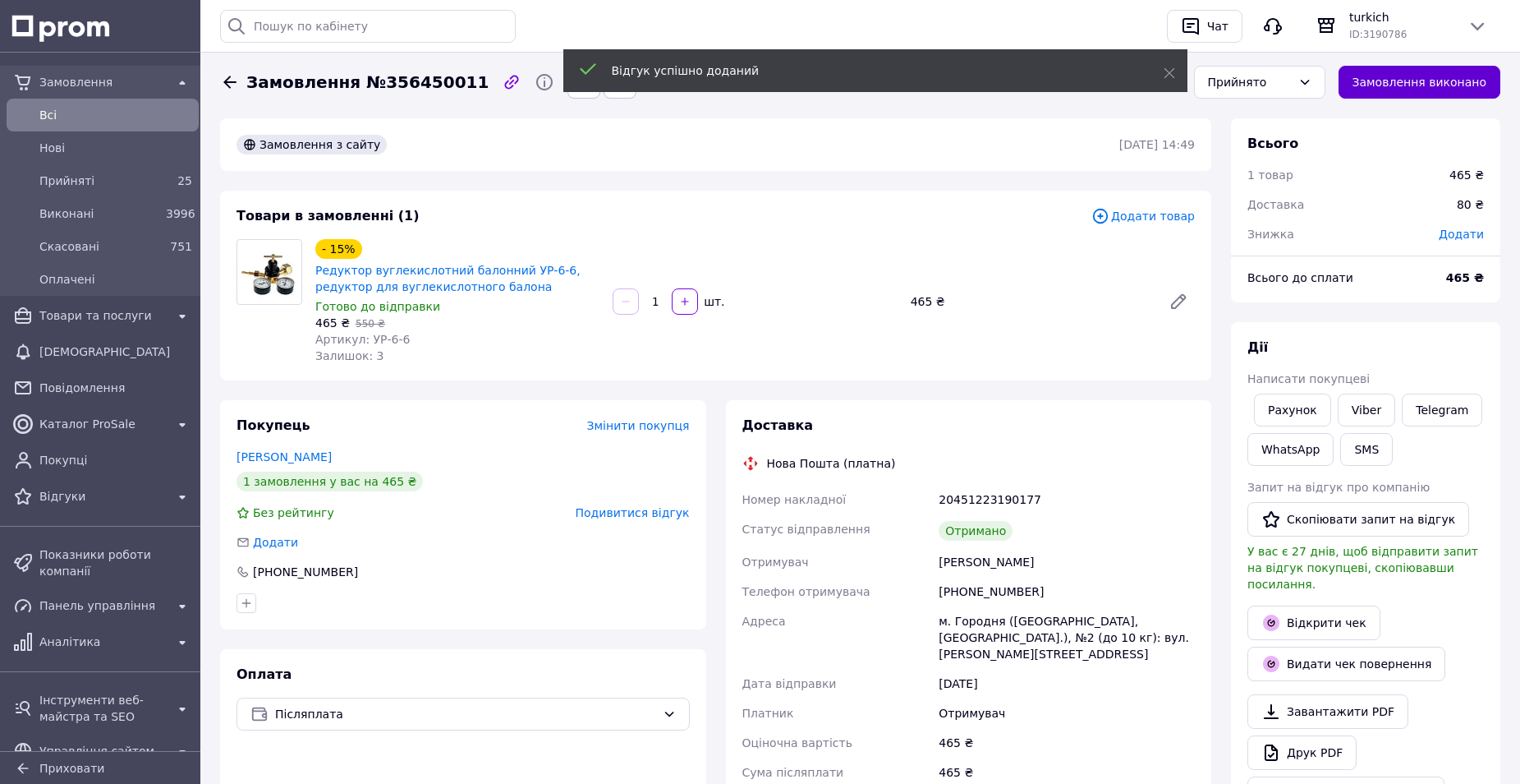
click at [1442, 81] on button "Замовлення виконано" at bounding box center [1420, 82] width 162 height 32
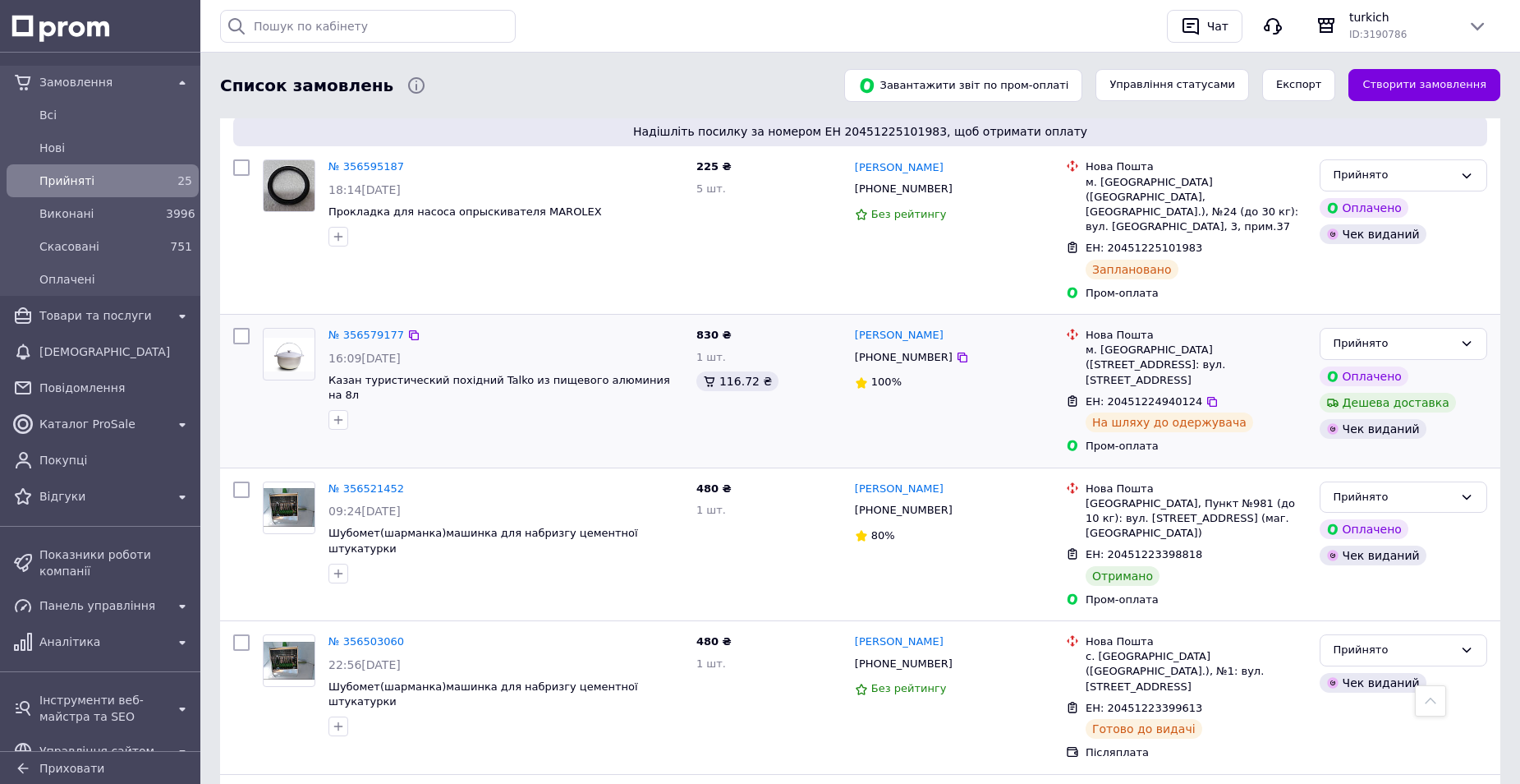
scroll to position [2300, 0]
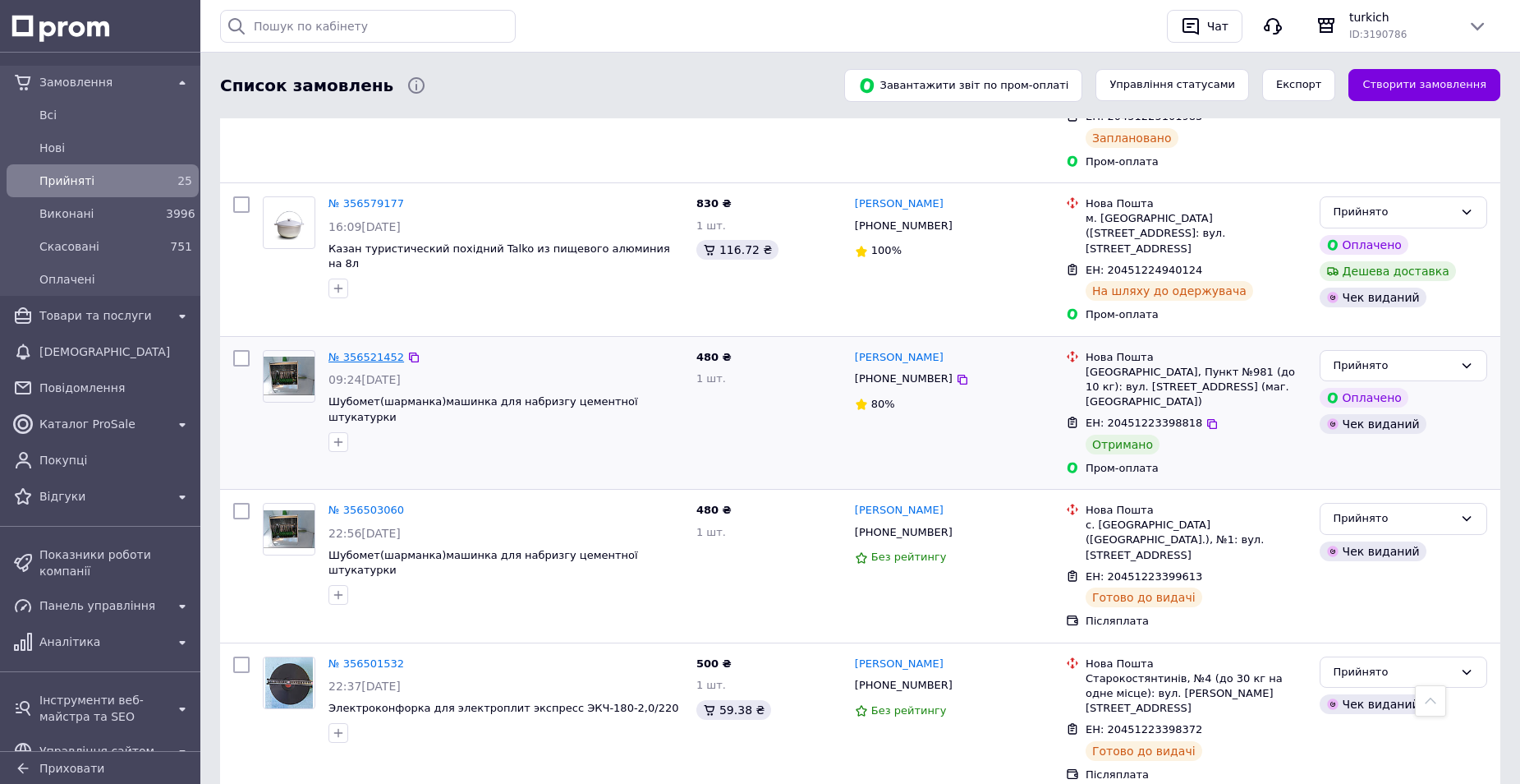
click at [371, 351] on link "№ 356521452" at bounding box center [366, 357] width 76 height 13
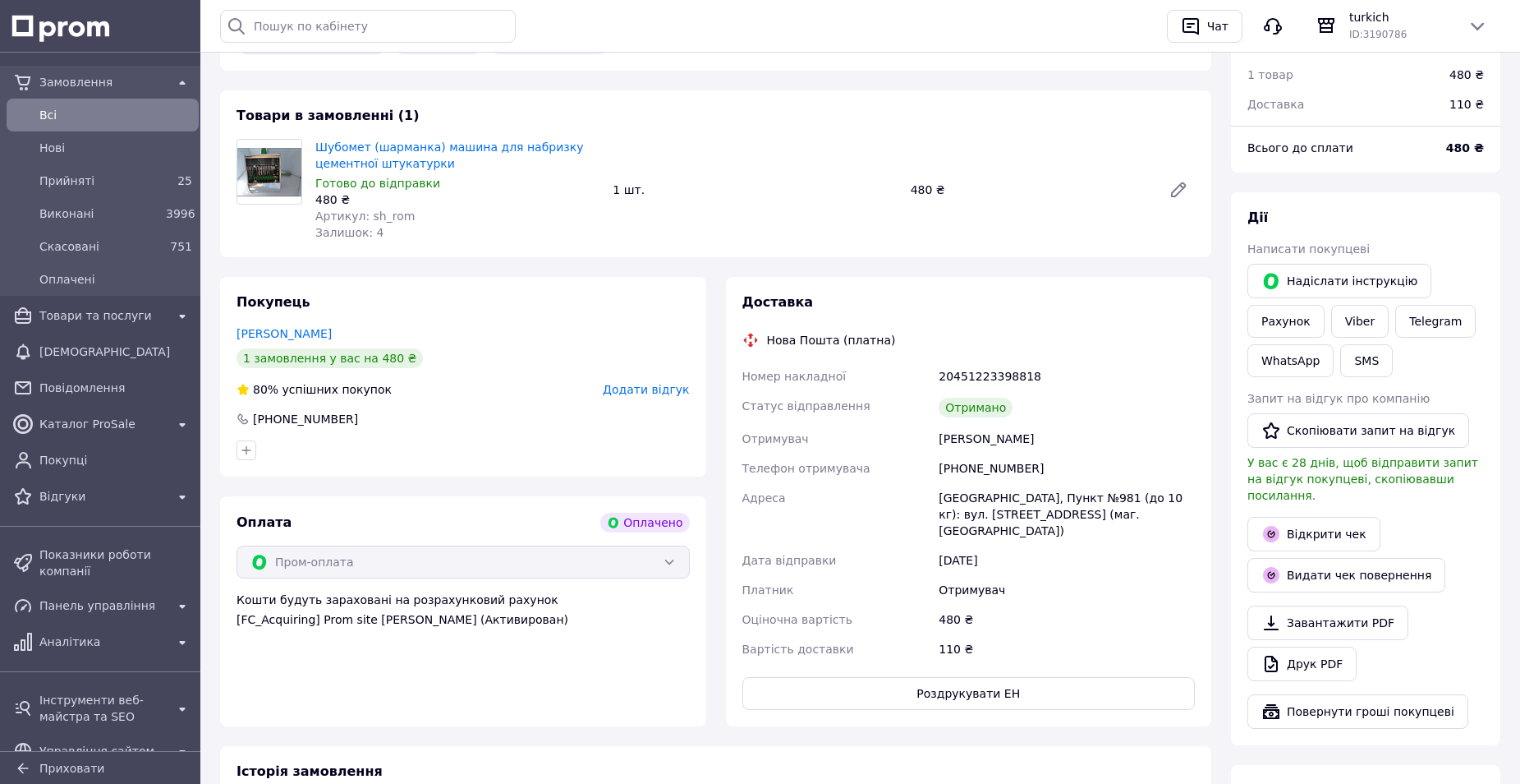
scroll to position [574, 0]
click at [662, 382] on span "Додати відгук" at bounding box center [646, 388] width 87 height 13
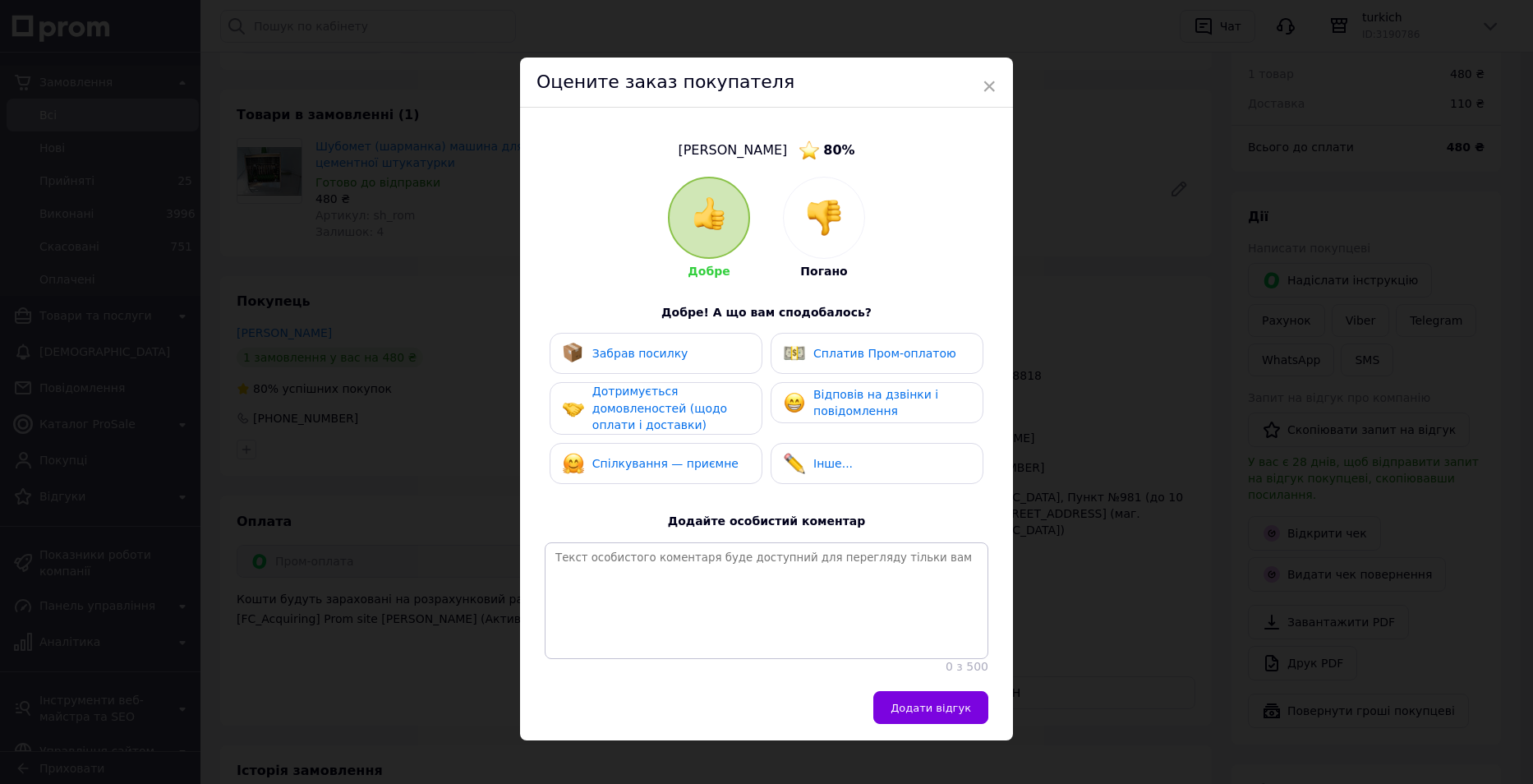
click at [689, 362] on div "Забрав посилку" at bounding box center [656, 353] width 187 height 22
drag, startPoint x: 701, startPoint y: 415, endPoint x: 721, endPoint y: 464, distance: 52.9
click at [703, 420] on div "Дотримується домовленостей (щодо оплати і доставки)" at bounding box center [670, 408] width 156 height 51
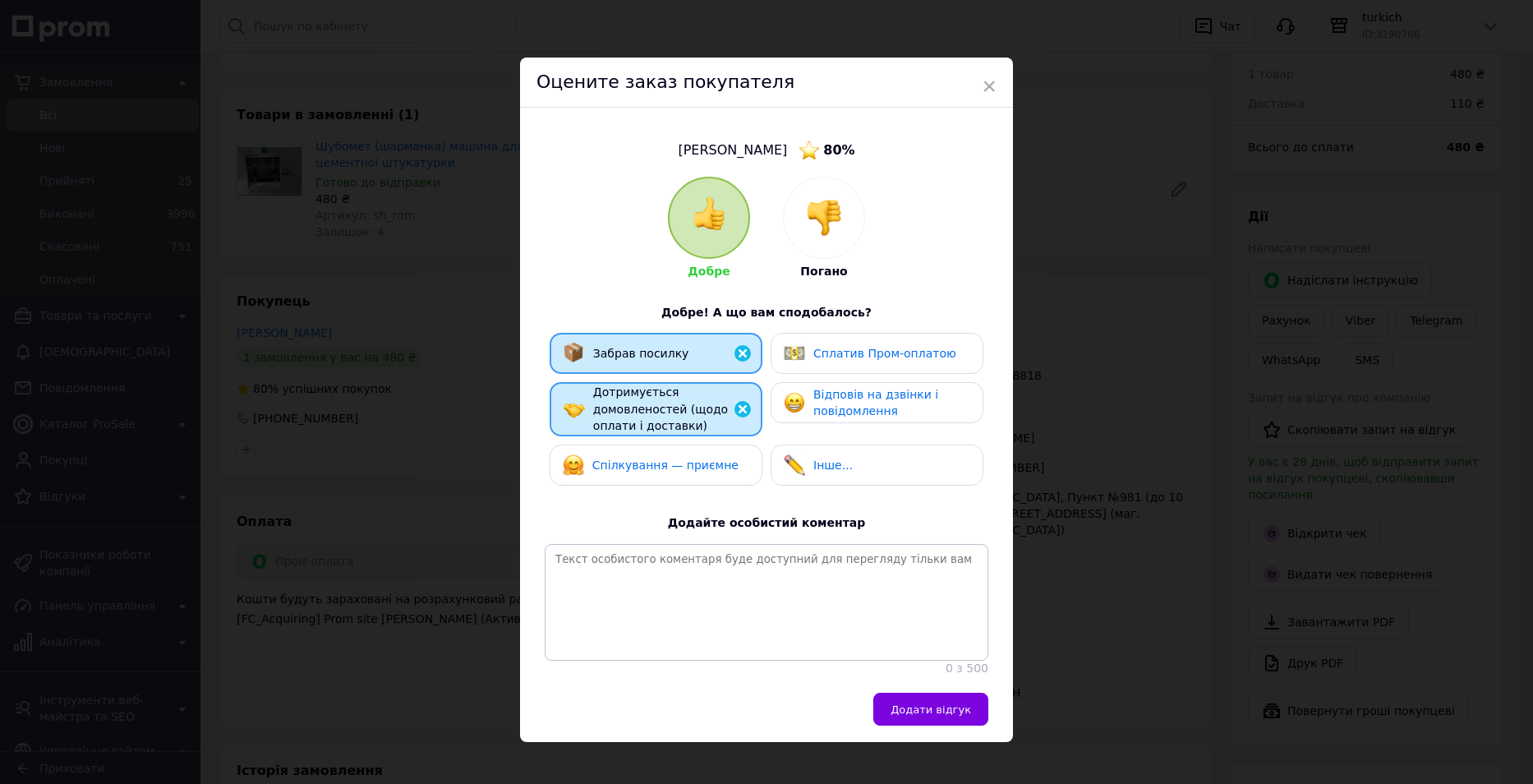
drag, startPoint x: 724, startPoint y: 469, endPoint x: 845, endPoint y: 412, distance: 133.8
click at [724, 469] on div "Спілкування — приємне" at bounding box center [656, 465] width 187 height 22
click at [852, 410] on span "Відповів на дзвінки і повідомлення" at bounding box center [876, 402] width 125 height 30
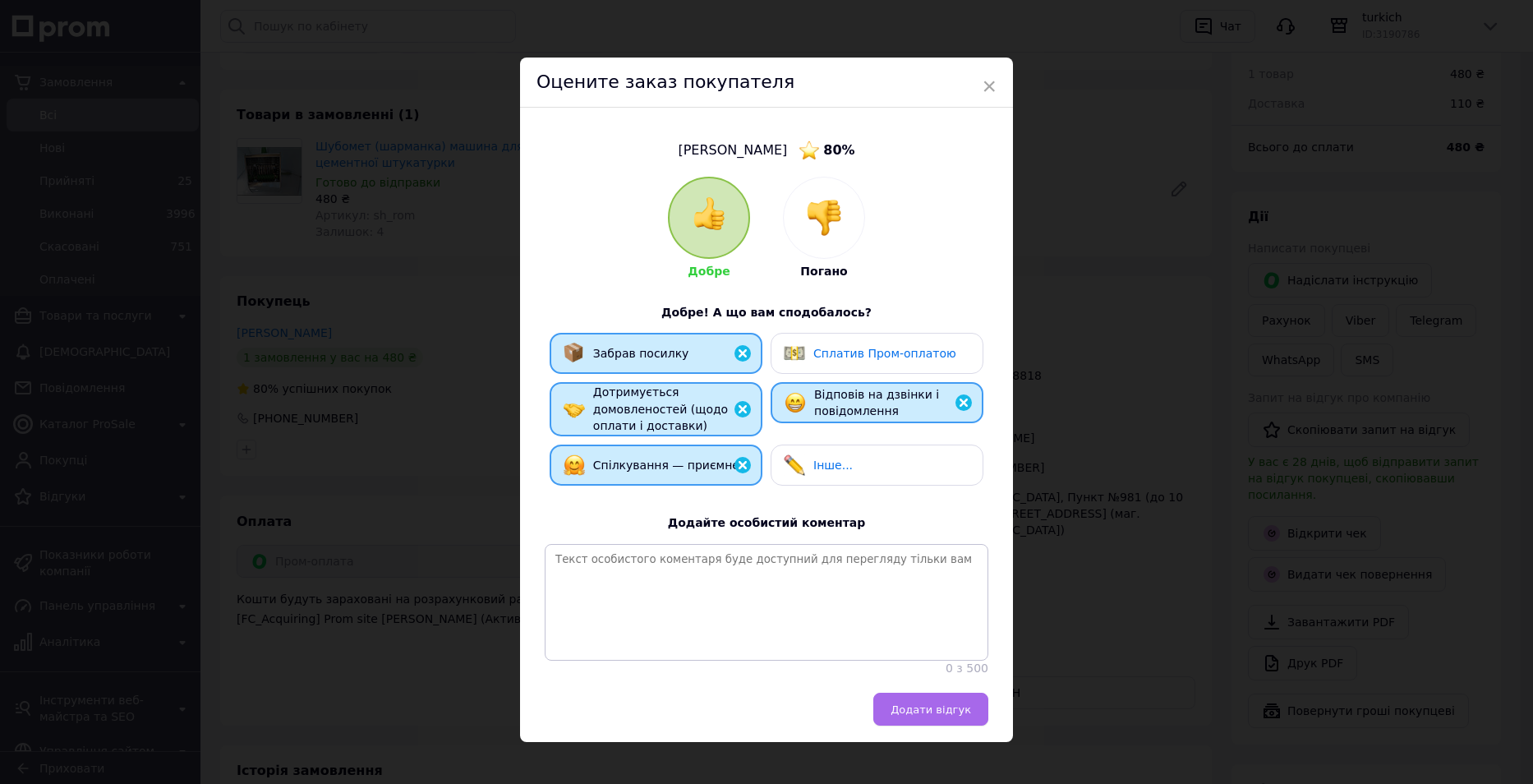
click at [947, 715] on span "Додати відгук" at bounding box center [931, 709] width 81 height 13
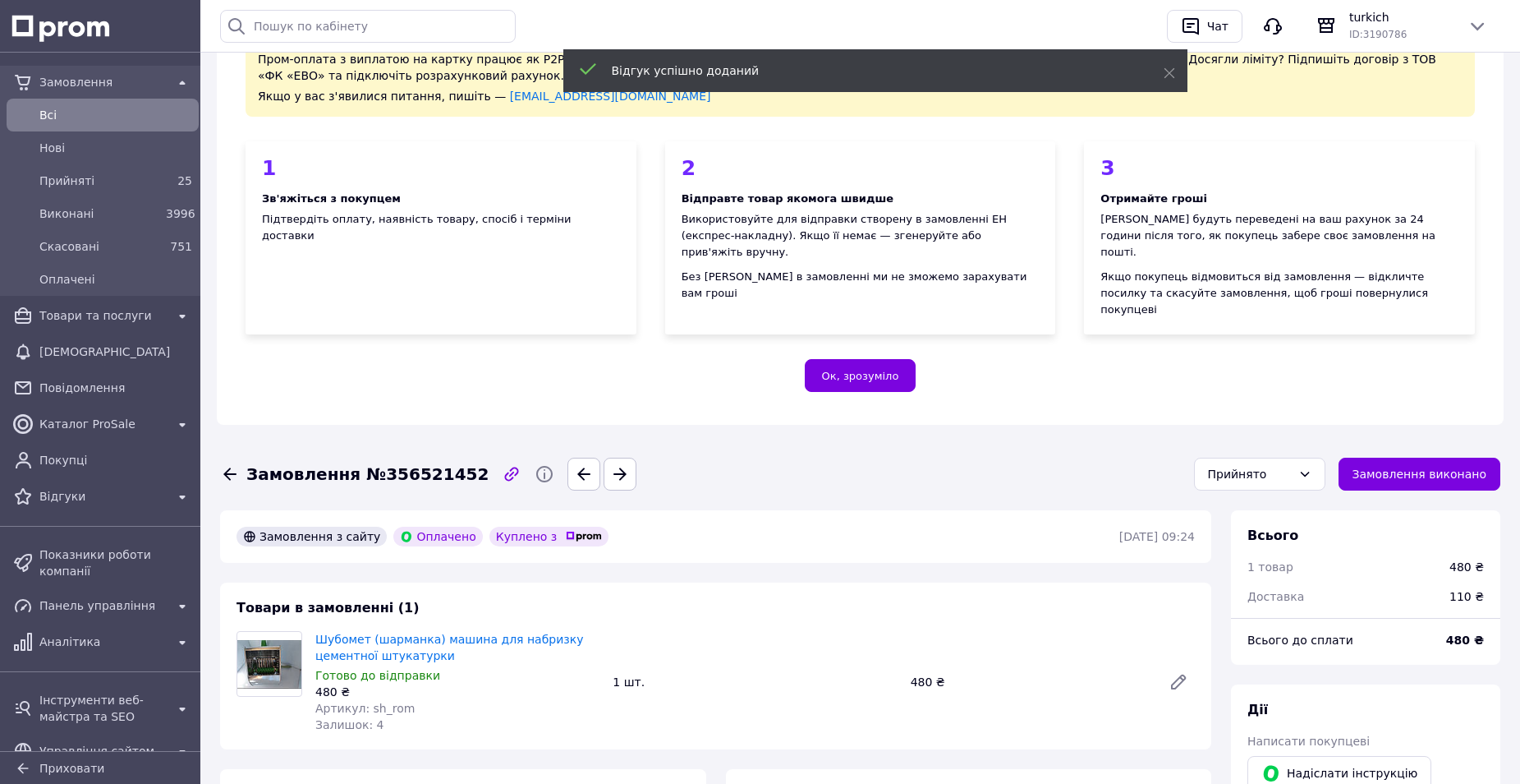
scroll to position [0, 0]
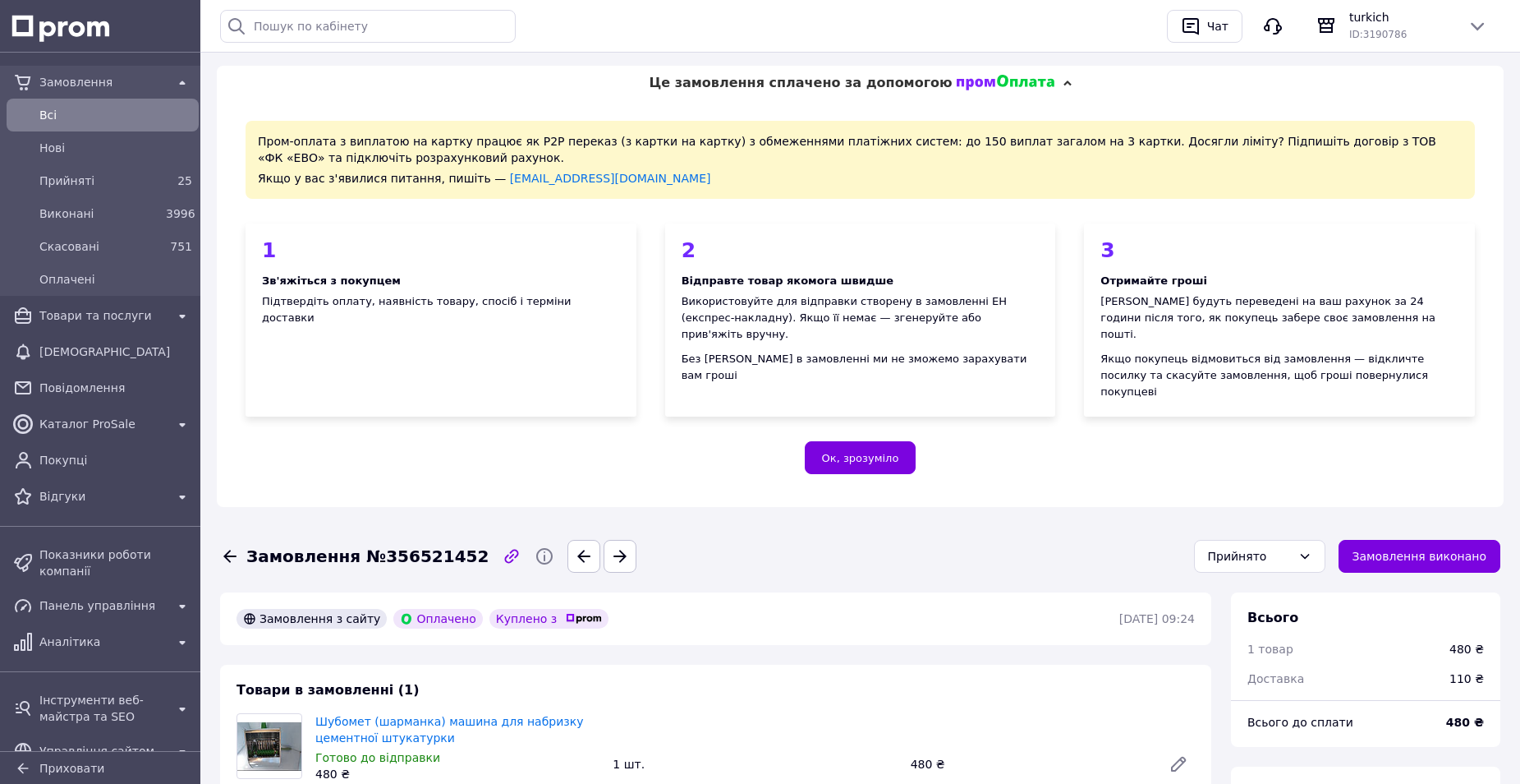
click at [1405, 540] on button "Замовлення виконано" at bounding box center [1420, 556] width 162 height 32
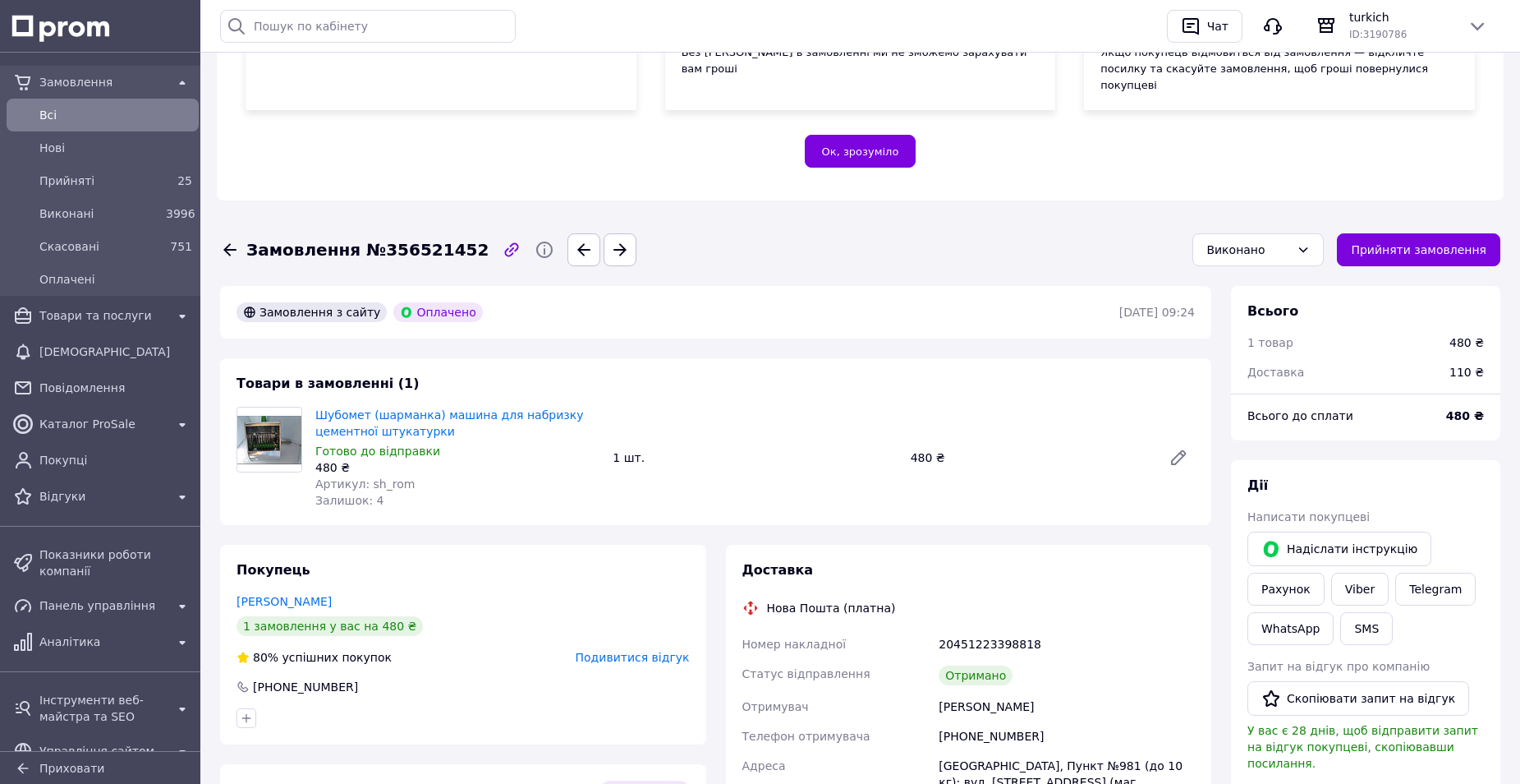
scroll to position [329, 0]
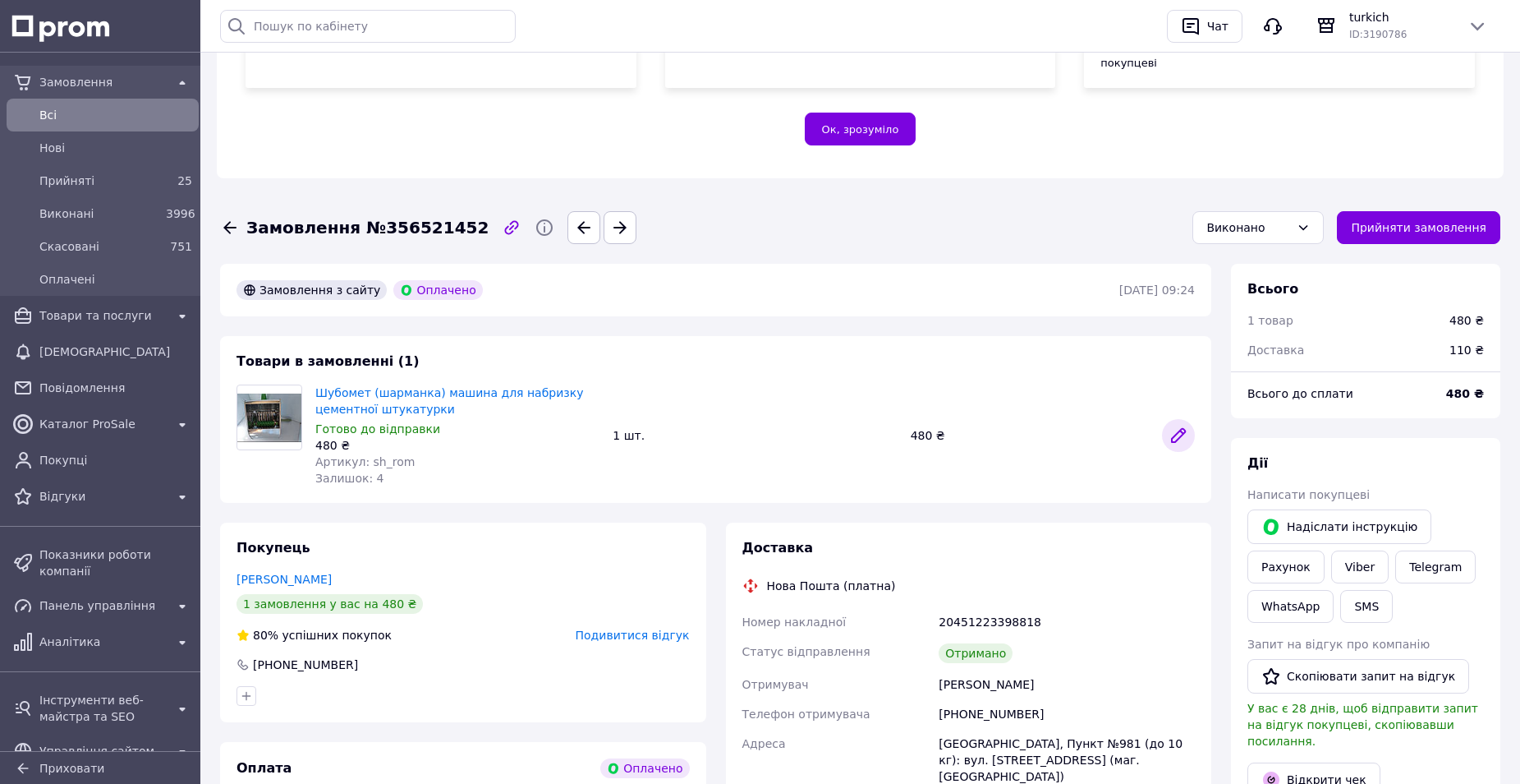
click at [1175, 419] on link at bounding box center [1178, 435] width 32 height 32
click at [98, 187] on span "Прийняті" at bounding box center [99, 180] width 120 height 17
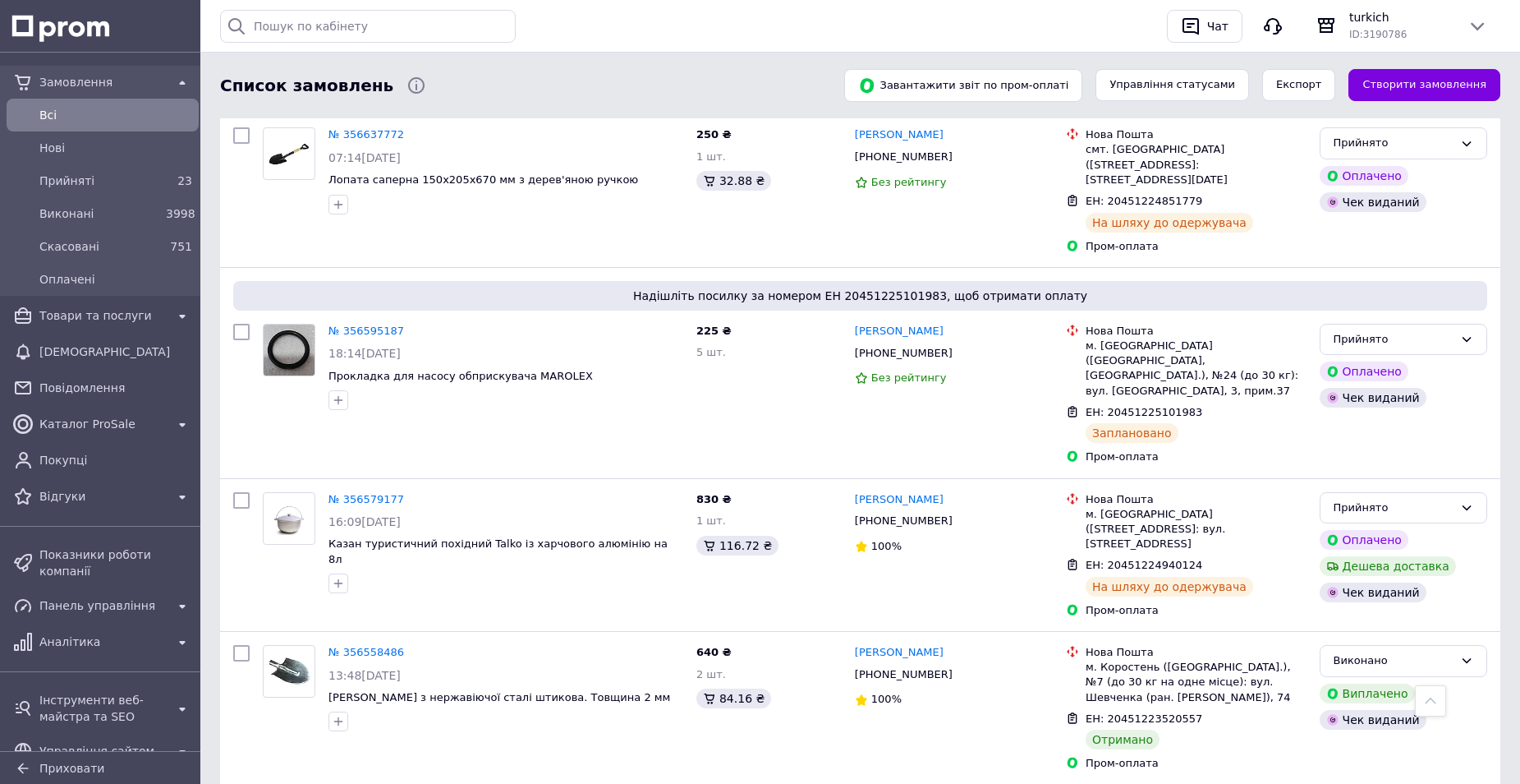
scroll to position [2053, 0]
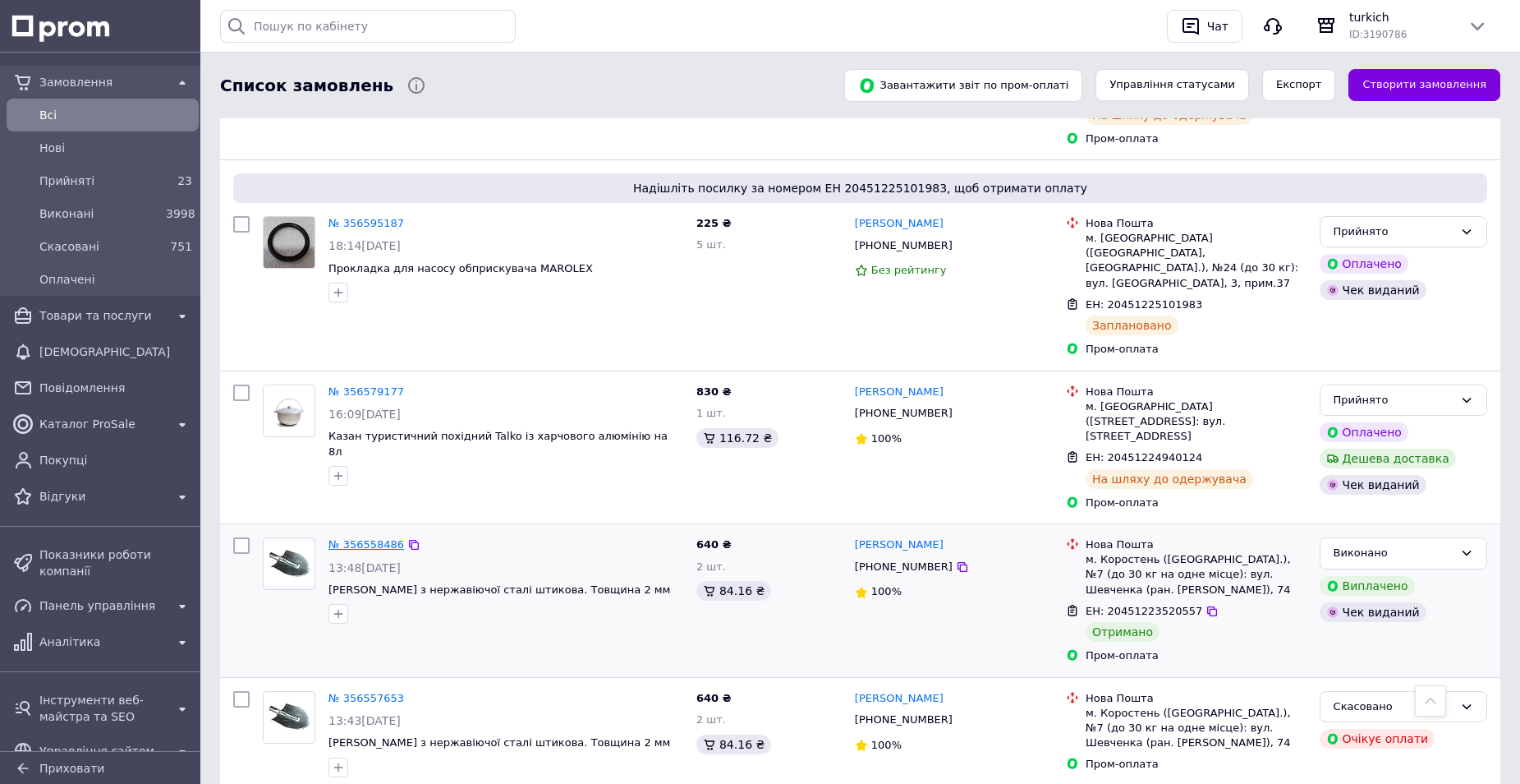
click at [360, 538] on link "№ 356558486" at bounding box center [366, 544] width 76 height 13
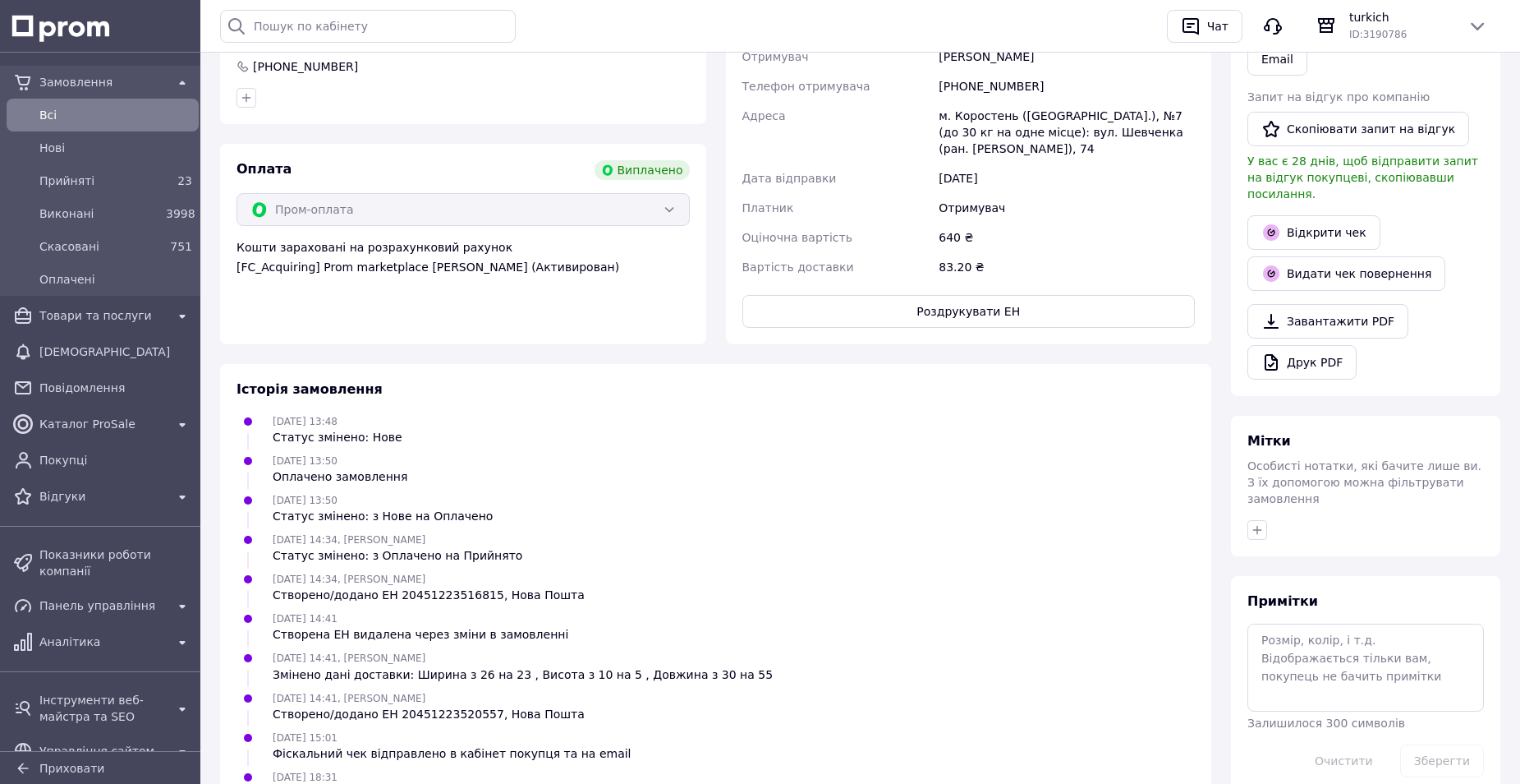
scroll to position [246, 0]
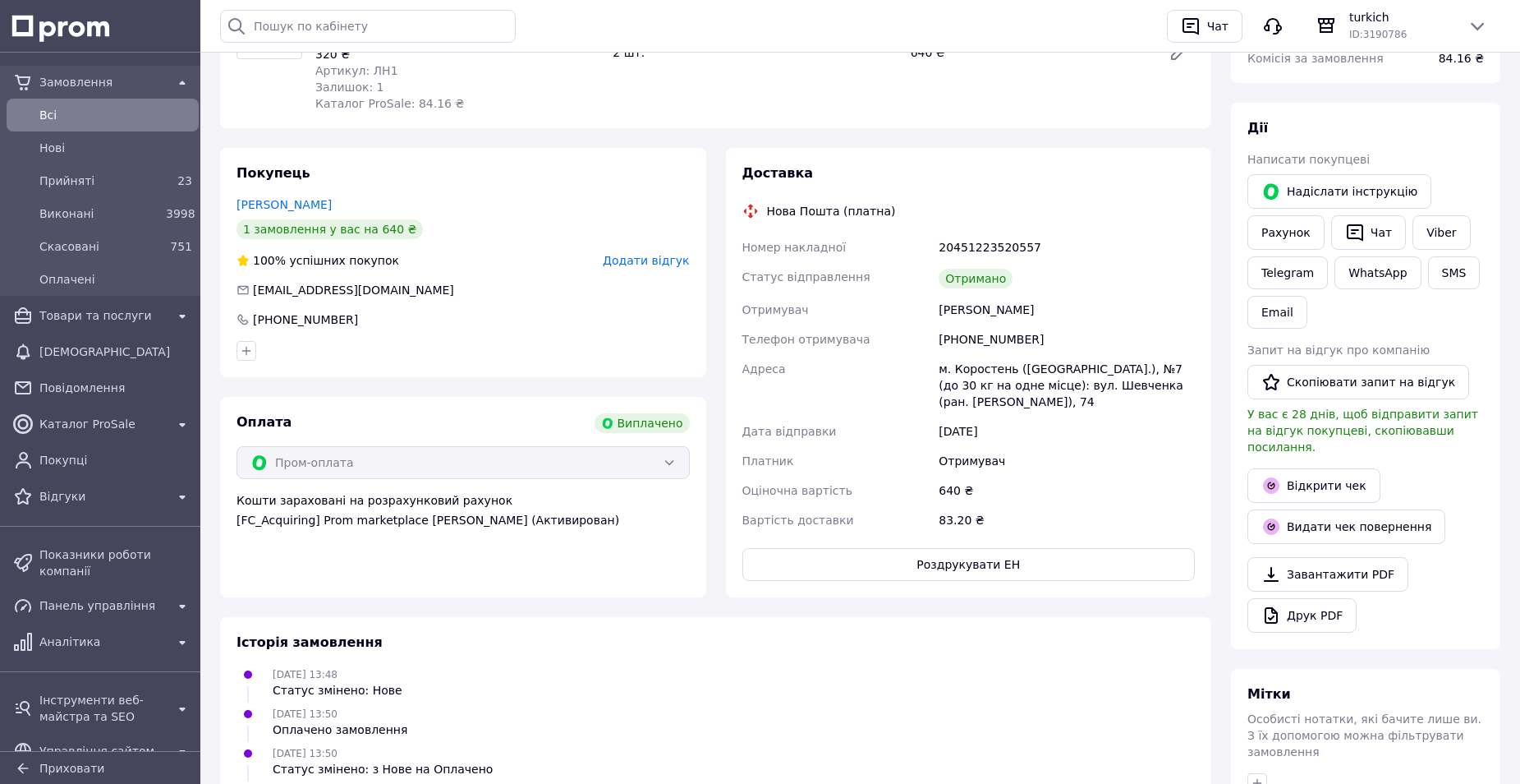
click at [649, 254] on span "Додати відгук" at bounding box center [646, 260] width 87 height 13
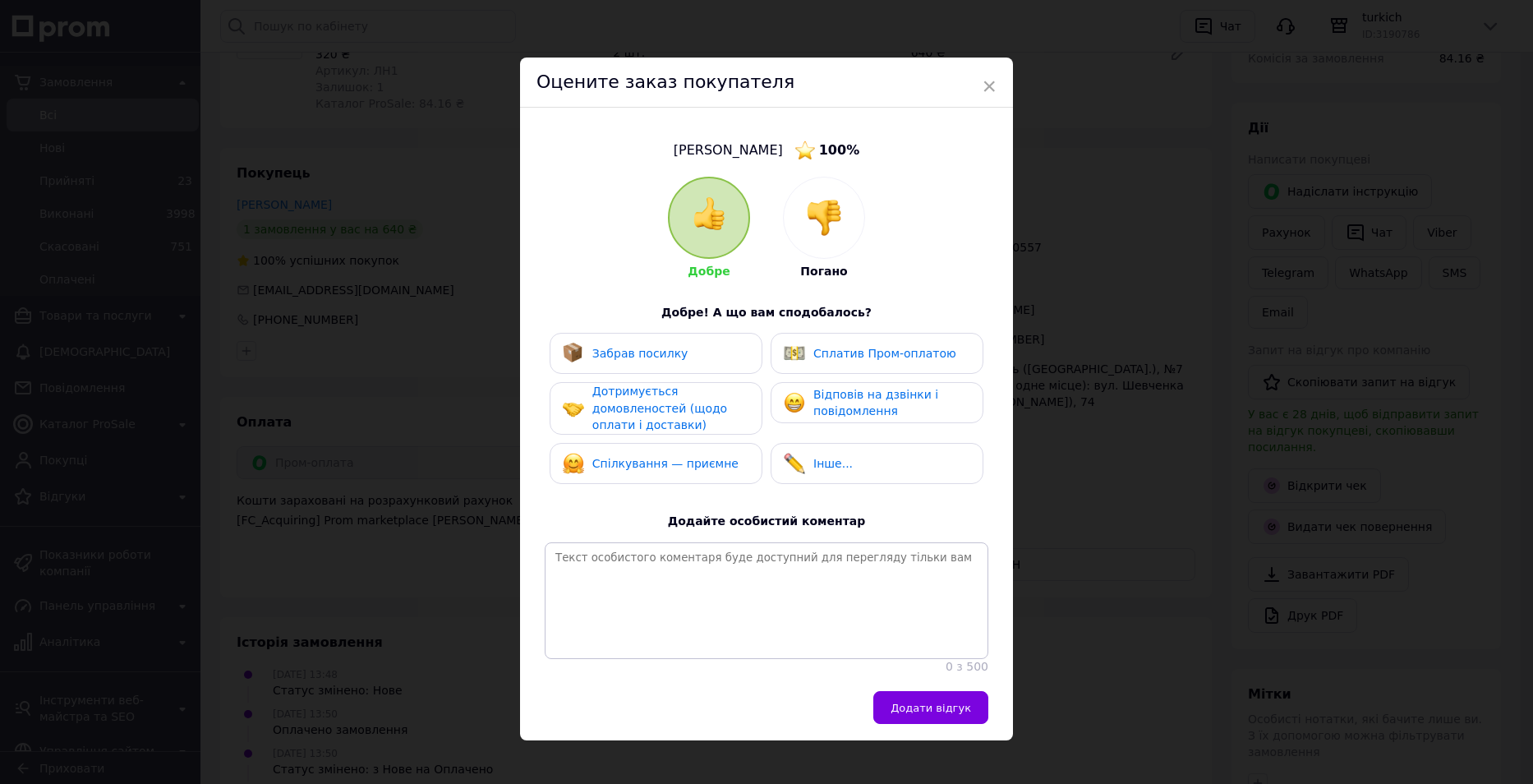
click at [649, 351] on span "Забрав посилку" at bounding box center [641, 352] width 96 height 13
drag, startPoint x: 674, startPoint y: 413, endPoint x: 696, endPoint y: 452, distance: 44.8
click at [676, 419] on span "Дотримується домовленостей (щодо оплати і доставки)" at bounding box center [659, 408] width 135 height 47
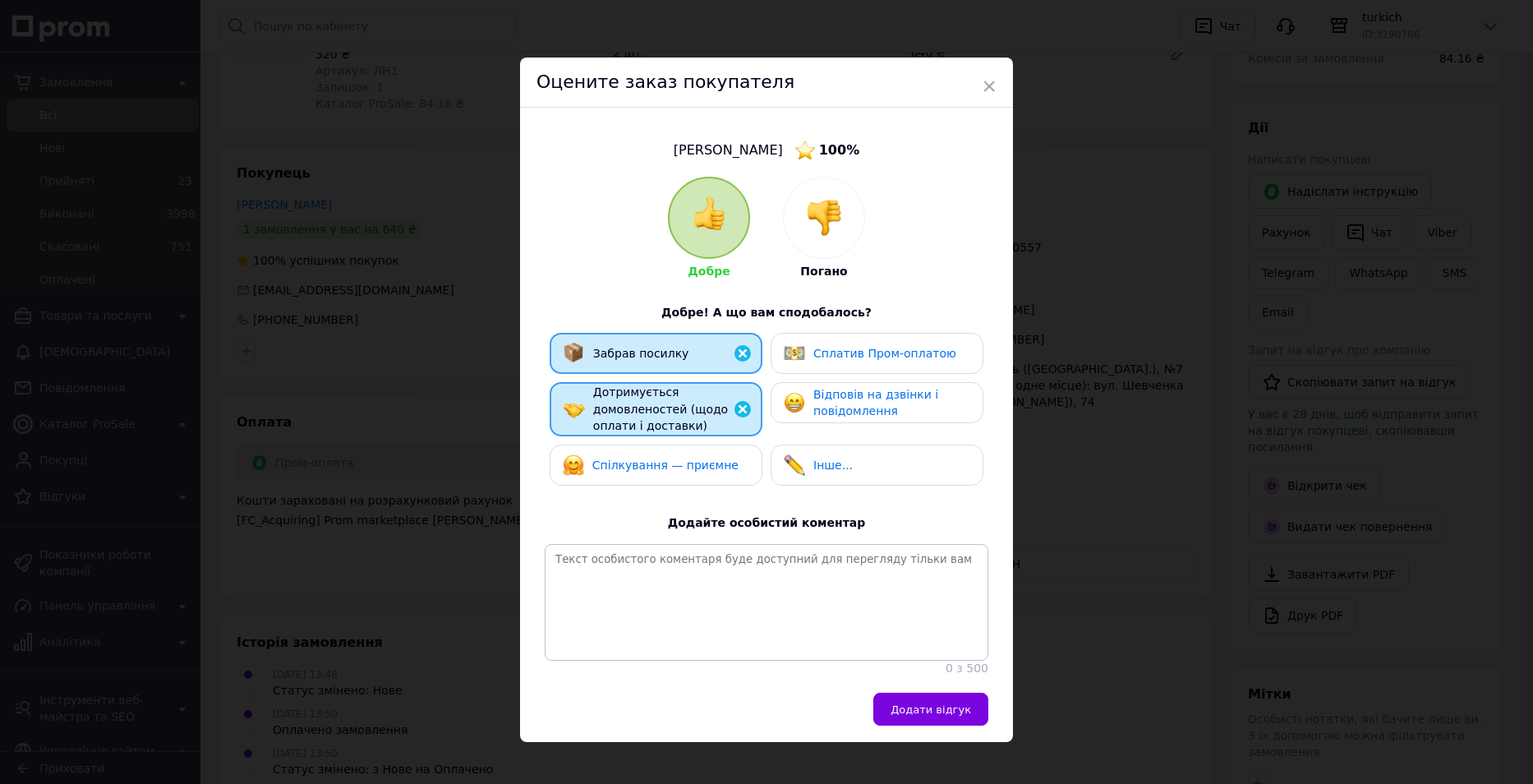
drag, startPoint x: 707, startPoint y: 470, endPoint x: 771, endPoint y: 430, distance: 75.5
click at [708, 470] on div "Спілкування — приємне" at bounding box center [665, 465] width 147 height 18
click at [860, 357] on span "Сплатив Пром-оплатою" at bounding box center [885, 352] width 143 height 13
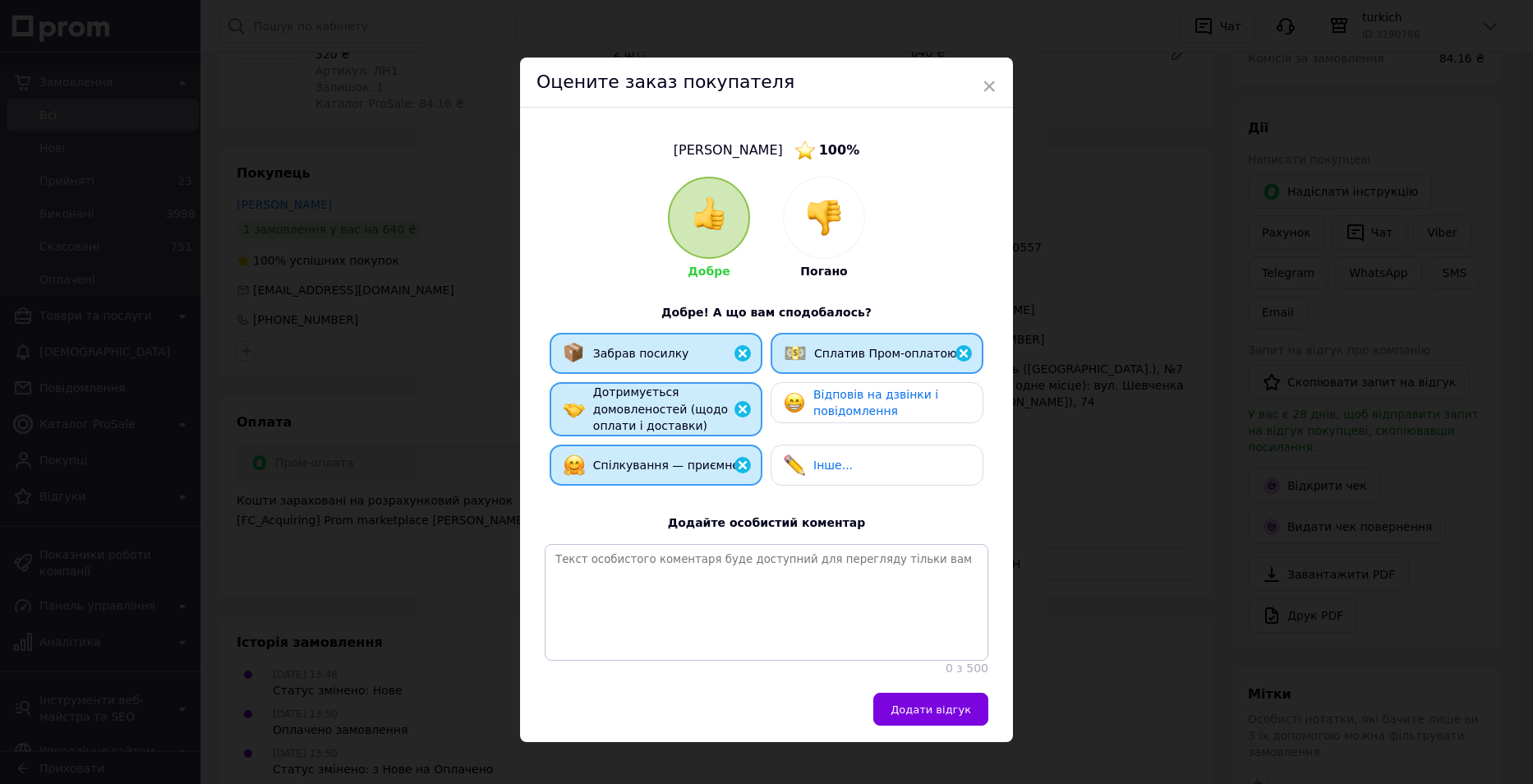
click at [897, 408] on div "Відповів на дзвінки і повідомлення" at bounding box center [891, 402] width 156 height 33
click at [964, 715] on span "Додати відгук" at bounding box center [931, 709] width 81 height 13
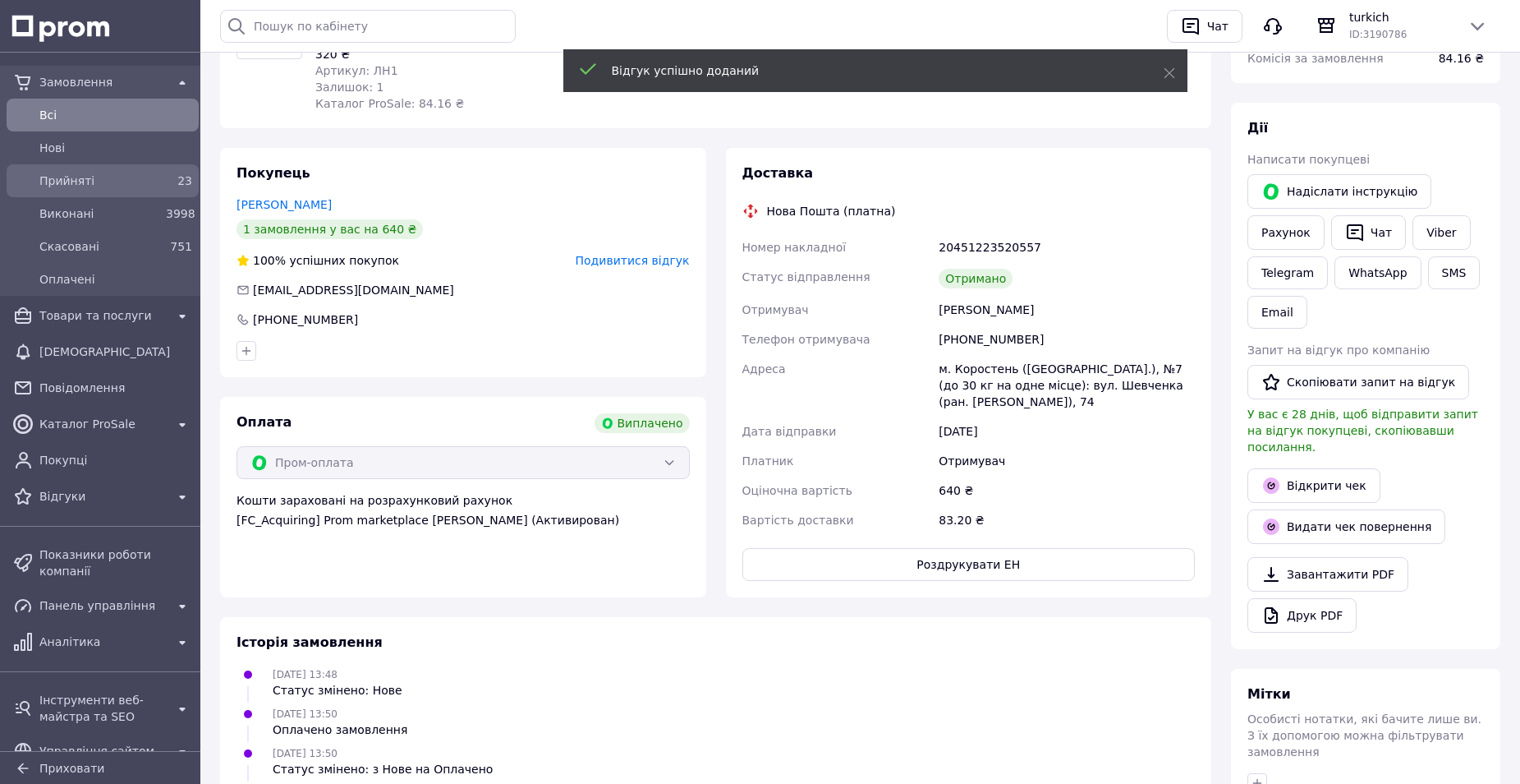
click at [66, 179] on span "Прийняті" at bounding box center [99, 180] width 120 height 17
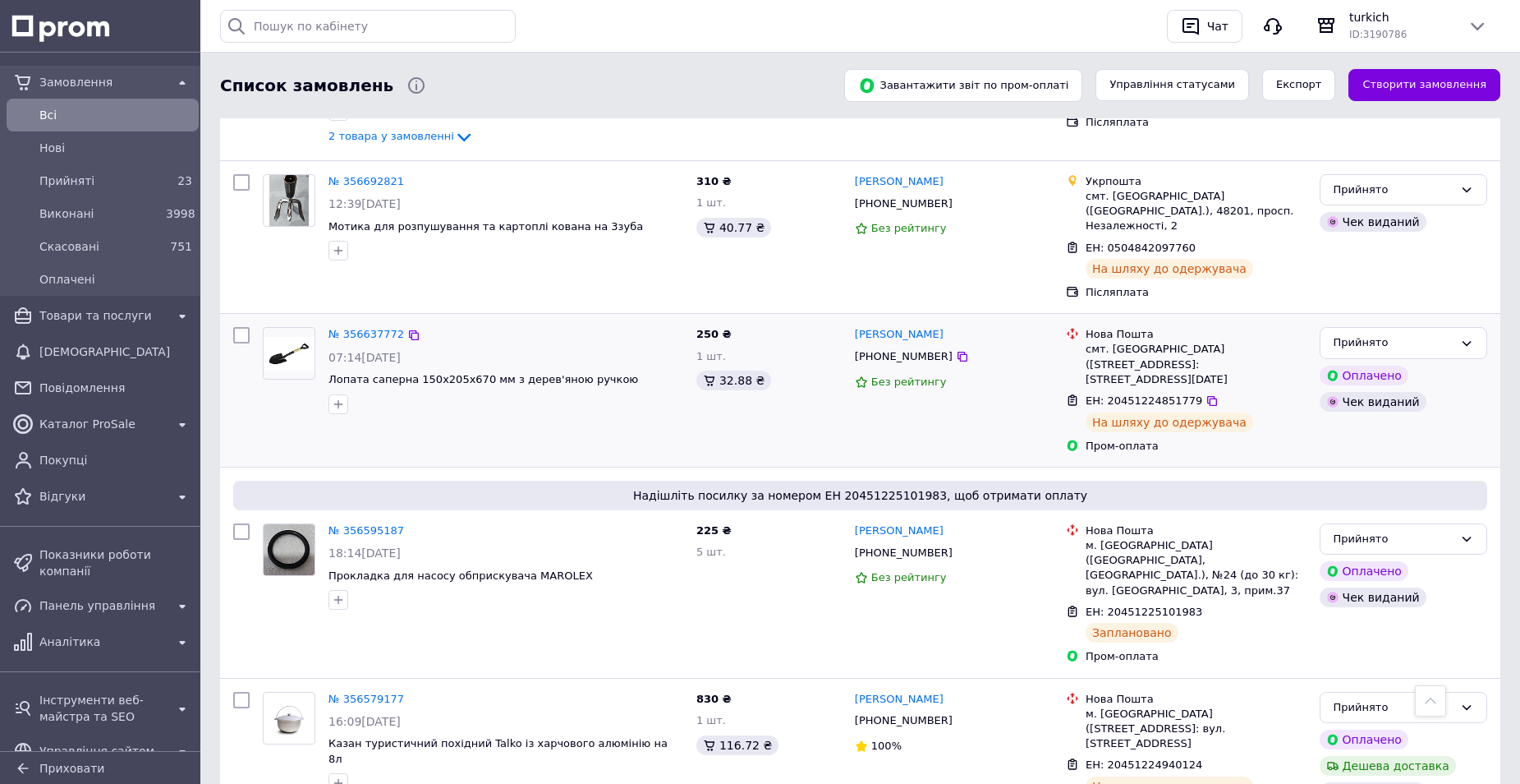
scroll to position [2136, 0]
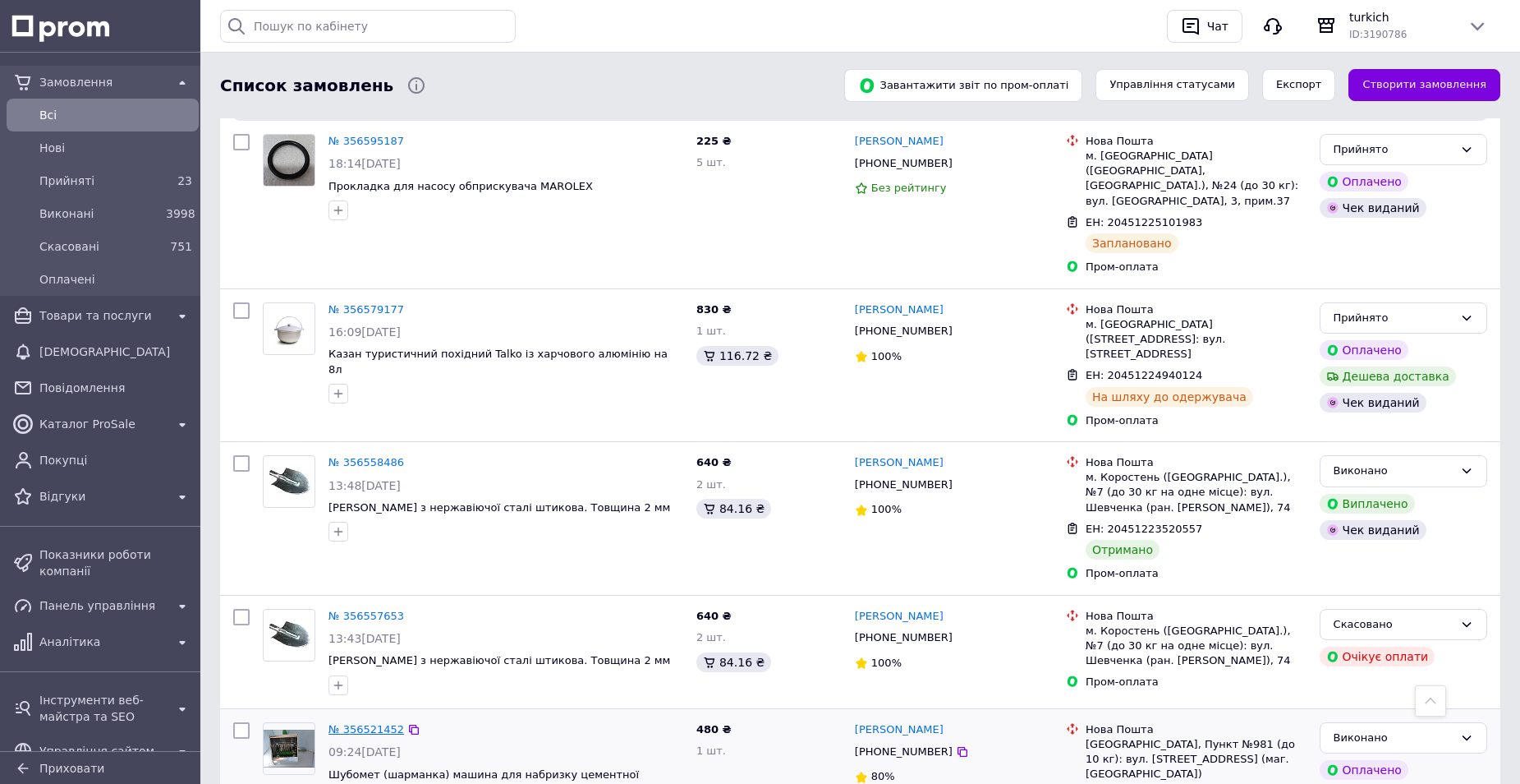
click at [378, 723] on link "№ 356521452" at bounding box center [366, 729] width 76 height 13
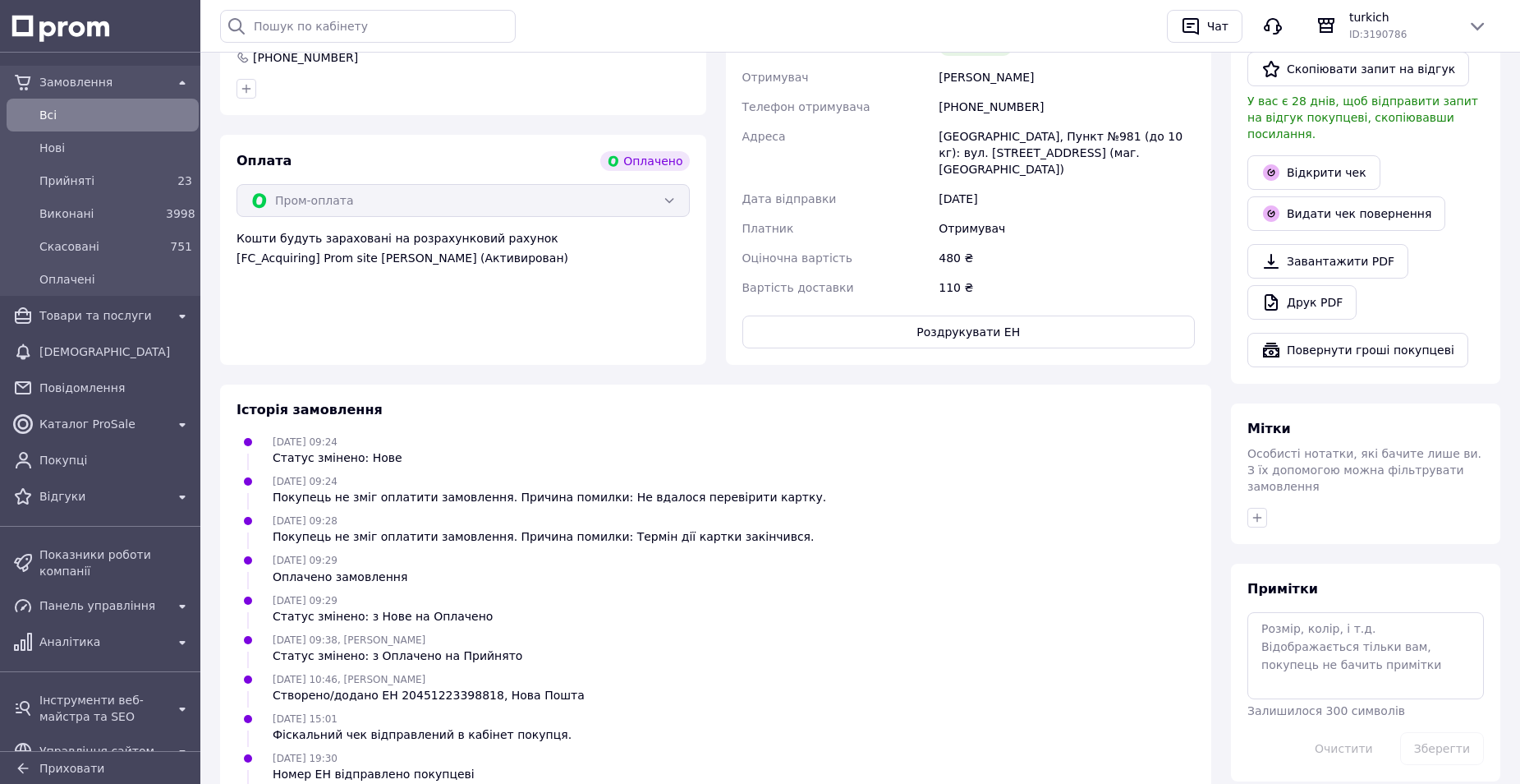
scroll to position [660, 0]
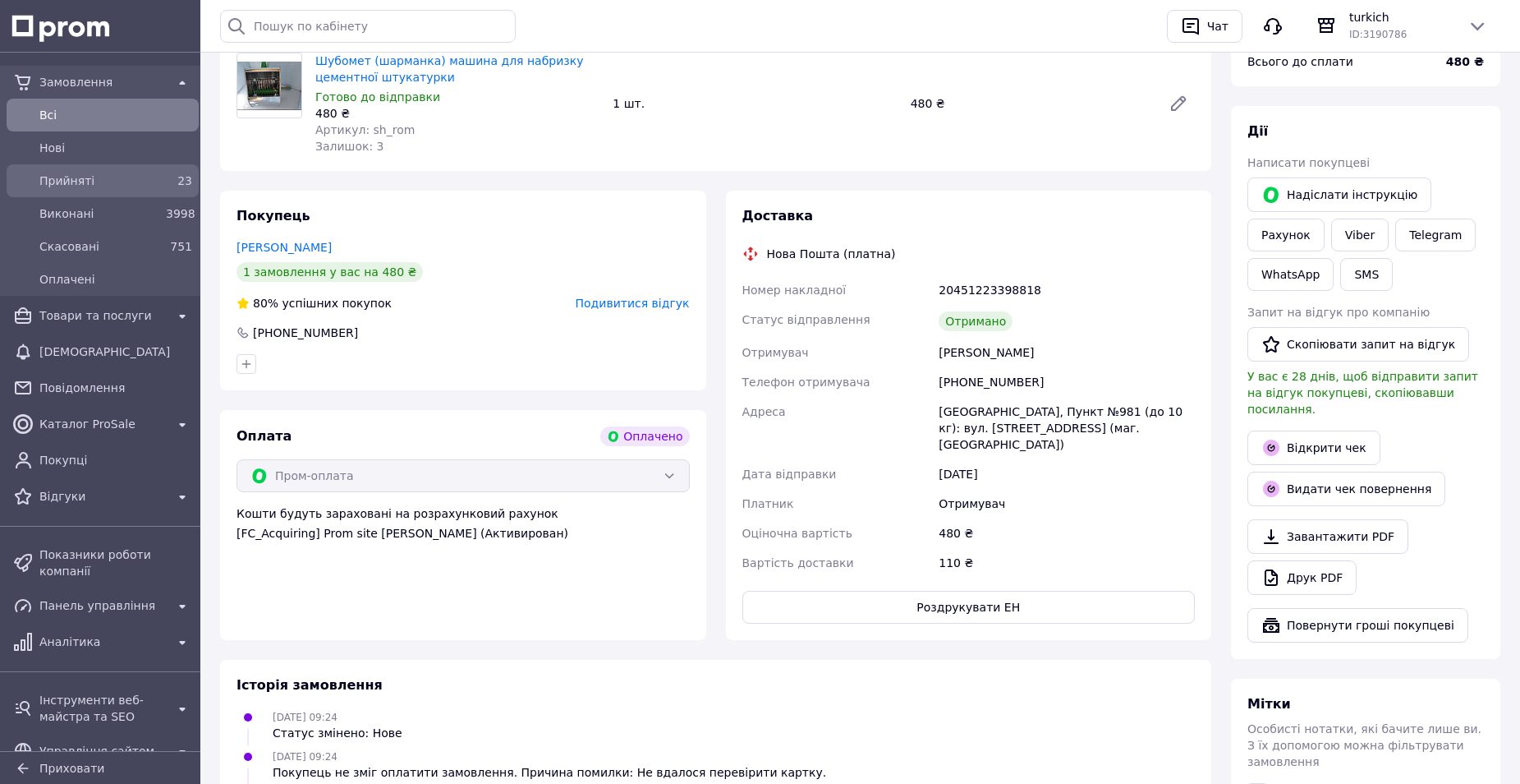
click at [78, 177] on span "Прийняті" at bounding box center [99, 180] width 120 height 17
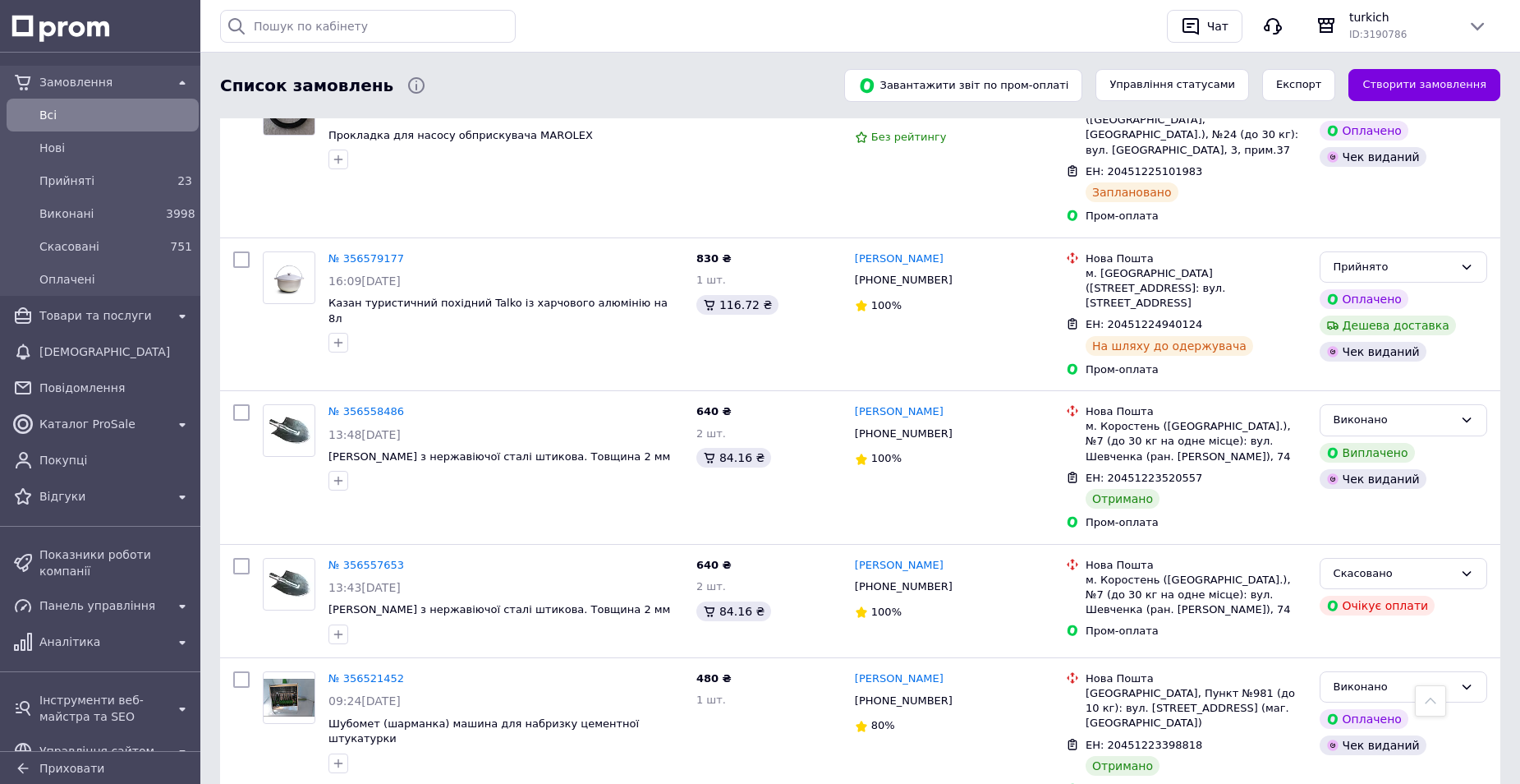
scroll to position [2190, 0]
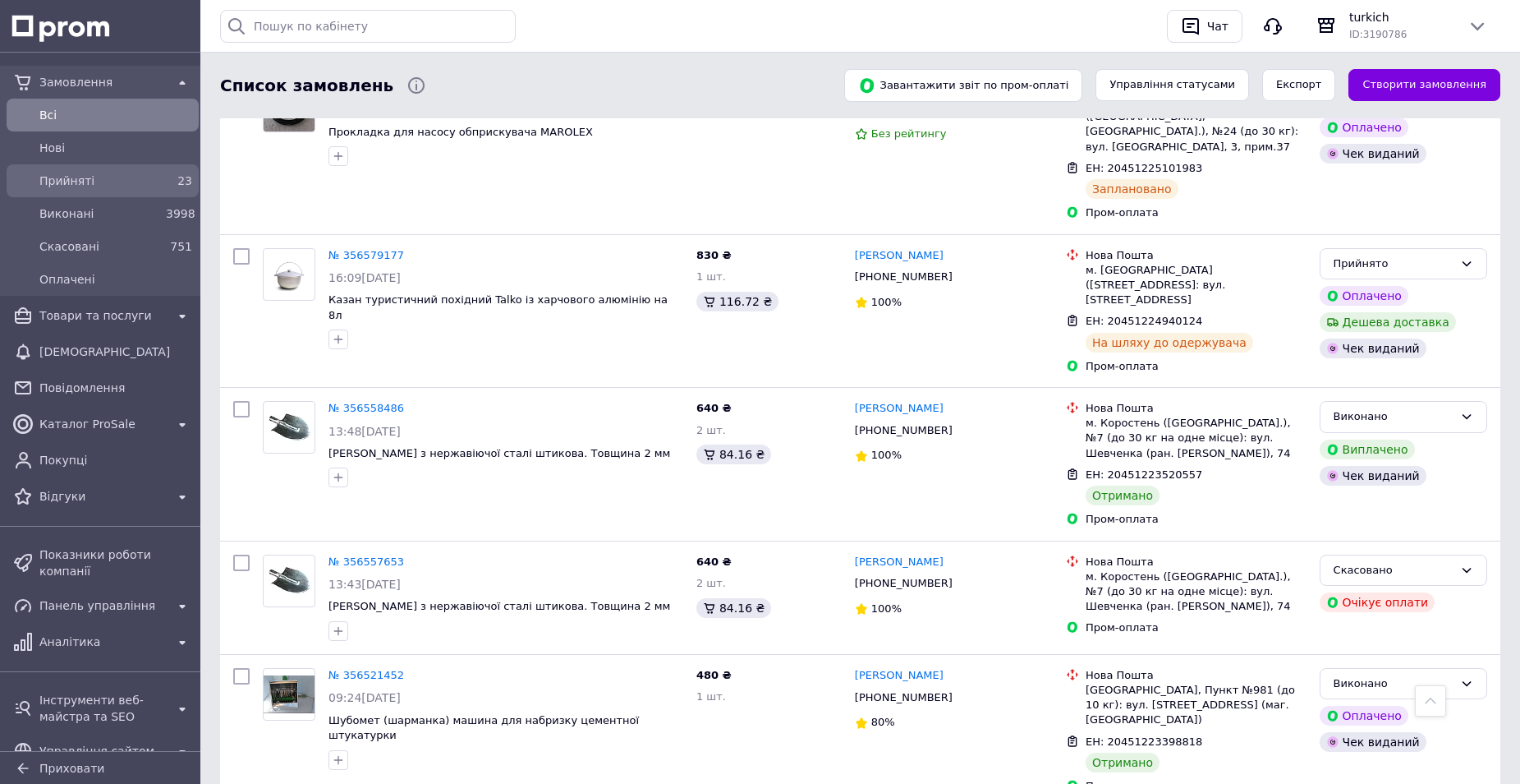
click at [108, 184] on span "Прийняті" at bounding box center [99, 180] width 120 height 17
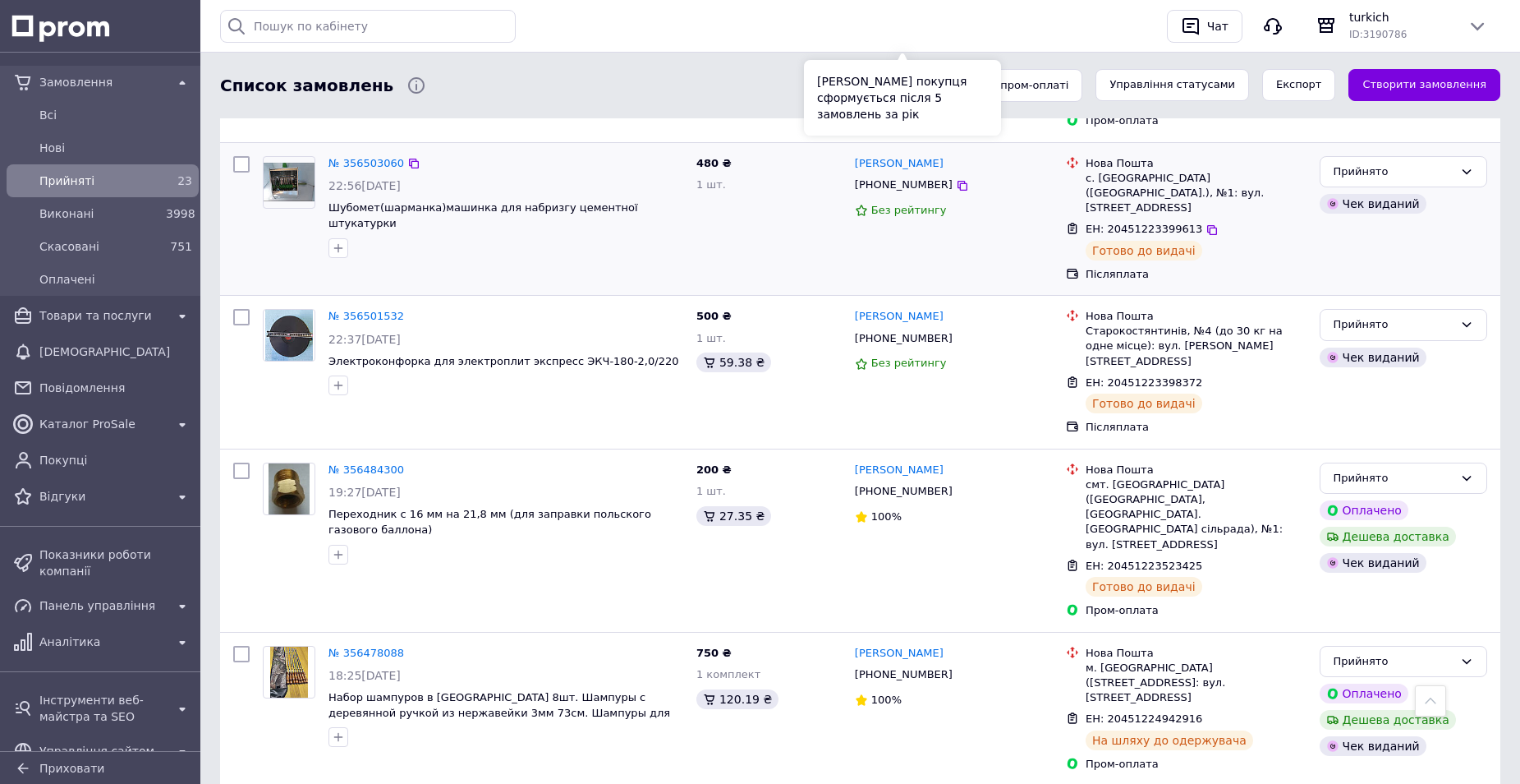
scroll to position [2495, 0]
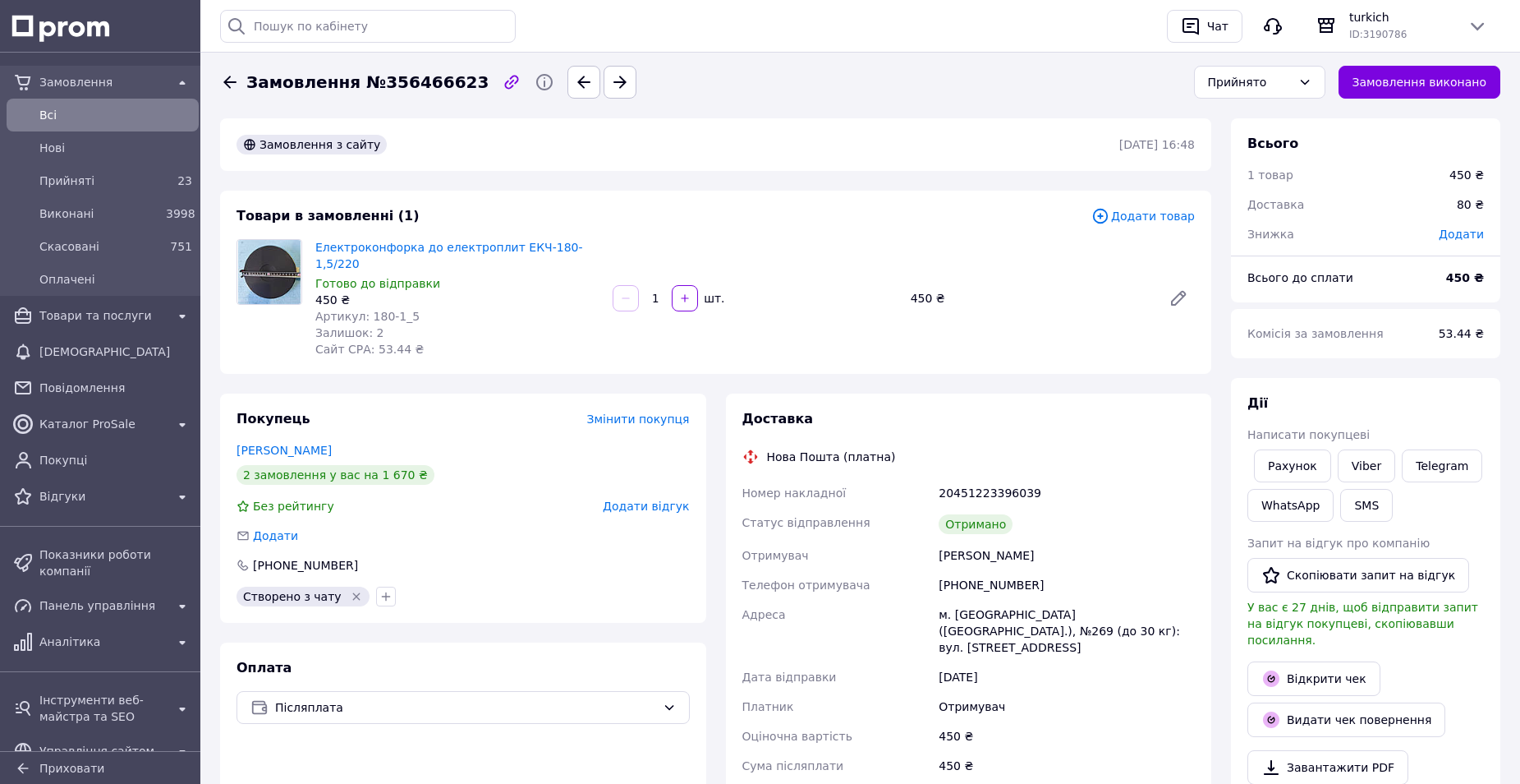
click at [639, 500] on span "Додати відгук" at bounding box center [646, 506] width 87 height 13
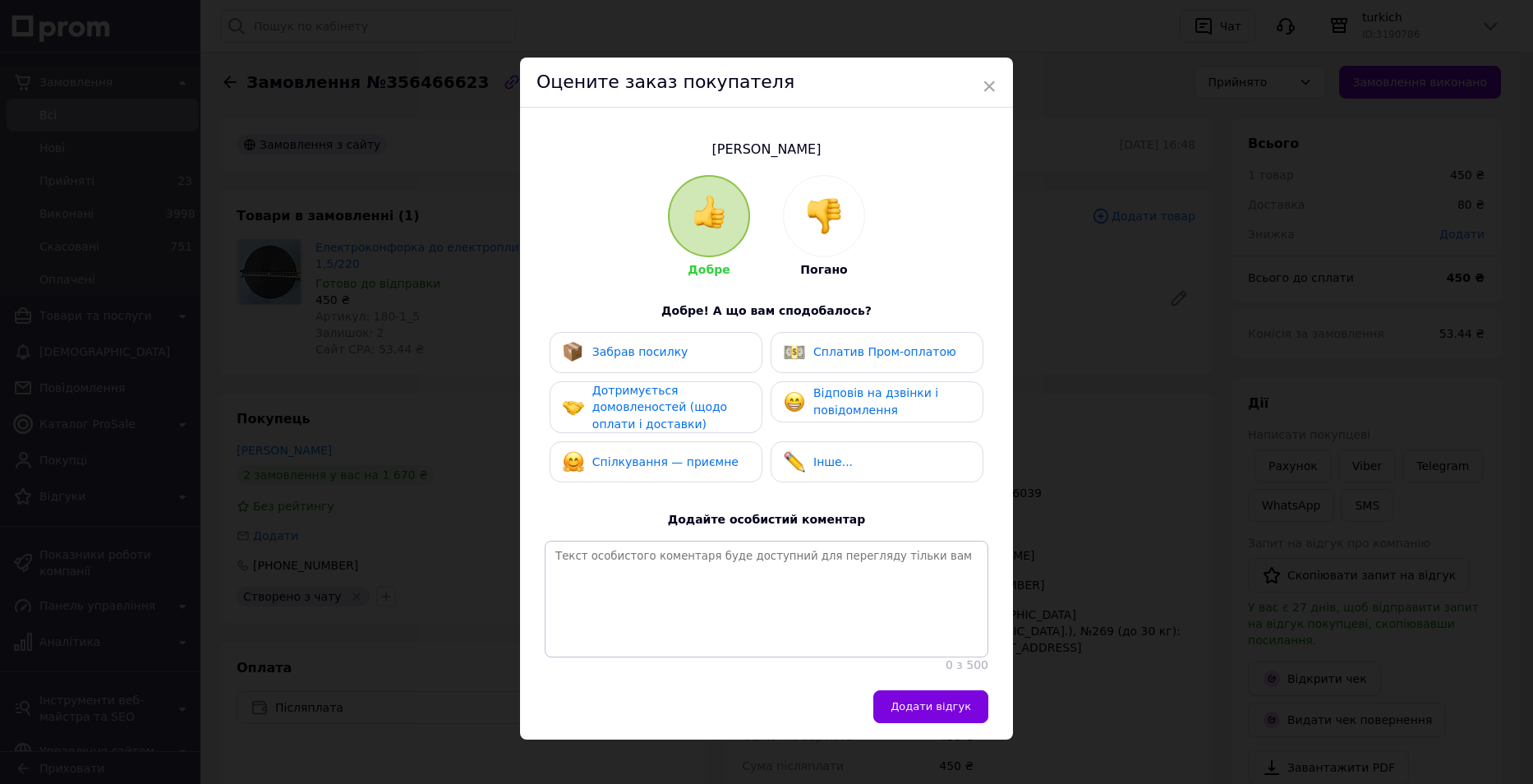
click at [662, 363] on div "Забрав посилку" at bounding box center [656, 352] width 213 height 41
drag, startPoint x: 680, startPoint y: 403, endPoint x: 709, endPoint y: 461, distance: 64.8
click at [681, 405] on span "Дотримується домовленостей (щодо оплати і доставки)" at bounding box center [659, 407] width 135 height 47
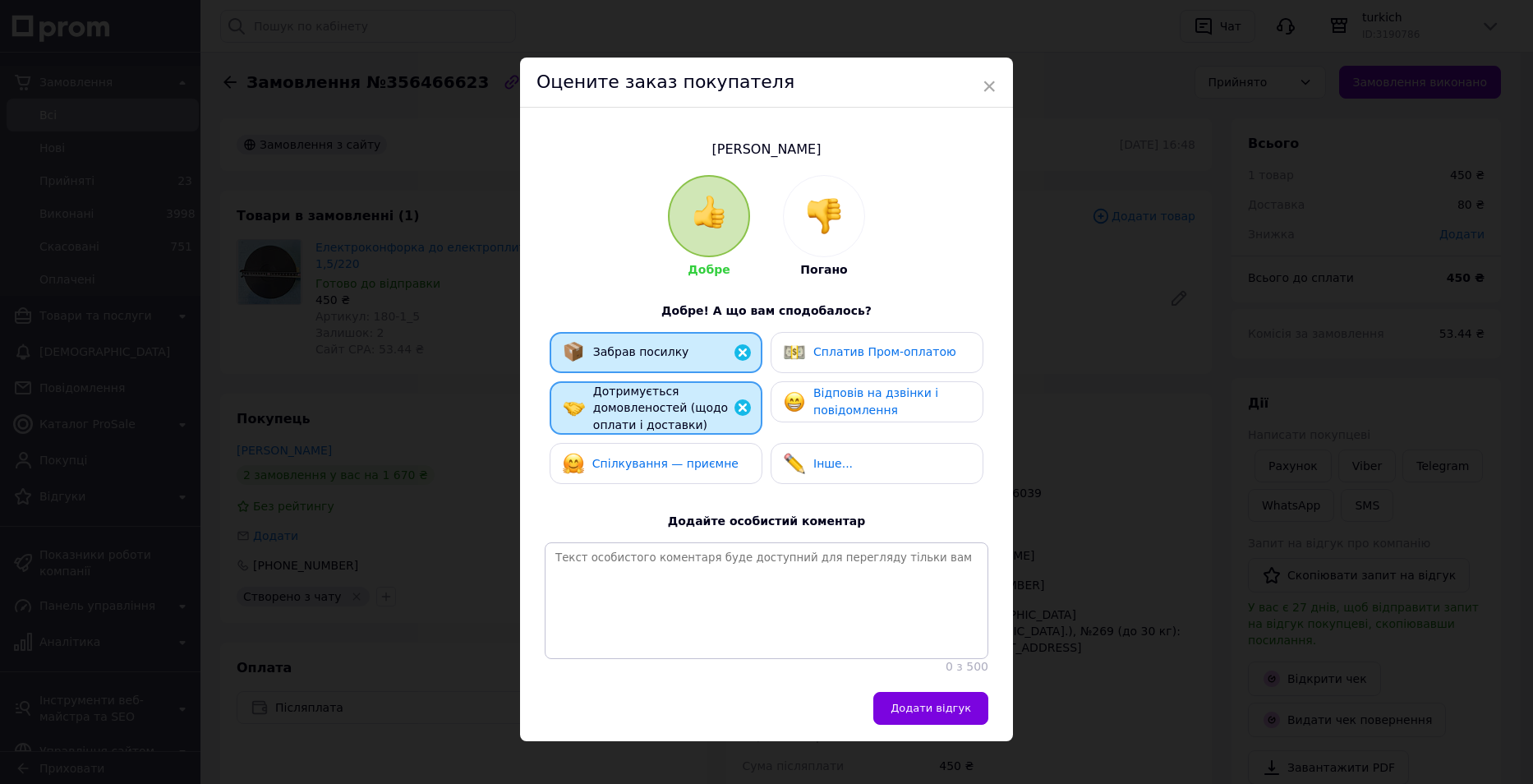
click at [709, 461] on span "Спілкування — приємне" at bounding box center [665, 462] width 147 height 13
click at [835, 403] on span "Відповів на дзвінки і повідомлення" at bounding box center [876, 400] width 125 height 30
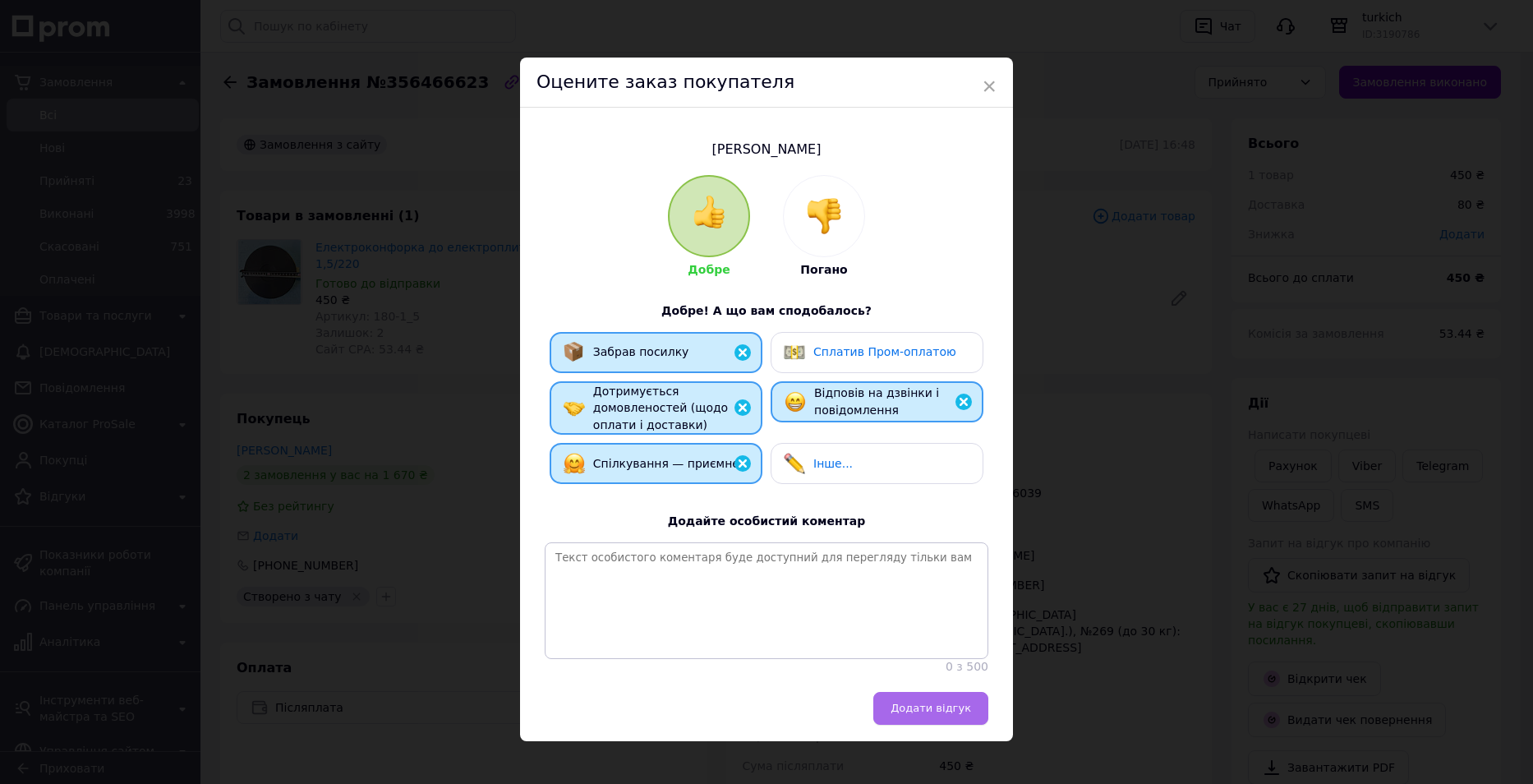
click at [934, 705] on button "Додати відгук" at bounding box center [931, 707] width 115 height 32
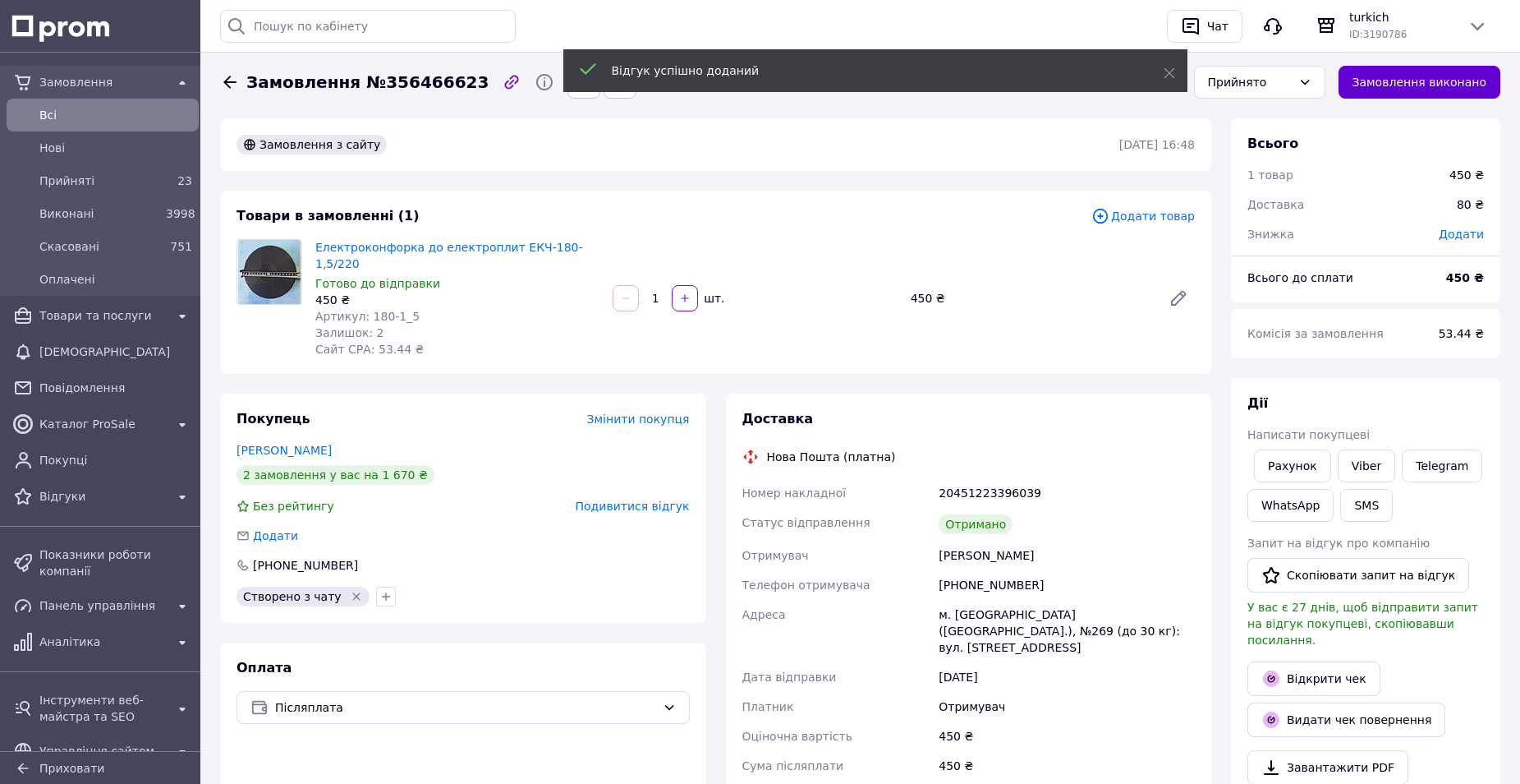
click at [1450, 87] on button "Замовлення виконано" at bounding box center [1420, 82] width 162 height 32
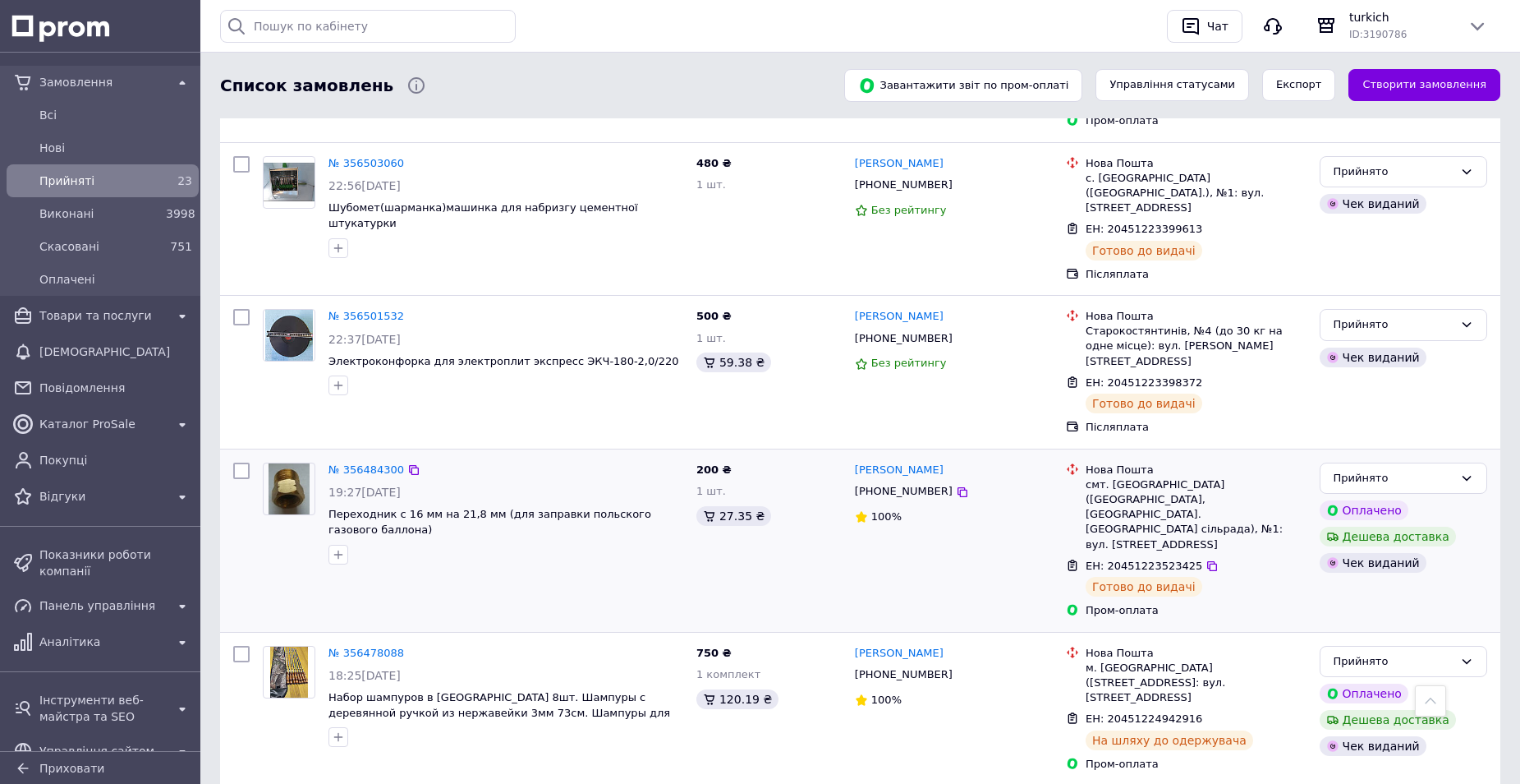
scroll to position [2495, 0]
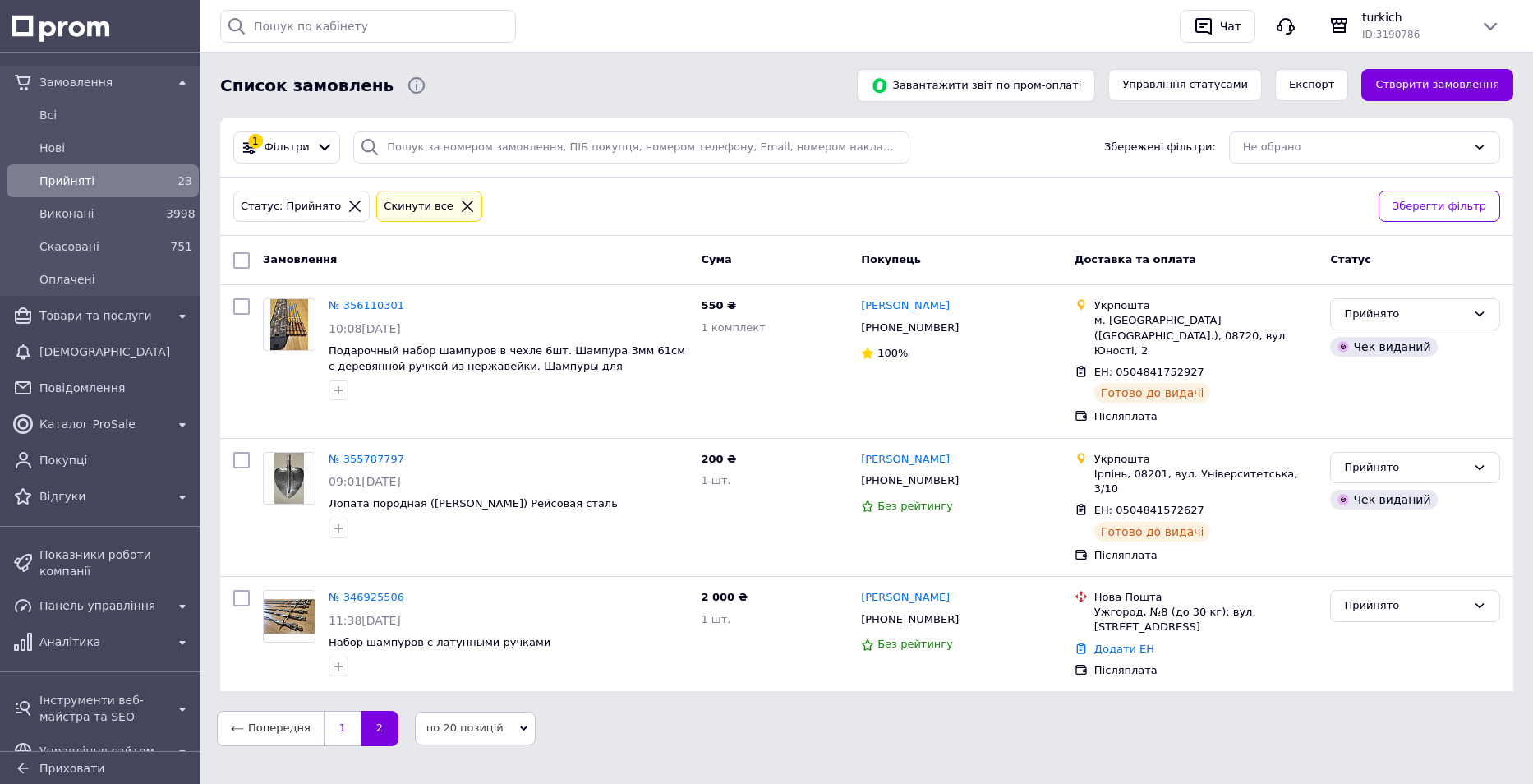
click at [336, 710] on link "1" at bounding box center [342, 727] width 37 height 34
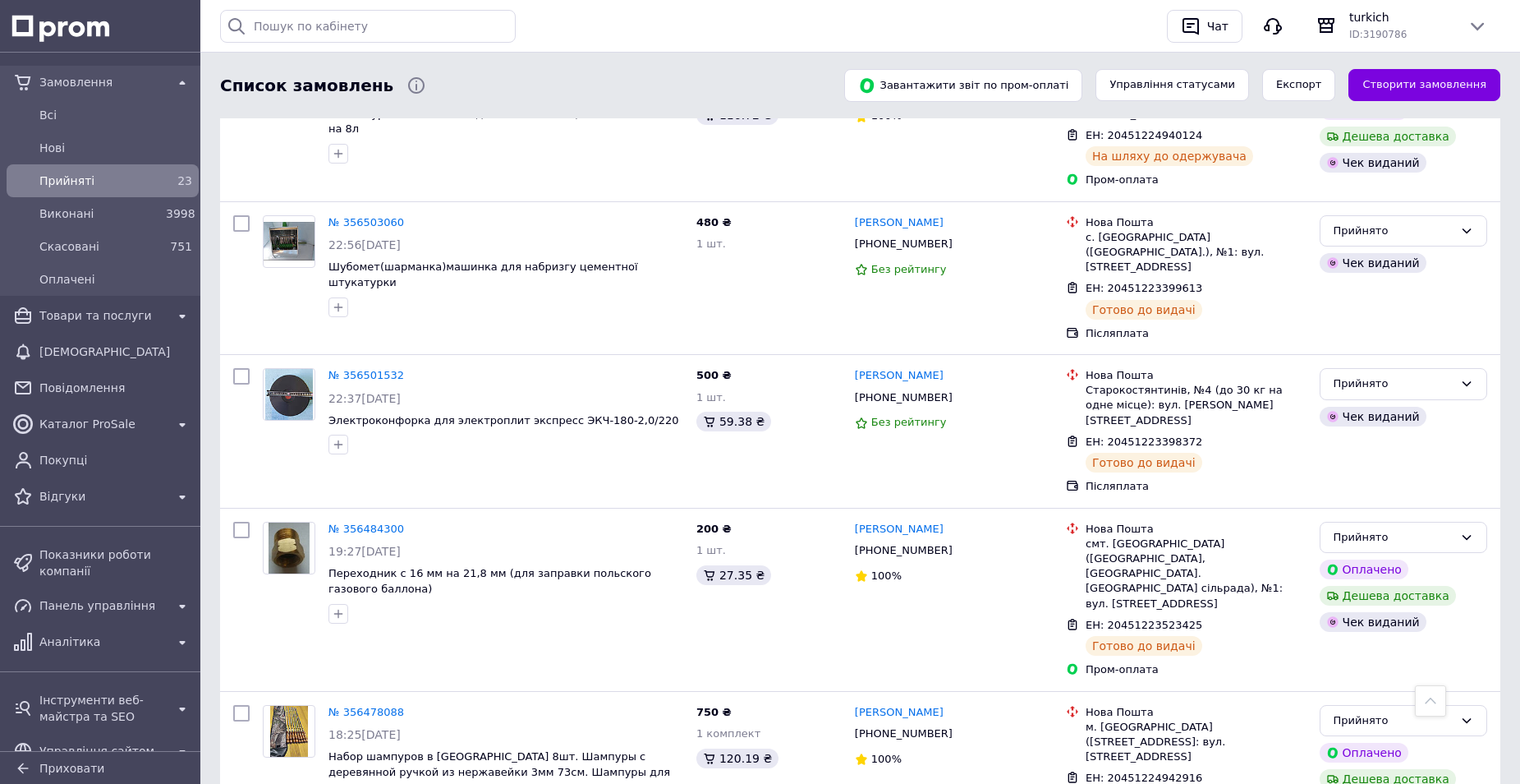
scroll to position [2495, 0]
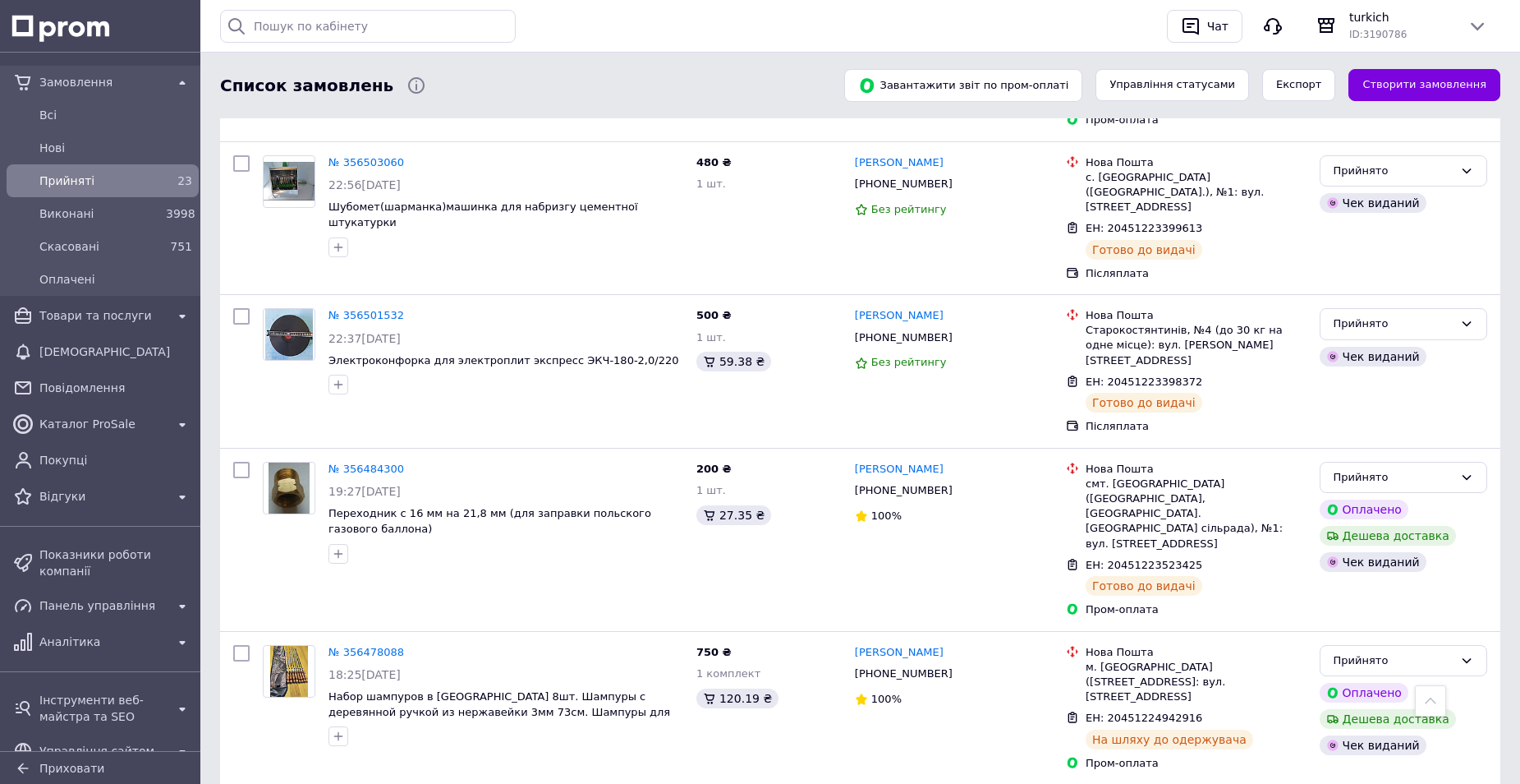
click at [52, 183] on span "Прийняті" at bounding box center [99, 180] width 120 height 17
